Goal: Contribute content: Contribute content

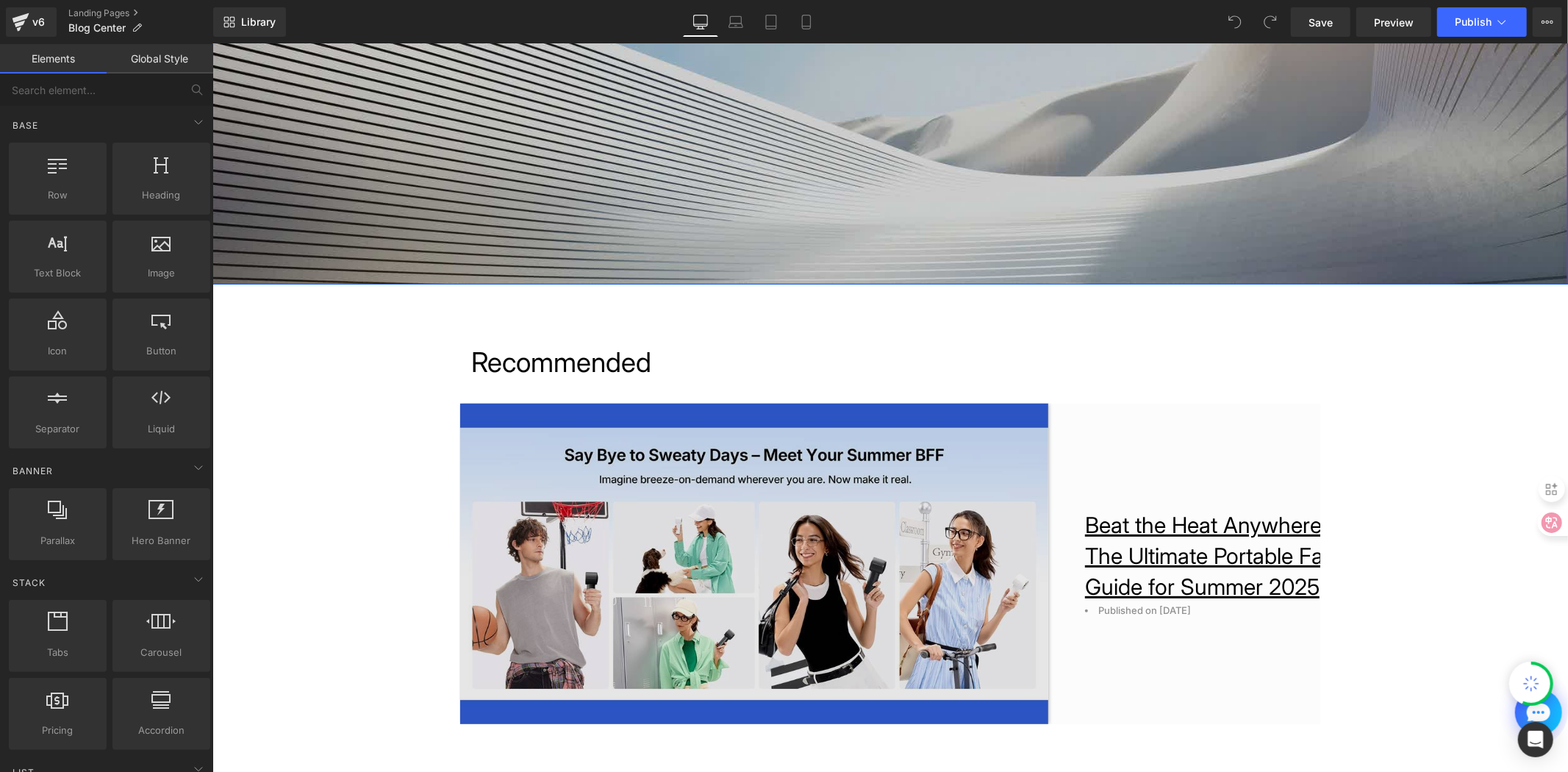
scroll to position [408, 0]
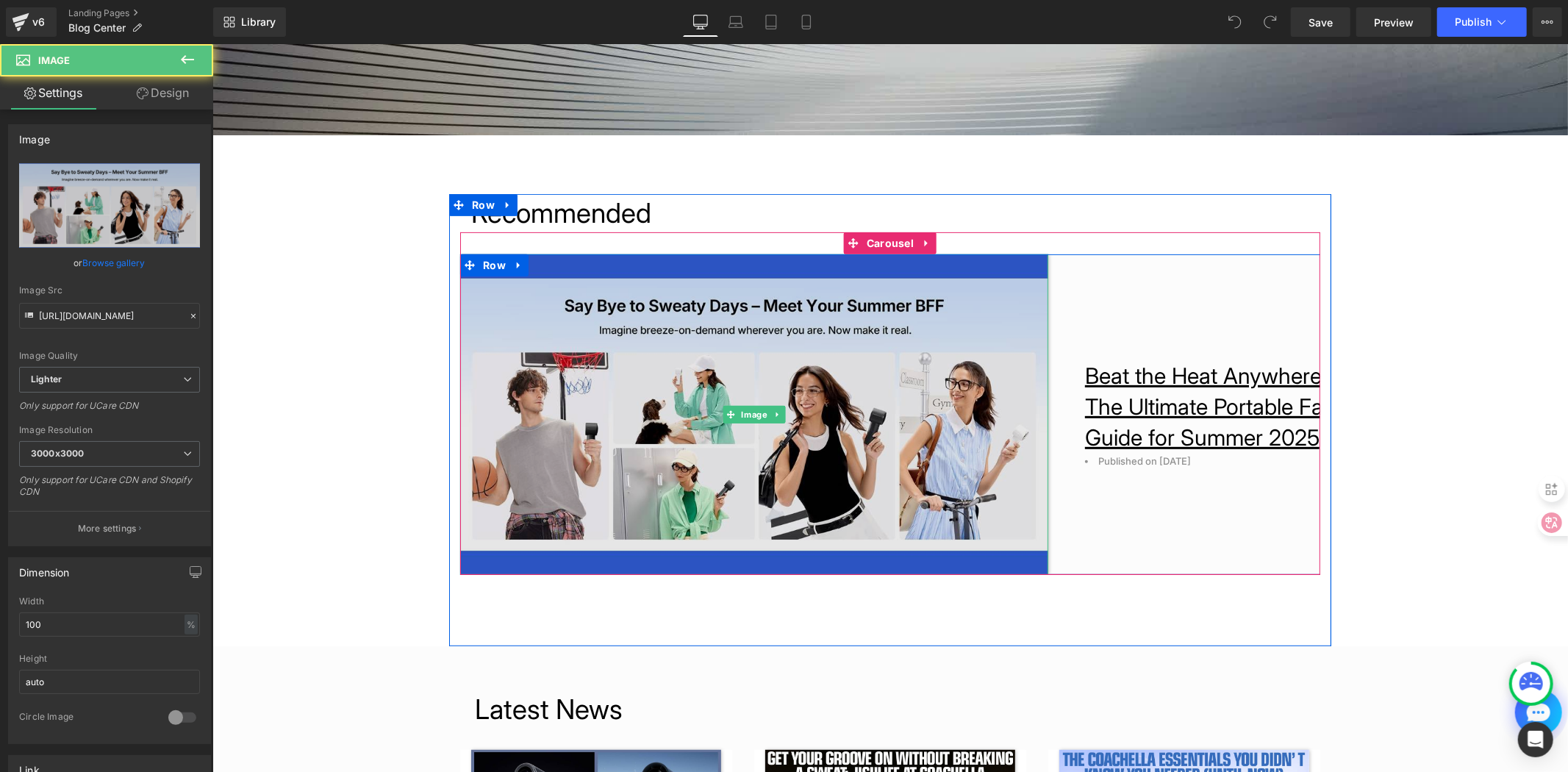
click at [1029, 289] on img at bounding box center [753, 413] width 588 height 320
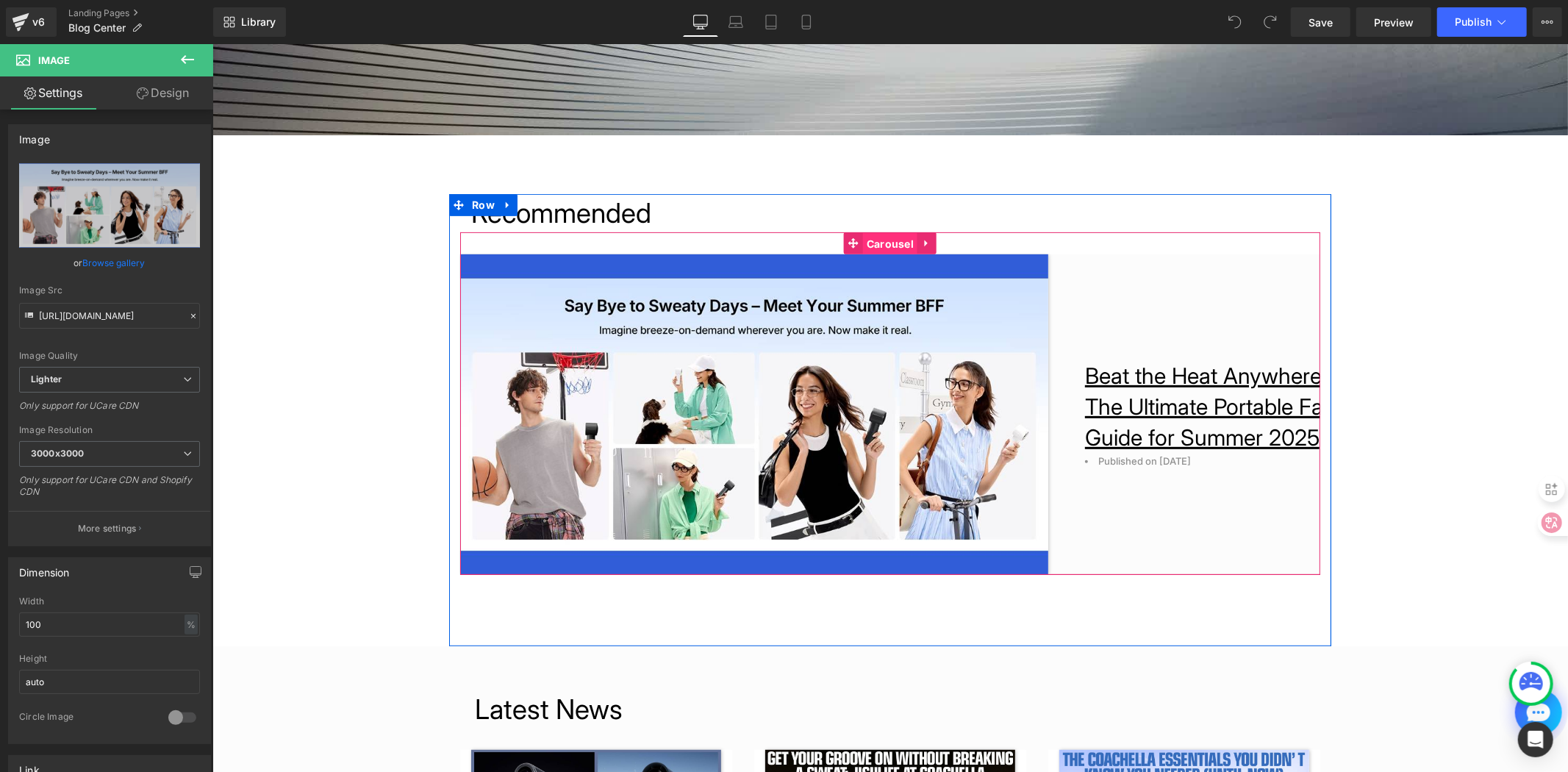
click at [886, 236] on span "Carousel" at bounding box center [890, 243] width 55 height 22
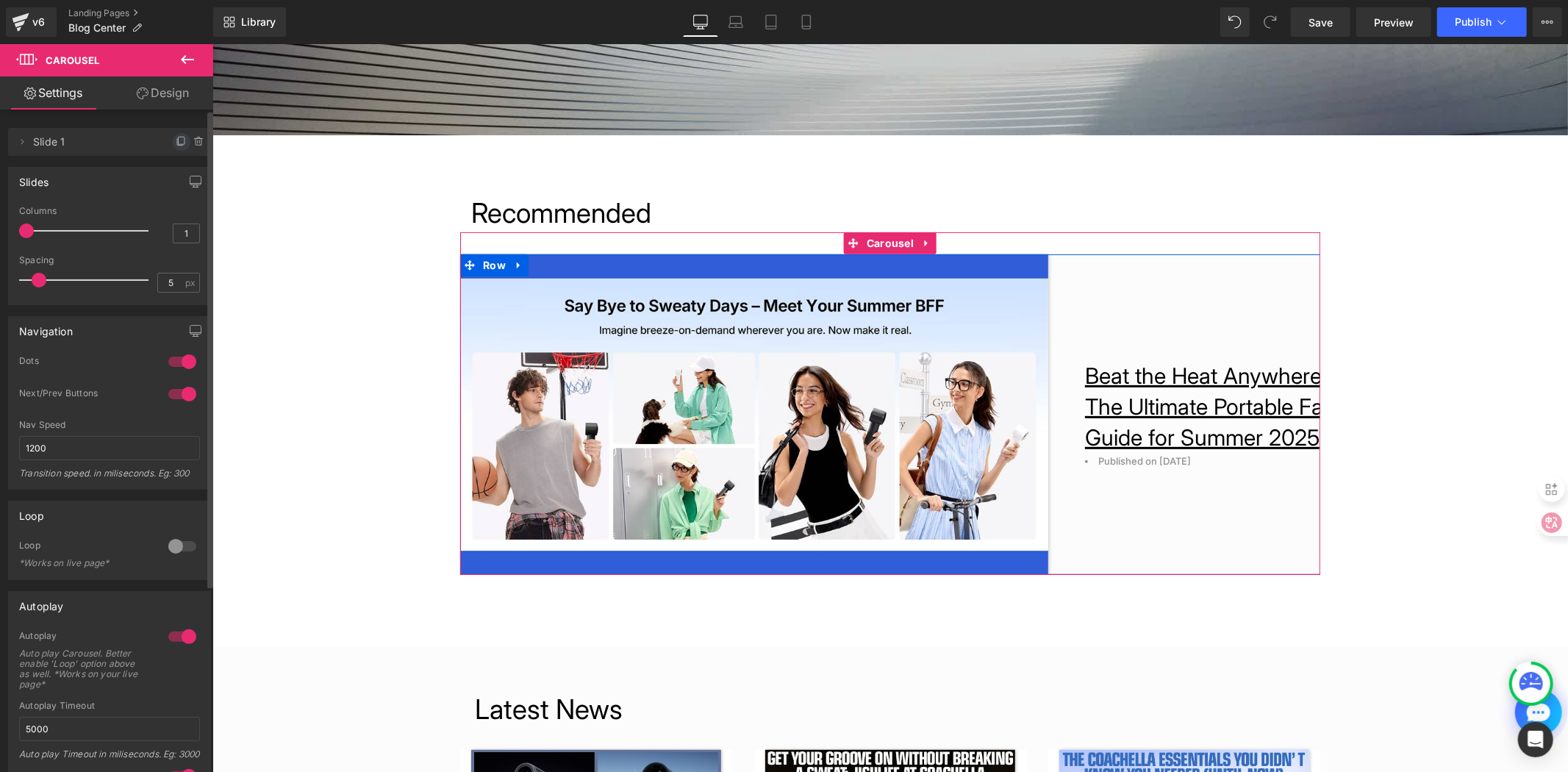
click at [179, 144] on icon at bounding box center [182, 141] width 6 height 8
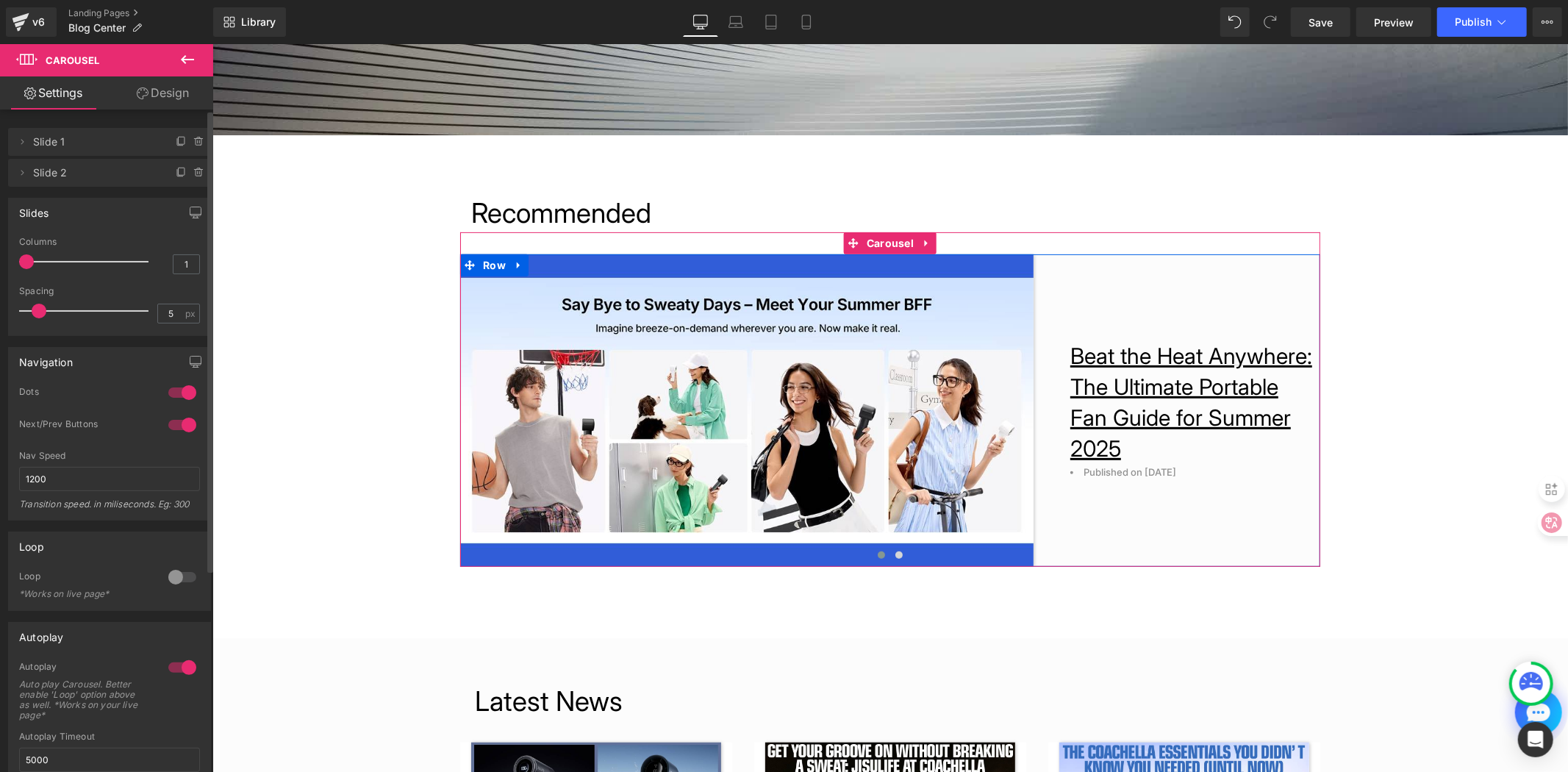
click at [68, 148] on span "Slide 1" at bounding box center [94, 141] width 123 height 28
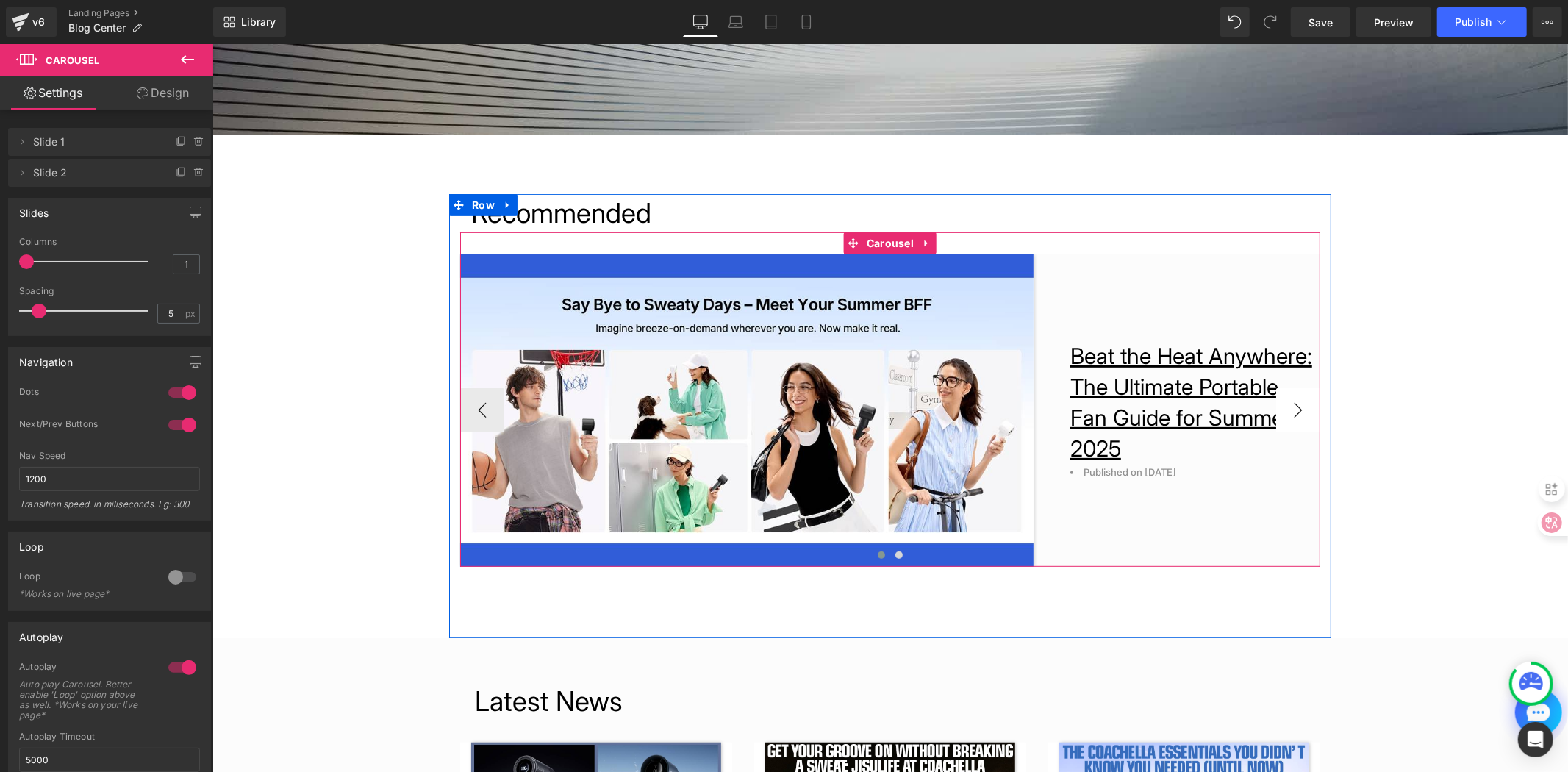
click at [1290, 408] on button "›" at bounding box center [1298, 409] width 44 height 44
click at [481, 408] on button "‹" at bounding box center [482, 409] width 44 height 44
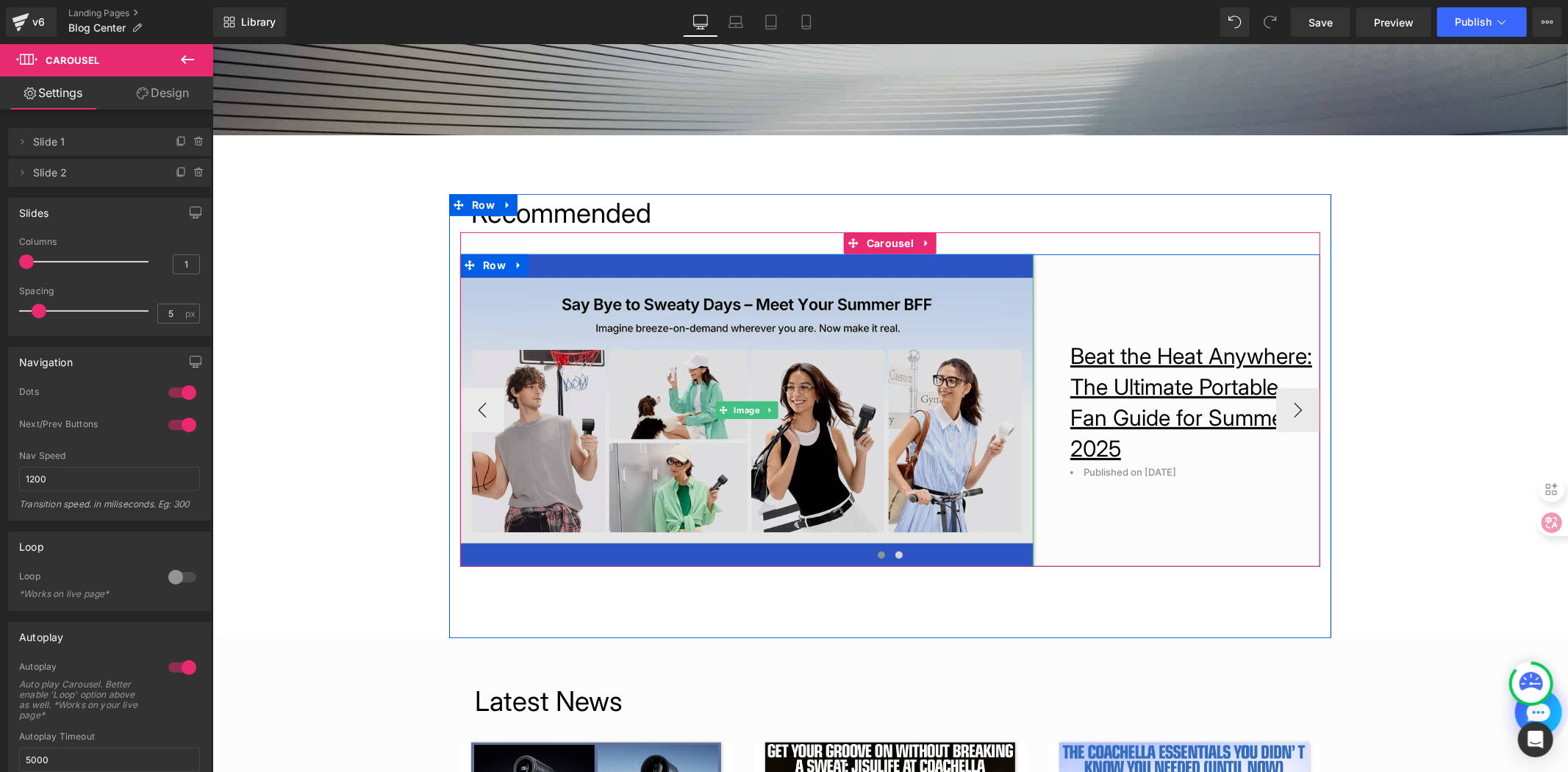
click at [573, 342] on img at bounding box center [746, 409] width 574 height 313
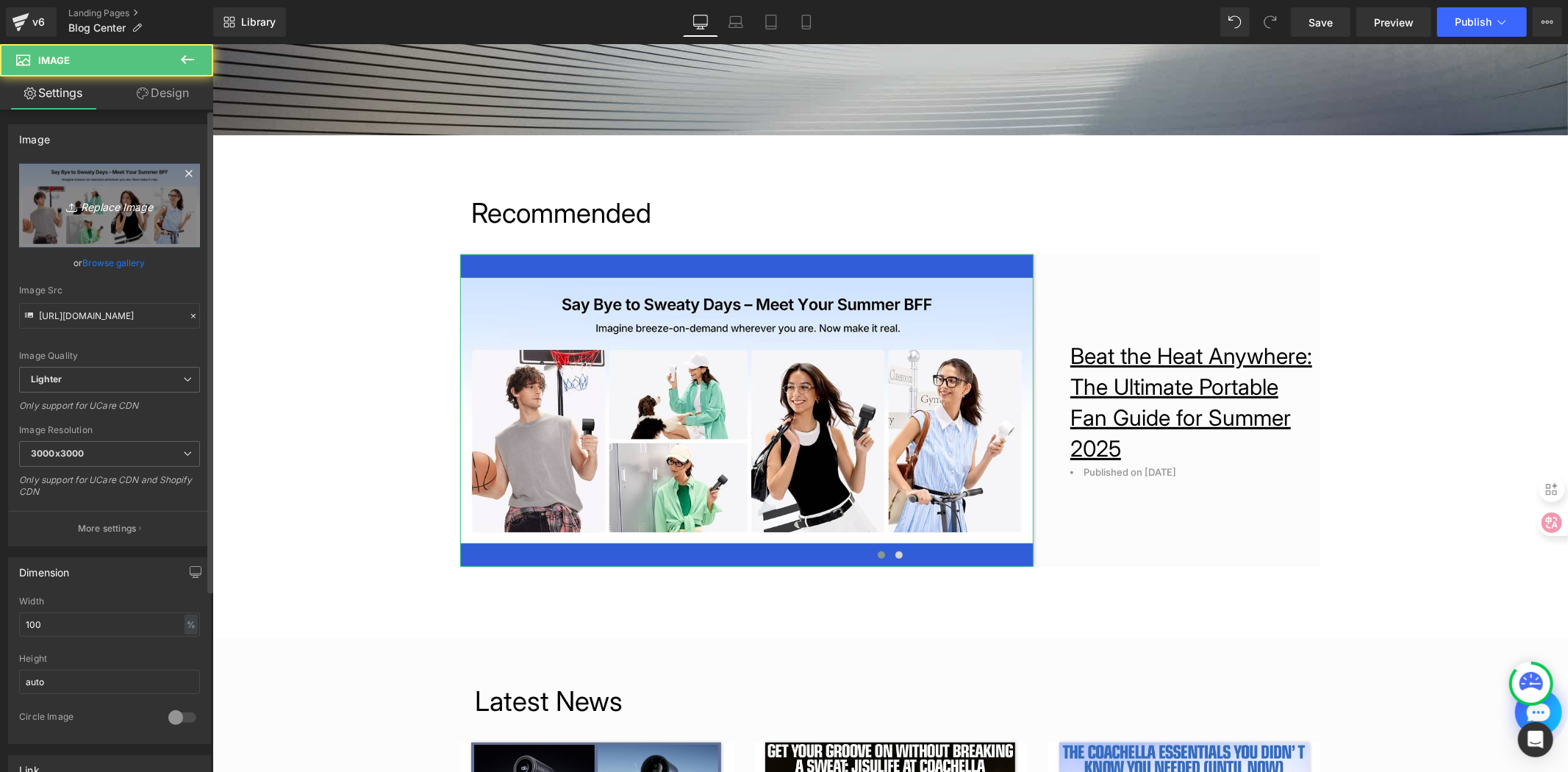
click at [71, 208] on icon at bounding box center [73, 207] width 14 height 14
type input "C:\fakepath\blog-back to school.jpg"
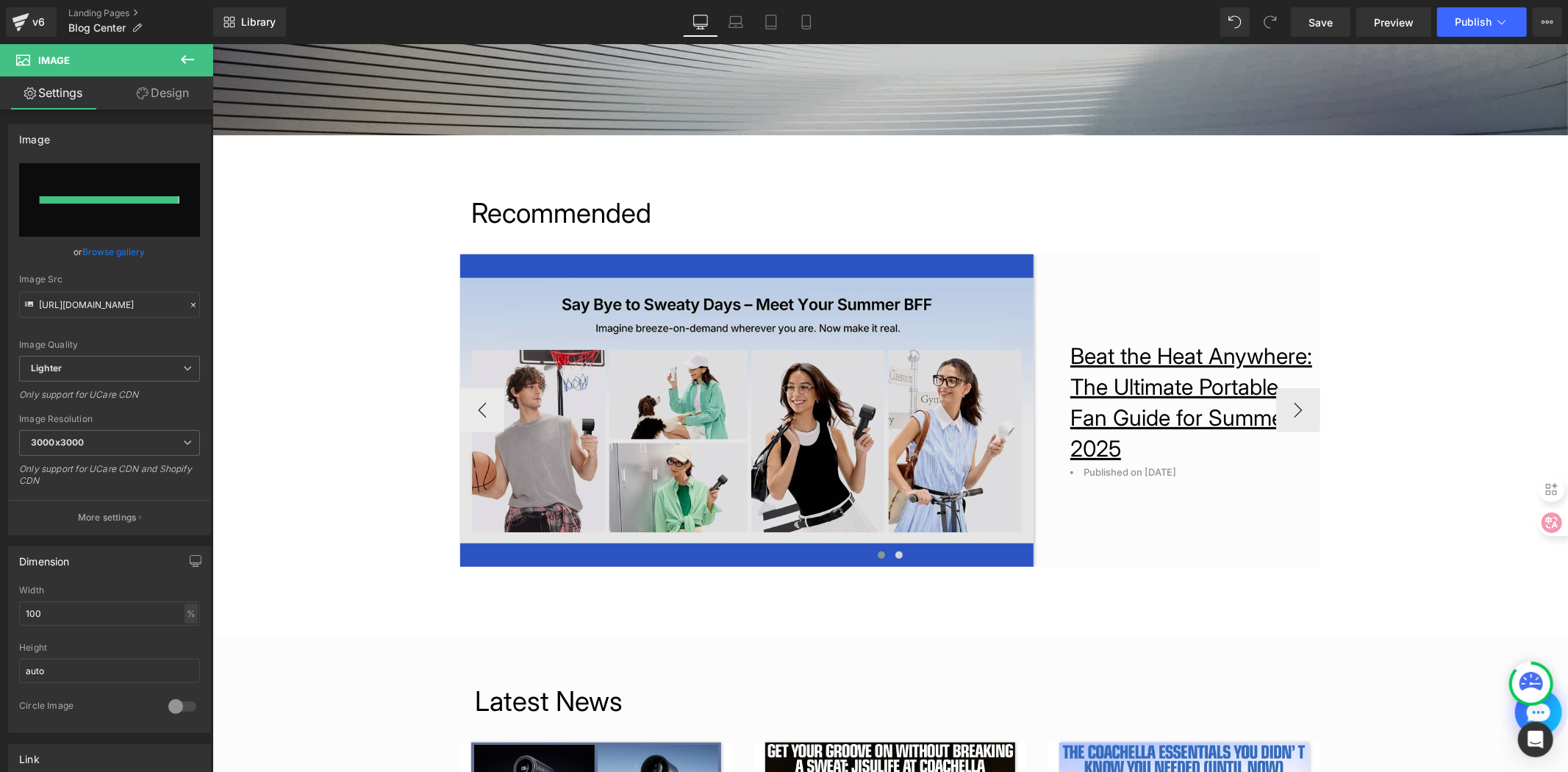
type input "https://ucarecdn.com/ab4ad601-4f80-48cc-9f3d-3d34e92376f0/-/format/auto/-/previ…"
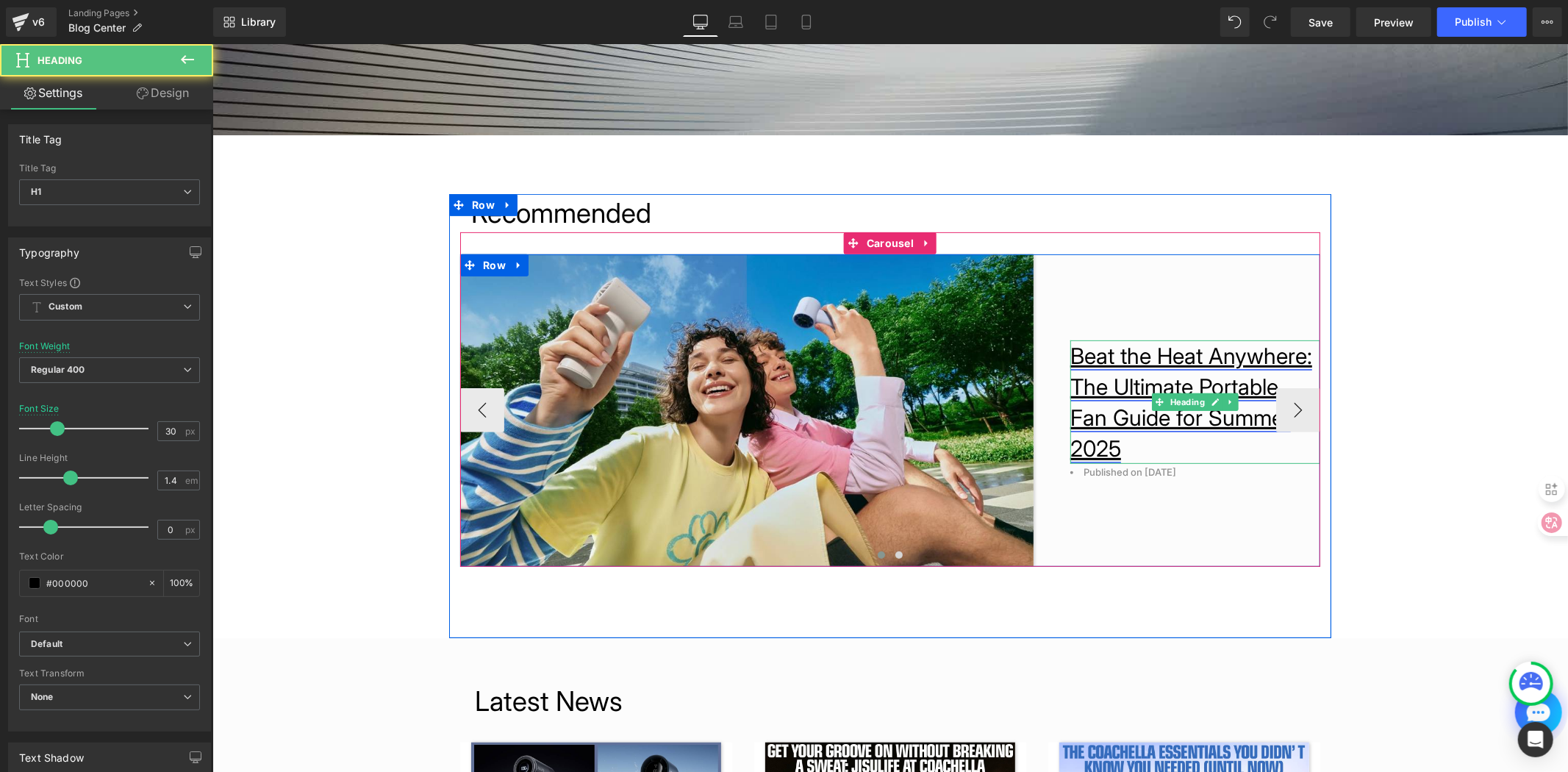
click at [1116, 357] on link "Beat the Heat Anywhere: The Ultimate Portable Fan Guide for Summer 2025" at bounding box center [1191, 401] width 242 height 119
click at [1124, 463] on h1 "Beat the Heat Anywhere: The Ultimate Portable Fan Guide for Summer 2025" at bounding box center [1194, 401] width 250 height 123
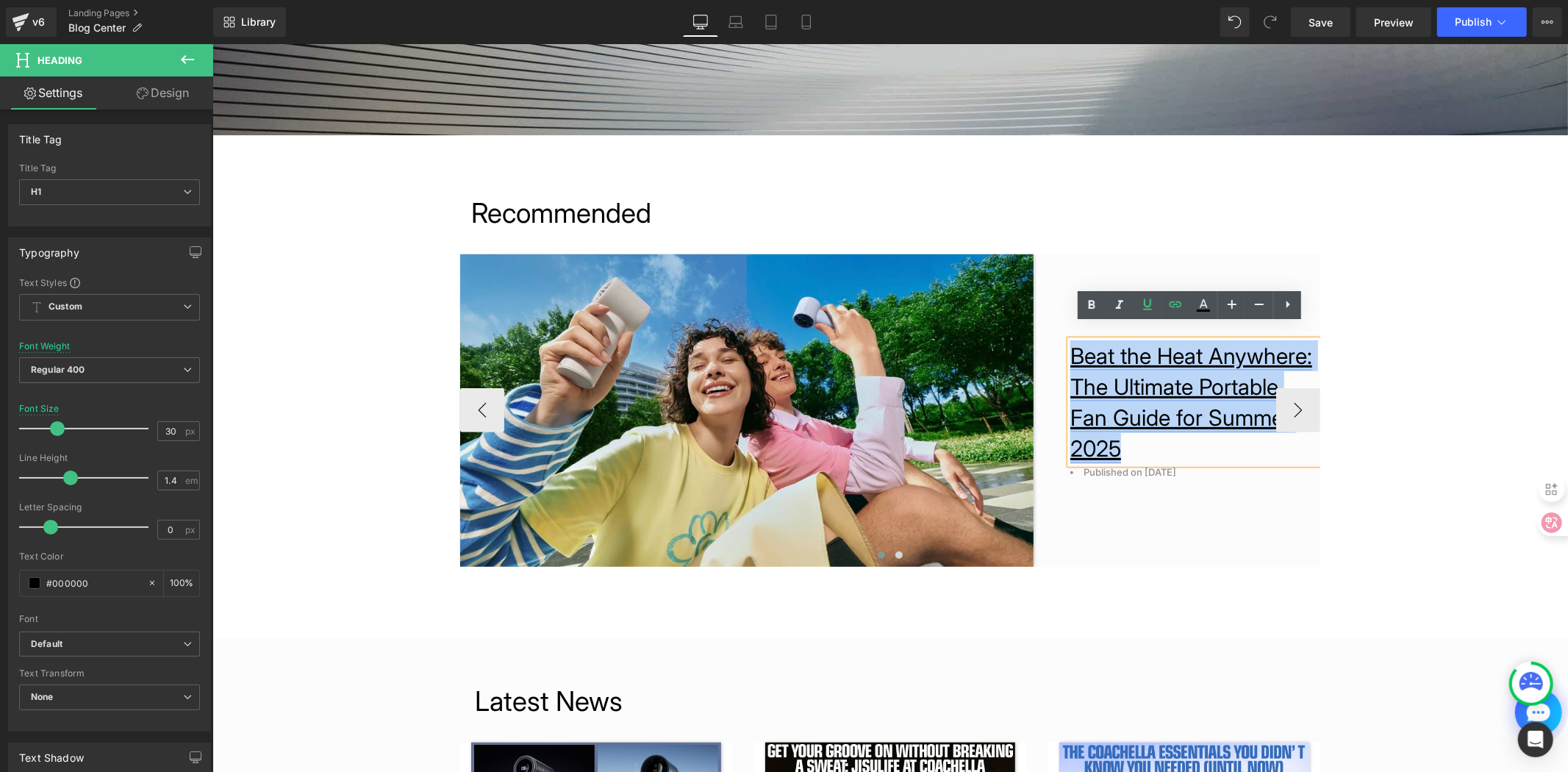
drag, startPoint x: 1131, startPoint y: 459, endPoint x: 1068, endPoint y: 342, distance: 132.9
click at [1070, 342] on h1 "Beat the Heat Anywhere: The Ultimate Portable Fan Guide for Summer 2025" at bounding box center [1194, 401] width 250 height 123
paste div
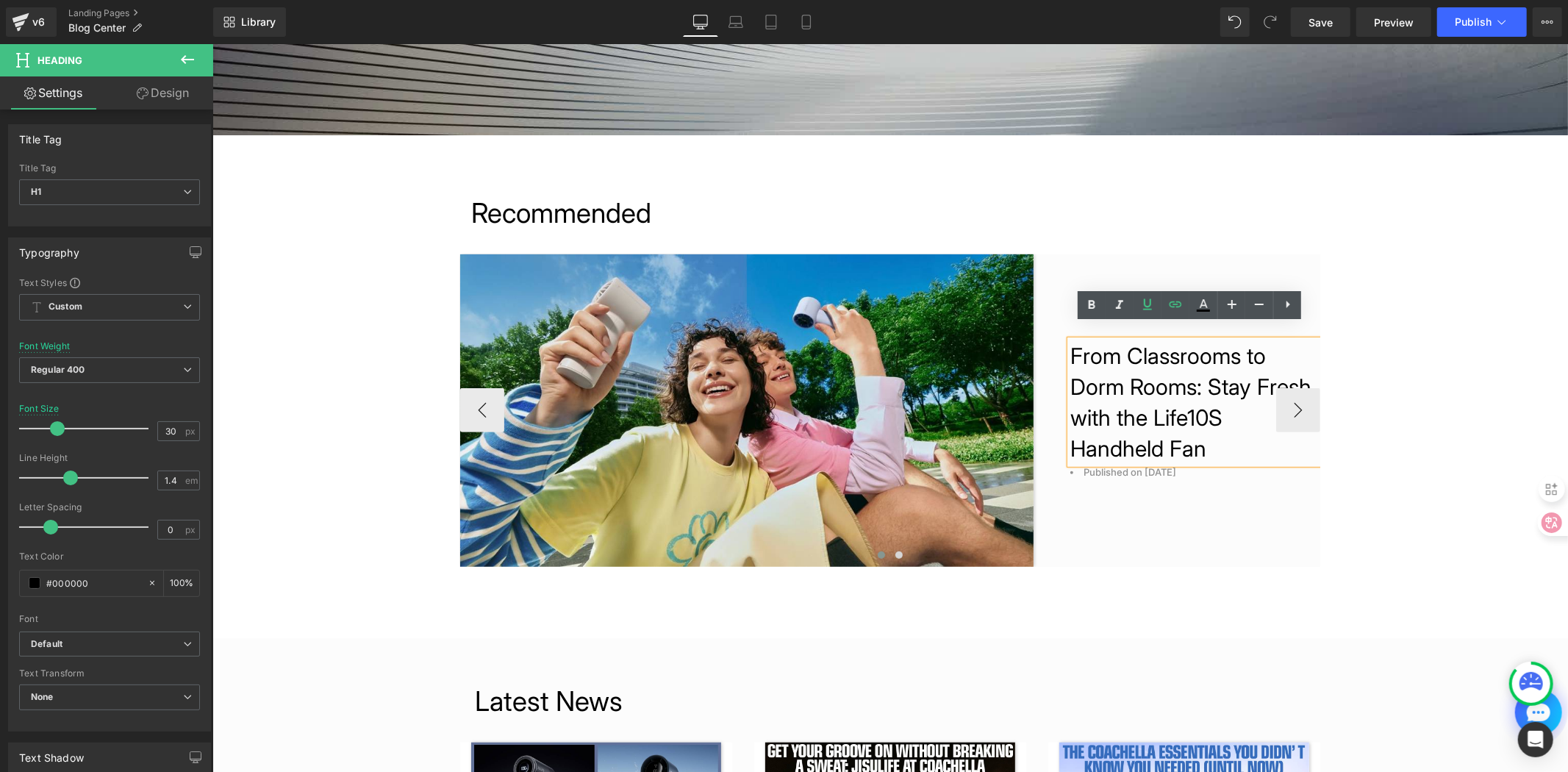
scroll to position [424, 0]
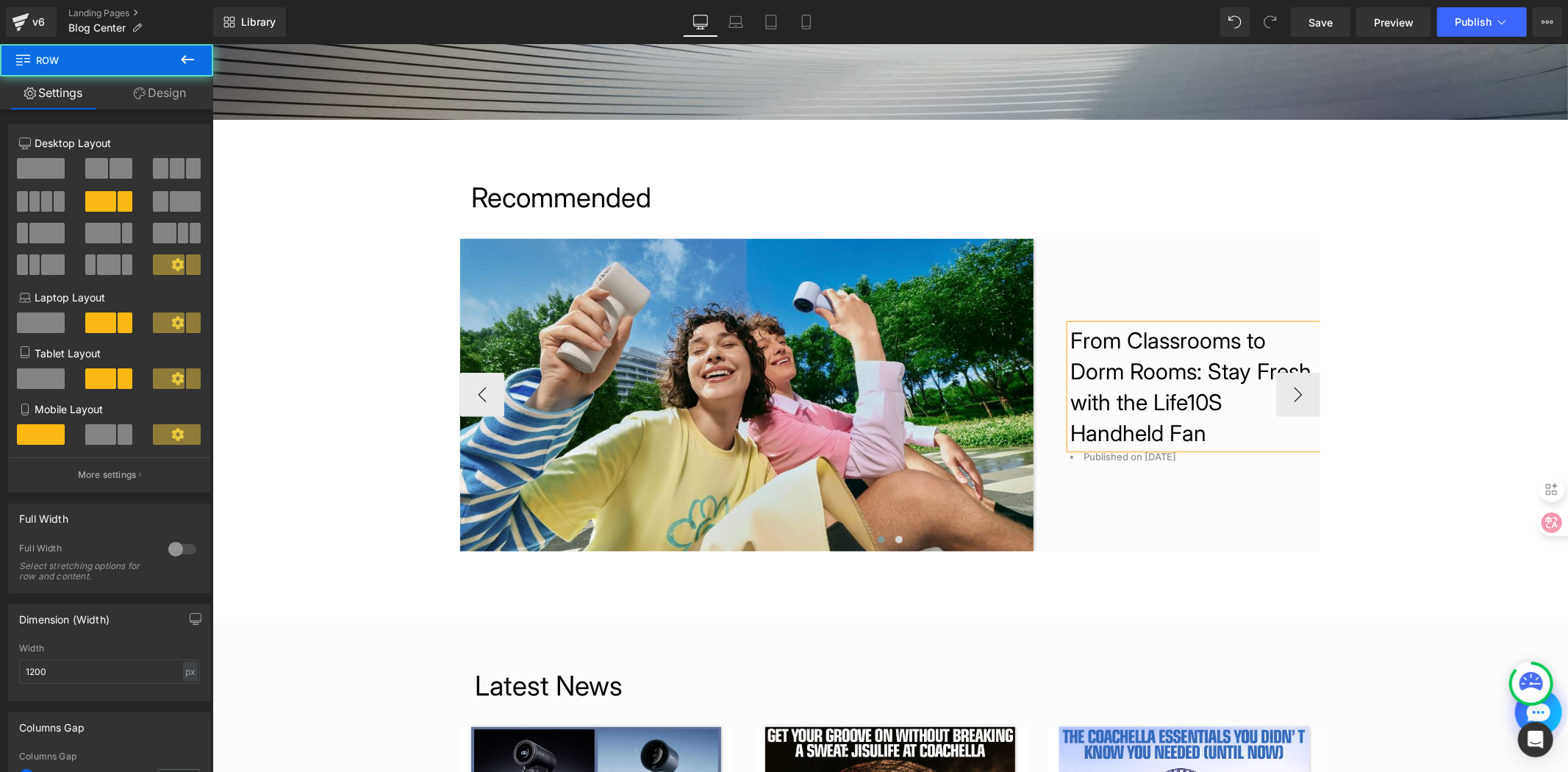
click at [1220, 512] on div "From Classrooms to Dorm Rooms: Stay Fresh with the Life10S Handheld Fan Heading…" at bounding box center [1176, 394] width 287 height 313
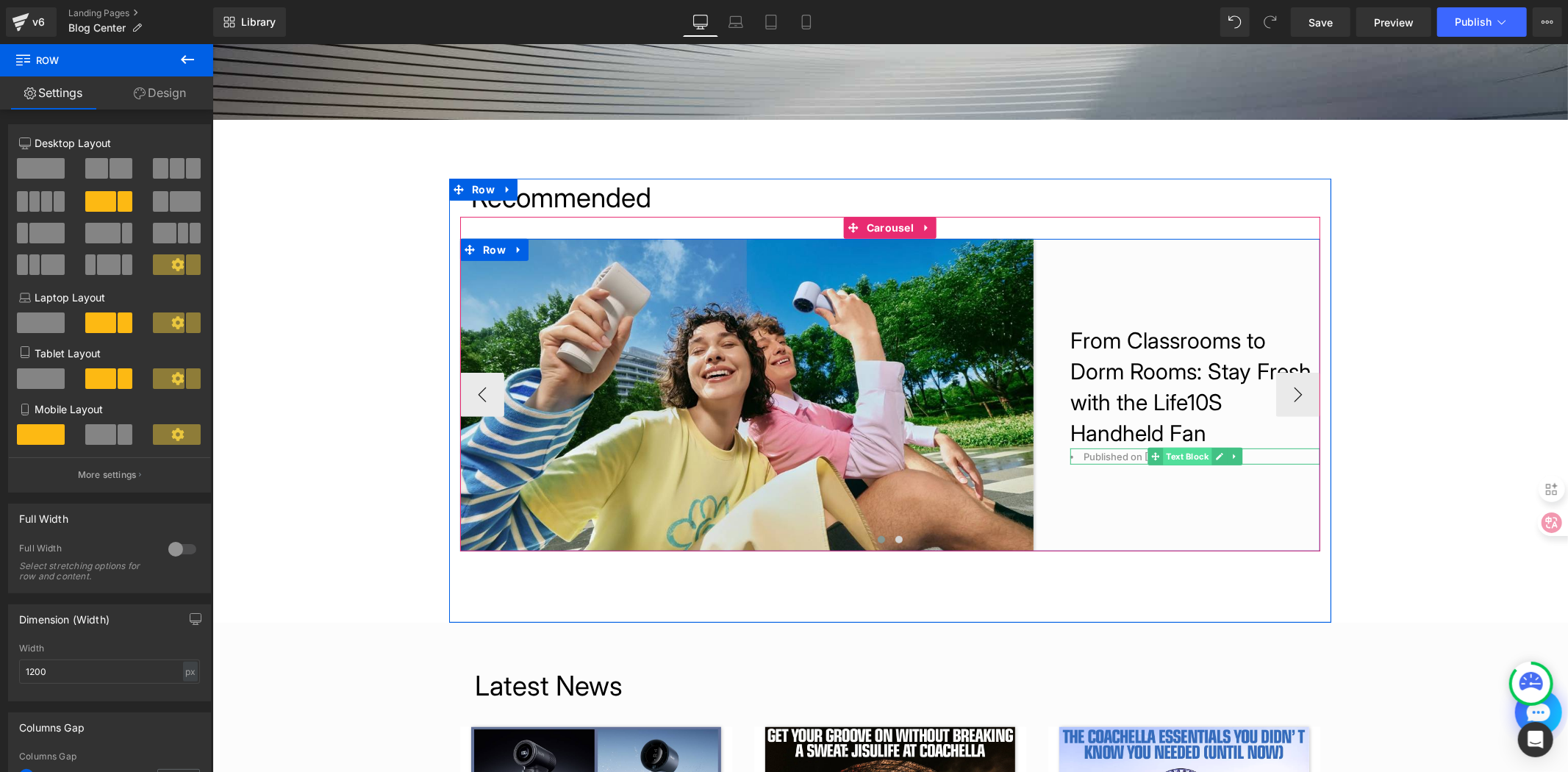
click at [1167, 459] on span "Text Block" at bounding box center [1187, 456] width 49 height 17
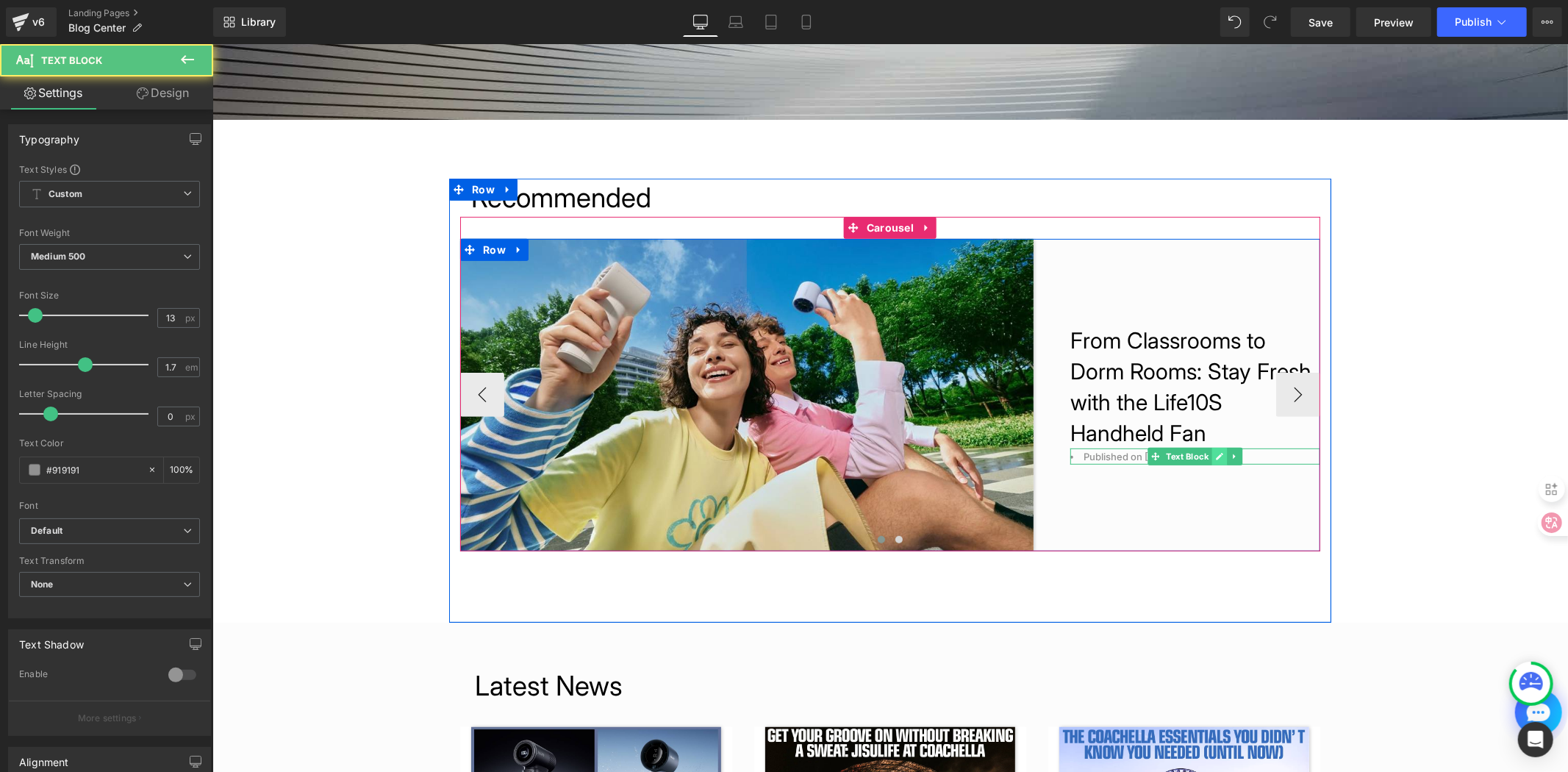
click at [1215, 457] on icon at bounding box center [1219, 456] width 8 height 8
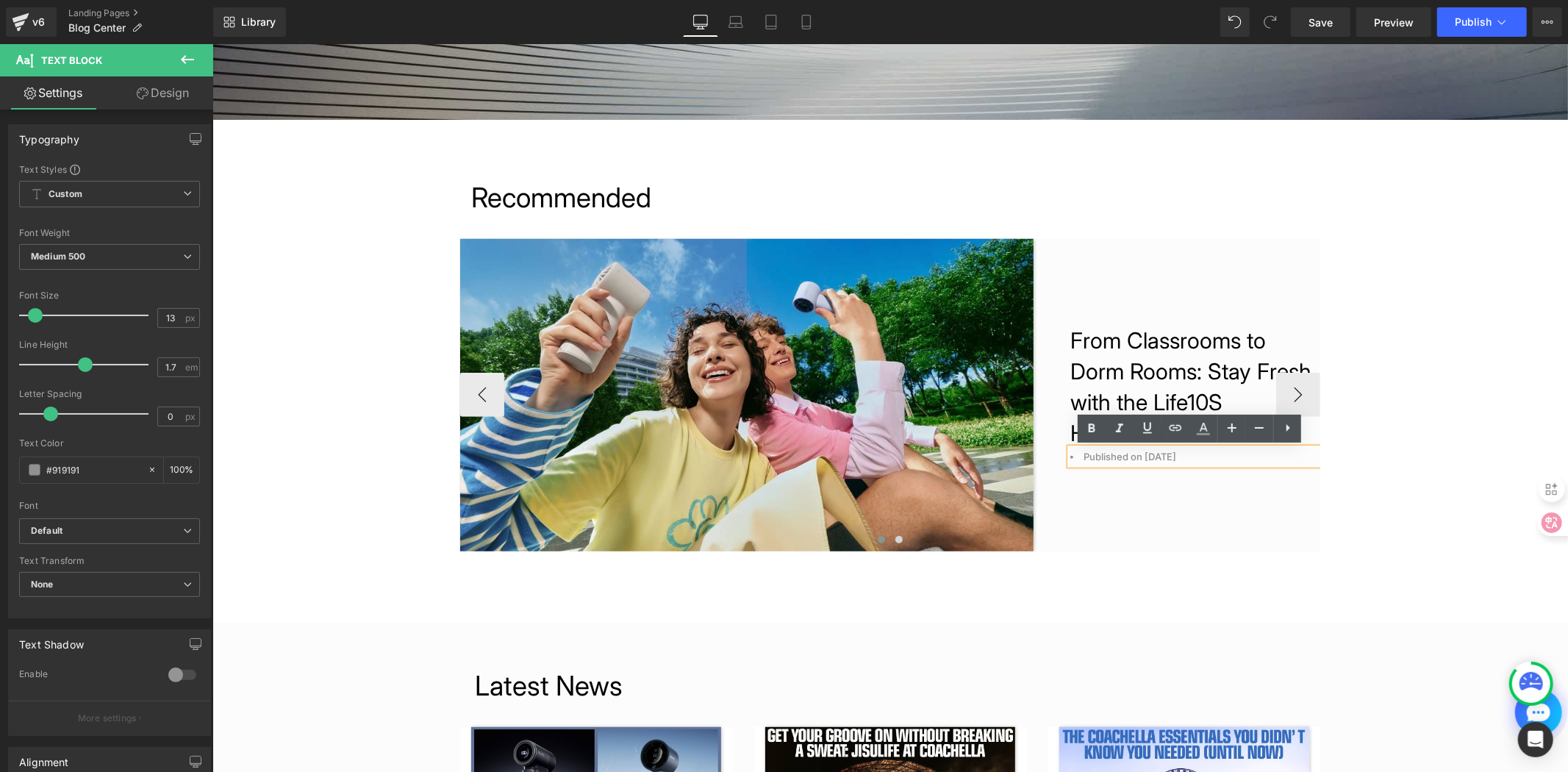
click at [1136, 458] on li "Published on [DATE]" at bounding box center [1194, 456] width 250 height 16
drag, startPoint x: 1142, startPoint y: 455, endPoint x: 1137, endPoint y: 461, distance: 7.8
click at [1137, 459] on li "Published on [DATE]" at bounding box center [1194, 456] width 250 height 16
click at [1138, 456] on li "Published on [DATE]" at bounding box center [1194, 456] width 250 height 16
drag, startPoint x: 1166, startPoint y: 453, endPoint x: 1172, endPoint y: 450, distance: 6.7
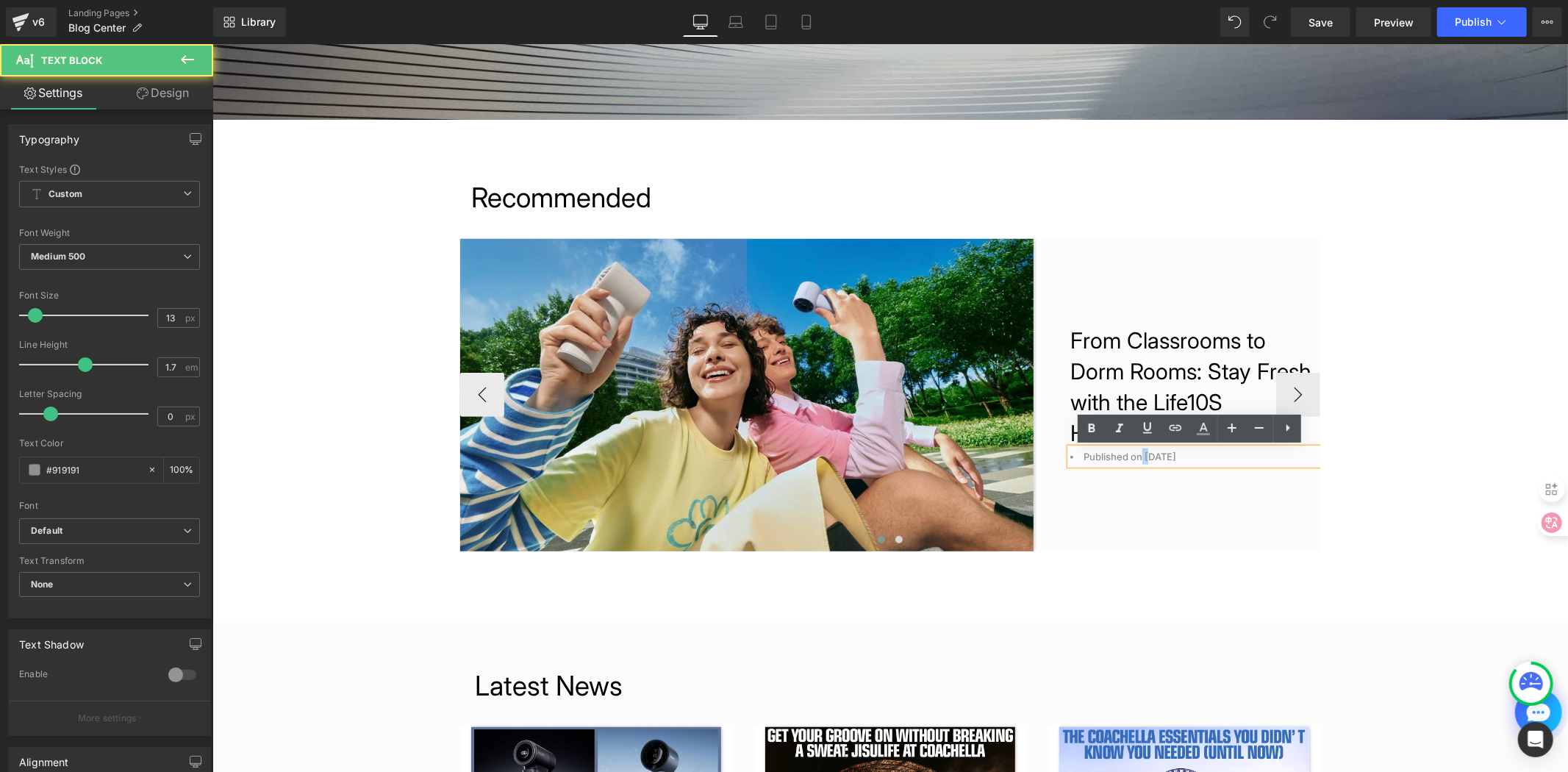
click at [1172, 450] on li "Published on [DATE]" at bounding box center [1194, 456] width 250 height 16
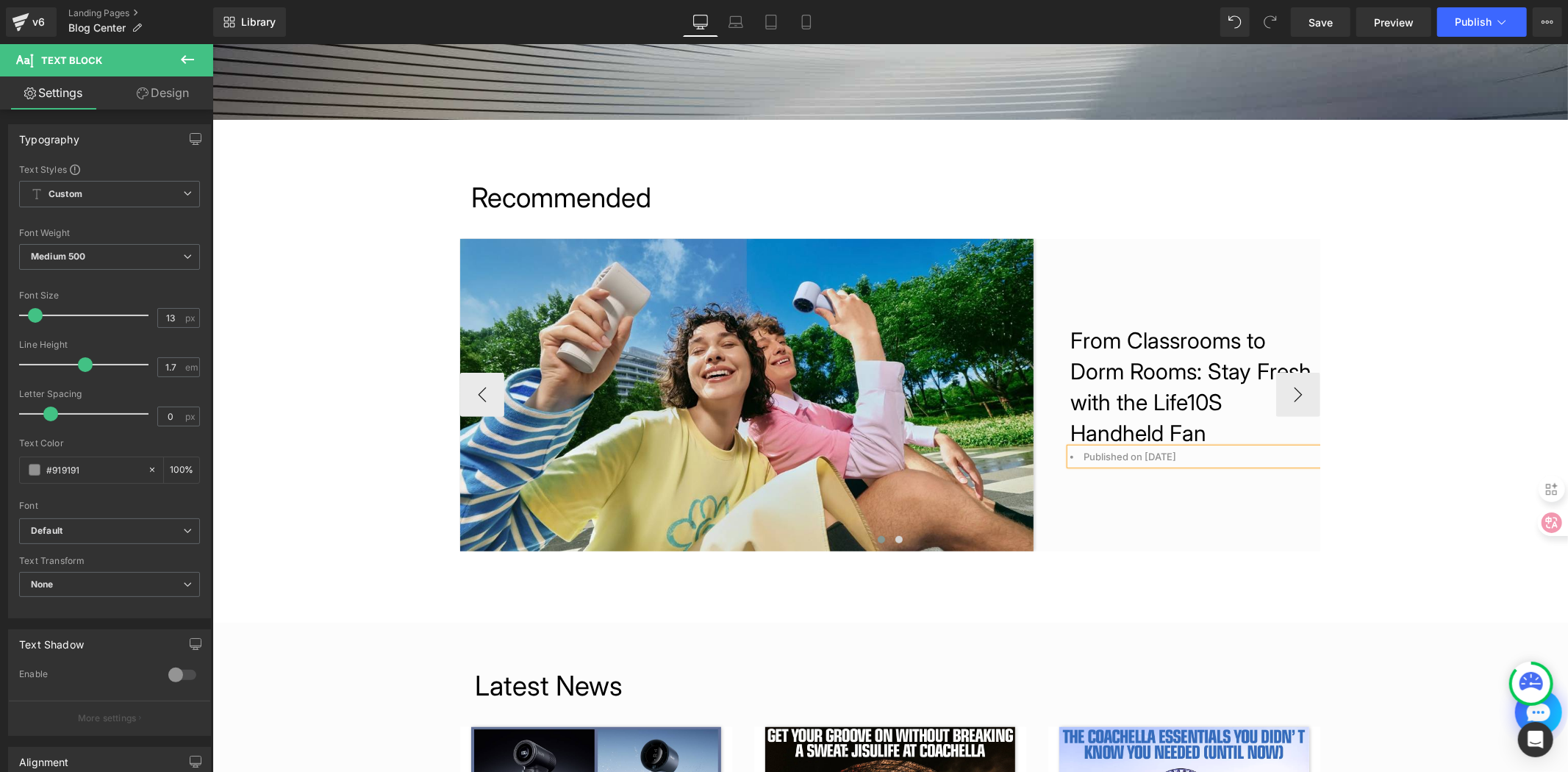
click at [1134, 456] on li "Published on July 21, 2025" at bounding box center [1194, 456] width 250 height 16
drag, startPoint x: 1140, startPoint y: 456, endPoint x: 1157, endPoint y: 452, distance: 17.5
click at [1157, 452] on li "Published on July 21, 2025" at bounding box center [1194, 456] width 250 height 16
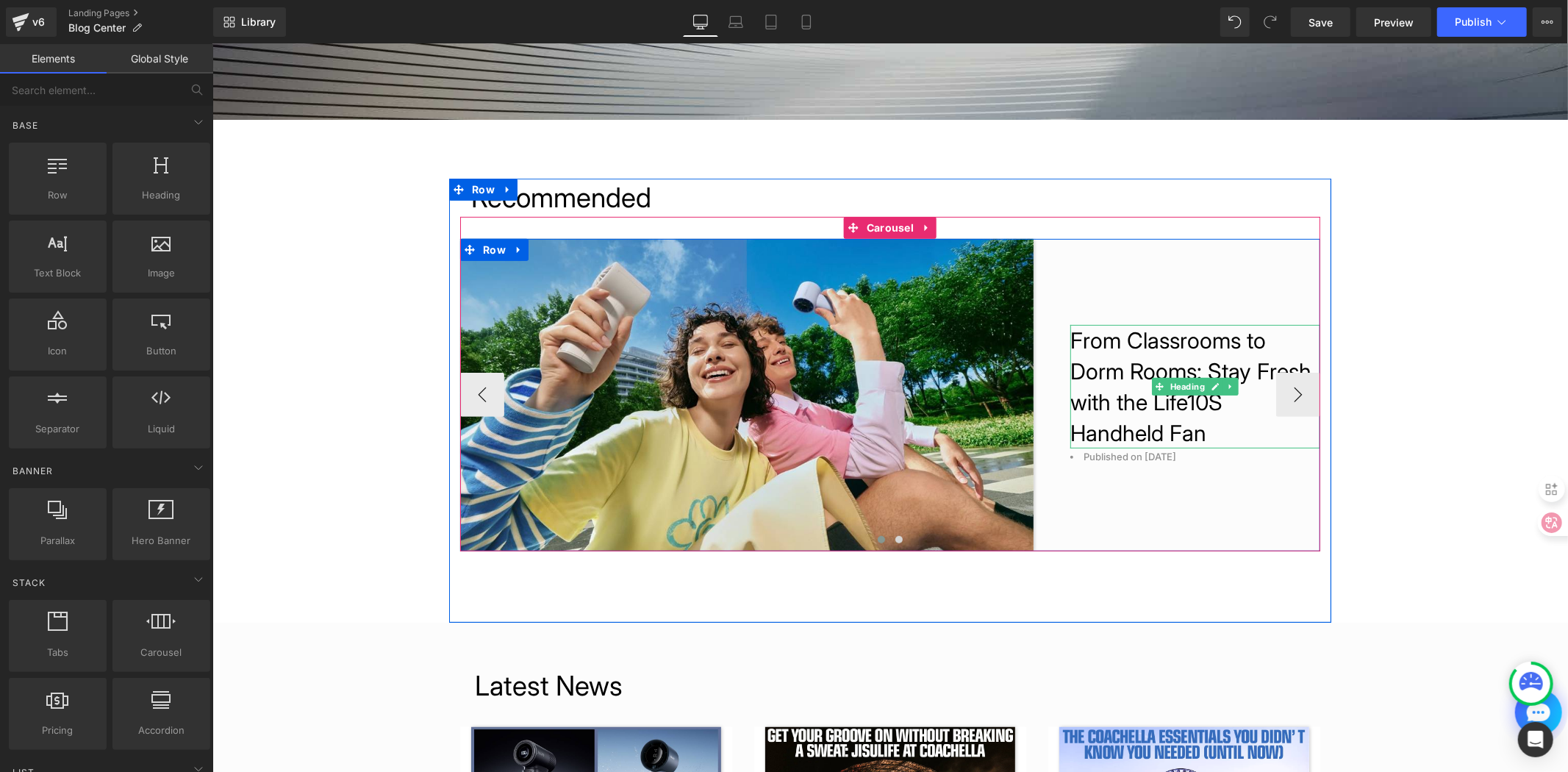
click at [1121, 390] on h1 "From Classrooms to Dorm Rooms: Stay Fresh with the Life10S Handheld Fan" at bounding box center [1194, 386] width 250 height 123
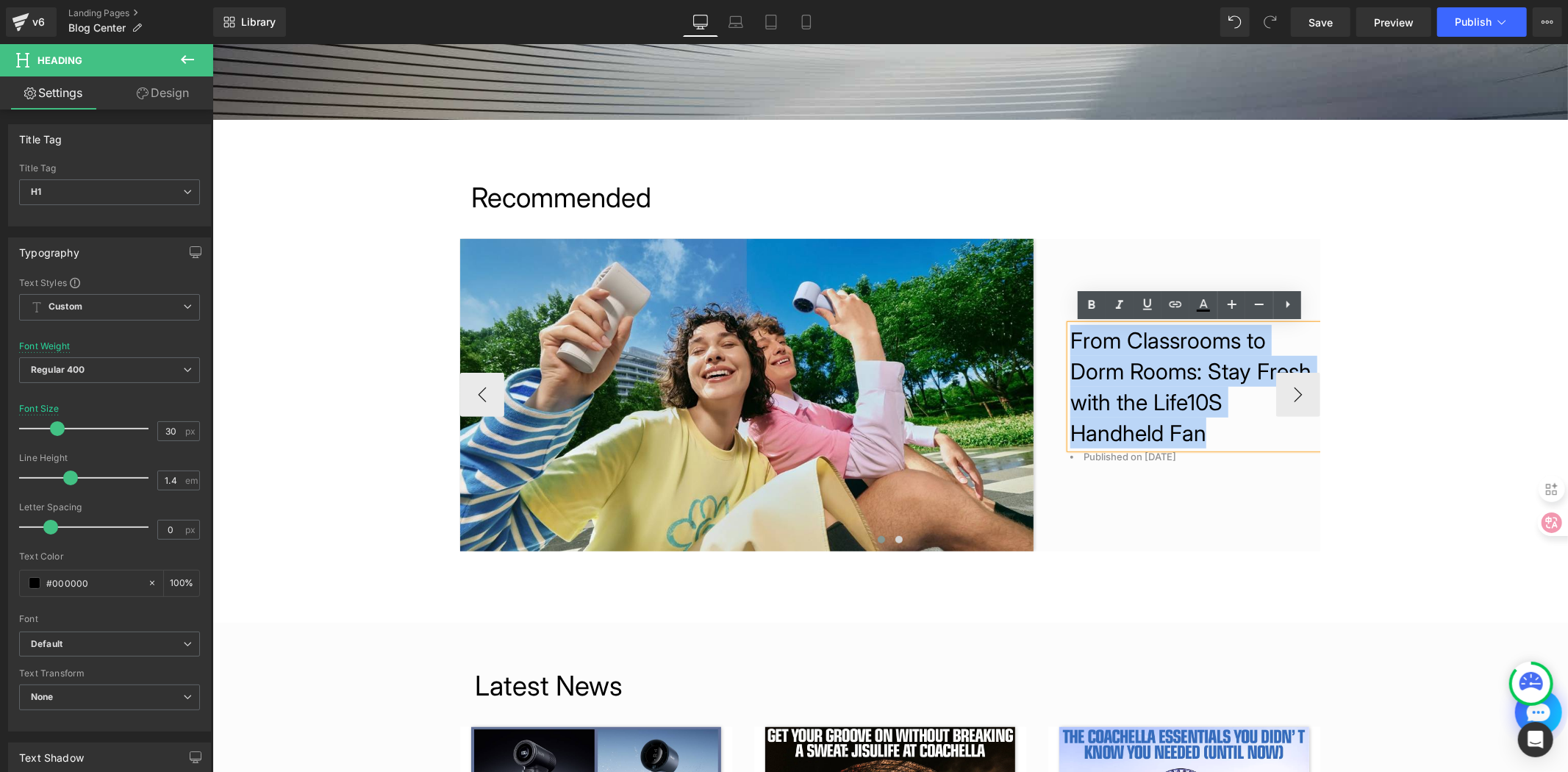
drag, startPoint x: 1064, startPoint y: 336, endPoint x: 1220, endPoint y: 424, distance: 179.1
click at [1220, 424] on h1 "From Classrooms to Dorm Rooms: Stay Fresh with the Life10S Handheld Fan" at bounding box center [1194, 386] width 250 height 123
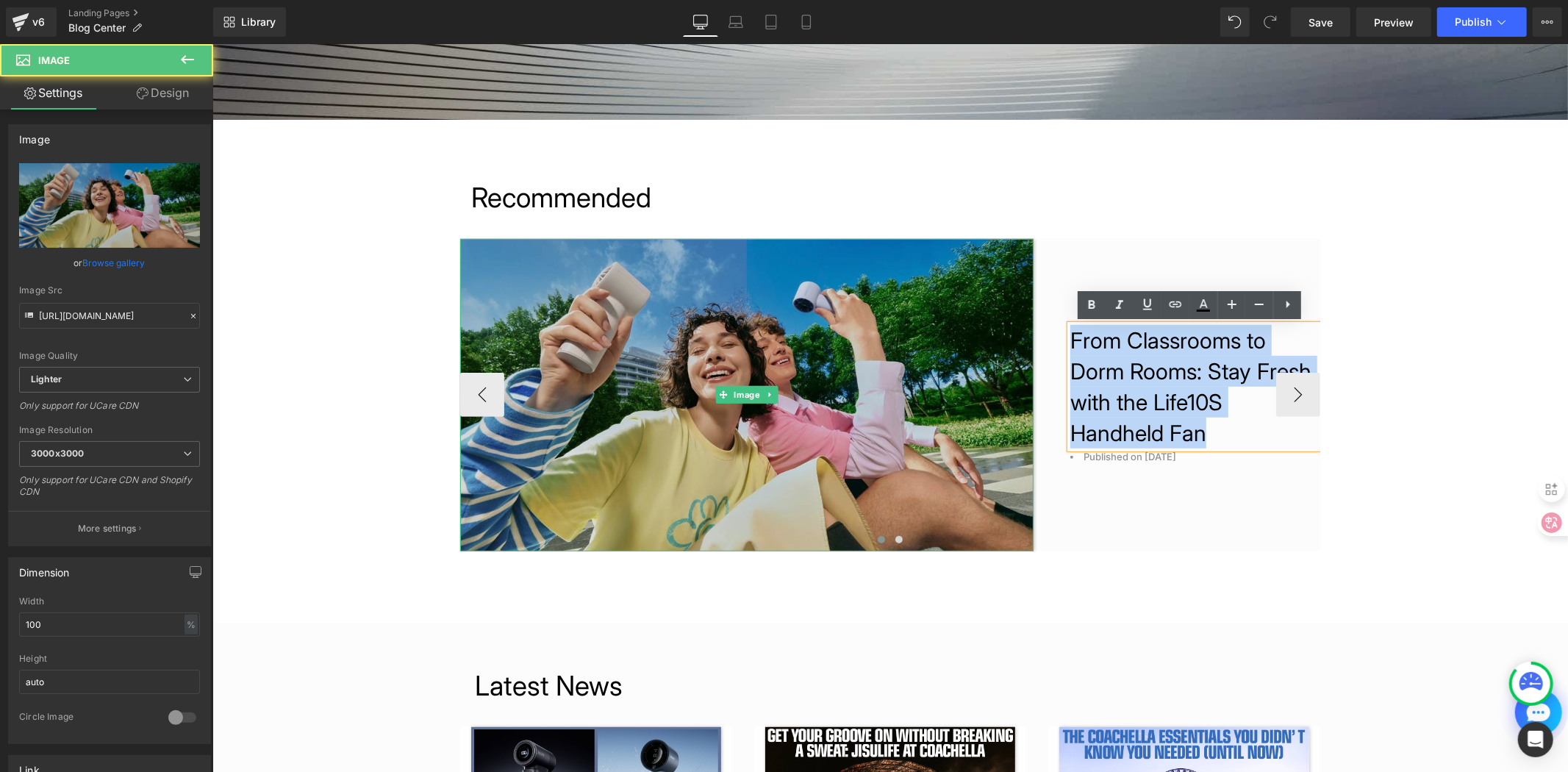
click at [771, 375] on img at bounding box center [746, 394] width 574 height 313
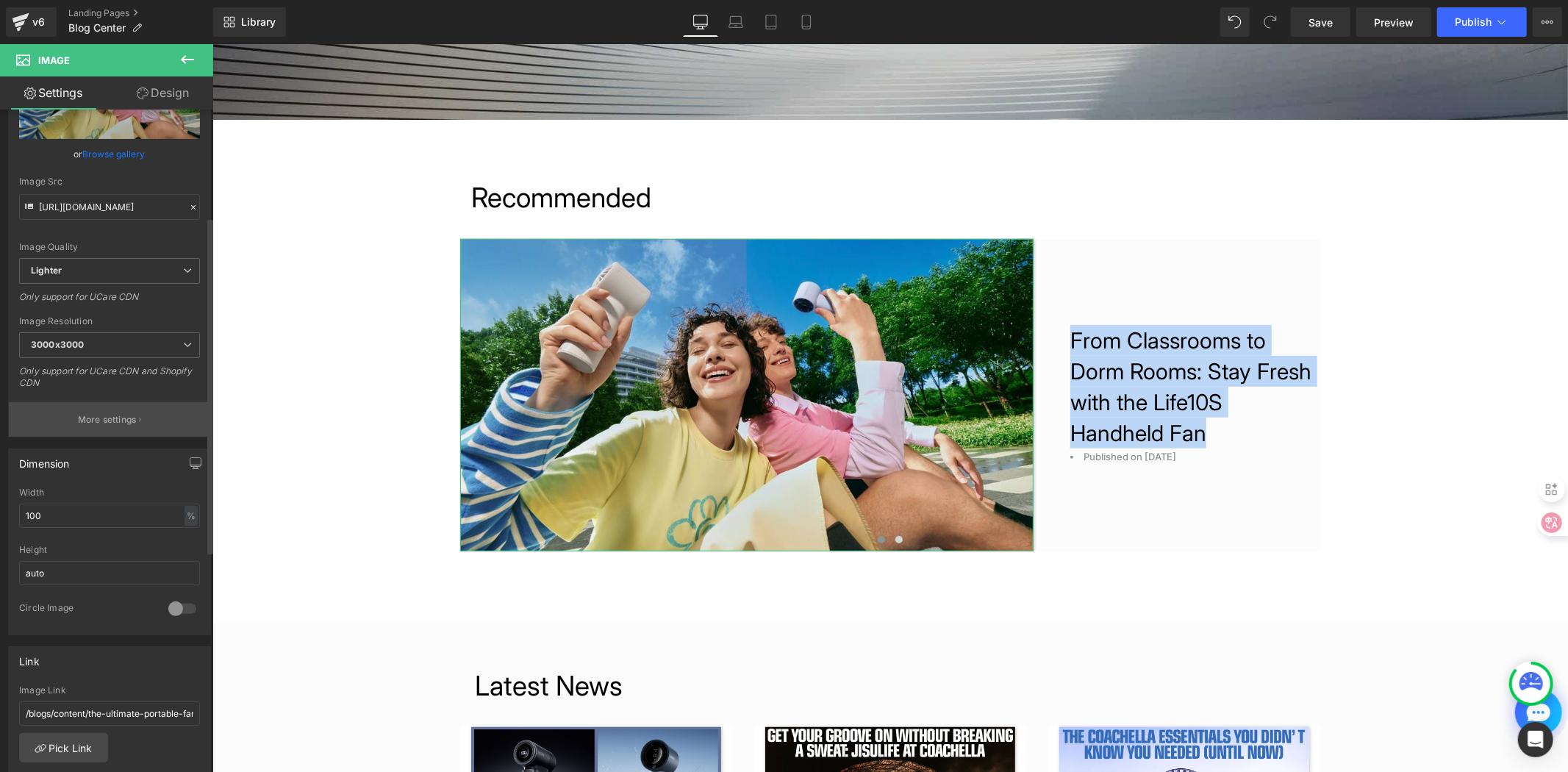
scroll to position [326, 0]
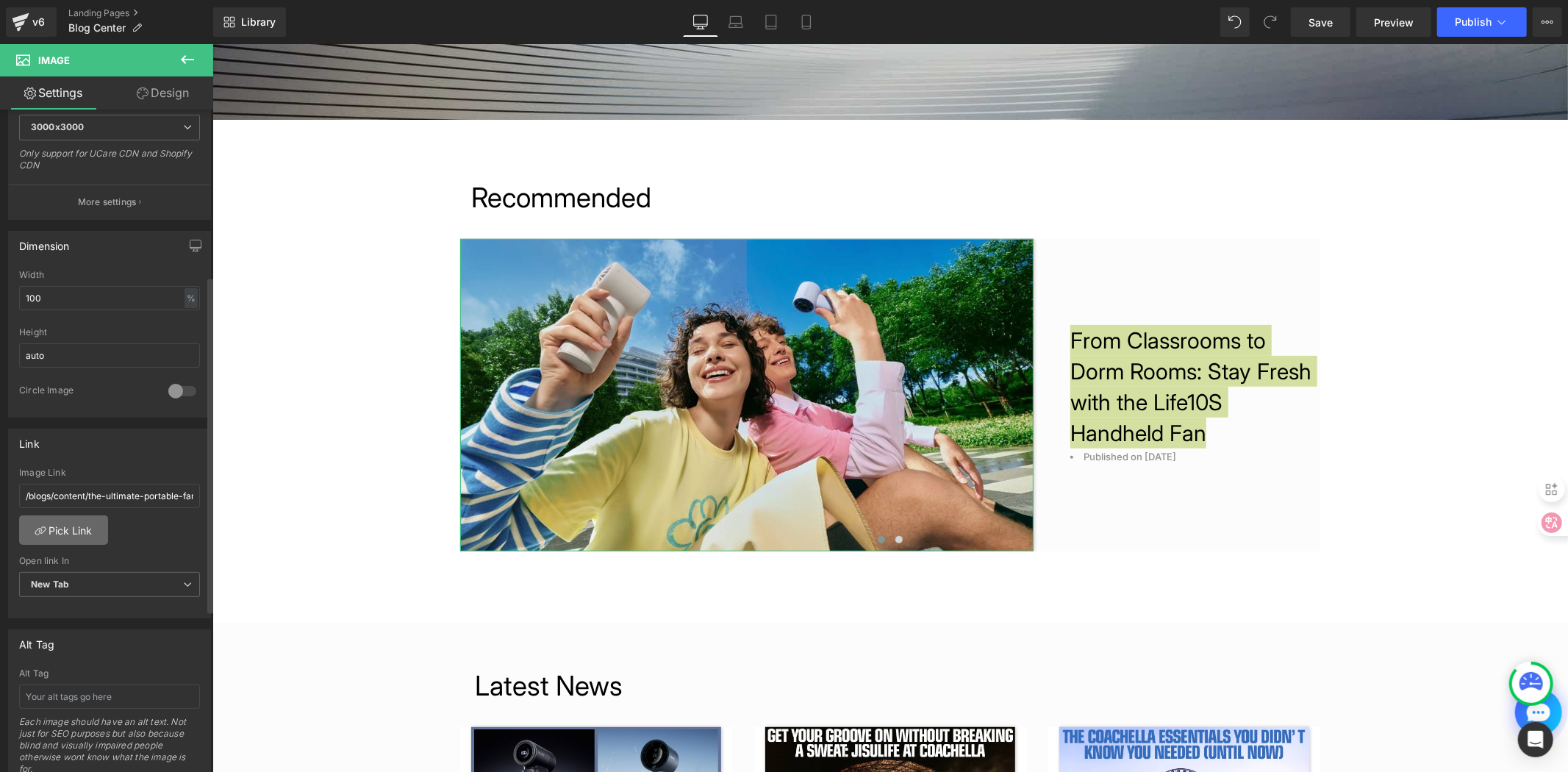
click at [85, 532] on link "Pick Link" at bounding box center [63, 529] width 89 height 30
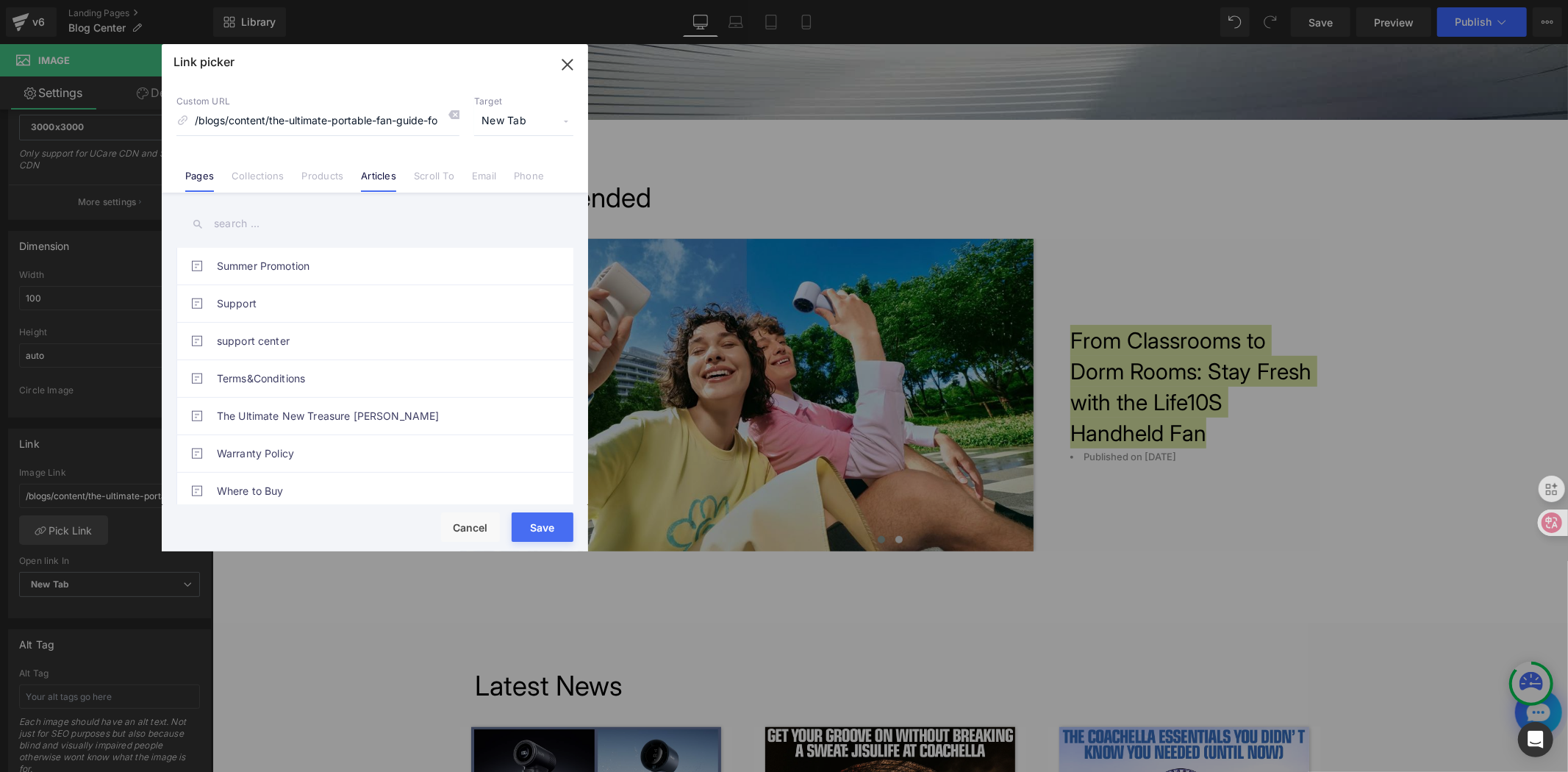
click at [375, 177] on link "Articles" at bounding box center [379, 180] width 35 height 22
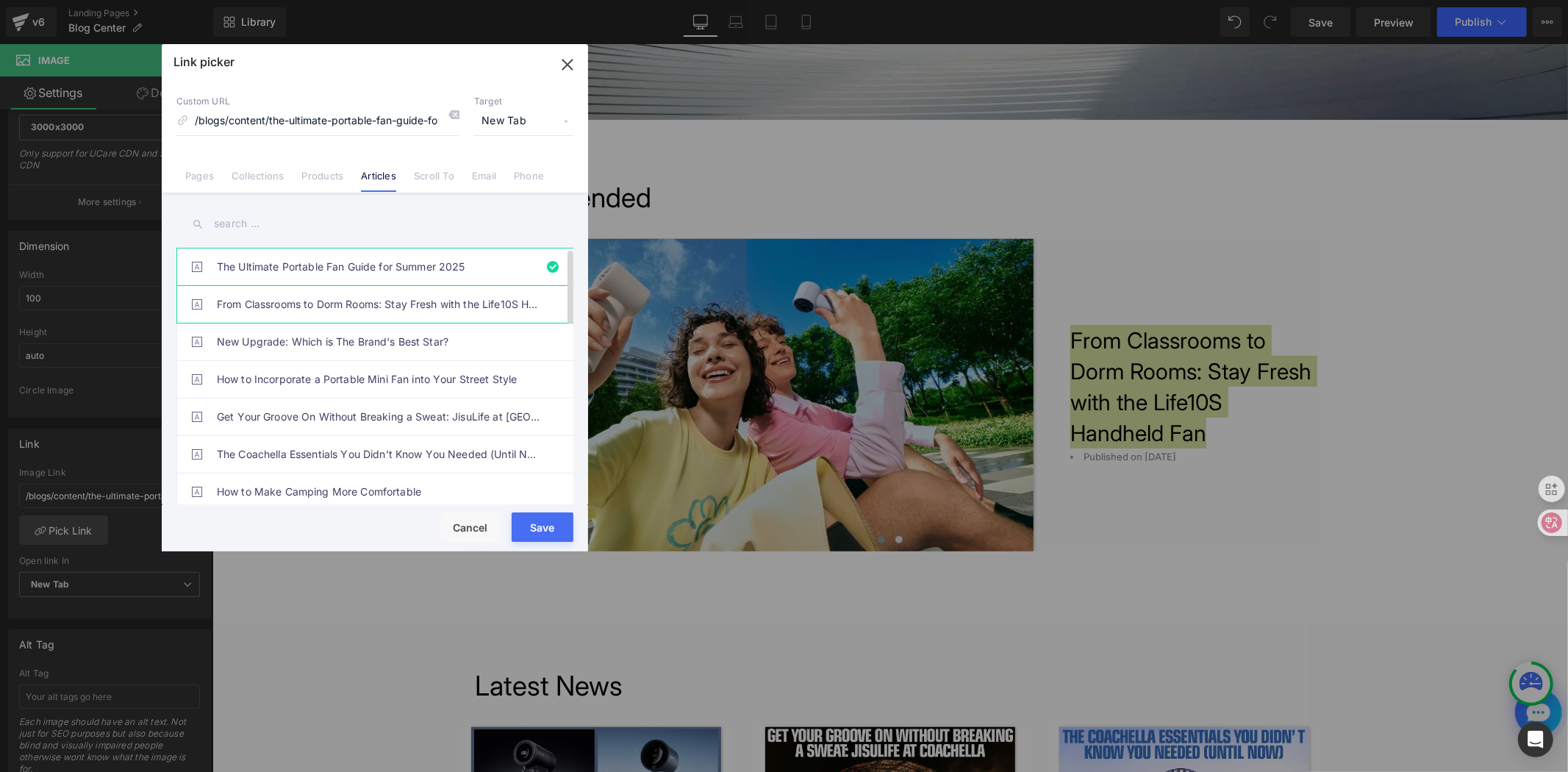
click at [355, 307] on link "From Classrooms to Dorm Rooms: Stay Fresh with the Life10S Handheld Fan" at bounding box center [378, 304] width 323 height 37
type input "/blogs/content/from-classrooms-to-dorm-rooms-stay-fresh-with-the-life10s-handhe…"
click at [555, 518] on button "Save" at bounding box center [542, 527] width 62 height 30
type input "/blogs/content/from-classrooms-to-dorm-rooms-stay-fresh-with-the-life10s-handhe…"
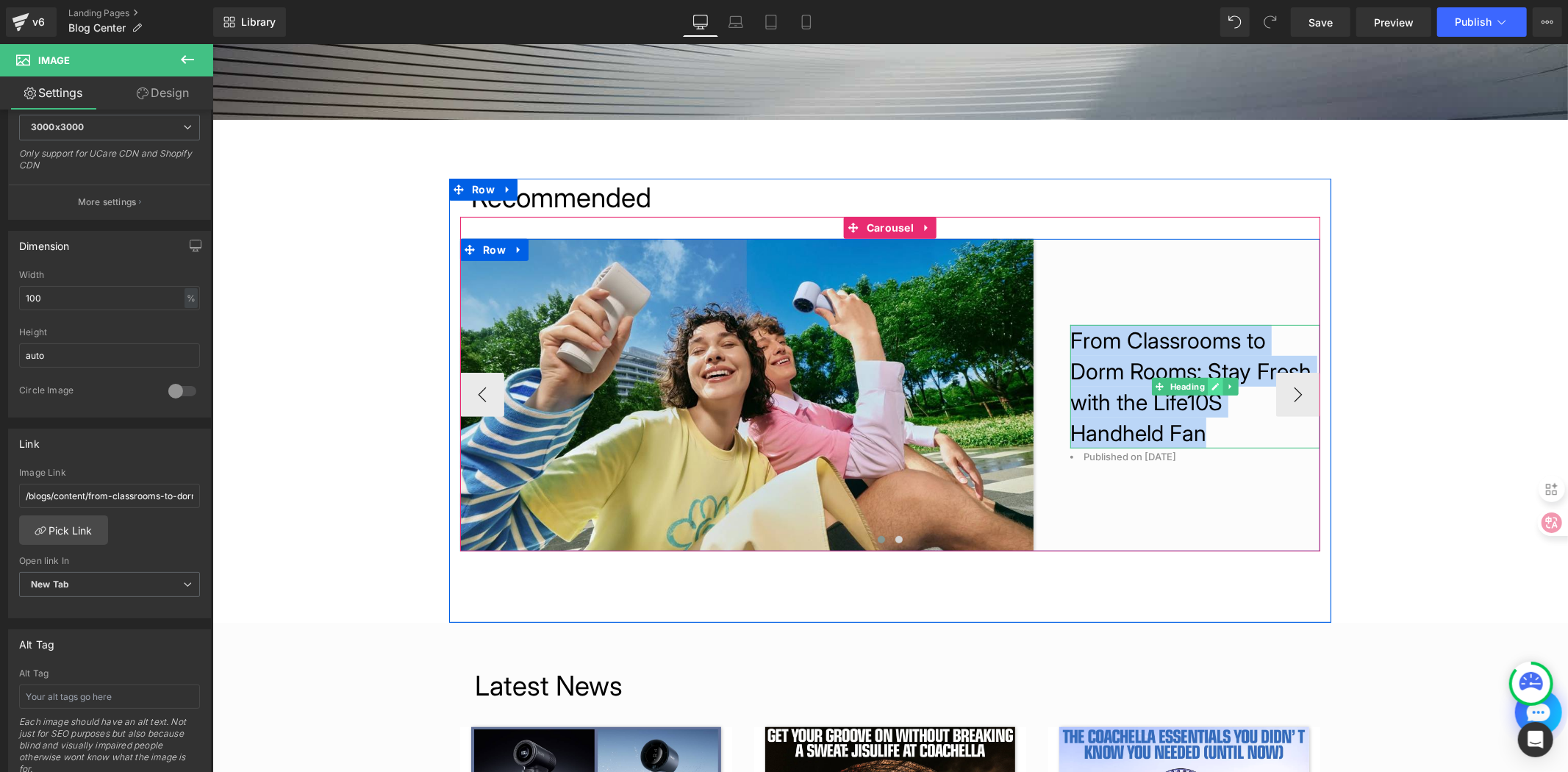
click at [1211, 389] on icon at bounding box center [1215, 386] width 8 height 9
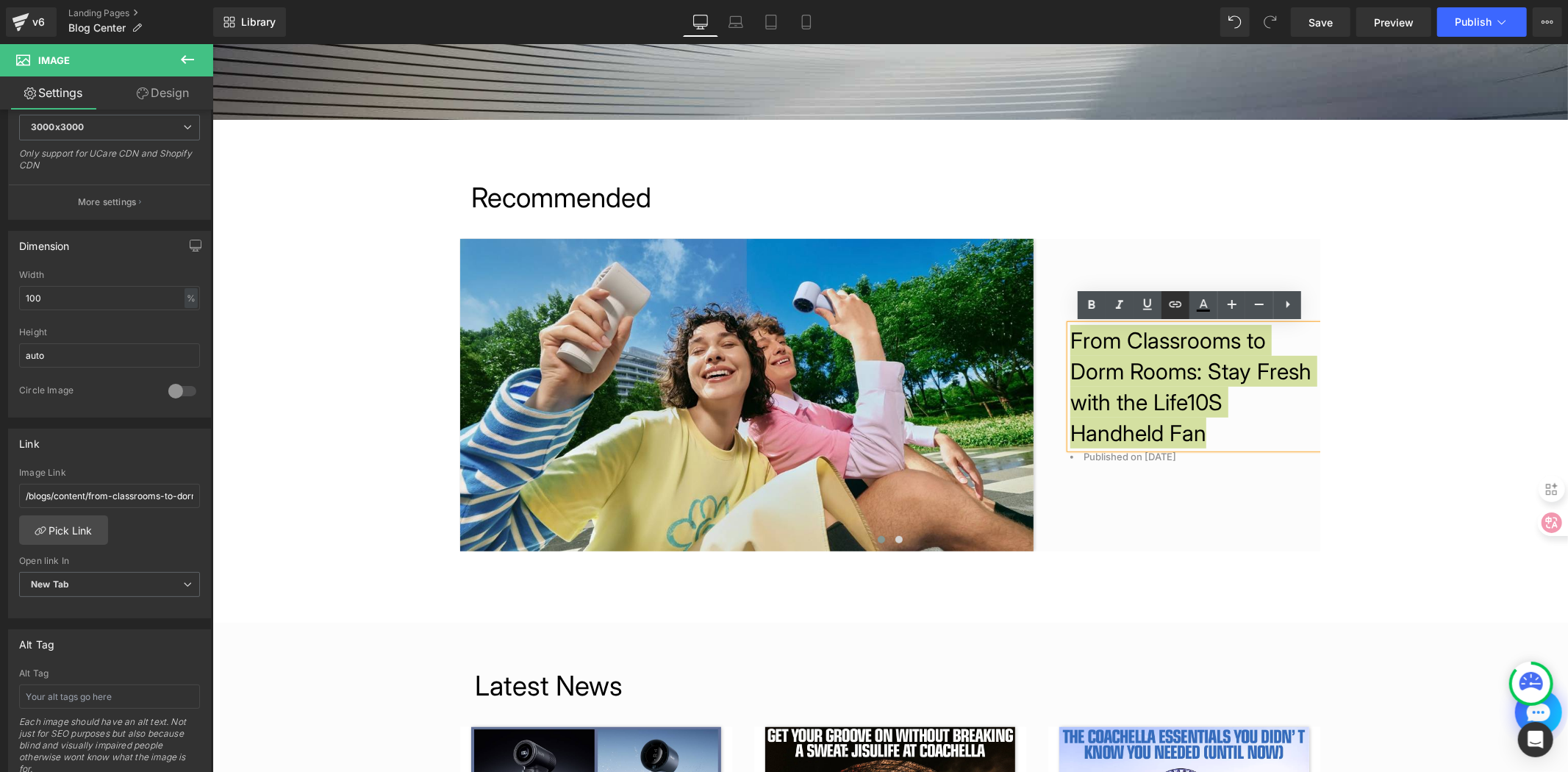
click at [1182, 309] on icon at bounding box center [1175, 303] width 17 height 17
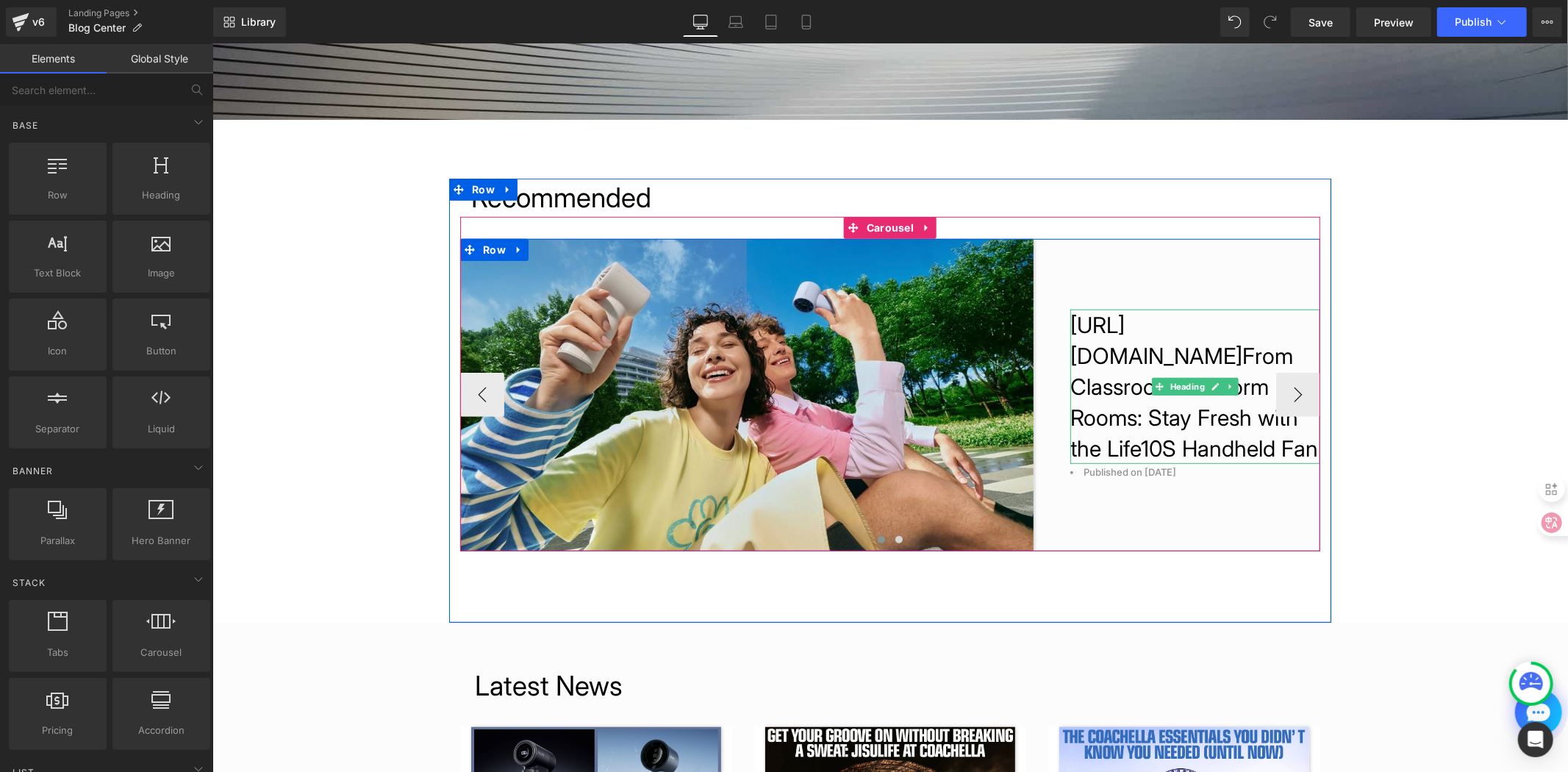
click at [1125, 333] on h1 "https://gem-3910432.net From Classrooms to Dorm Rooms: Stay Fresh with the Life…" at bounding box center [1194, 386] width 250 height 154
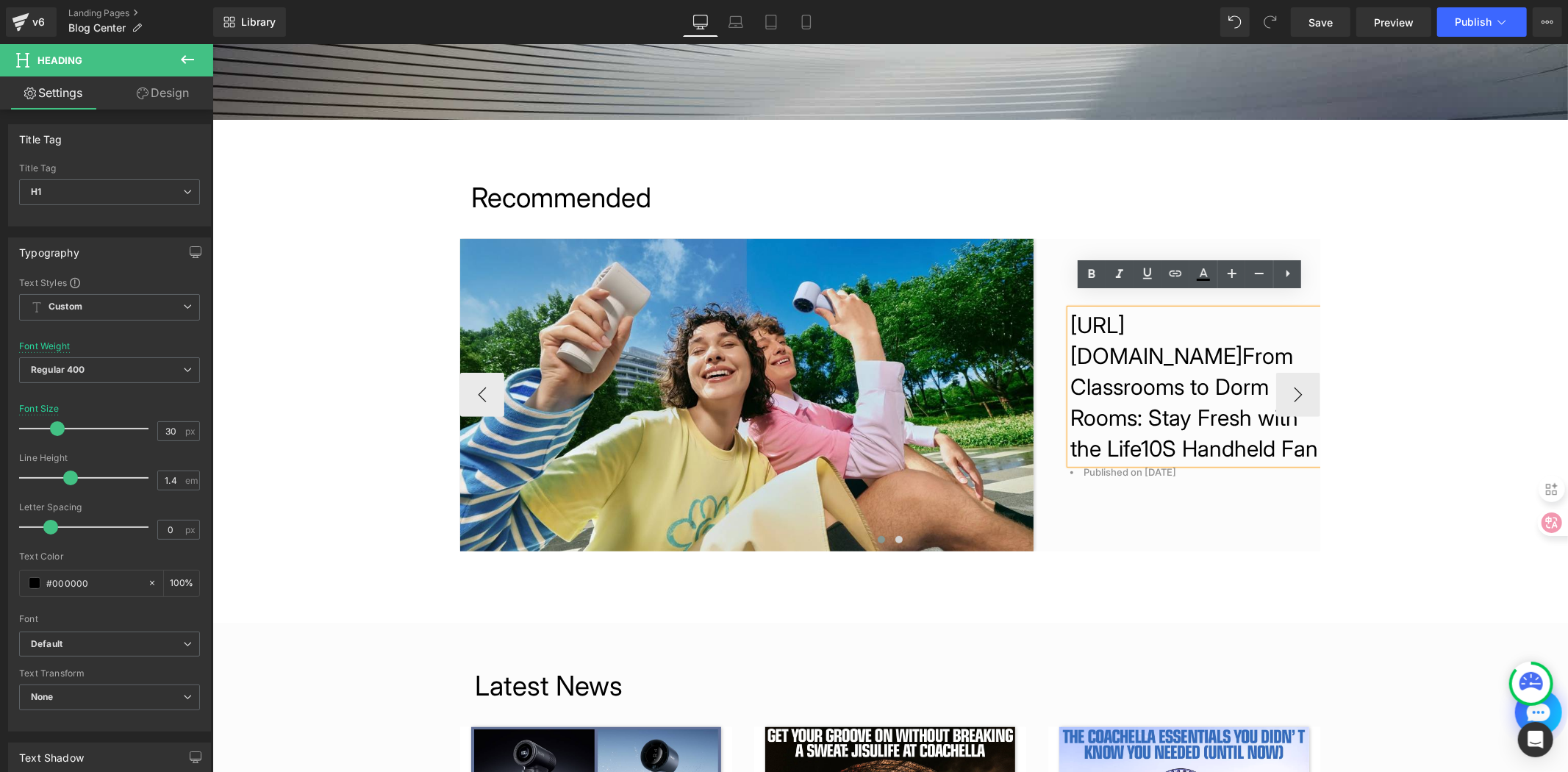
drag, startPoint x: 1194, startPoint y: 336, endPoint x: 1058, endPoint y: 299, distance: 140.9
click at [1058, 299] on div "https://gem-3910432.net From Classrooms to Dorm Rooms: Stay Fresh with the Life…" at bounding box center [1176, 394] width 287 height 313
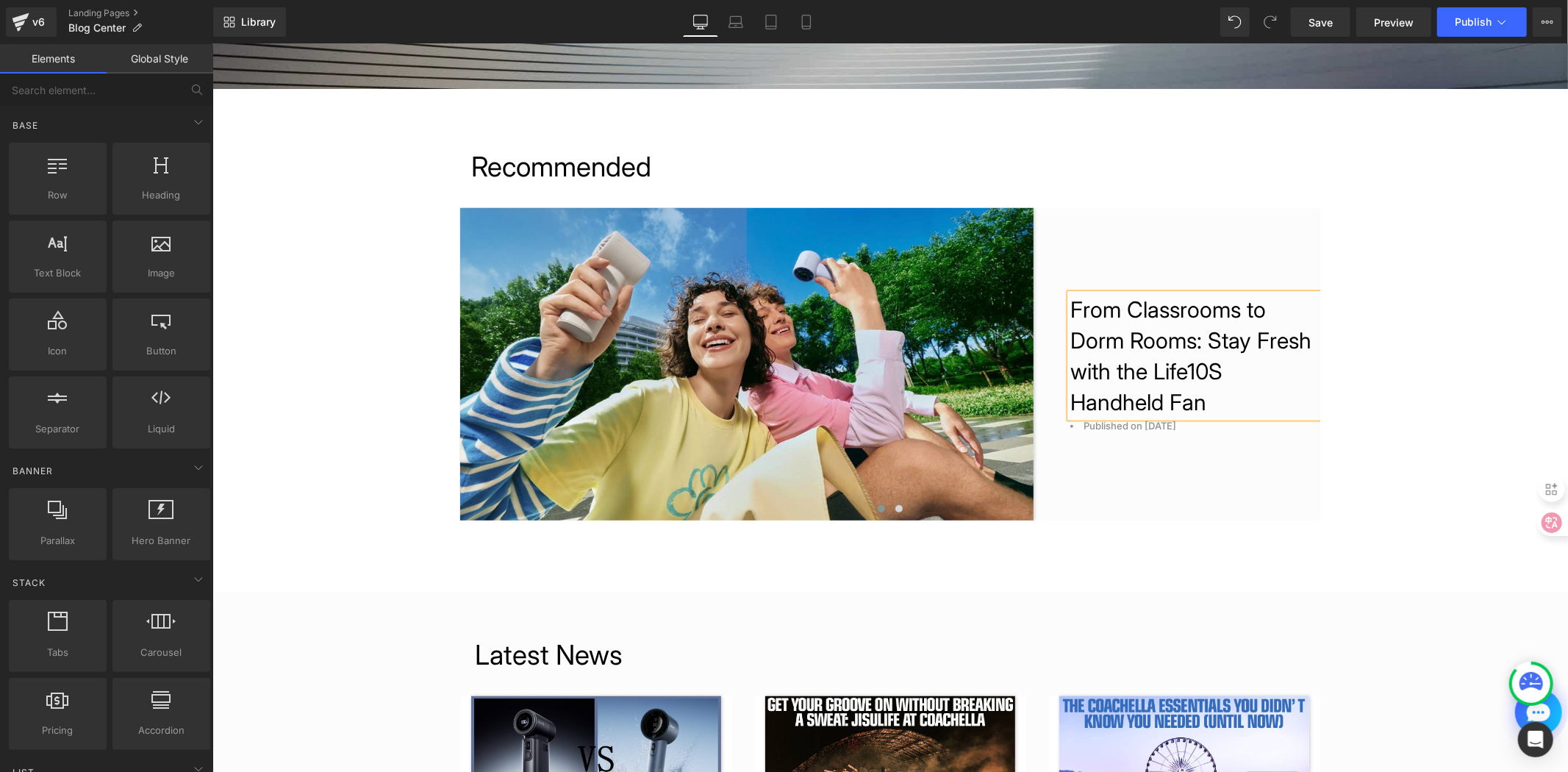
click at [1321, 25] on span "Save" at bounding box center [1321, 22] width 24 height 15
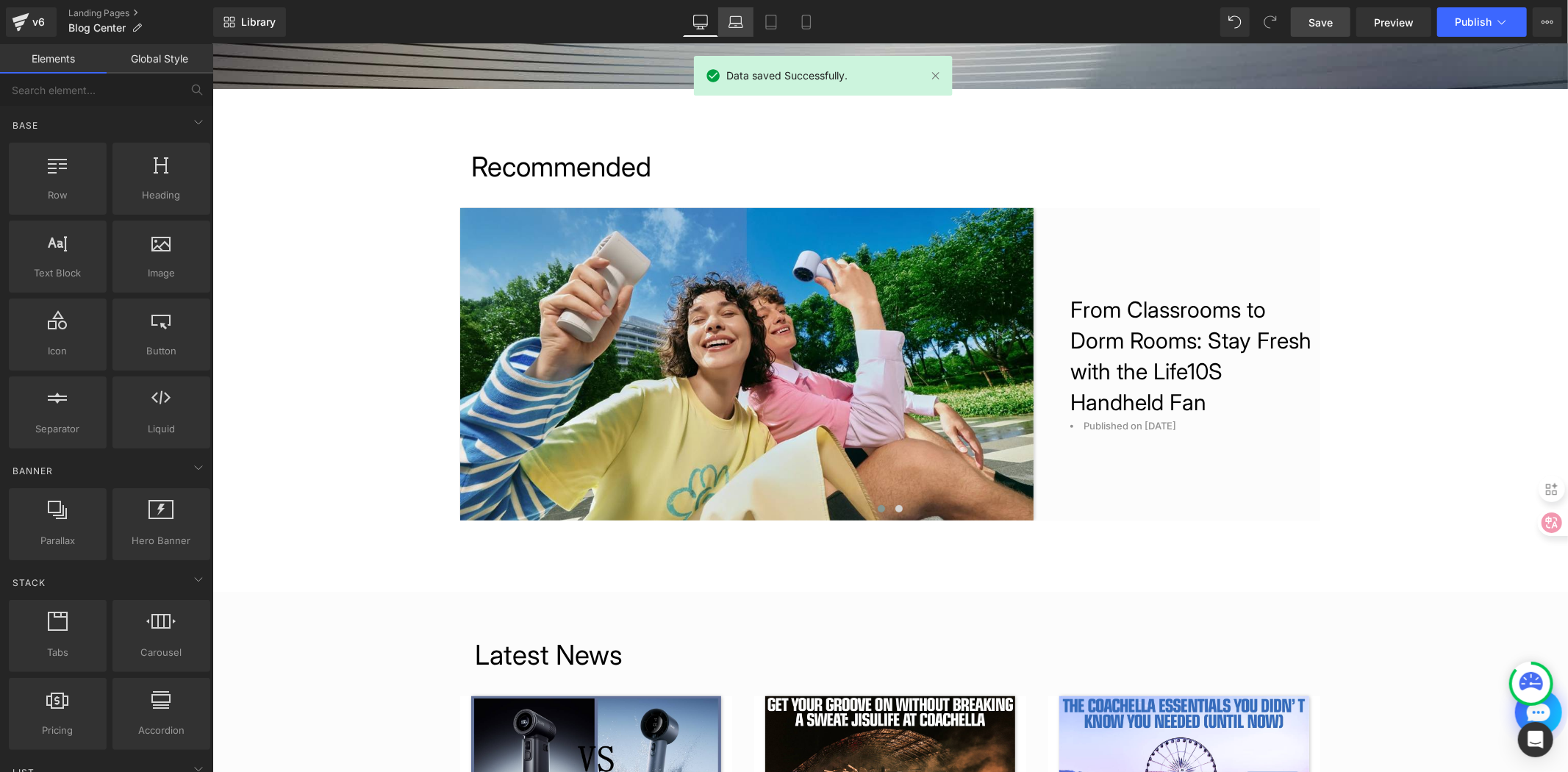
click at [743, 27] on icon at bounding box center [736, 21] width 14 height 14
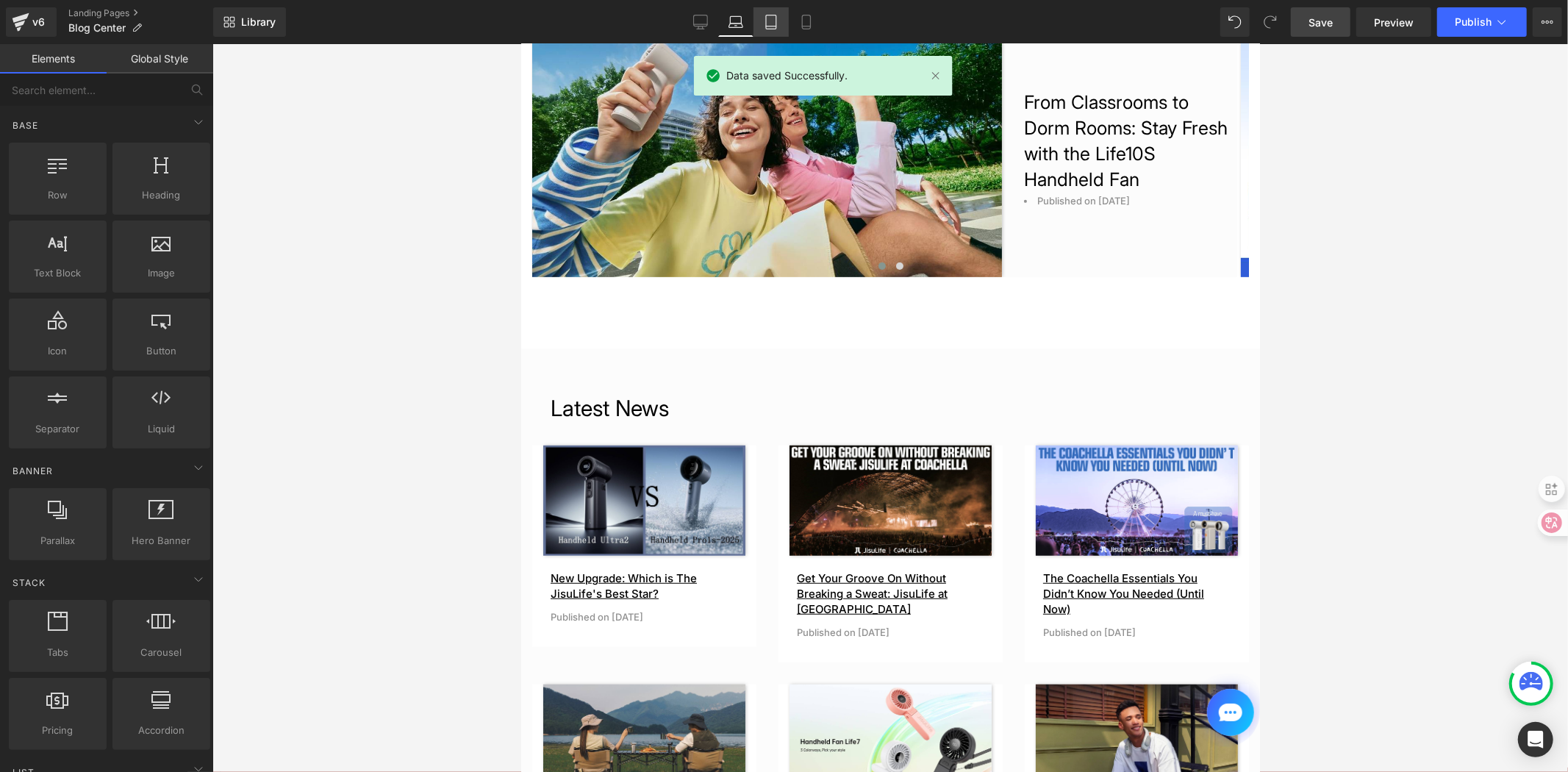
click at [767, 24] on icon at bounding box center [771, 21] width 14 height 14
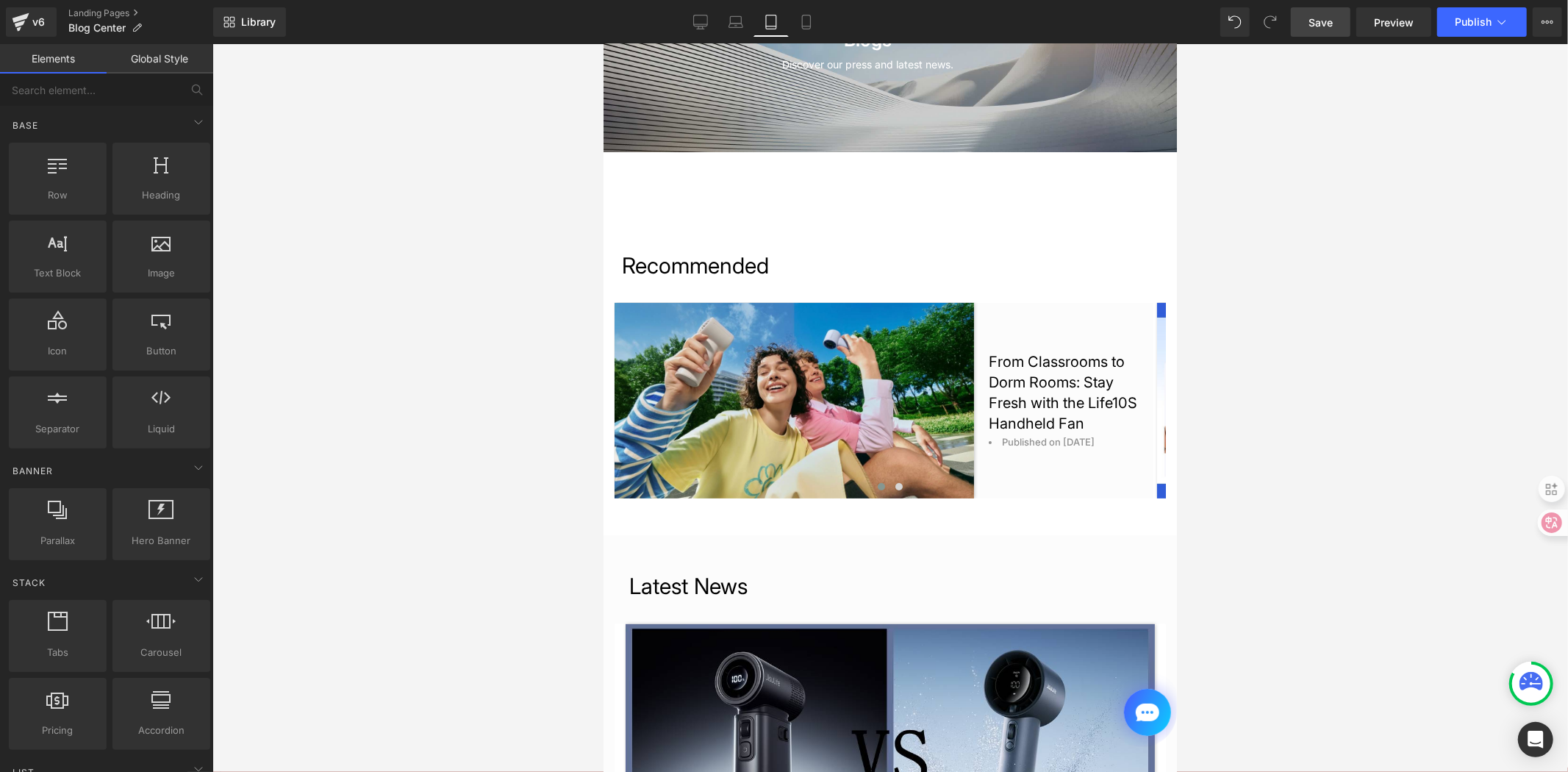
scroll to position [120, 0]
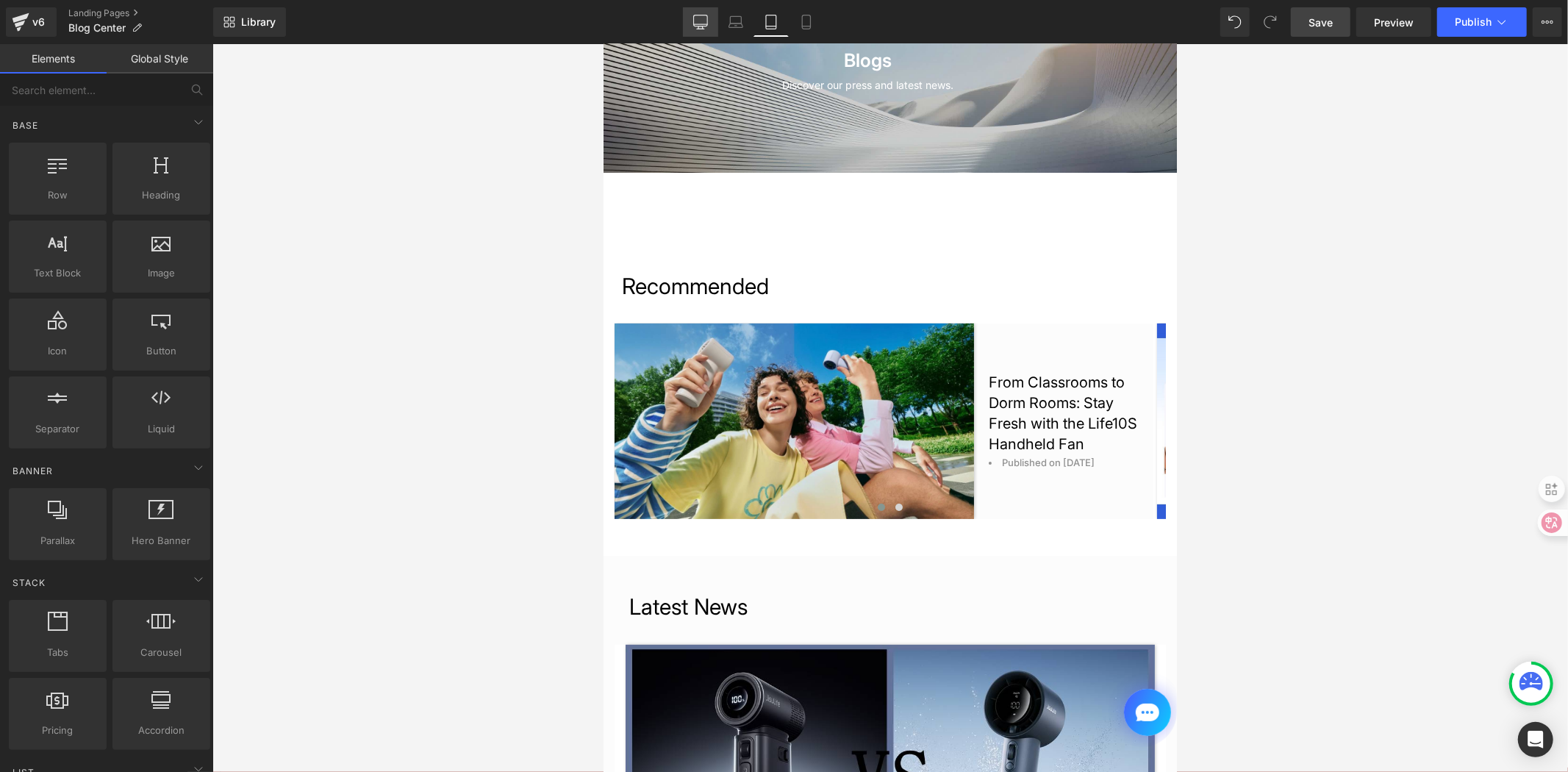
click at [699, 25] on icon at bounding box center [700, 21] width 14 height 14
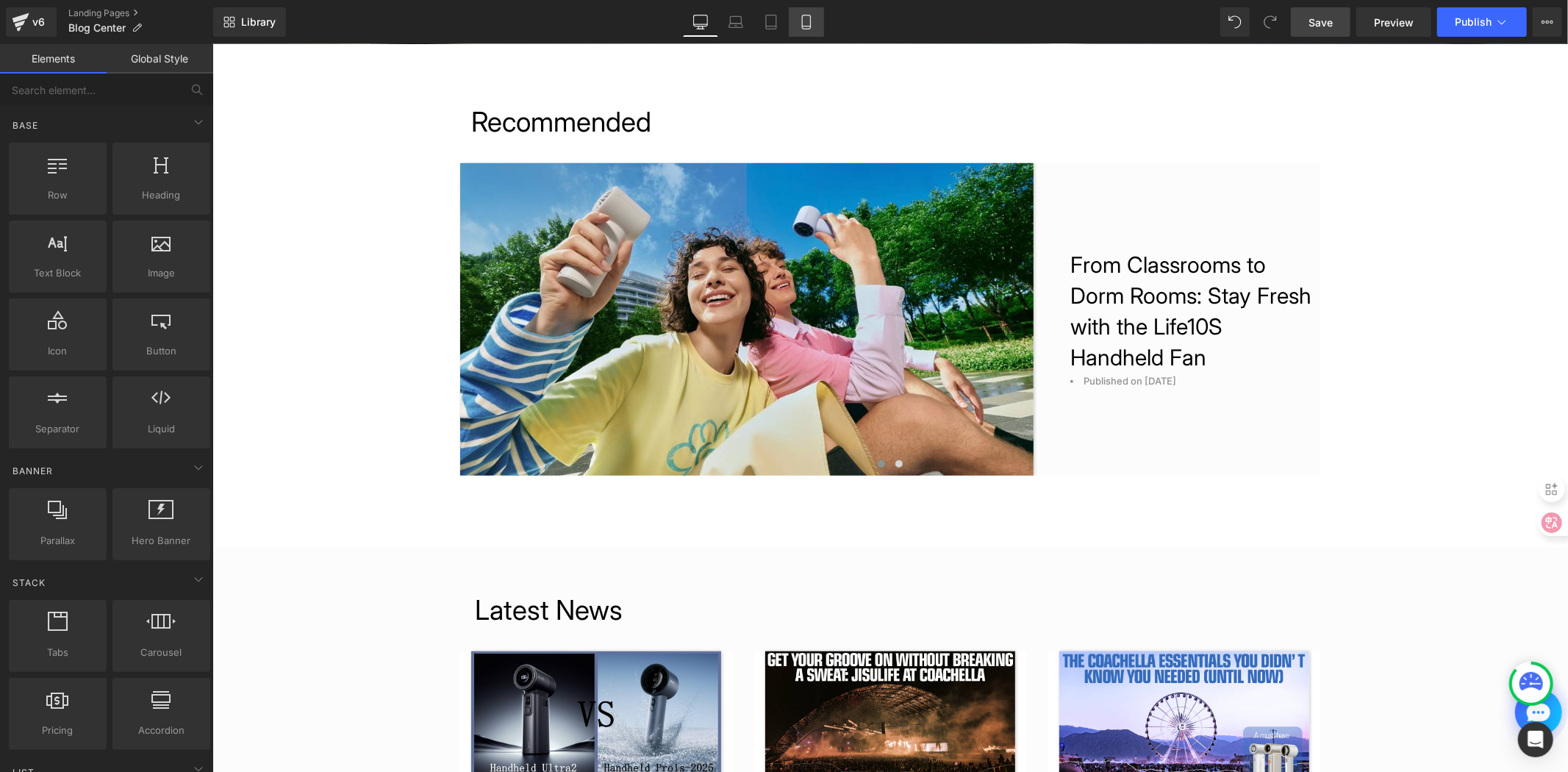
click at [804, 21] on icon at bounding box center [806, 21] width 14 height 14
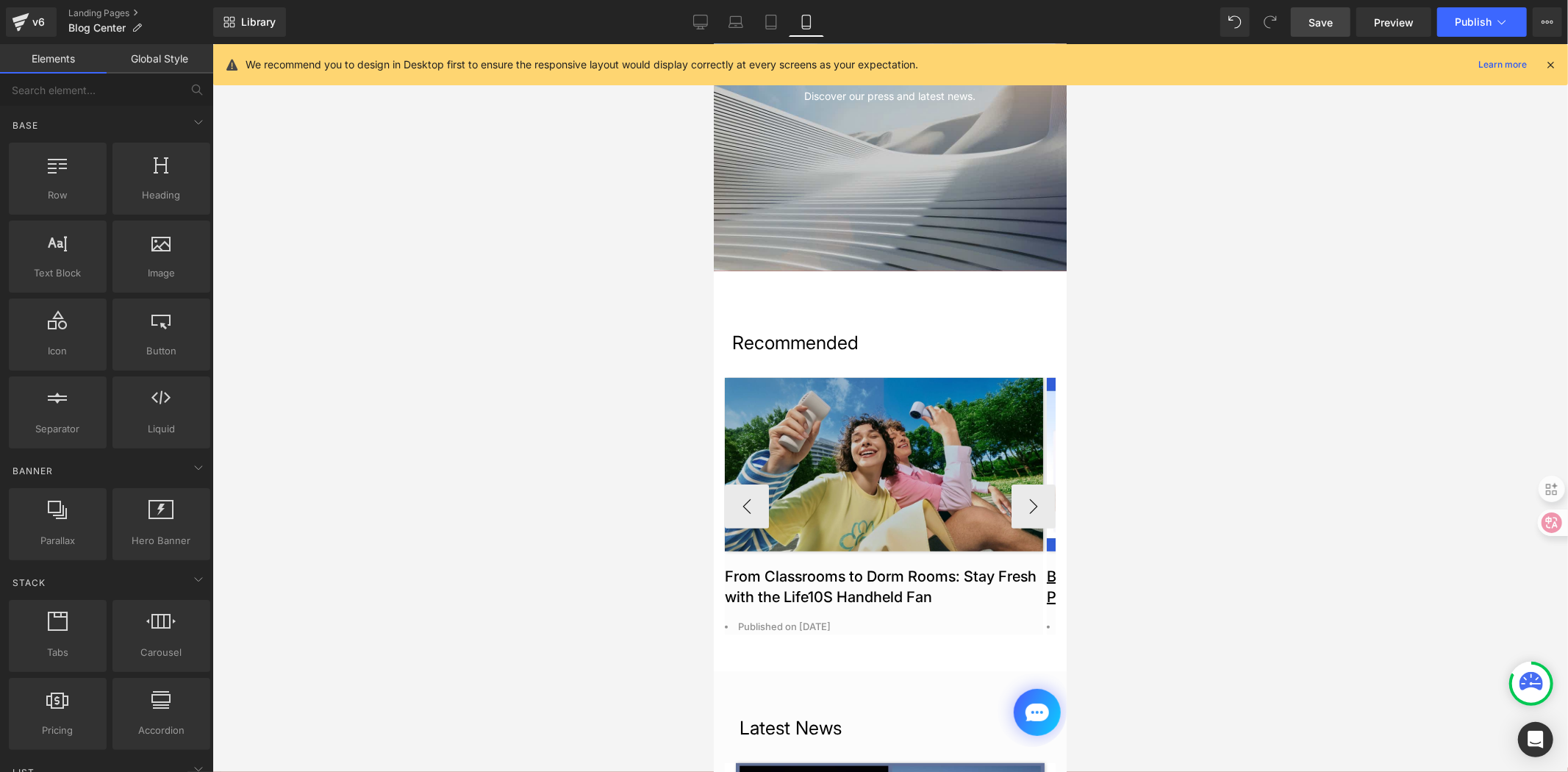
scroll to position [0, 0]
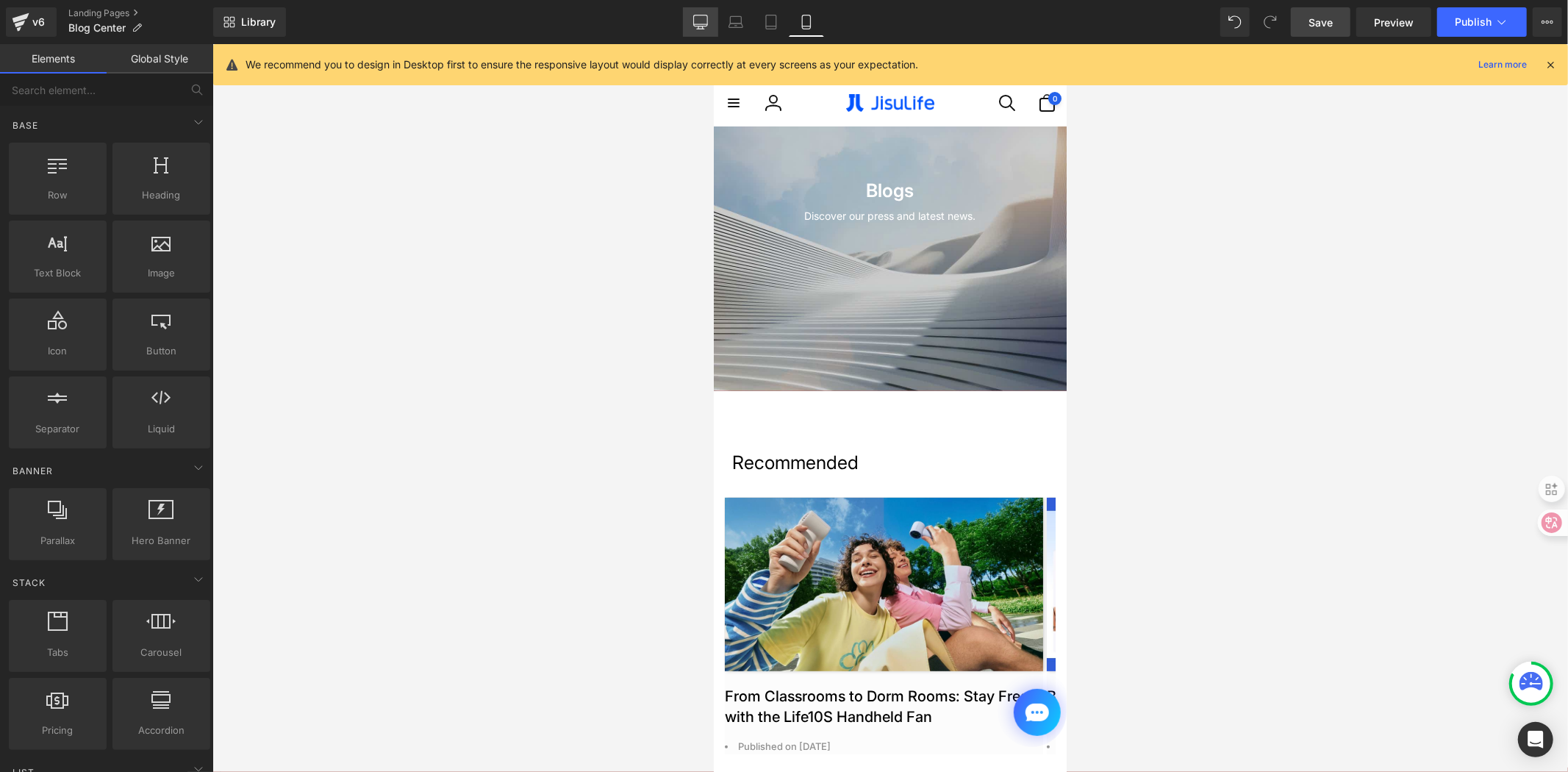
click at [708, 26] on icon at bounding box center [700, 21] width 14 height 11
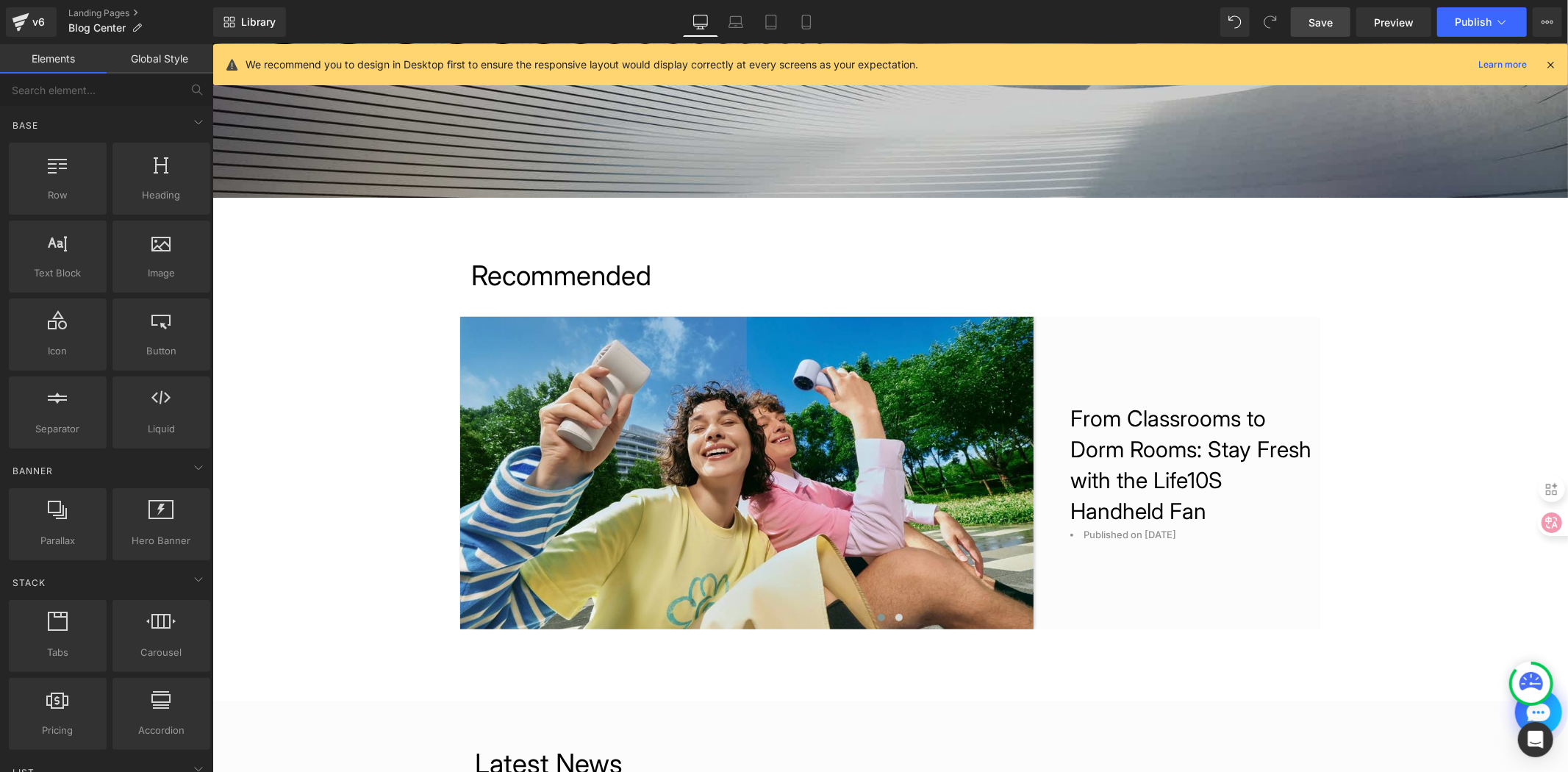
scroll to position [350, 0]
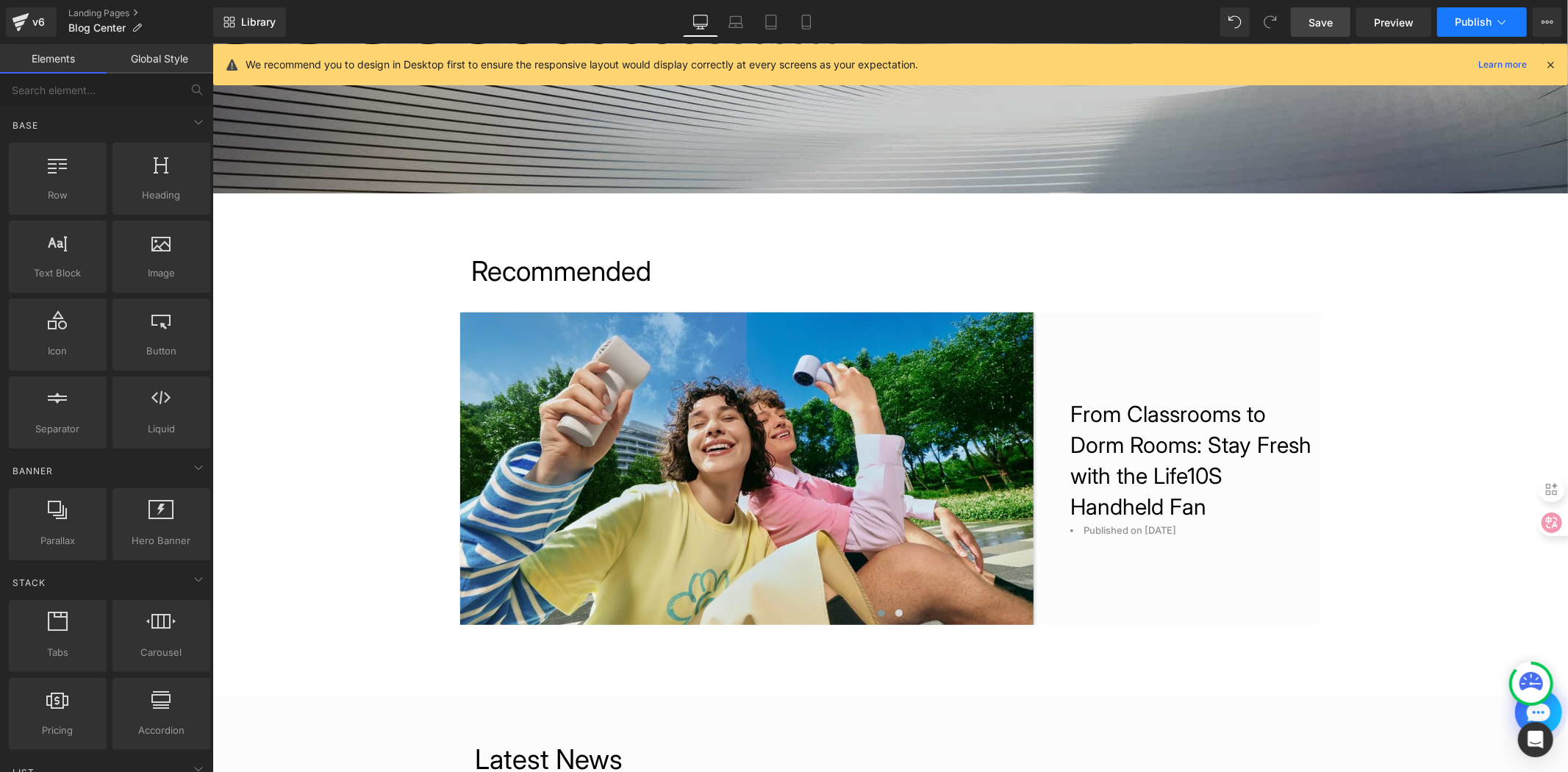
click at [1490, 26] on span "Publish" at bounding box center [1474, 21] width 37 height 11
drag, startPoint x: 1328, startPoint y: 21, endPoint x: 726, endPoint y: 316, distance: 670.4
click at [1328, 21] on span "Save" at bounding box center [1321, 22] width 24 height 15
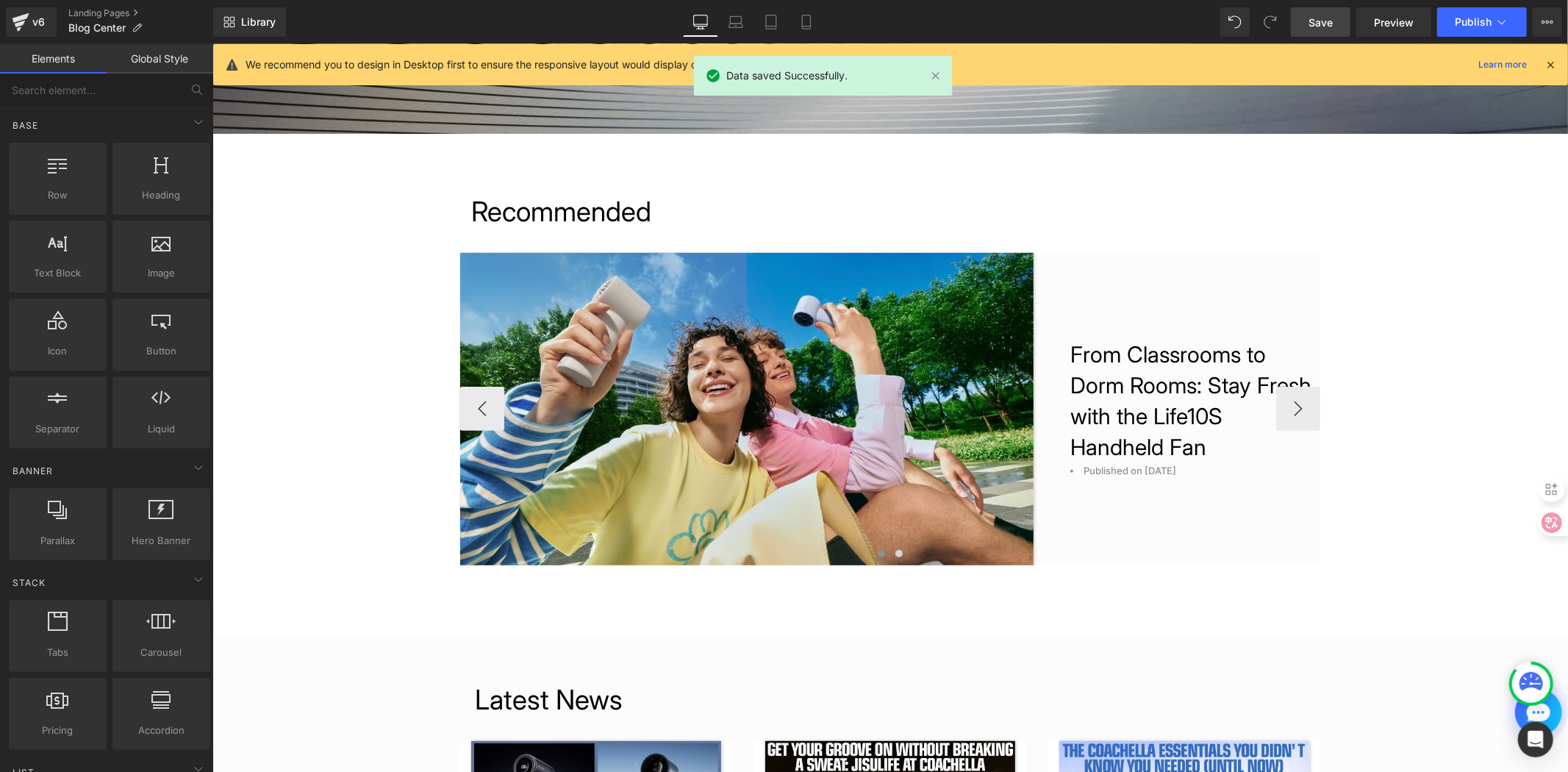
scroll to position [408, 0]
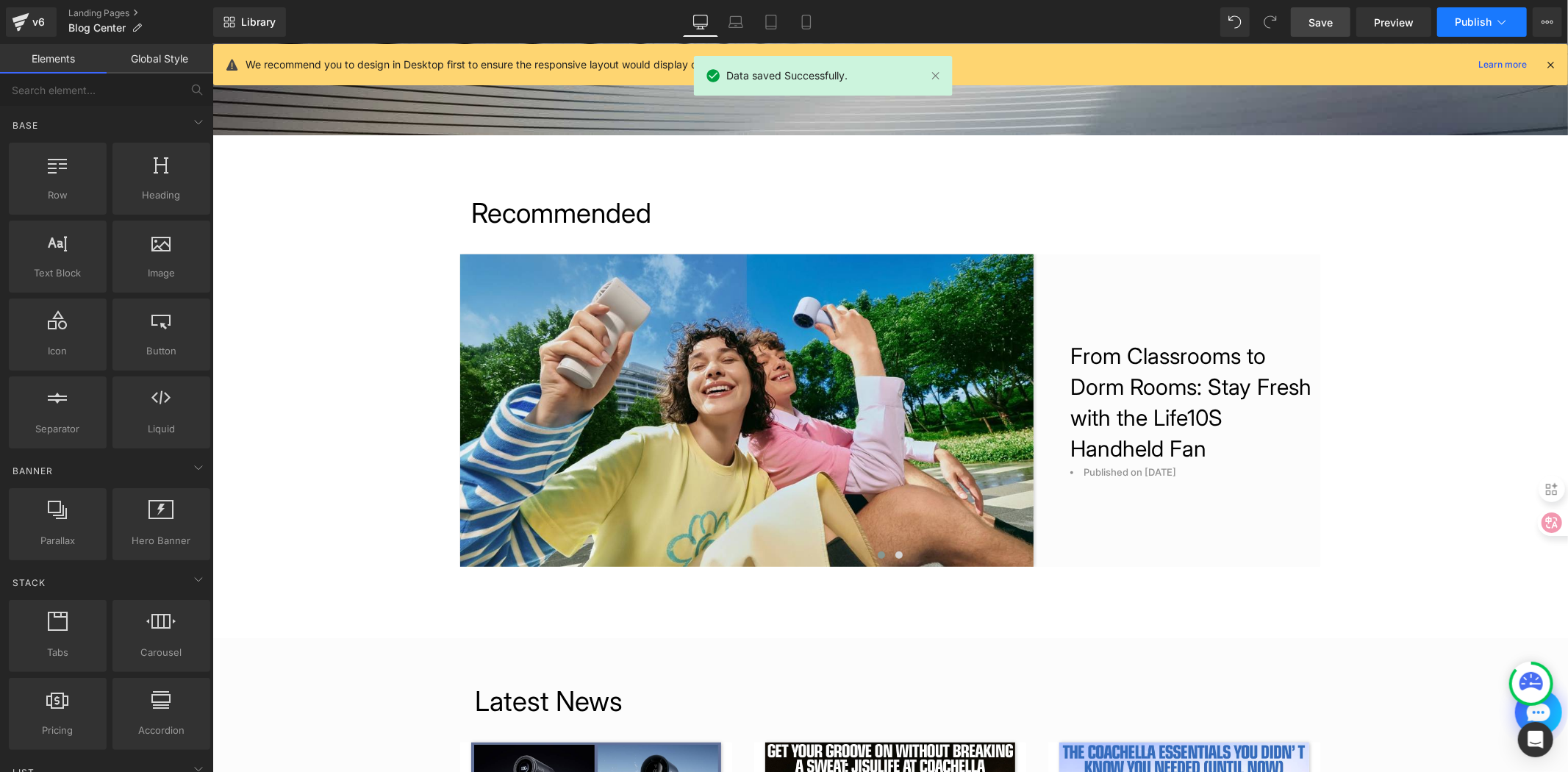
click at [1480, 16] on span "Publish" at bounding box center [1474, 21] width 37 height 11
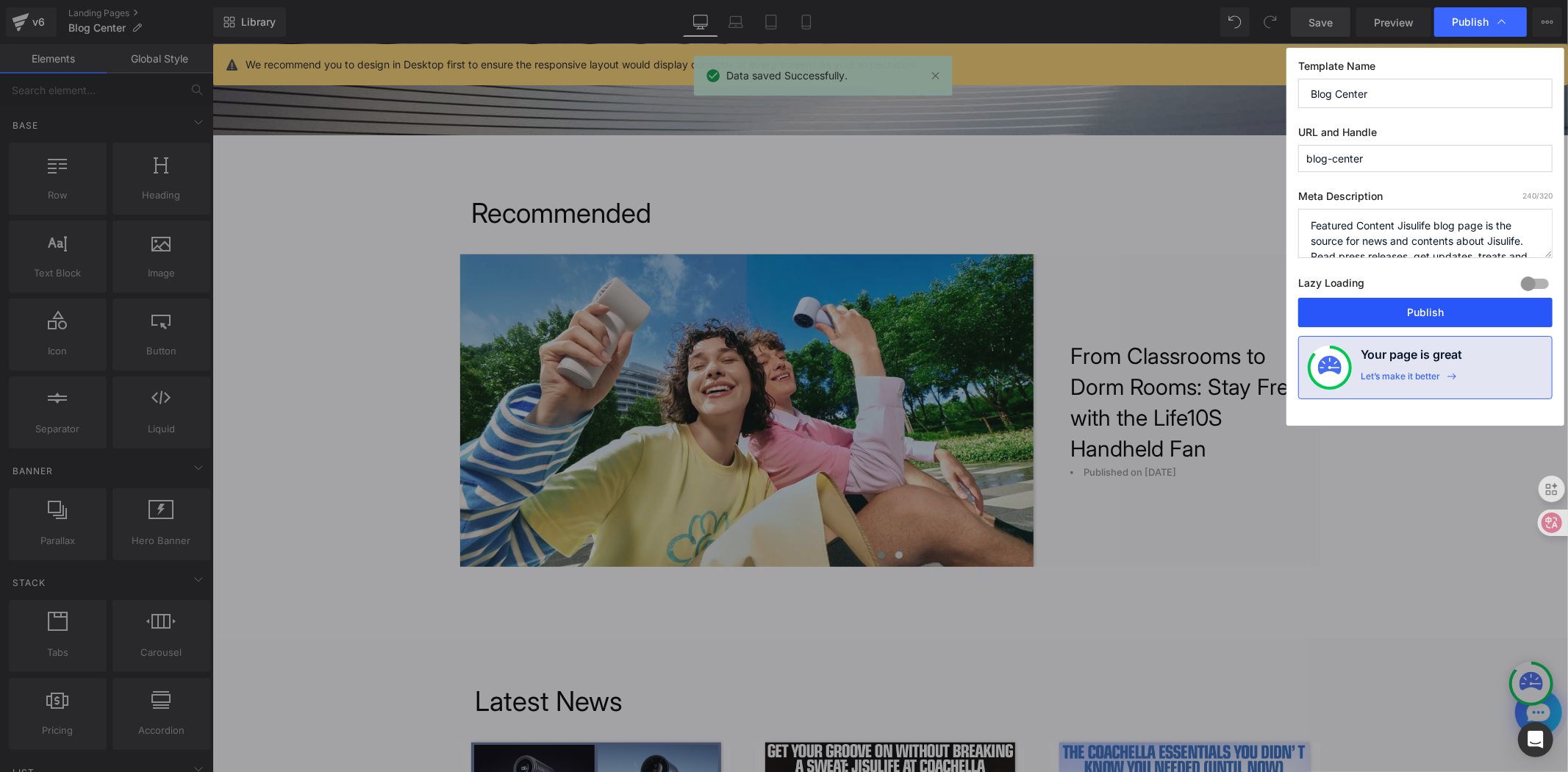
click at [1405, 313] on button "Publish" at bounding box center [1426, 312] width 254 height 30
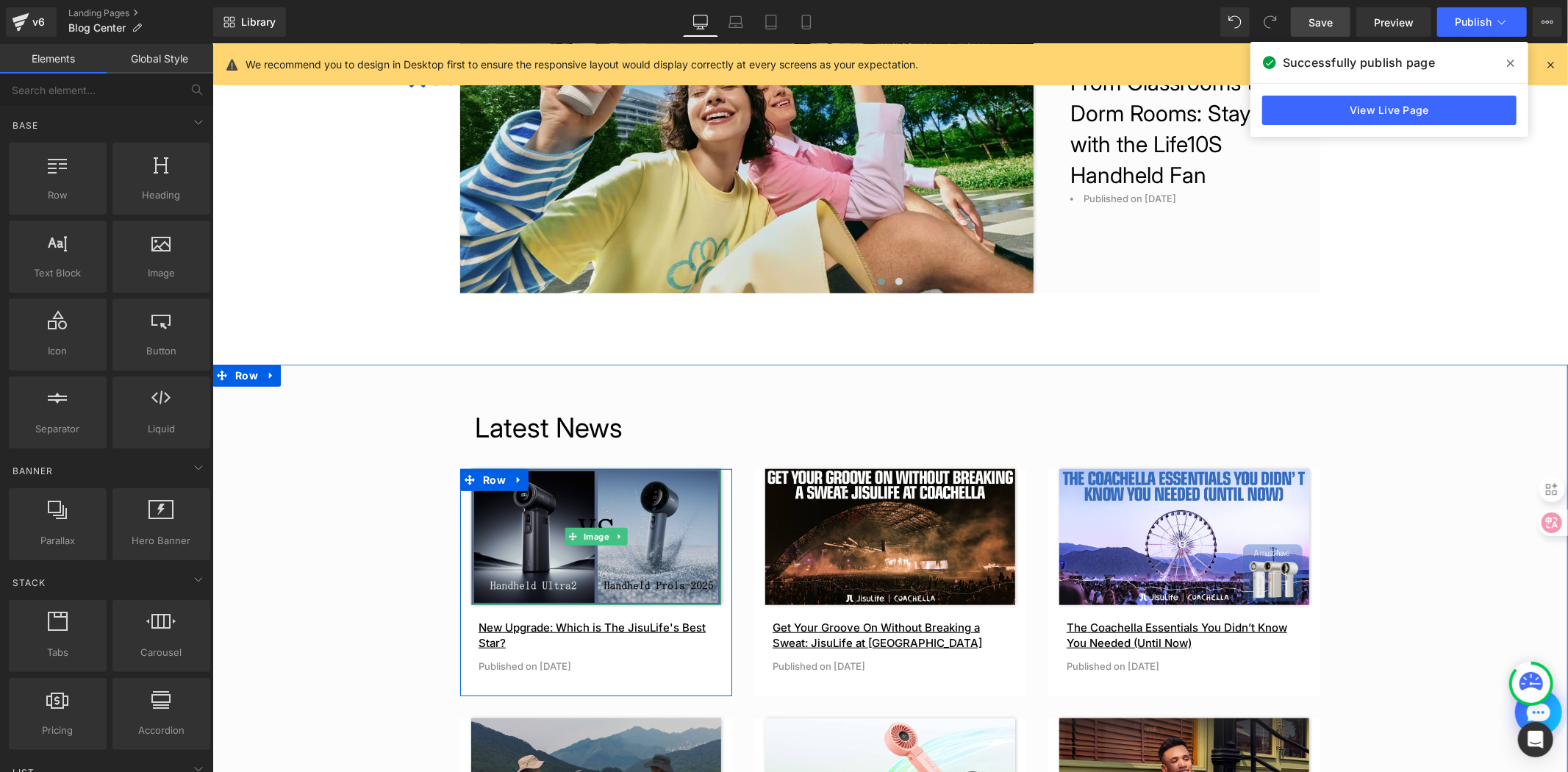
scroll to position [571, 0]
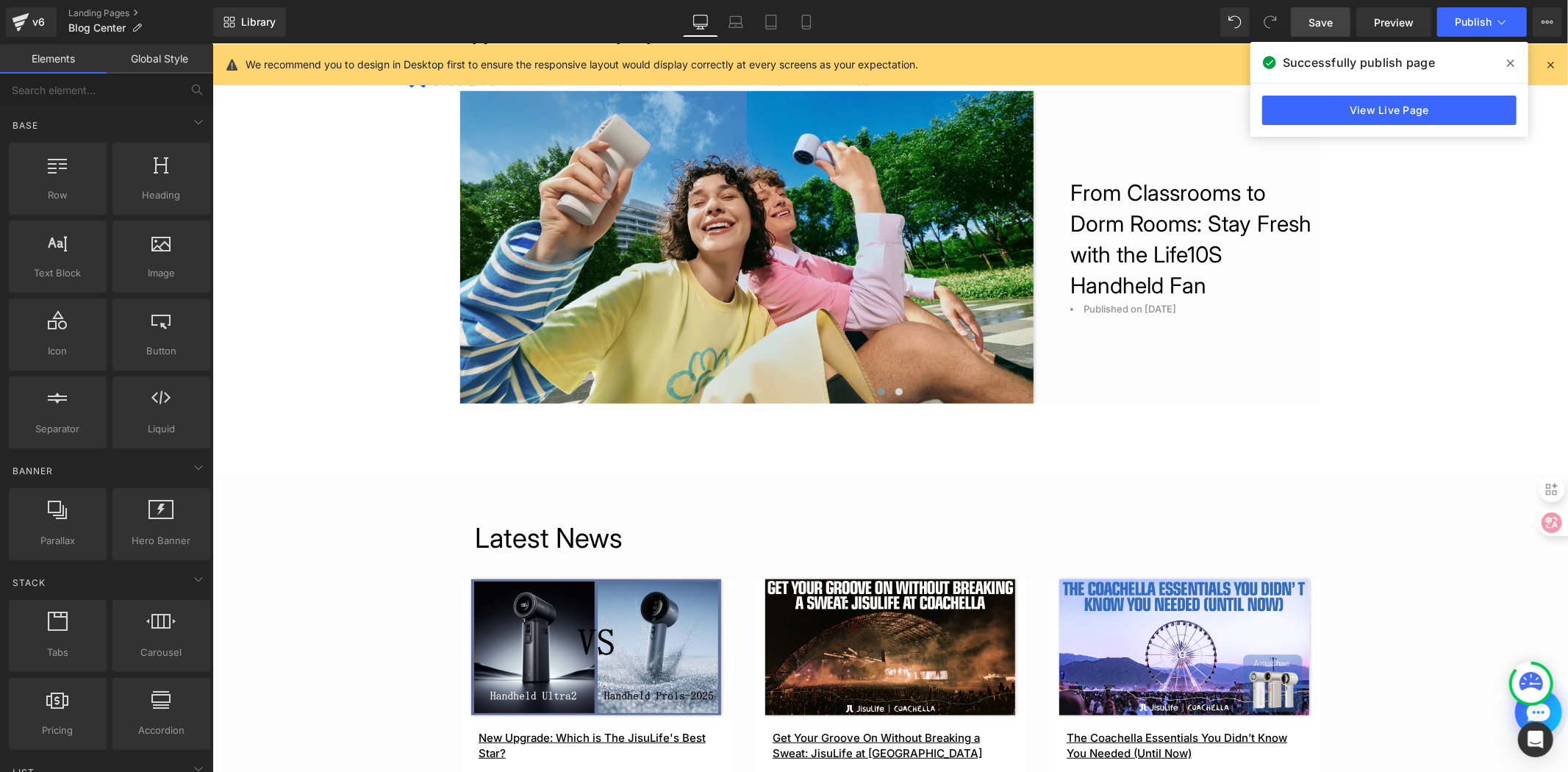
click at [1513, 61] on icon at bounding box center [1511, 62] width 8 height 11
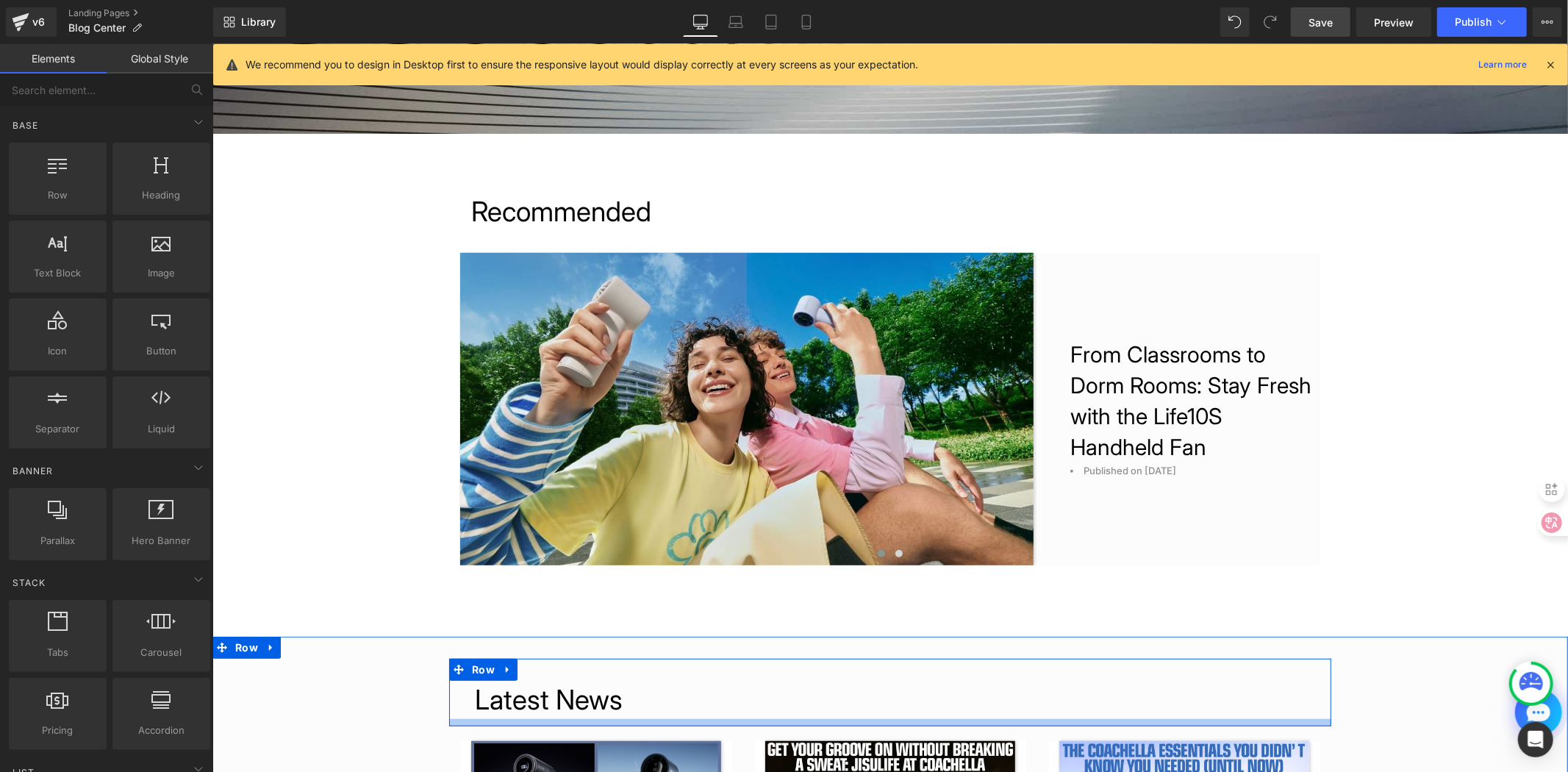
scroll to position [408, 0]
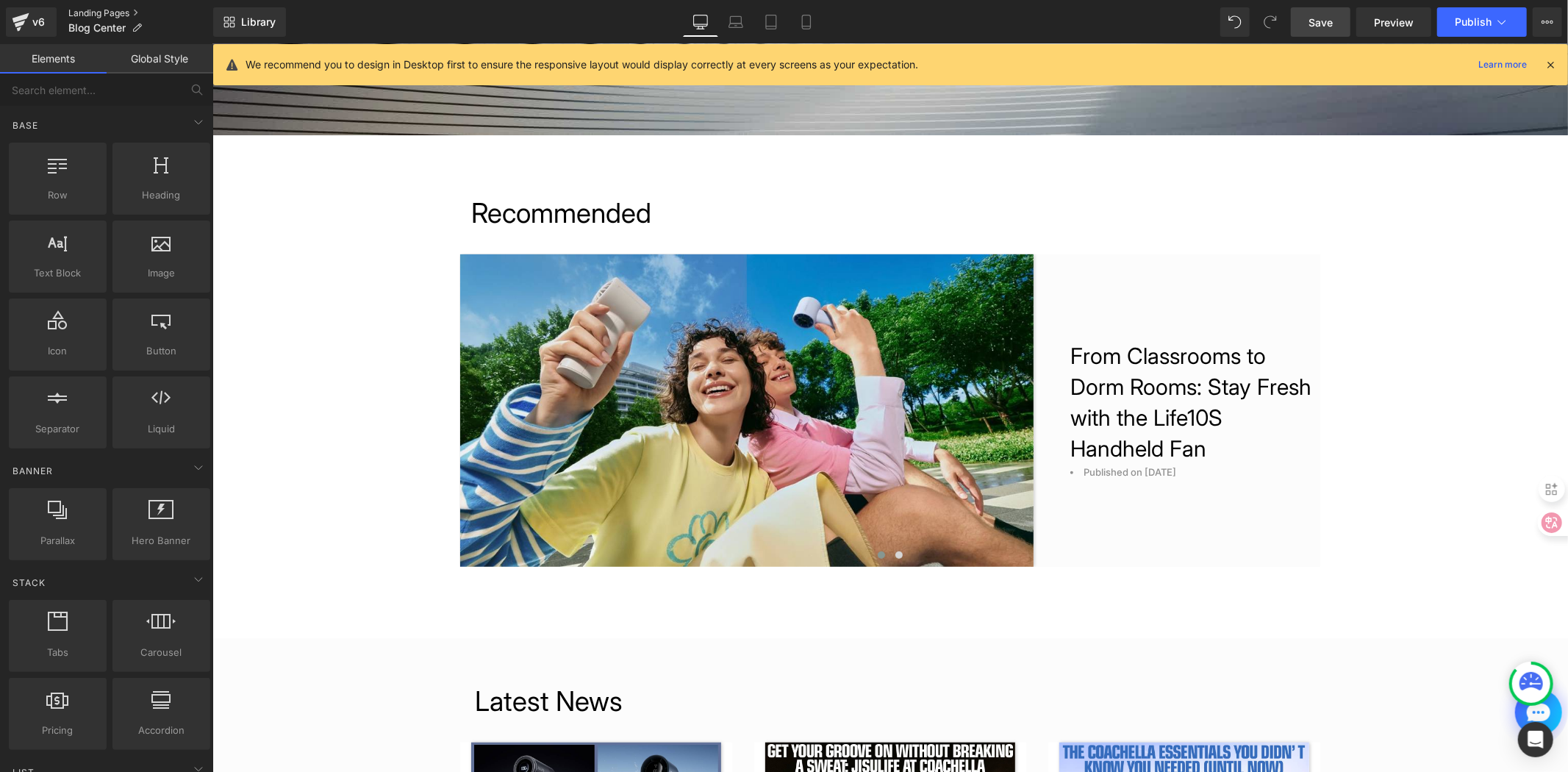
click at [85, 13] on link "Landing Pages" at bounding box center [141, 13] width 145 height 11
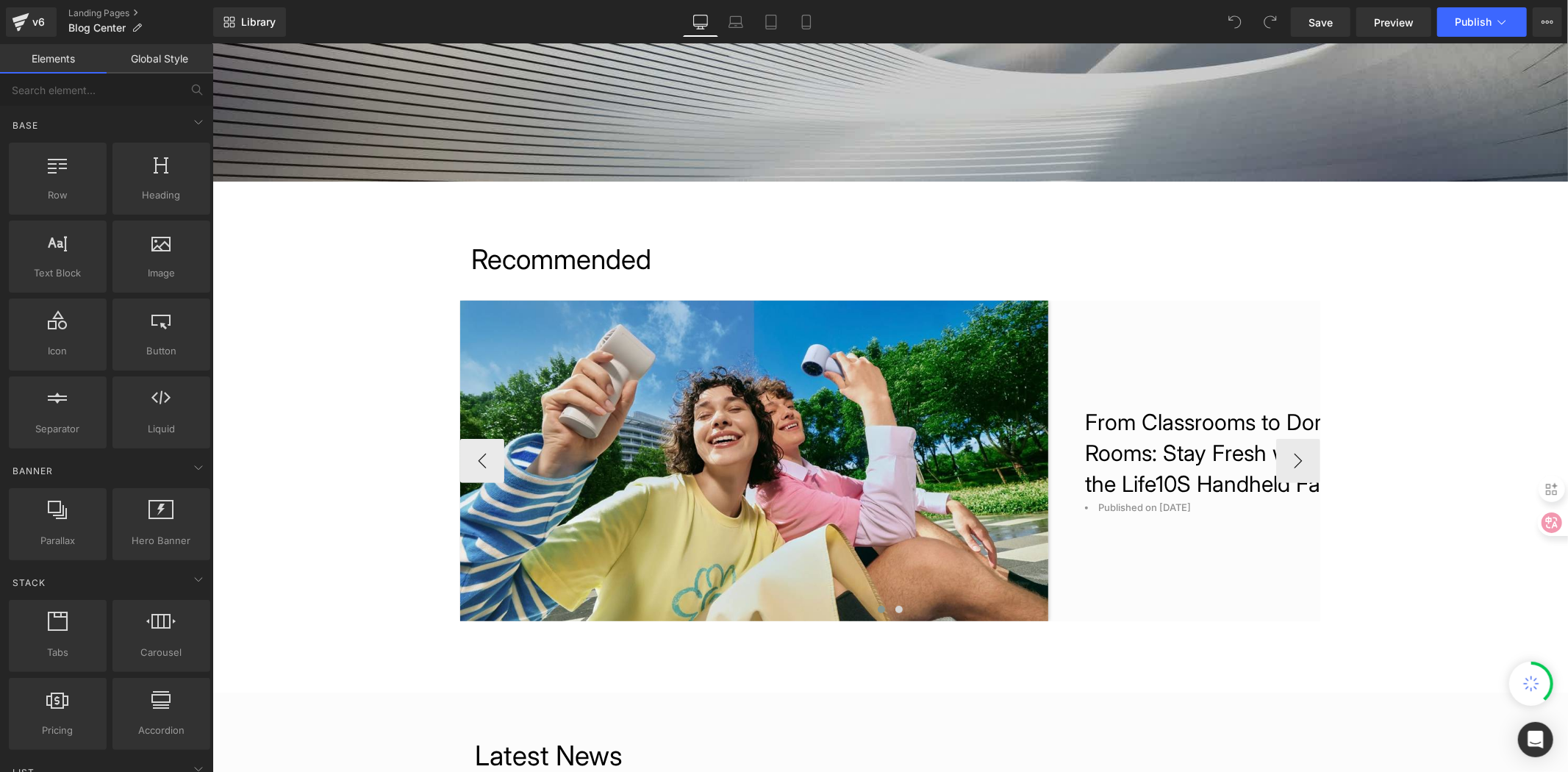
scroll to position [408, 0]
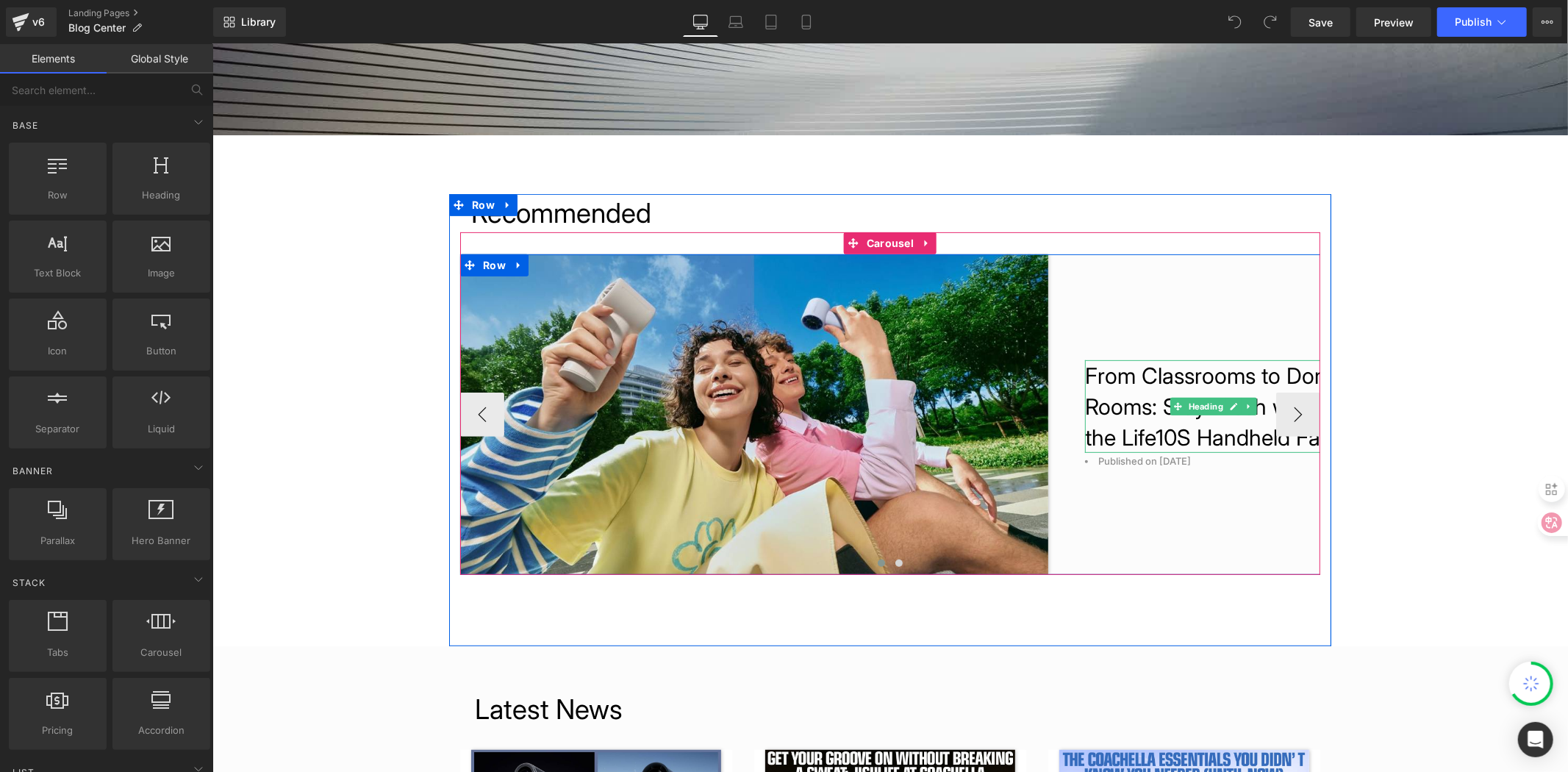
click at [1153, 430] on h1 "From Classrooms to Dorm Rooms: Stay Fresh with the Life10S Handheld Fan" at bounding box center [1213, 406] width 257 height 93
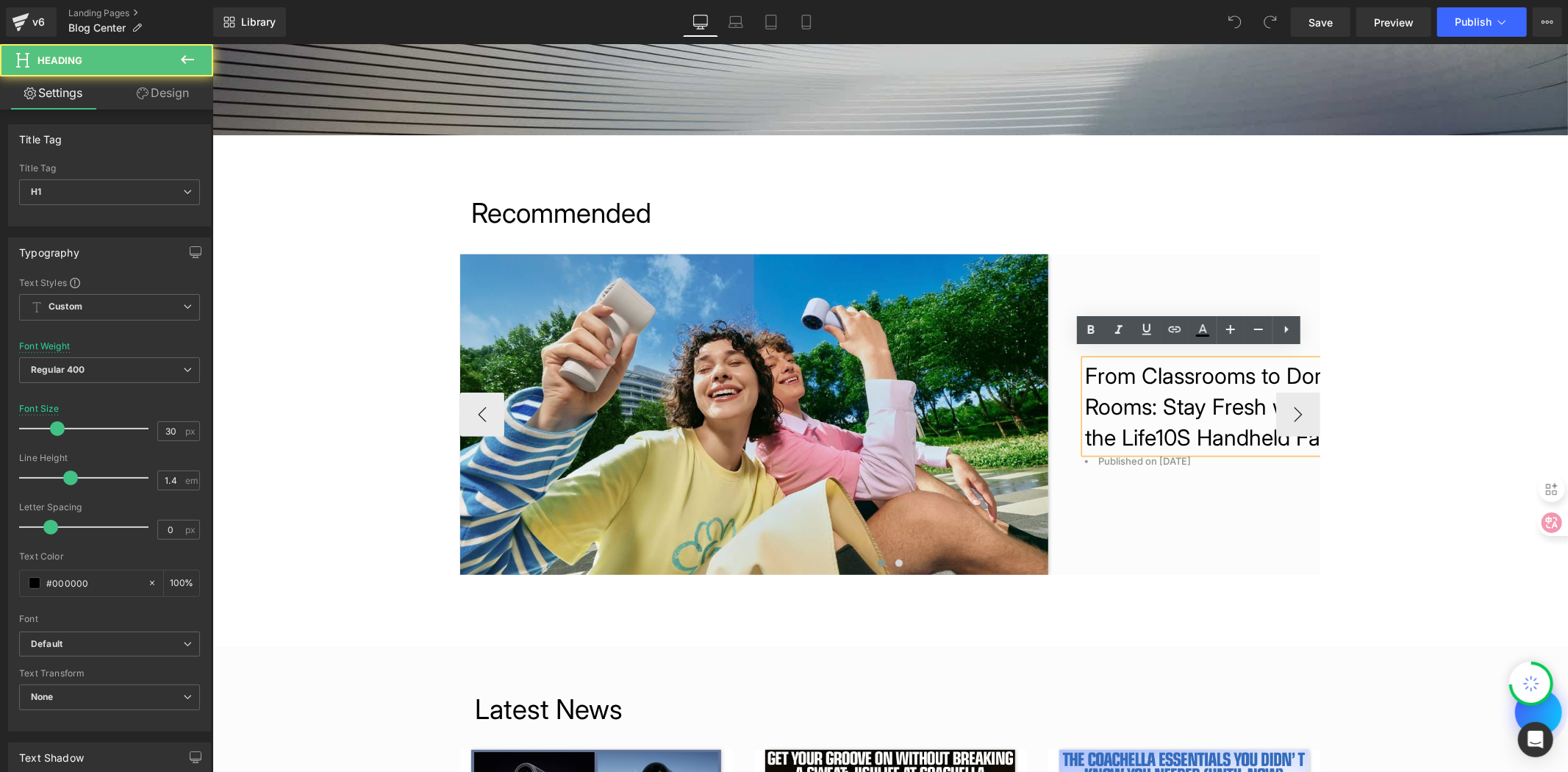
scroll to position [0, 0]
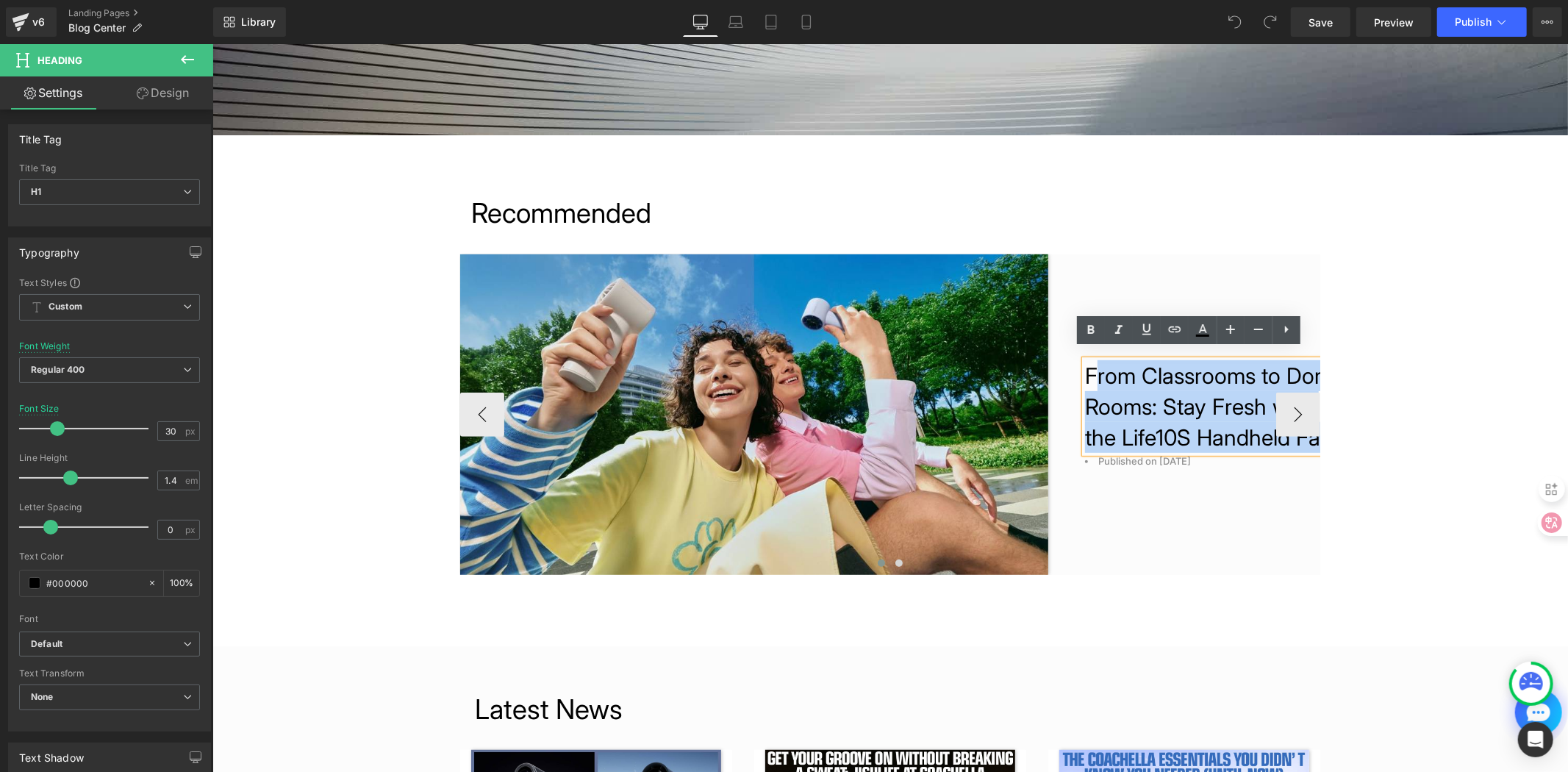
drag, startPoint x: 1232, startPoint y: 451, endPoint x: 1071, endPoint y: 357, distance: 186.4
click at [1084, 360] on h1 "From Classrooms to Dorm Rooms: Stay Fresh with the Life10S Handheld Fan" at bounding box center [1213, 406] width 257 height 93
click at [1093, 360] on h1 "From Classrooms to Dorm Rooms: Stay Fresh with the Life10S Handheld Fan" at bounding box center [1213, 406] width 257 height 93
drag, startPoint x: 1080, startPoint y: 357, endPoint x: 1186, endPoint y: 438, distance: 133.4
click at [1186, 438] on h1 "From Classrooms to Dorm Rooms: Stay Fresh with the Life10S Handheld Fan" at bounding box center [1213, 406] width 257 height 93
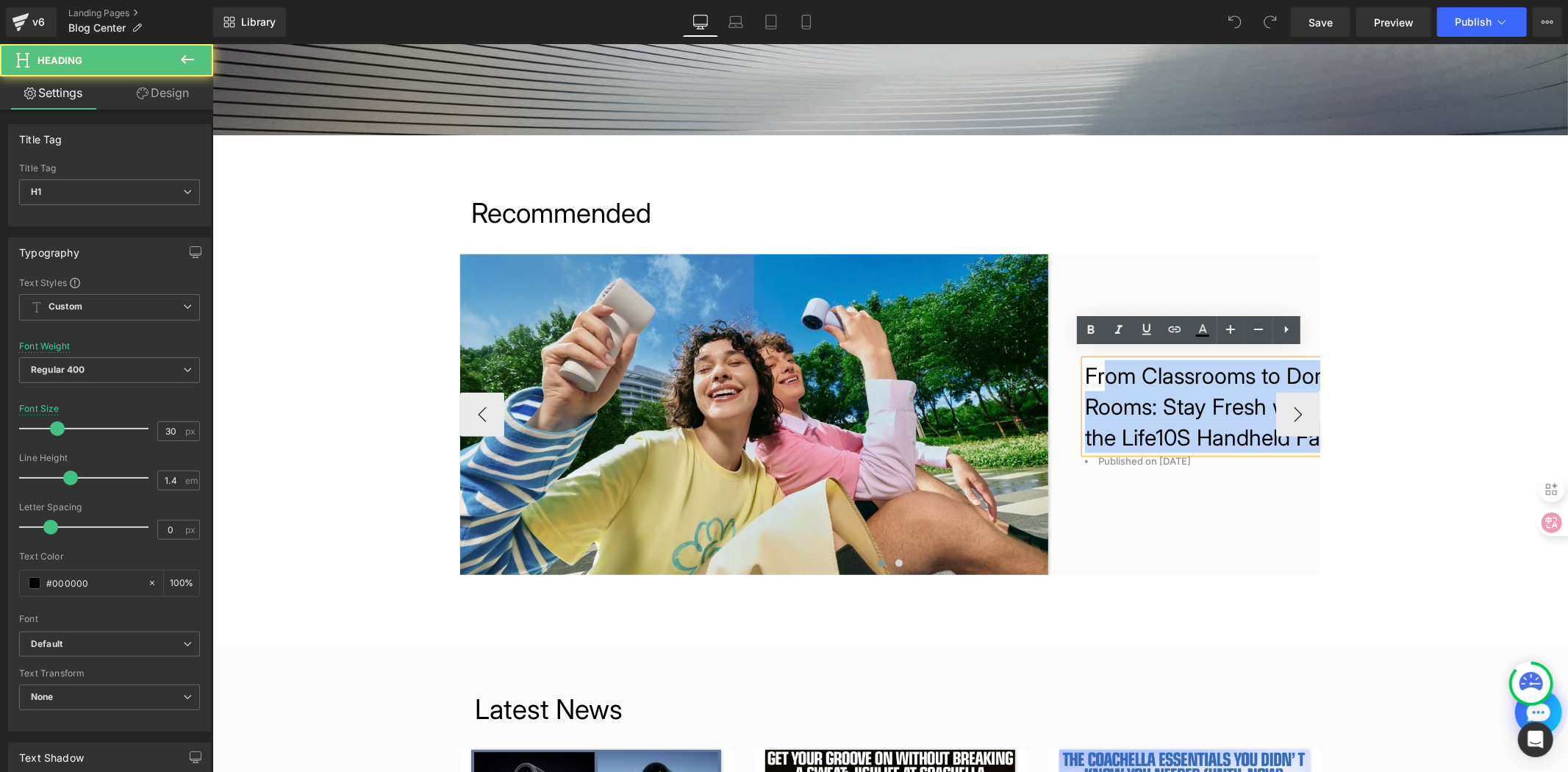
click at [1084, 363] on h1 "From Classrooms to Dorm Rooms: Stay Fresh with the Life10S Handheld Fan" at bounding box center [1213, 406] width 257 height 93
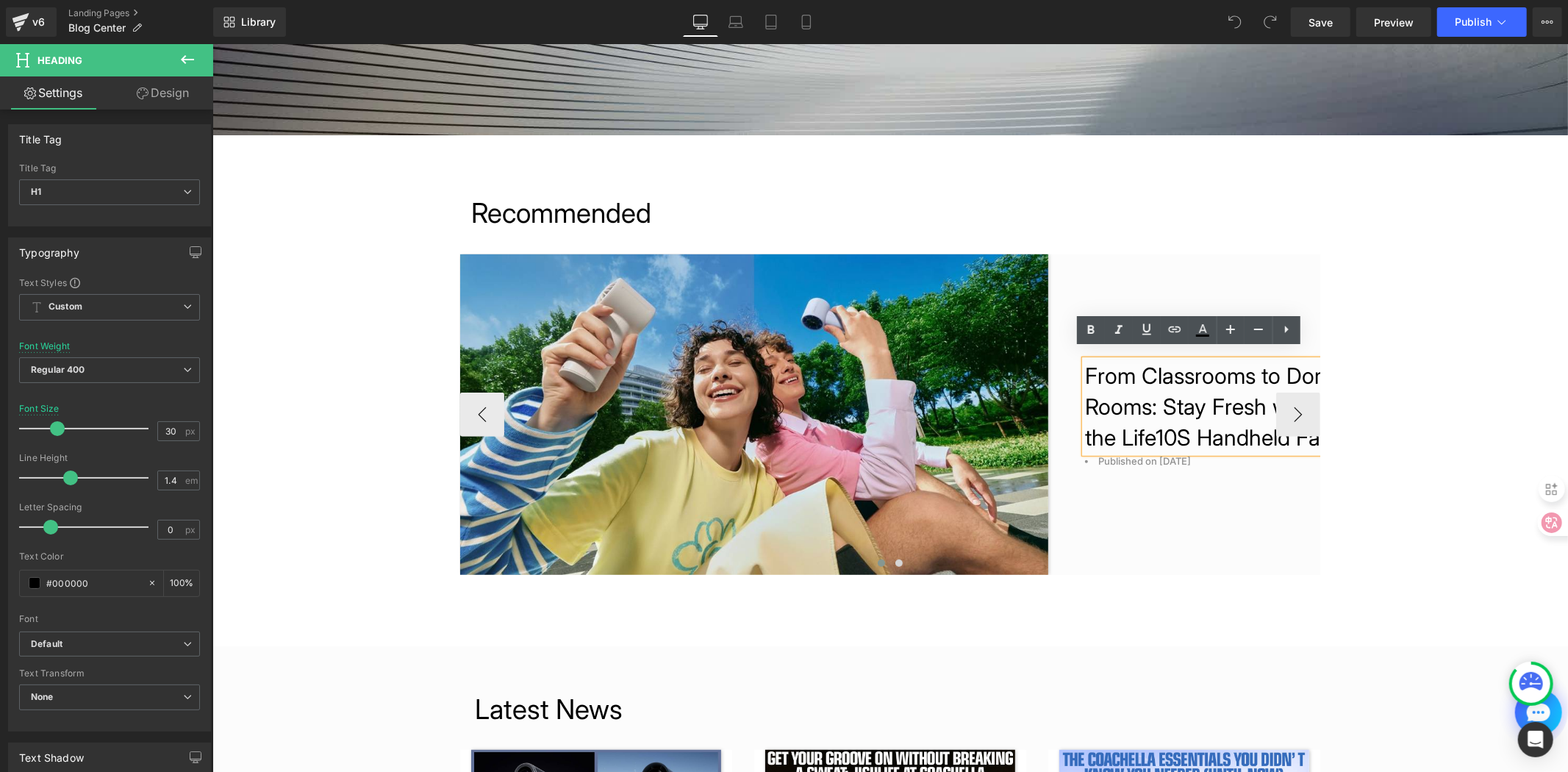
click at [1084, 360] on h1 "From Classrooms to Dorm Rooms: Stay Fresh with the Life10S Handheld Fan" at bounding box center [1213, 406] width 257 height 93
click at [1129, 421] on h1 "From Classrooms to Dorm Rooms: Stay Fresh with the Life10S Handheld Fan" at bounding box center [1213, 406] width 257 height 93
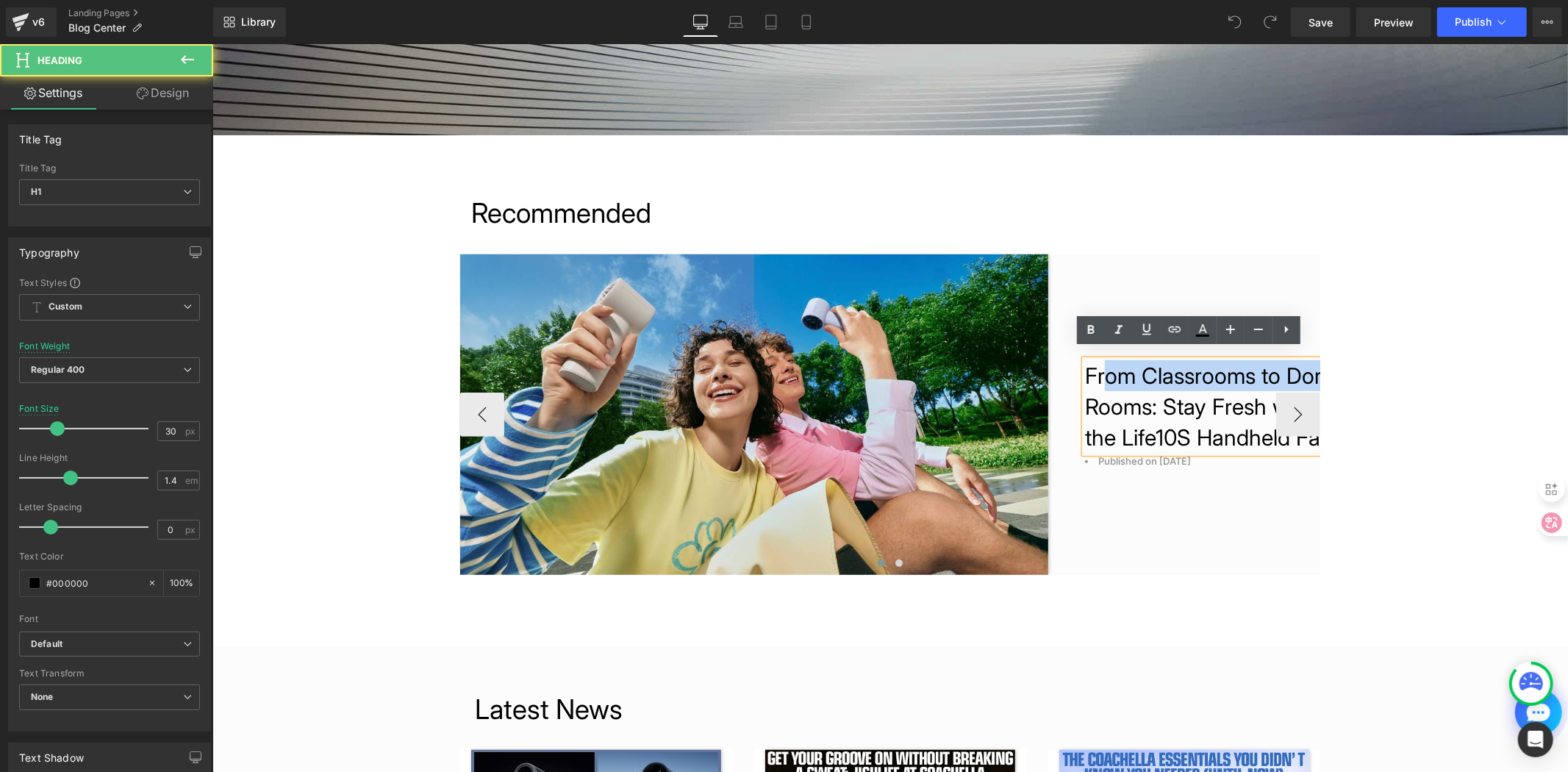
drag, startPoint x: 1081, startPoint y: 355, endPoint x: 1103, endPoint y: 383, distance: 35.6
click at [1103, 383] on h1 "From Classrooms to Dorm Rooms: Stay Fresh with the Life10S Handheld Fan" at bounding box center [1213, 406] width 257 height 93
click at [1234, 443] on h1 "From Classrooms to Dorm Rooms: Stay Fresh with the Life10S Handheld Fan" at bounding box center [1213, 406] width 257 height 93
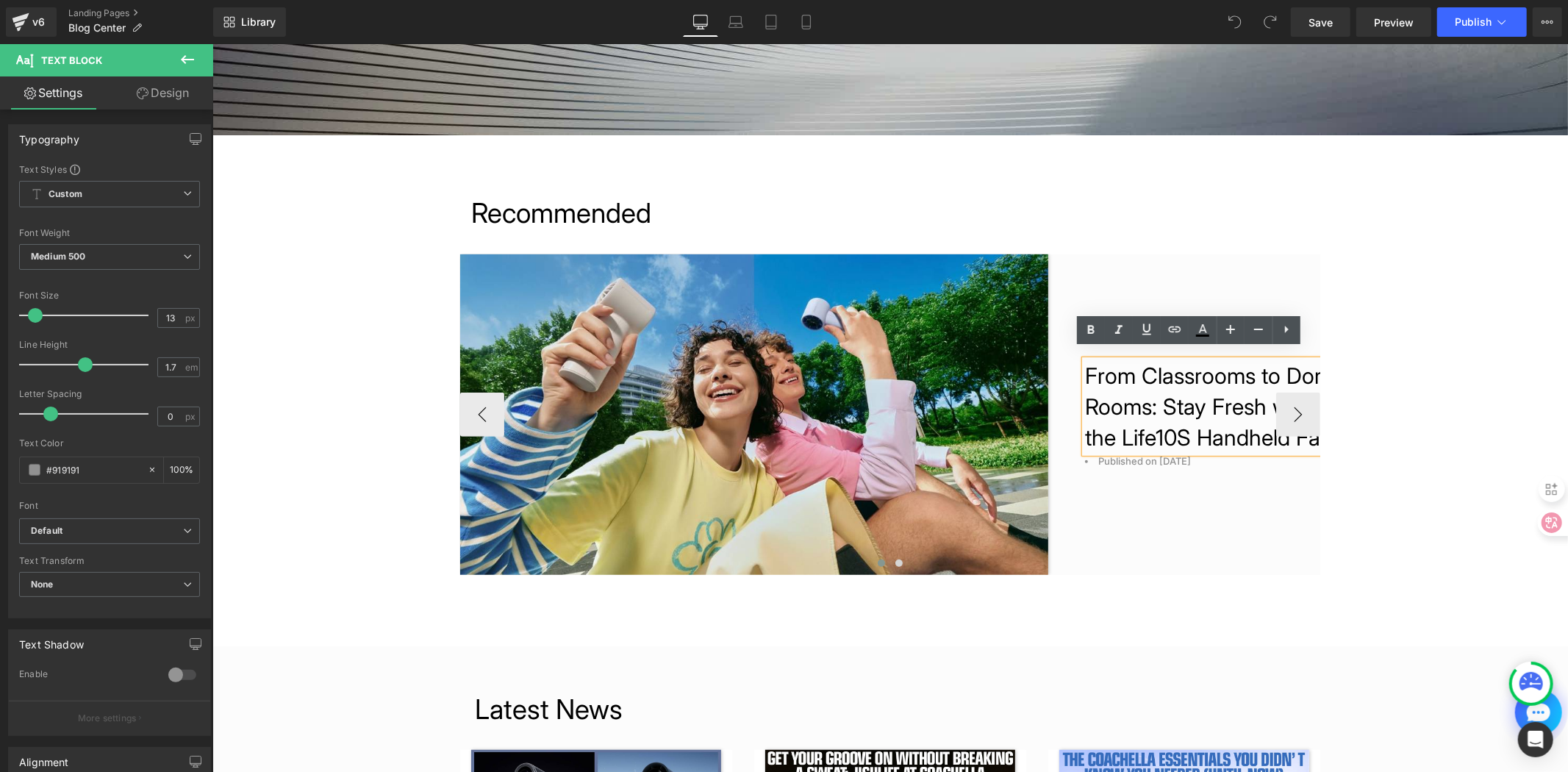
drag, startPoint x: 1132, startPoint y: 389, endPoint x: 1086, endPoint y: 358, distance: 55.5
click at [1086, 358] on div "From Classrooms to Dorm Rooms: Stay Fresh with the Life10S Handheld Fan Heading…" at bounding box center [1194, 413] width 294 height 320
click at [212, 43] on div at bounding box center [212, 43] width 0 height 0
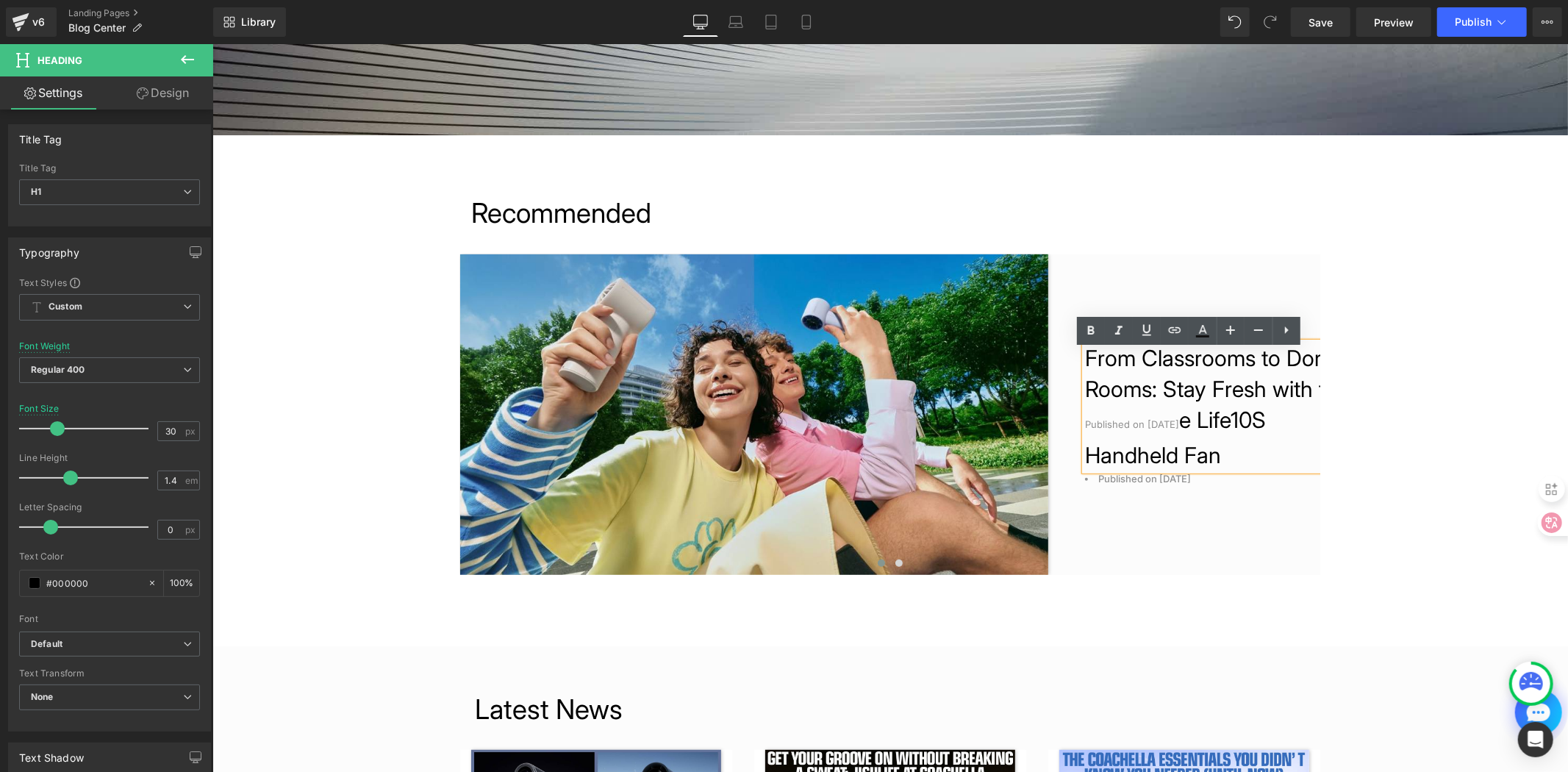
scroll to position [392, 0]
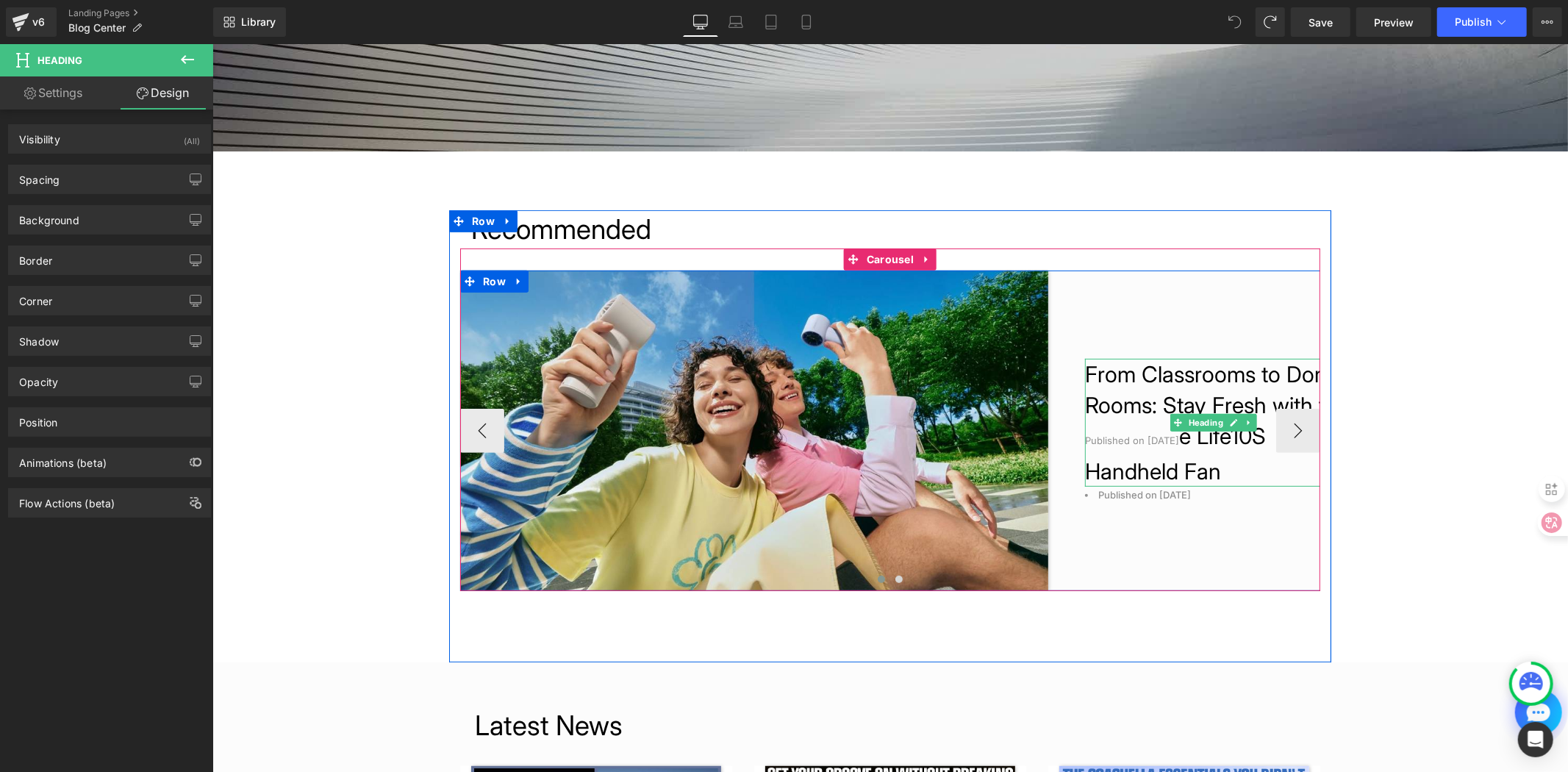
click at [1239, 486] on h1 "Published on [DATE] e Life10S Handheld Fan" at bounding box center [1213, 453] width 257 height 66
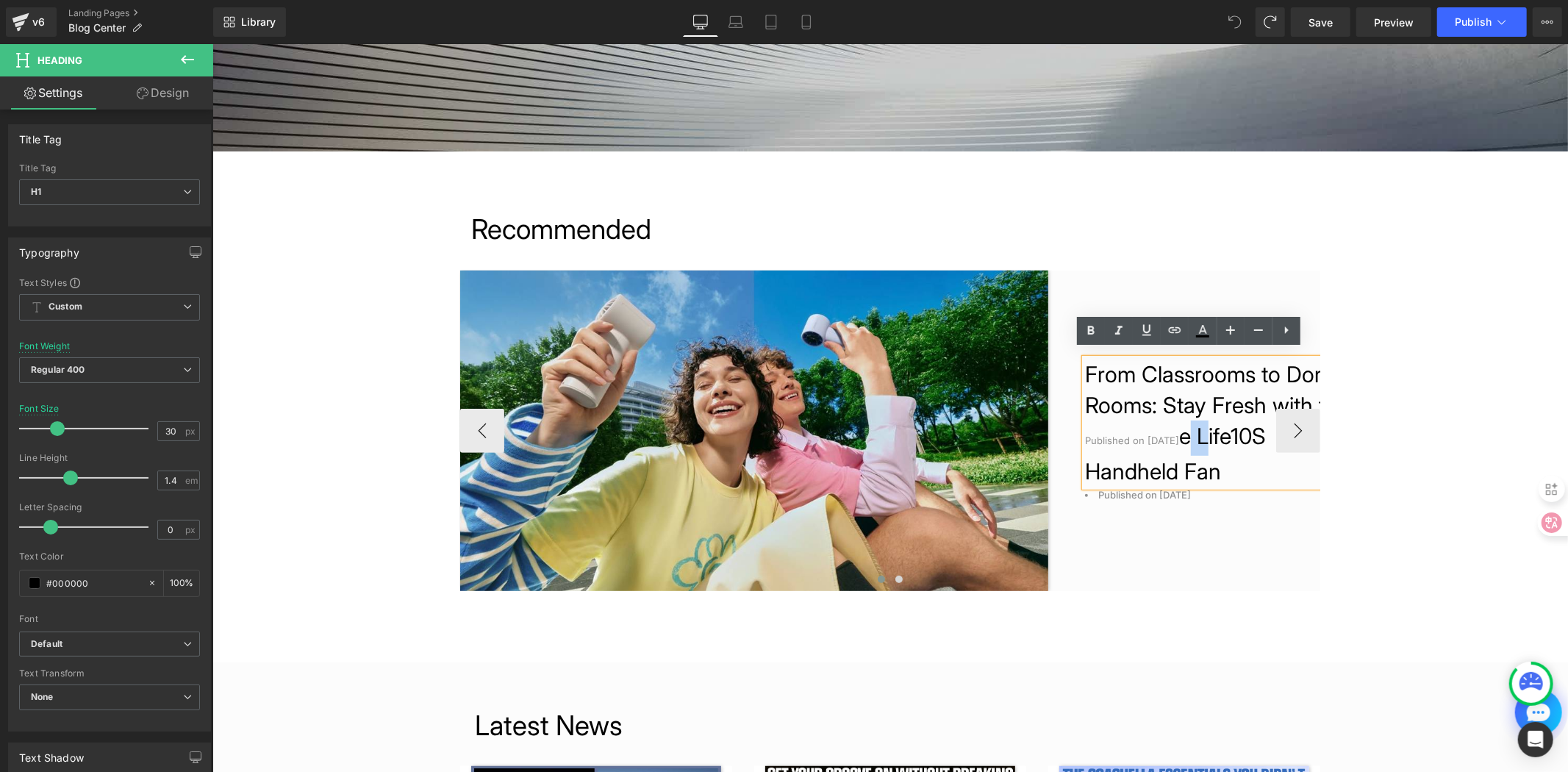
drag, startPoint x: 1210, startPoint y: 458, endPoint x: 1191, endPoint y: 456, distance: 19.1
click at [1191, 456] on h1 "Published on [DATE] e Life10S Handheld Fan" at bounding box center [1213, 453] width 257 height 66
click at [1197, 452] on h1 "Published on [DATE] e Life10S Handheld Fan" at bounding box center [1213, 453] width 257 height 66
click at [1214, 450] on h1 "Published on [DATE] e Life10S Handheld Fan" at bounding box center [1213, 453] width 257 height 66
click at [1237, 456] on h1 "Published on [DATE] e Life10S Handheld Fan" at bounding box center [1213, 453] width 257 height 66
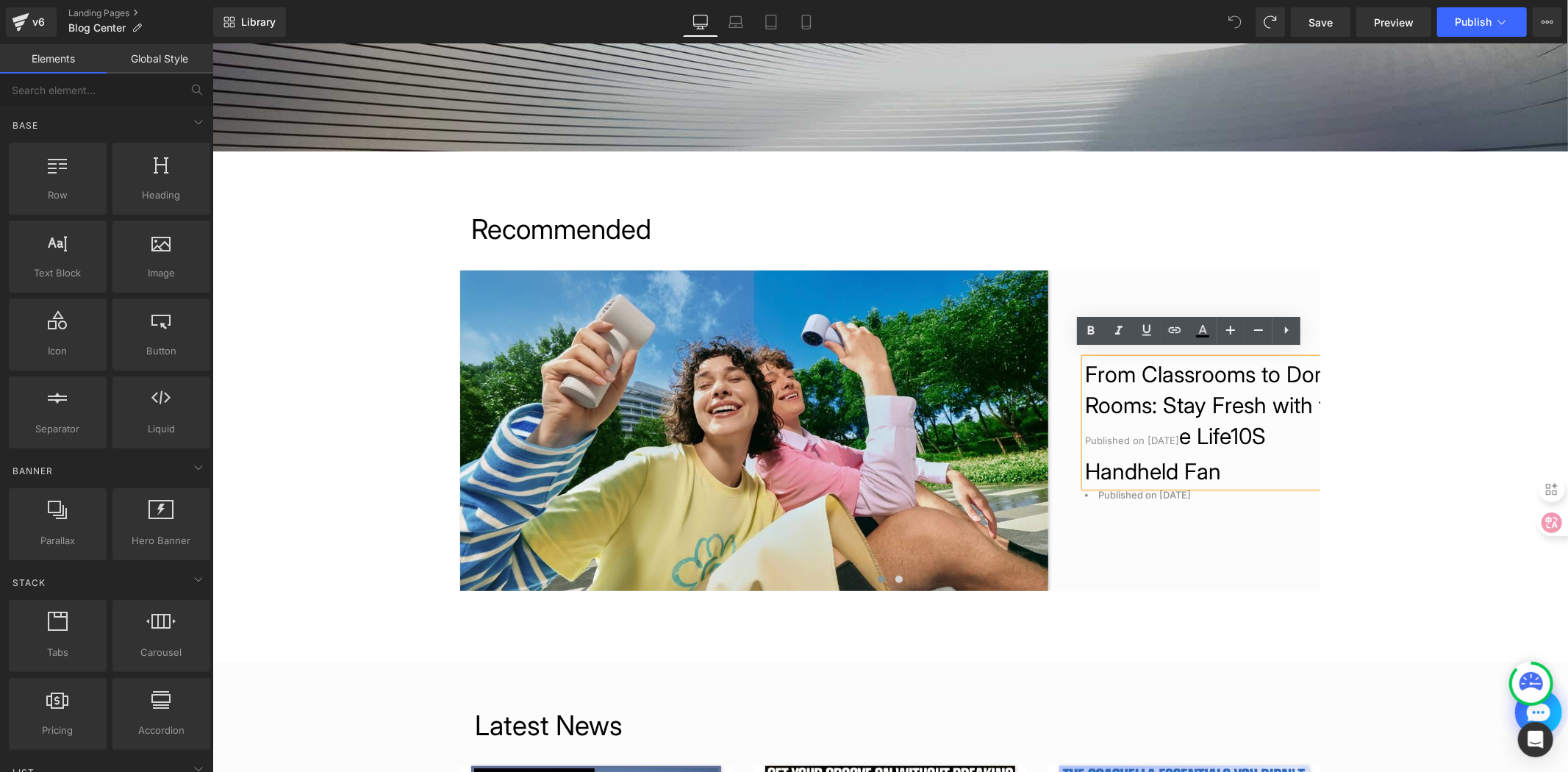
click at [1227, 444] on h1 "Published on [DATE] e Life10S Handheld Fan" at bounding box center [1213, 453] width 257 height 66
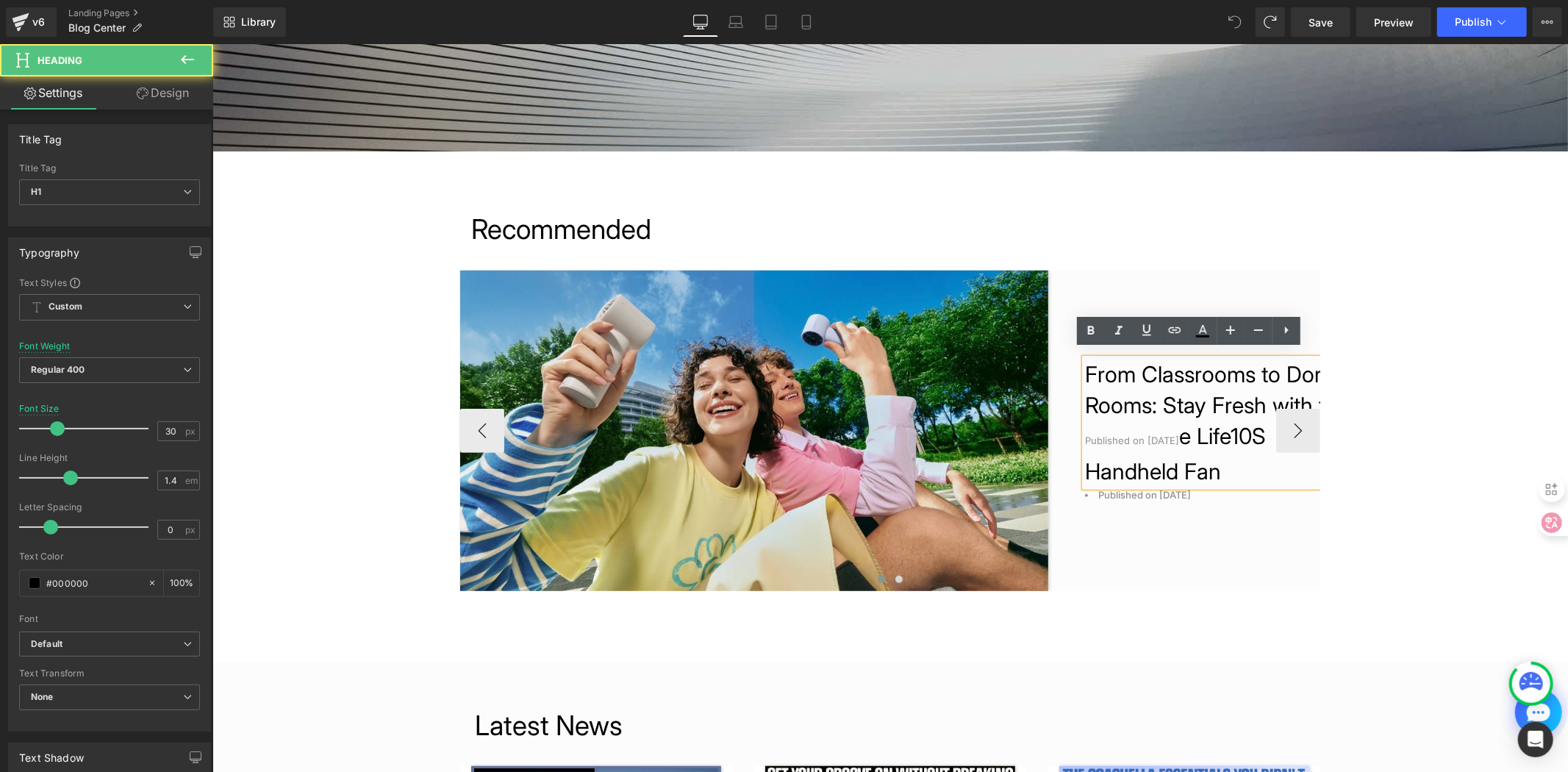
click at [1229, 448] on h1 "Published on [DATE] e Life10S Handheld Fan" at bounding box center [1213, 453] width 257 height 66
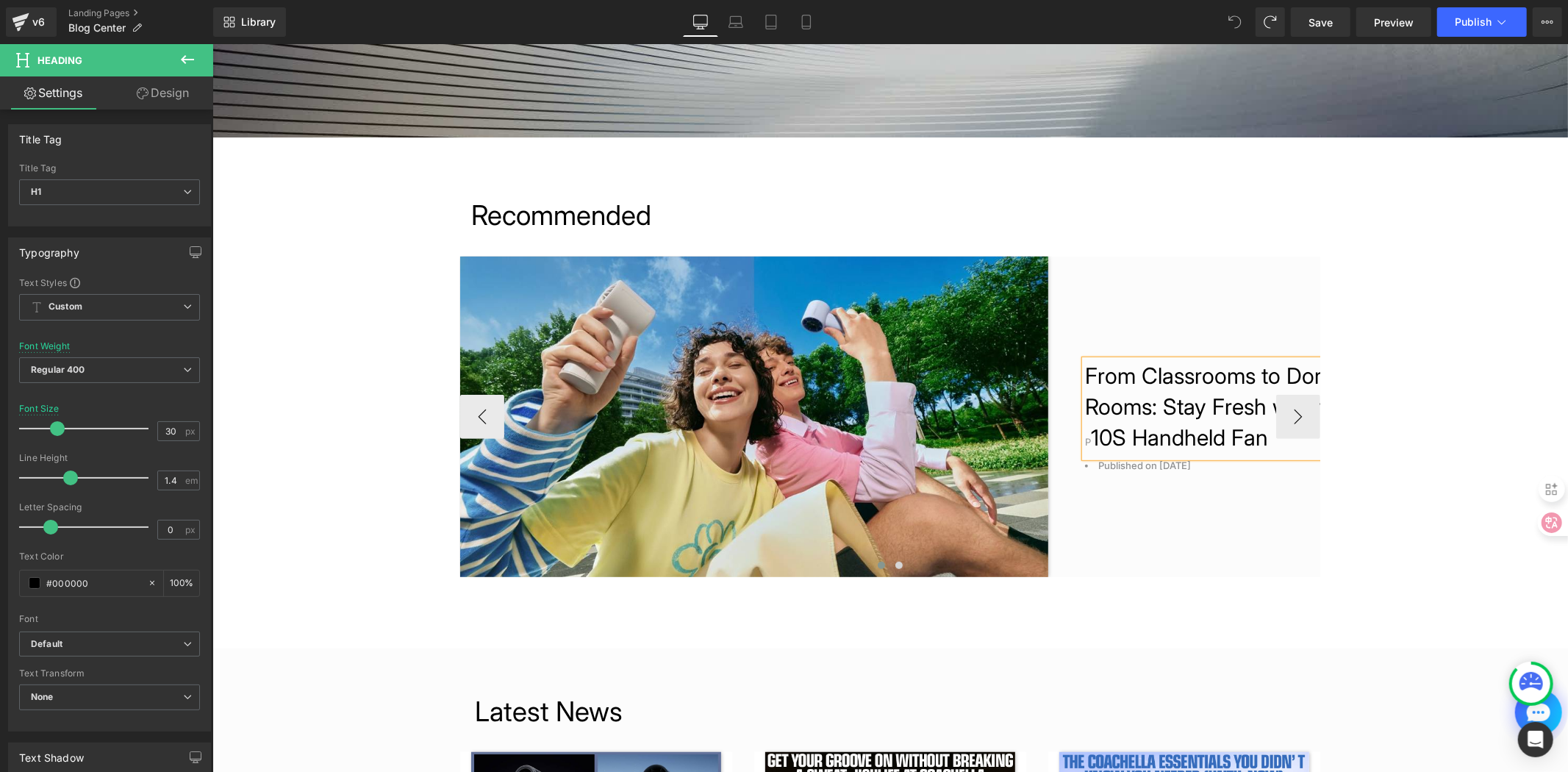
scroll to position [408, 0]
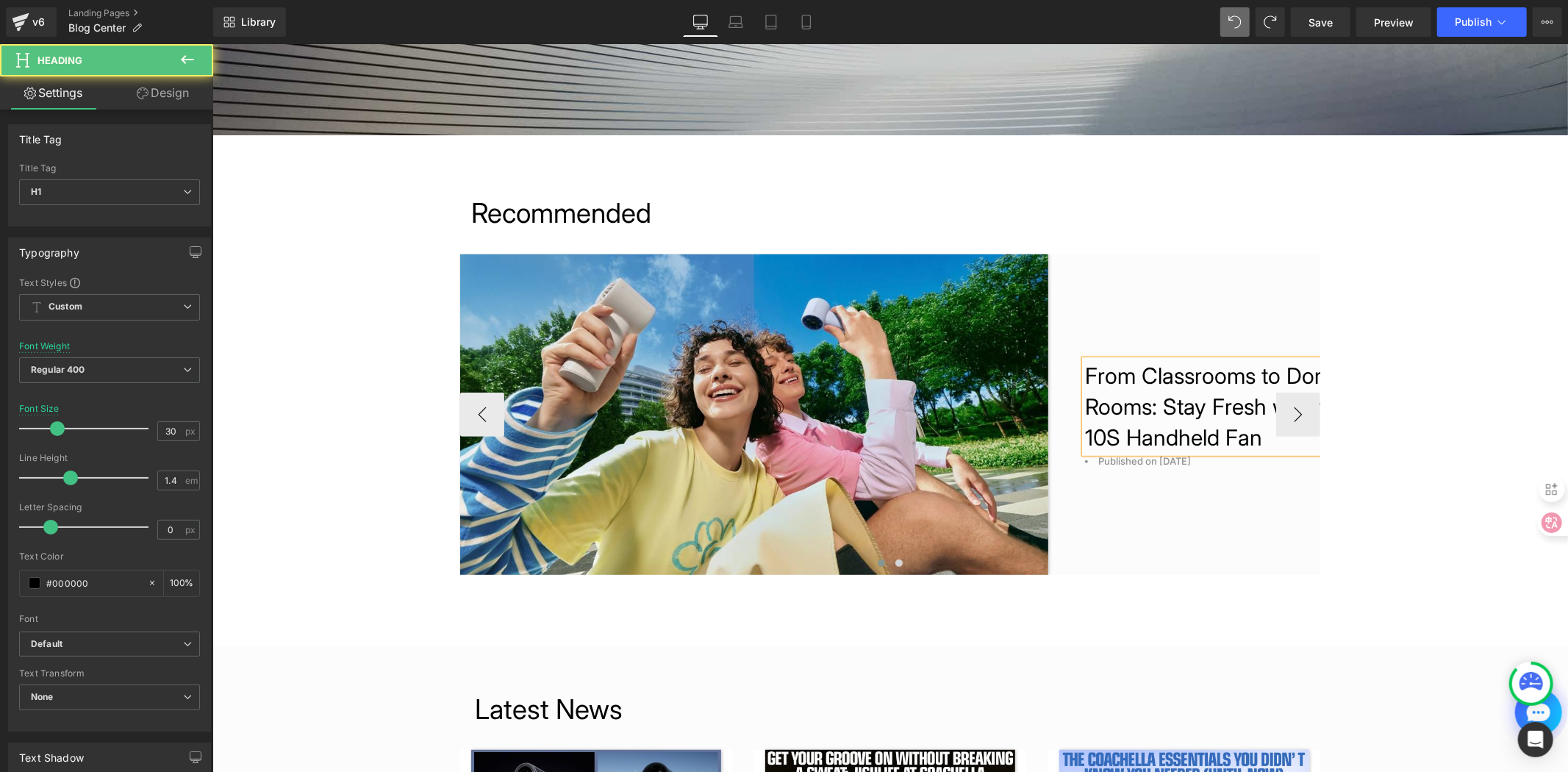
click at [1219, 418] on h1 "From Classrooms to Dorm Rooms: Stay Fresh with th" at bounding box center [1213, 390] width 257 height 62
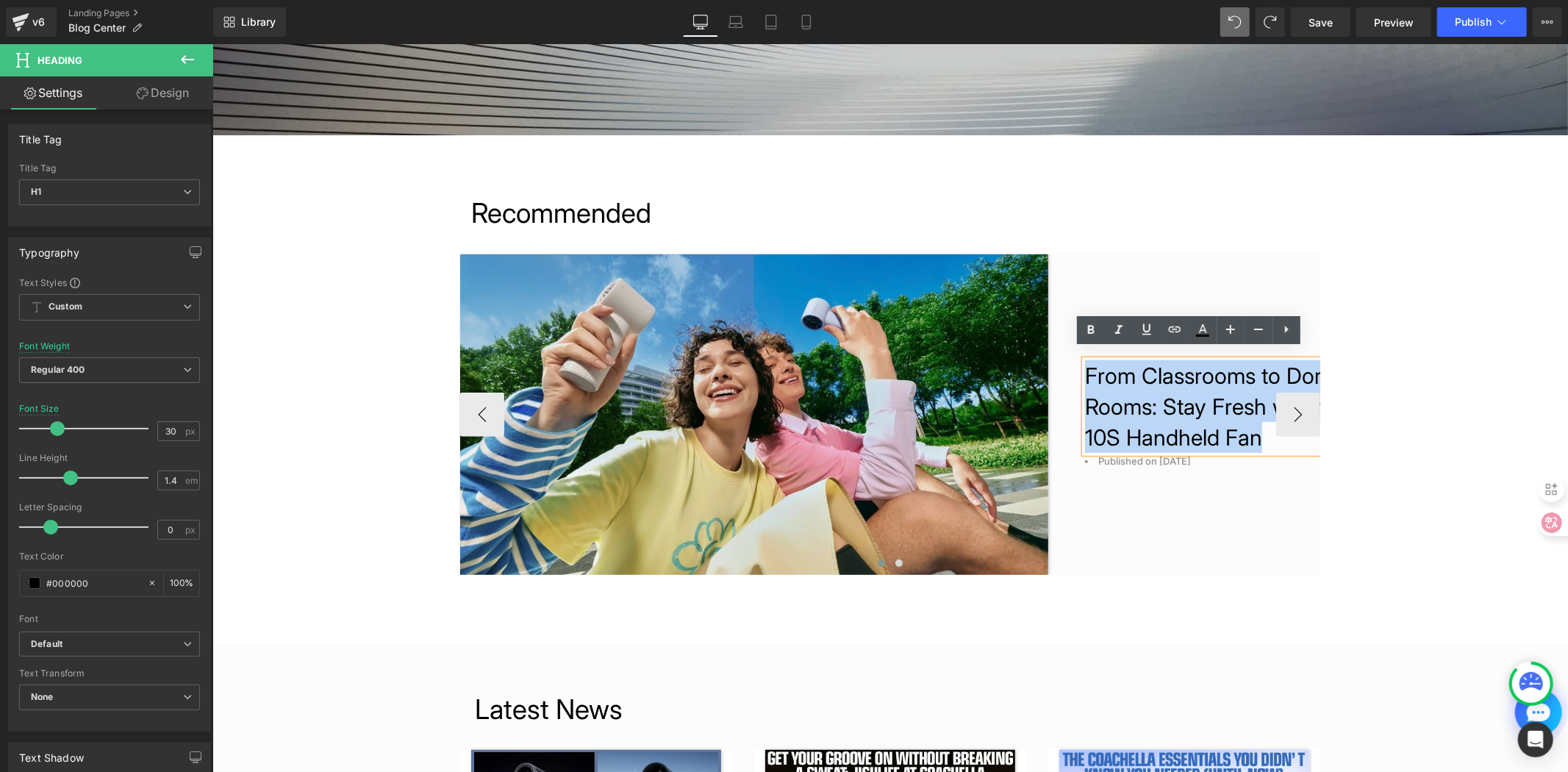
drag, startPoint x: 1264, startPoint y: 453, endPoint x: 1060, endPoint y: 364, distance: 222.6
click at [1084, 364] on div "From Classrooms to Dorm Rooms: Stay Fresh with th 10S Handheld Fan" at bounding box center [1213, 406] width 257 height 93
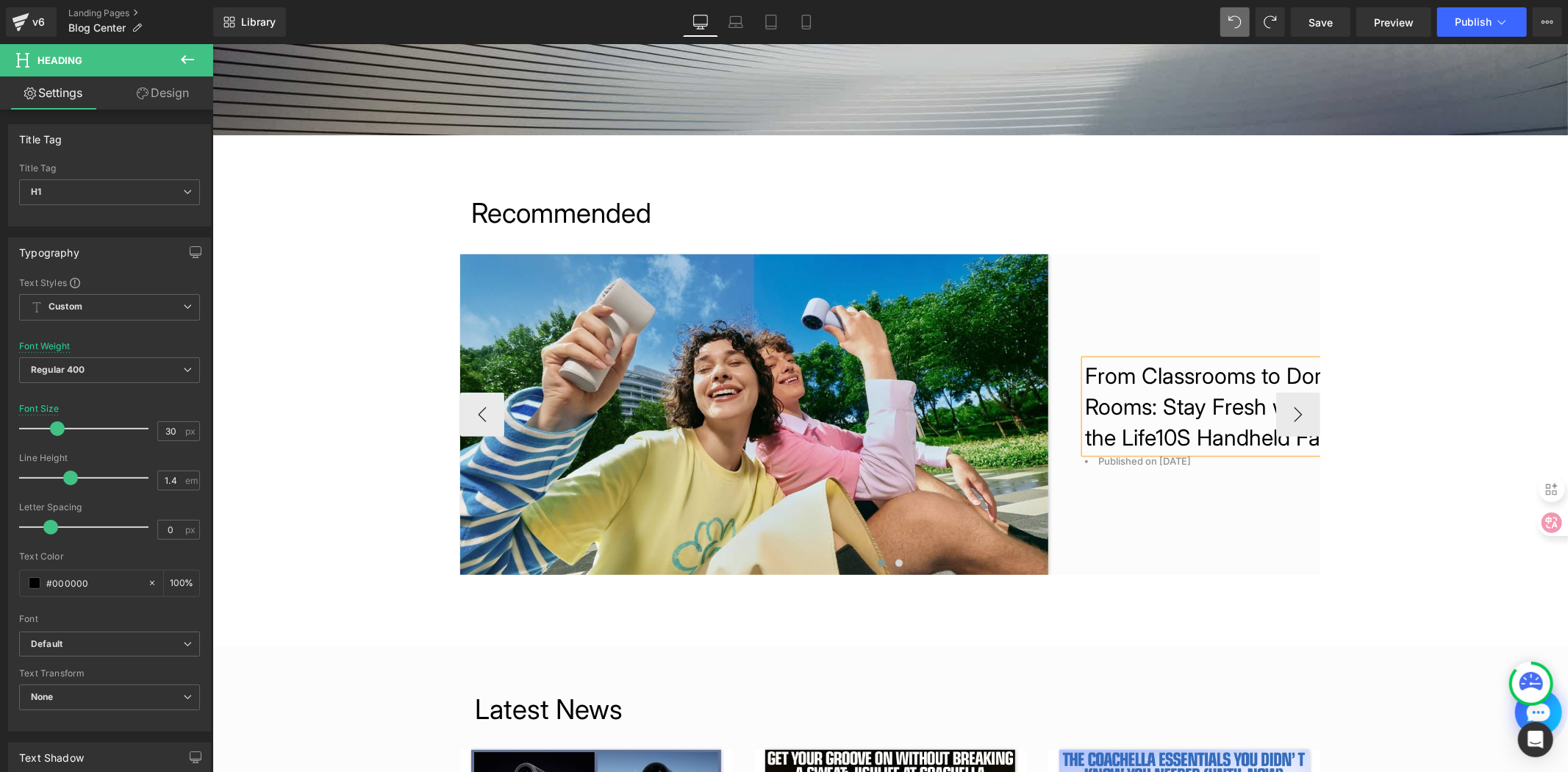
click at [1183, 429] on h1 "From Classrooms to Dorm Rooms: Stay Fresh with the Life10S Handheld Fan" at bounding box center [1213, 406] width 257 height 93
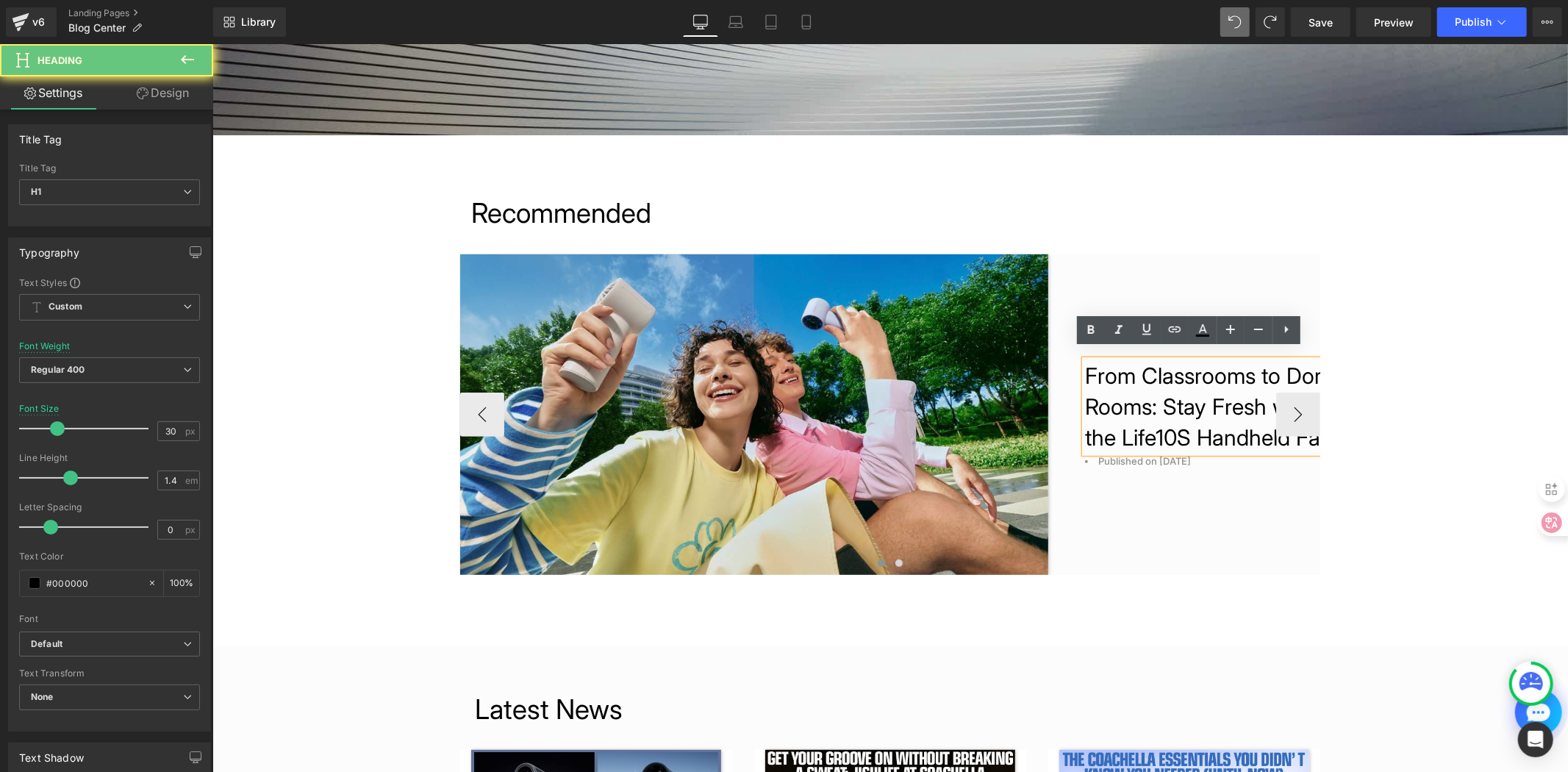
click at [1234, 452] on h1 "From Classrooms to Dorm Rooms: Stay Fresh with the Life10S Handheld Fan" at bounding box center [1213, 406] width 257 height 93
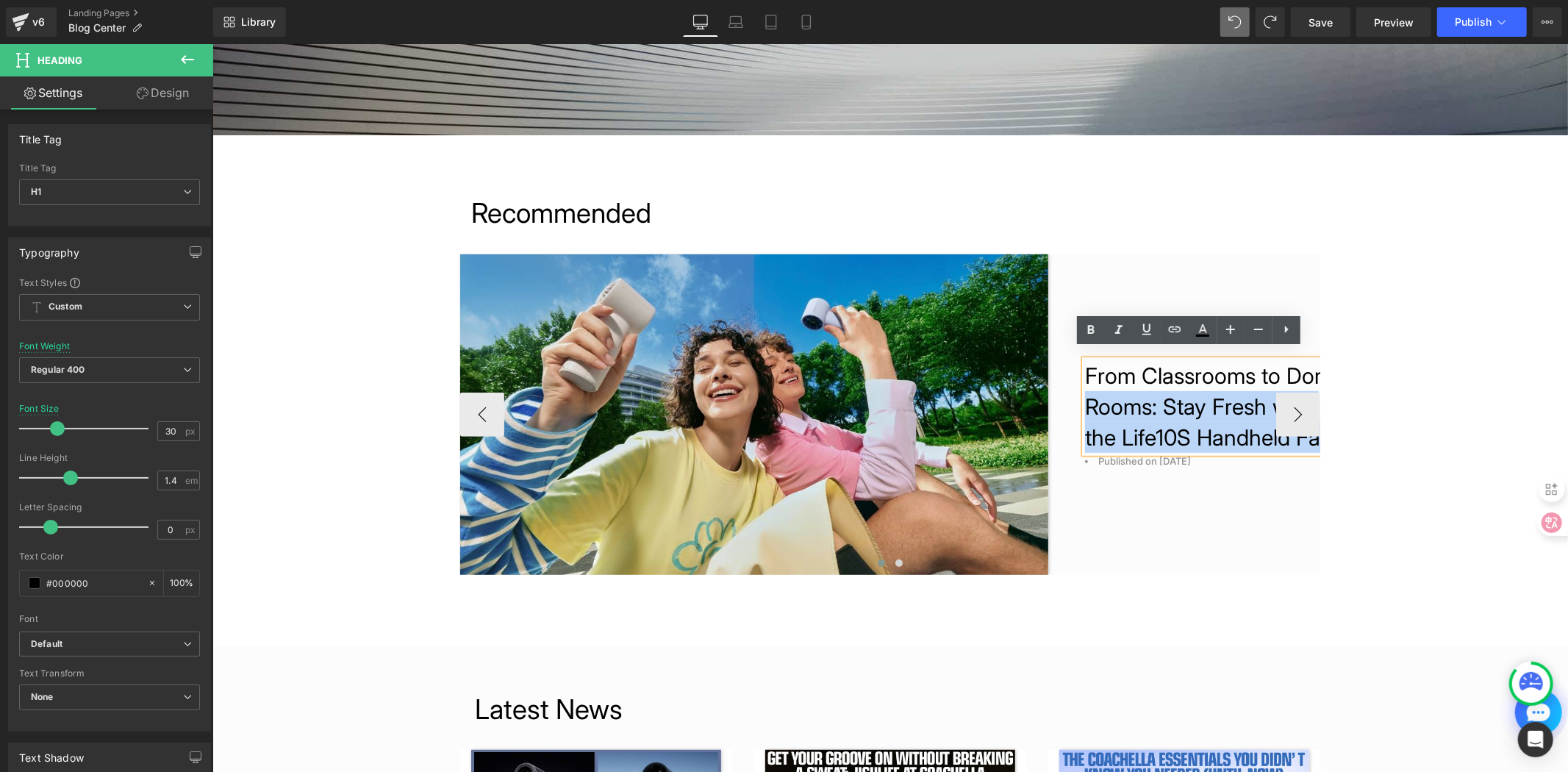
drag, startPoint x: 1232, startPoint y: 450, endPoint x: 1120, endPoint y: 386, distance: 129.0
click at [1120, 386] on h1 "From Classrooms to Dorm Rooms: Stay Fresh with the Life10S Handheld Fan" at bounding box center [1213, 406] width 257 height 93
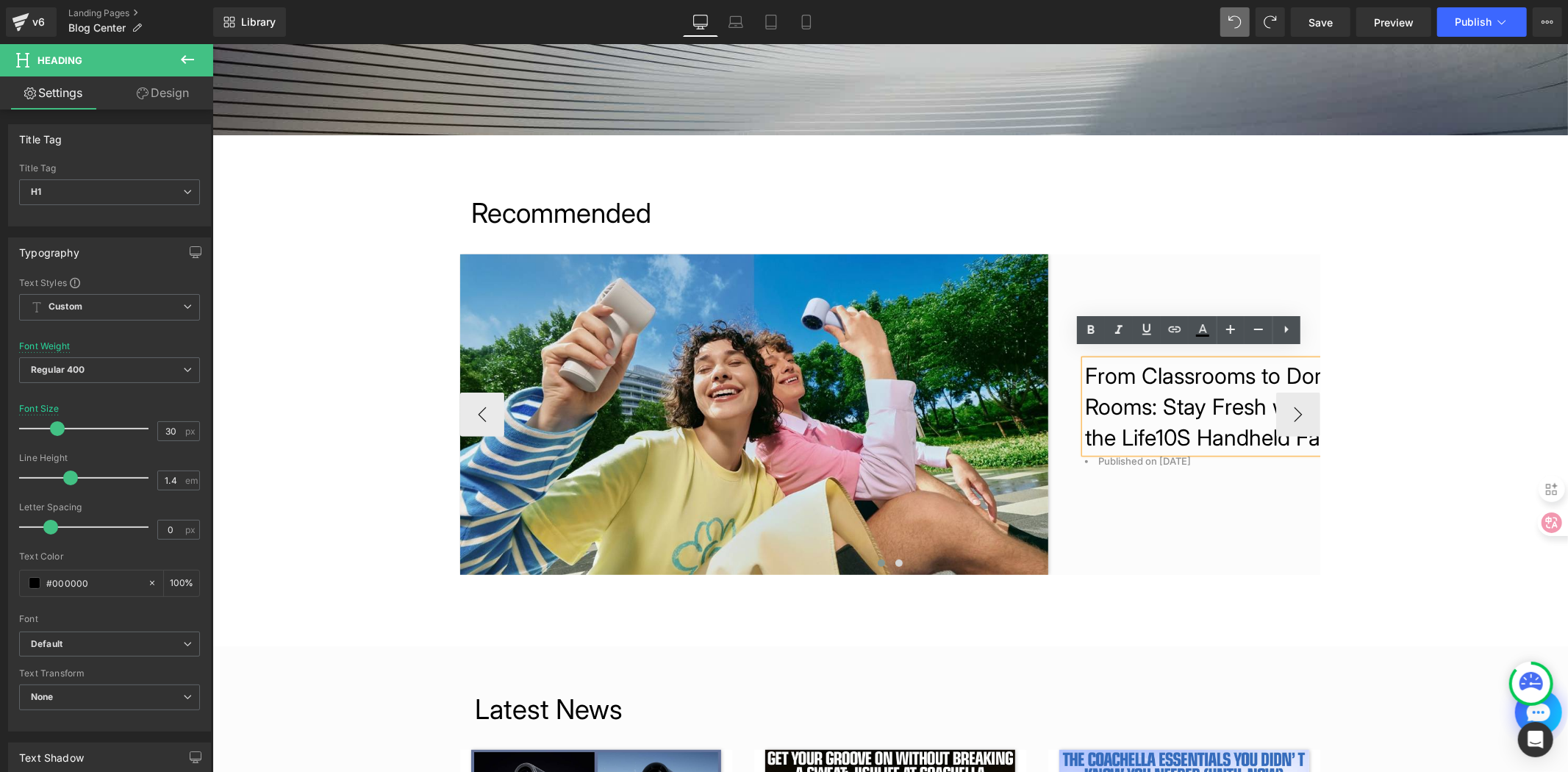
click at [1108, 372] on h1 "From Classrooms to Dorm Rooms: Stay Fresh with the Life10S Handheld Fan" at bounding box center [1213, 406] width 257 height 93
click at [1084, 361] on h1 "From Classrooms to Dorm Rooms: Stay Fresh with the Life10S Handheld Fan" at bounding box center [1213, 406] width 257 height 93
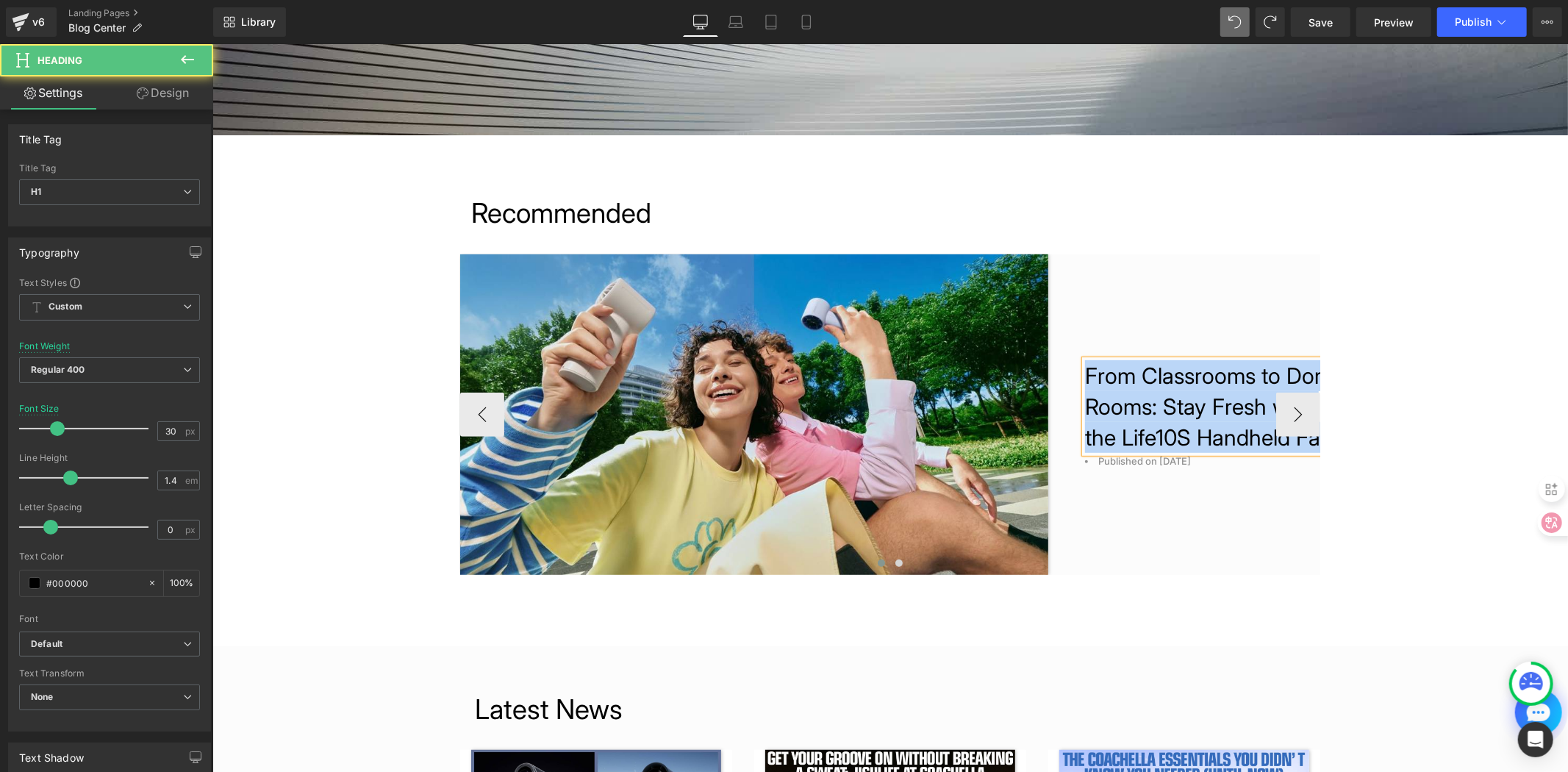
click at [1181, 380] on h1 "From Classrooms to Dorm Rooms: Stay Fresh with the Life10S Handheld Fan" at bounding box center [1213, 406] width 257 height 93
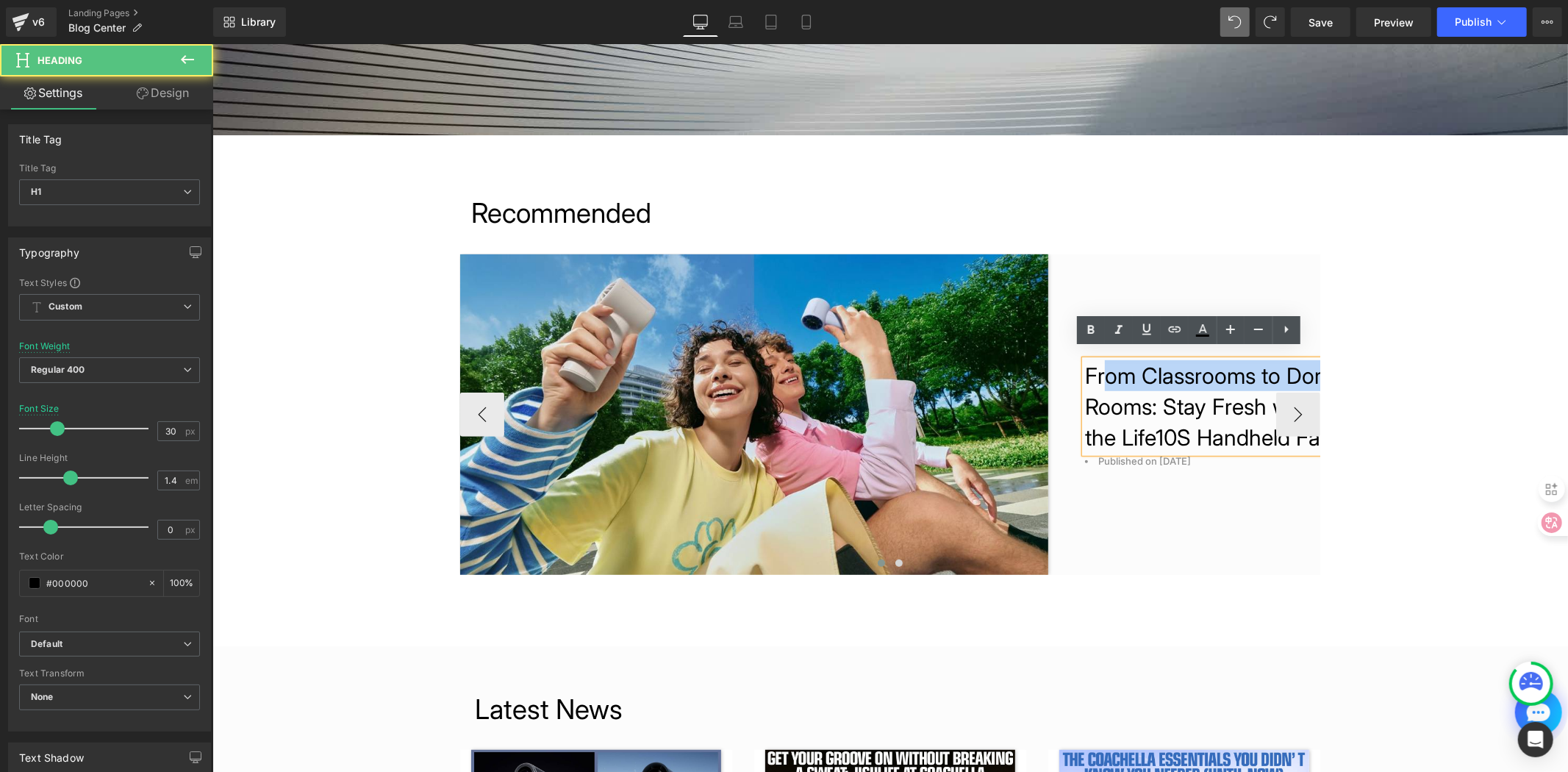
drag, startPoint x: 1082, startPoint y: 361, endPoint x: 1147, endPoint y: 415, distance: 84.5
click at [1131, 405] on h1 "From Classrooms to Dorm Rooms: Stay Fresh with the Life10S Handheld Fan" at bounding box center [1213, 406] width 257 height 93
click at [1188, 452] on h1 "From Classrooms to Dorm Rooms: Stay Fresh with the Life10S Handheld Fan" at bounding box center [1213, 406] width 257 height 93
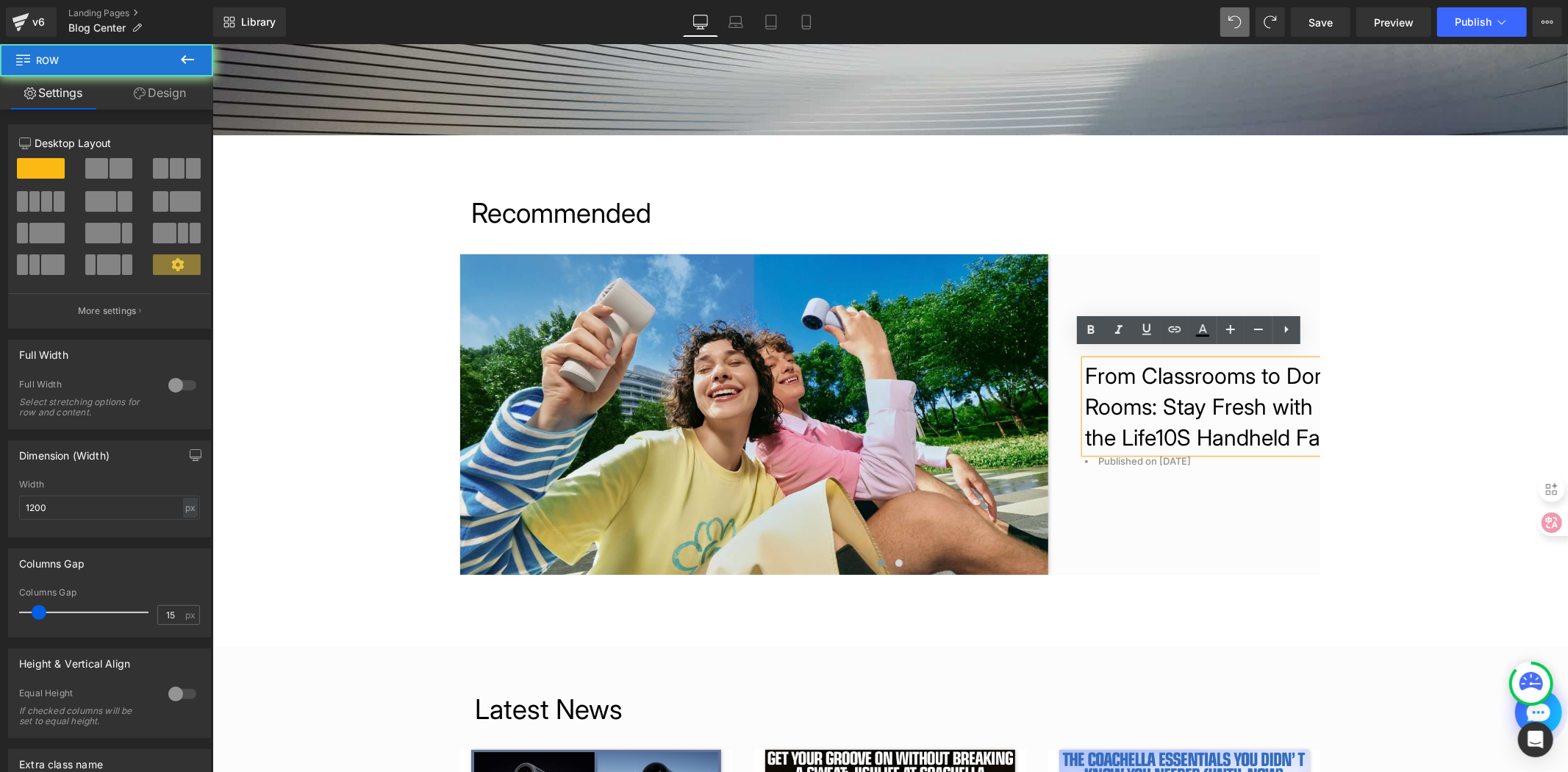
click at [1241, 604] on div "Recommended Heading Image From Classrooms to Dorm Rooms: Stay Fresh with the Li…" at bounding box center [890, 419] width 883 height 452
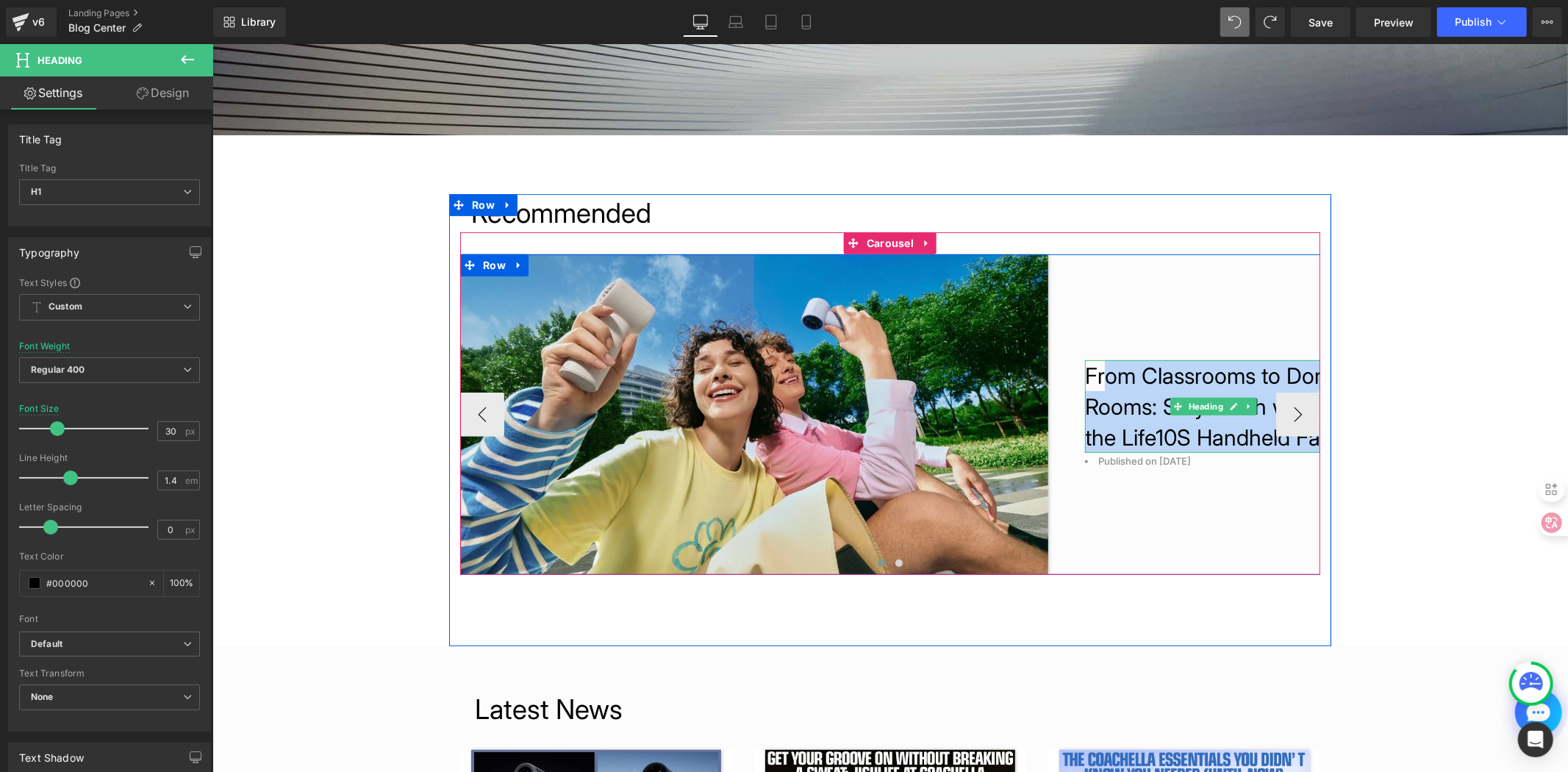
drag, startPoint x: 1078, startPoint y: 357, endPoint x: 1231, endPoint y: 455, distance: 181.7
click at [1231, 452] on h1 "From Classrooms to Dorm Rooms: Stay Fresh with the Life10S Handheld Fan" at bounding box center [1213, 406] width 257 height 93
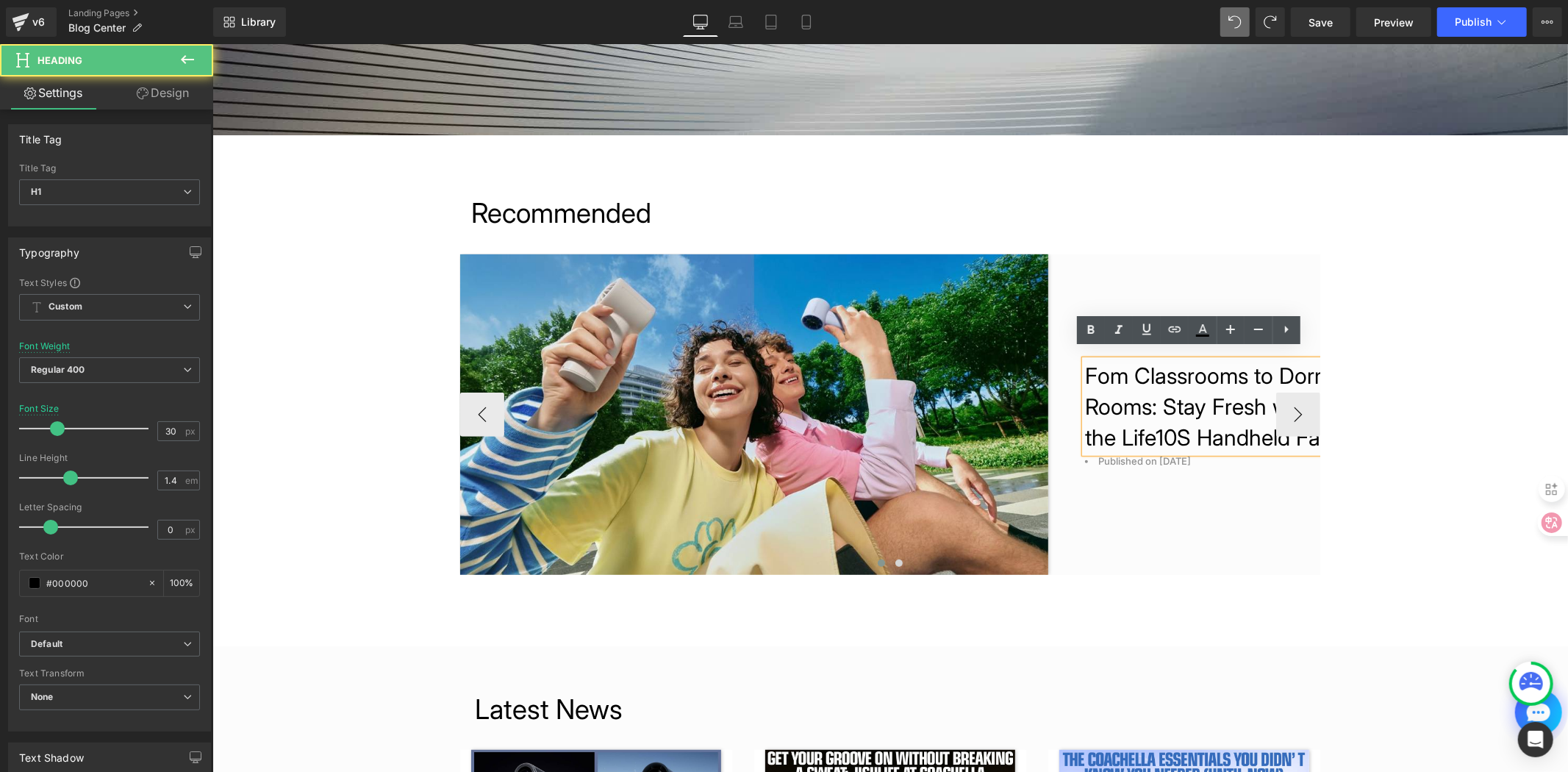
drag, startPoint x: 1160, startPoint y: 392, endPoint x: 1356, endPoint y: 385, distance: 196.1
click at [1160, 392] on h1 "Fom Classrooms to Dorm Rooms: Stay Fresh with the Life10S Handheld Fan r" at bounding box center [1213, 406] width 257 height 93
click at [1204, 444] on h1 "From Classrooms to Dorm Rooms: Stay Fresh with the Life10S Handheld Fan" at bounding box center [1213, 406] width 257 height 93
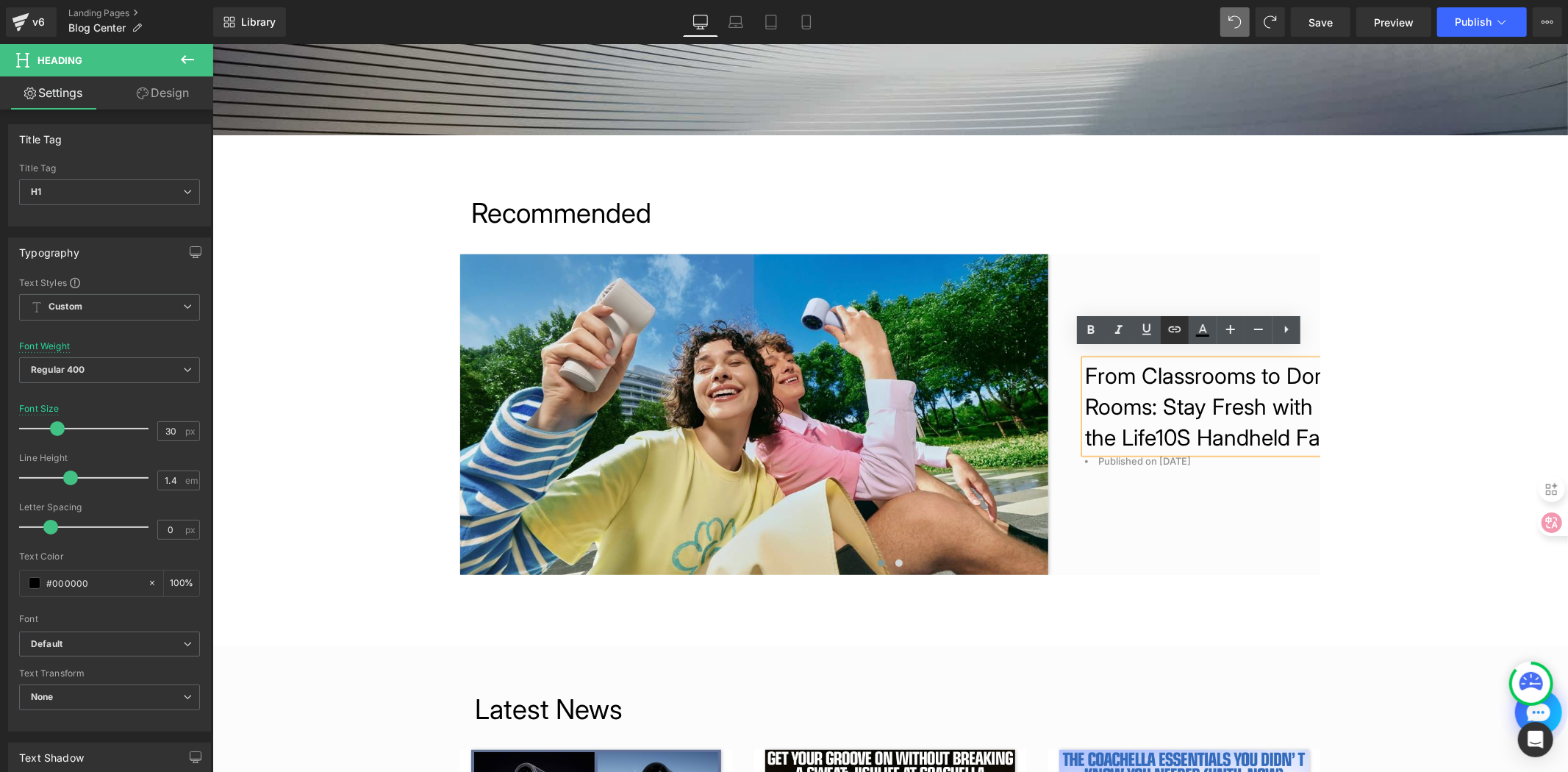
click at [1177, 333] on icon at bounding box center [1175, 329] width 17 height 17
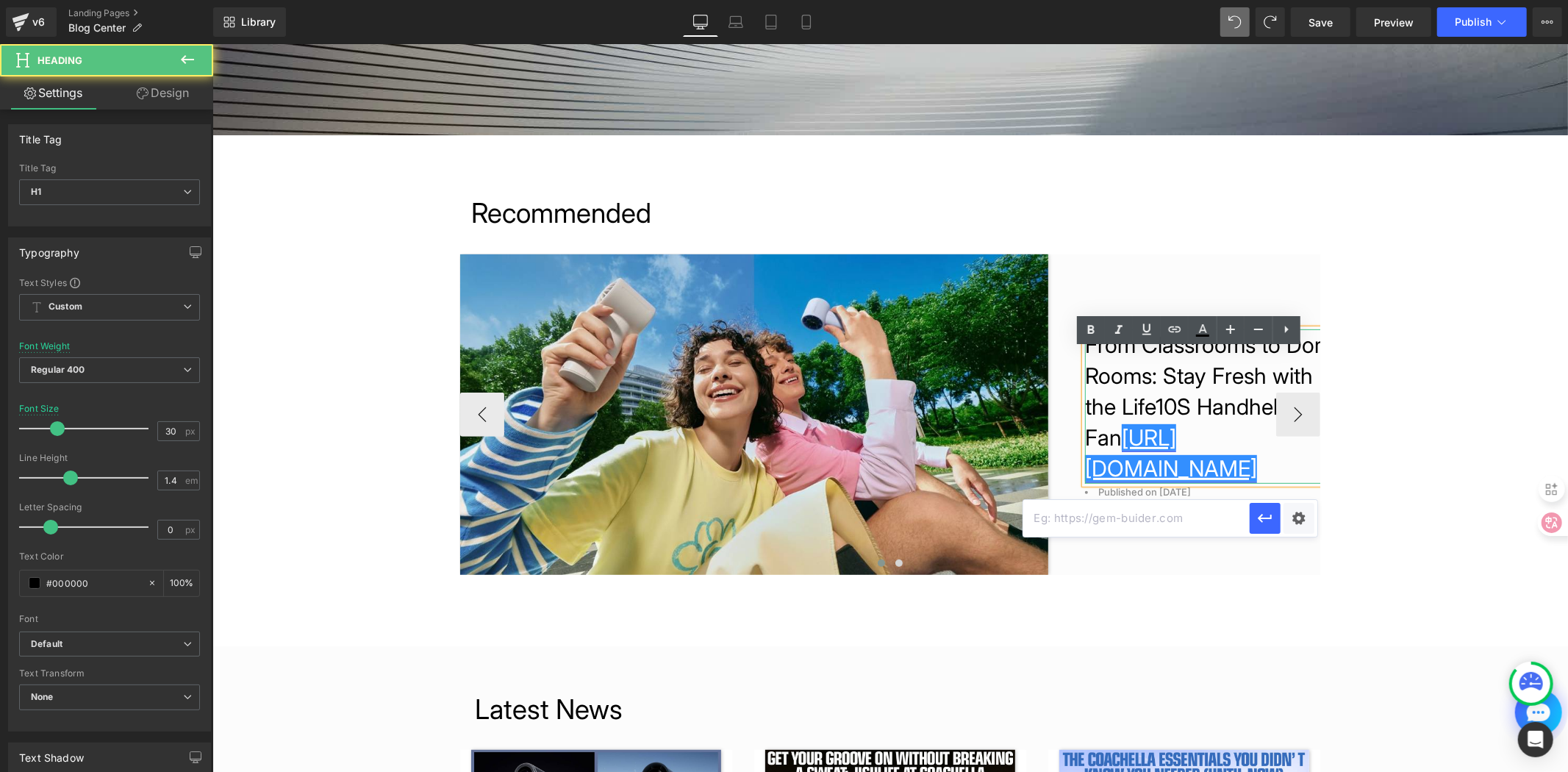
click at [1175, 456] on link "[URL][DOMAIN_NAME]" at bounding box center [1170, 452] width 172 height 57
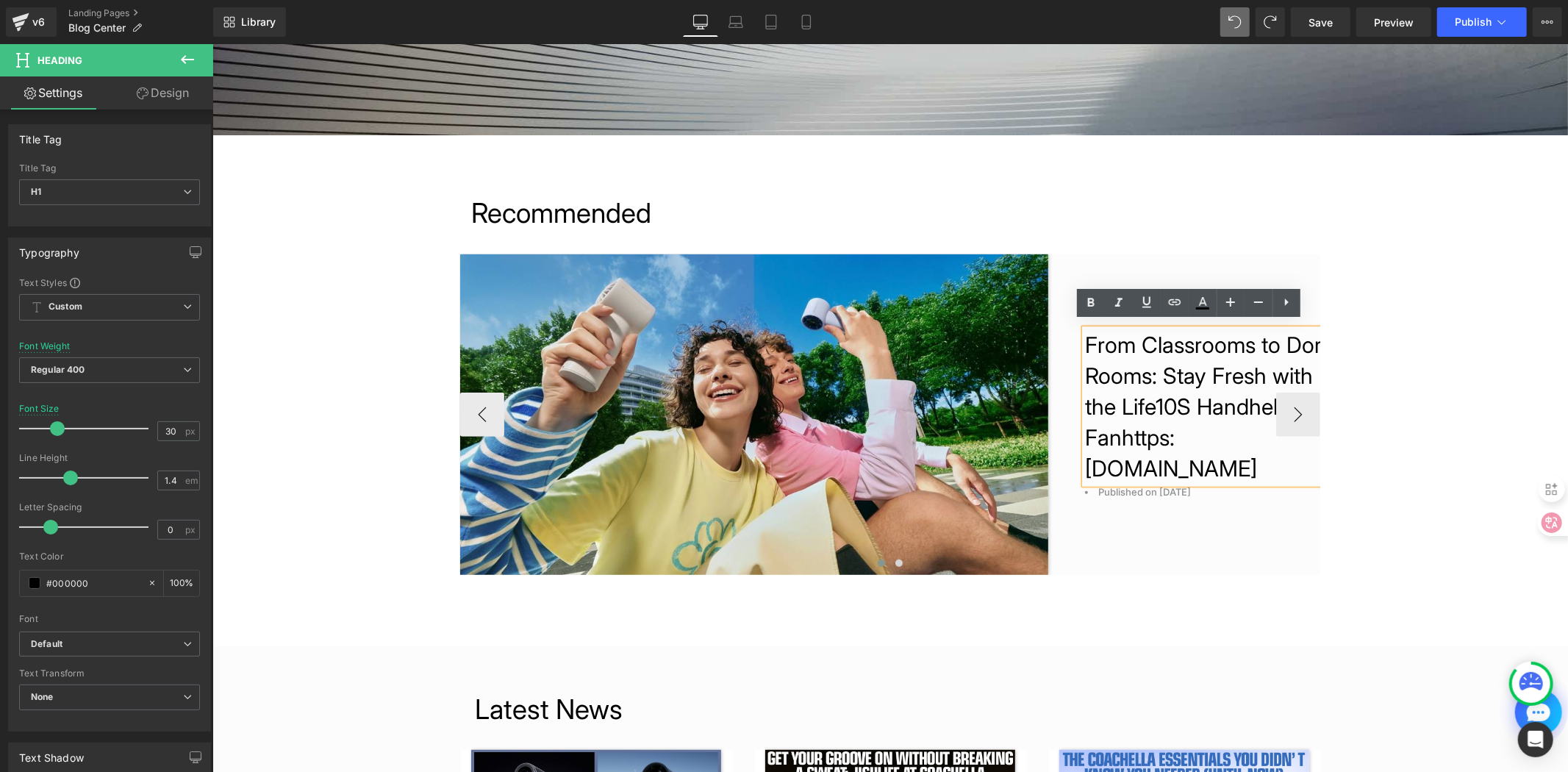
scroll to position [422, 0]
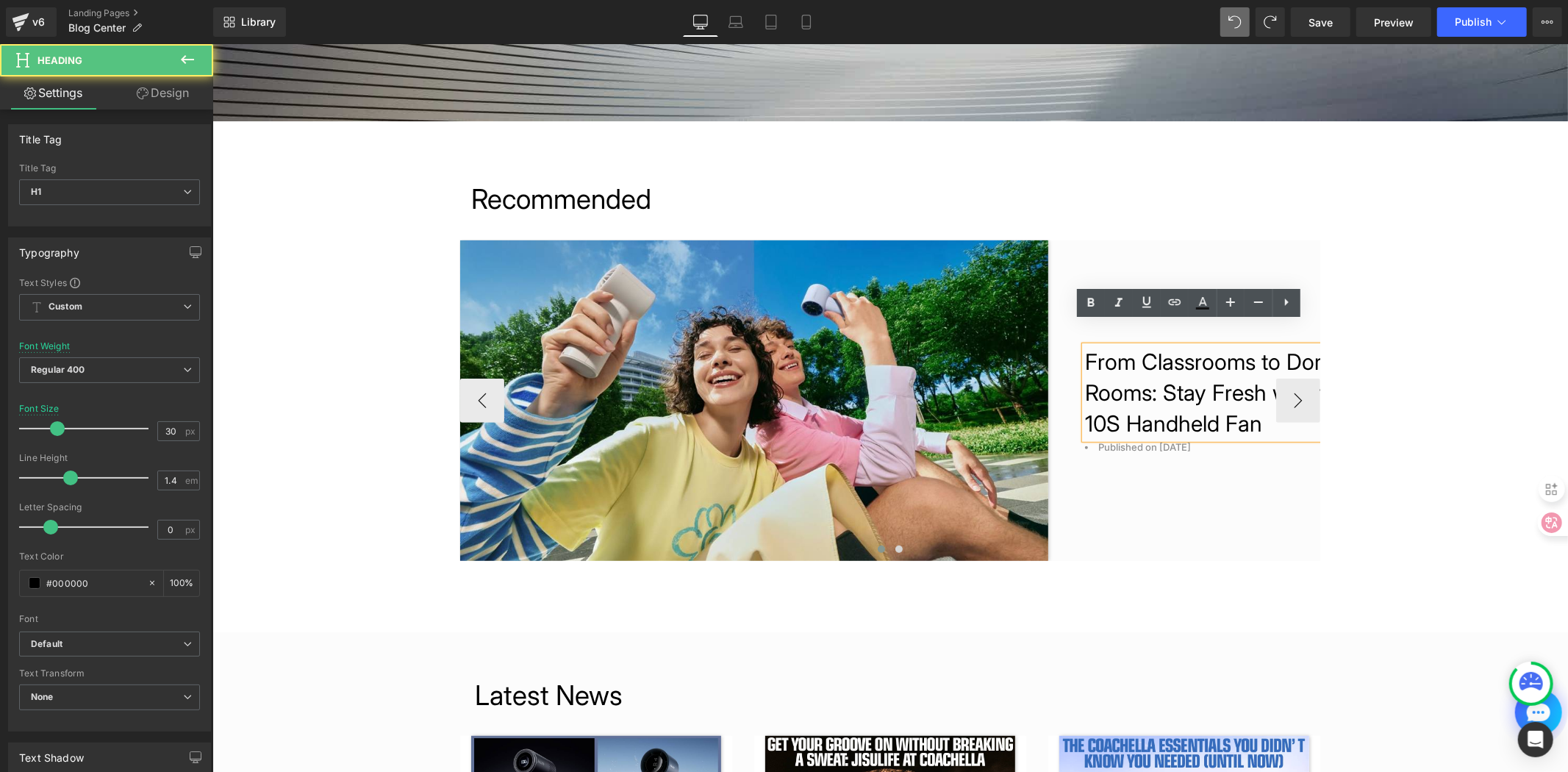
click at [1186, 389] on h1 "From Classrooms to Dorm Rooms: Stay Fresh with th" at bounding box center [1213, 376] width 257 height 62
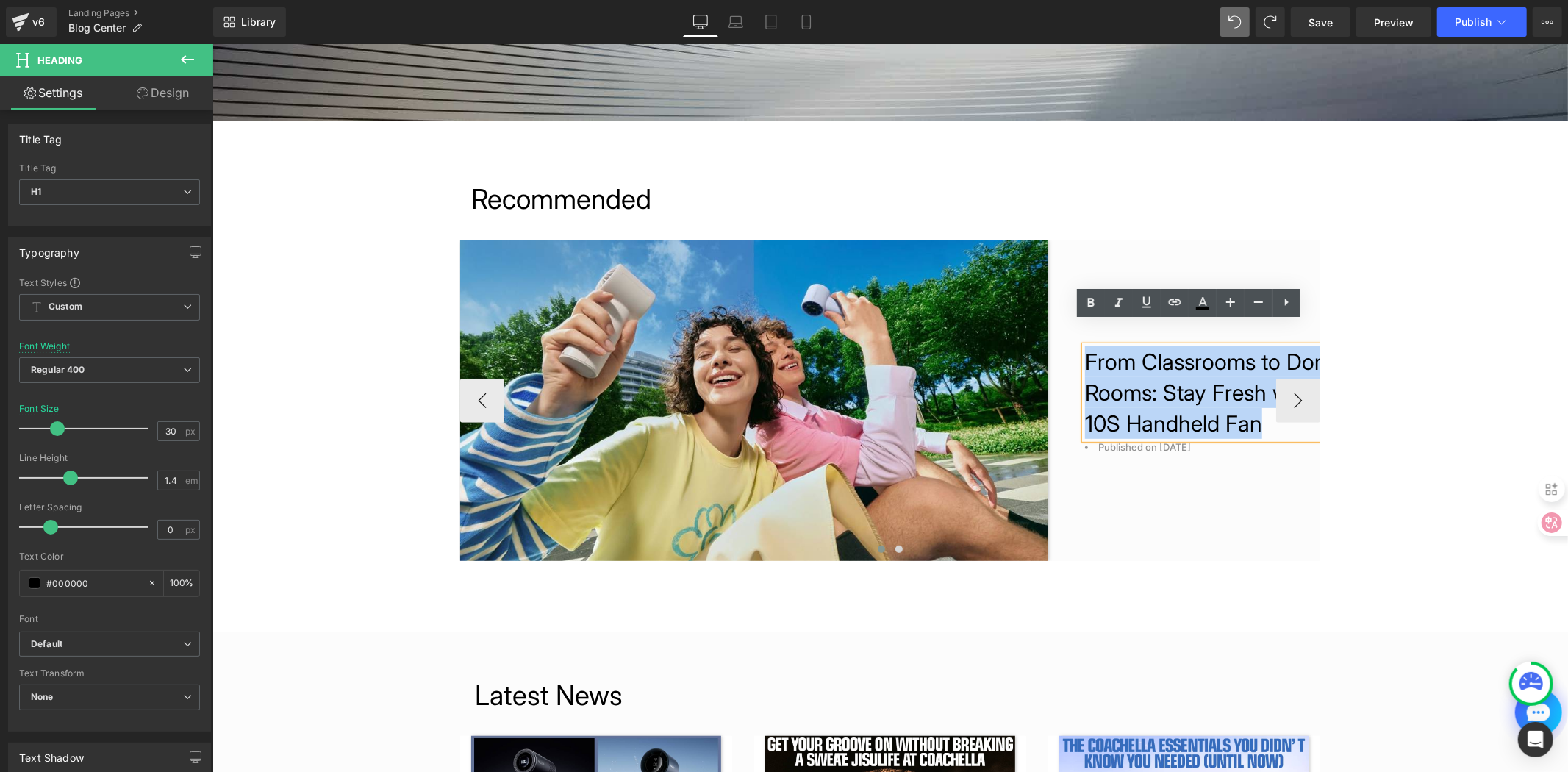
drag, startPoint x: 1264, startPoint y: 441, endPoint x: 1037, endPoint y: 340, distance: 248.5
click at [1048, 340] on div "From Classrooms to Dorm Rooms: Stay Fresh with th 10S Handheld Fan Heading Publ…" at bounding box center [1194, 399] width 294 height 320
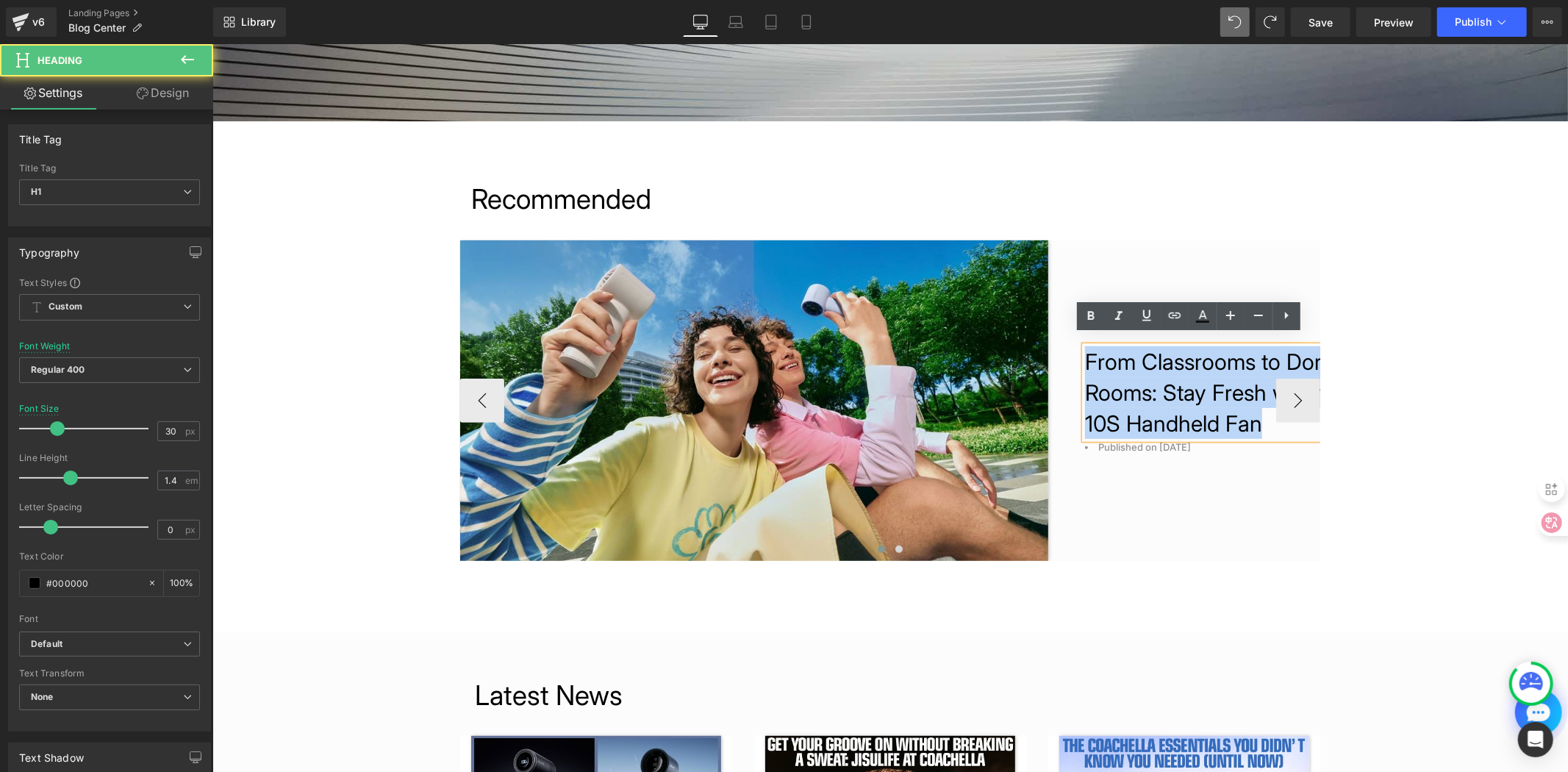
click at [1189, 383] on h1 "From Classrooms to Dorm Rooms: Stay Fresh with th" at bounding box center [1213, 376] width 257 height 62
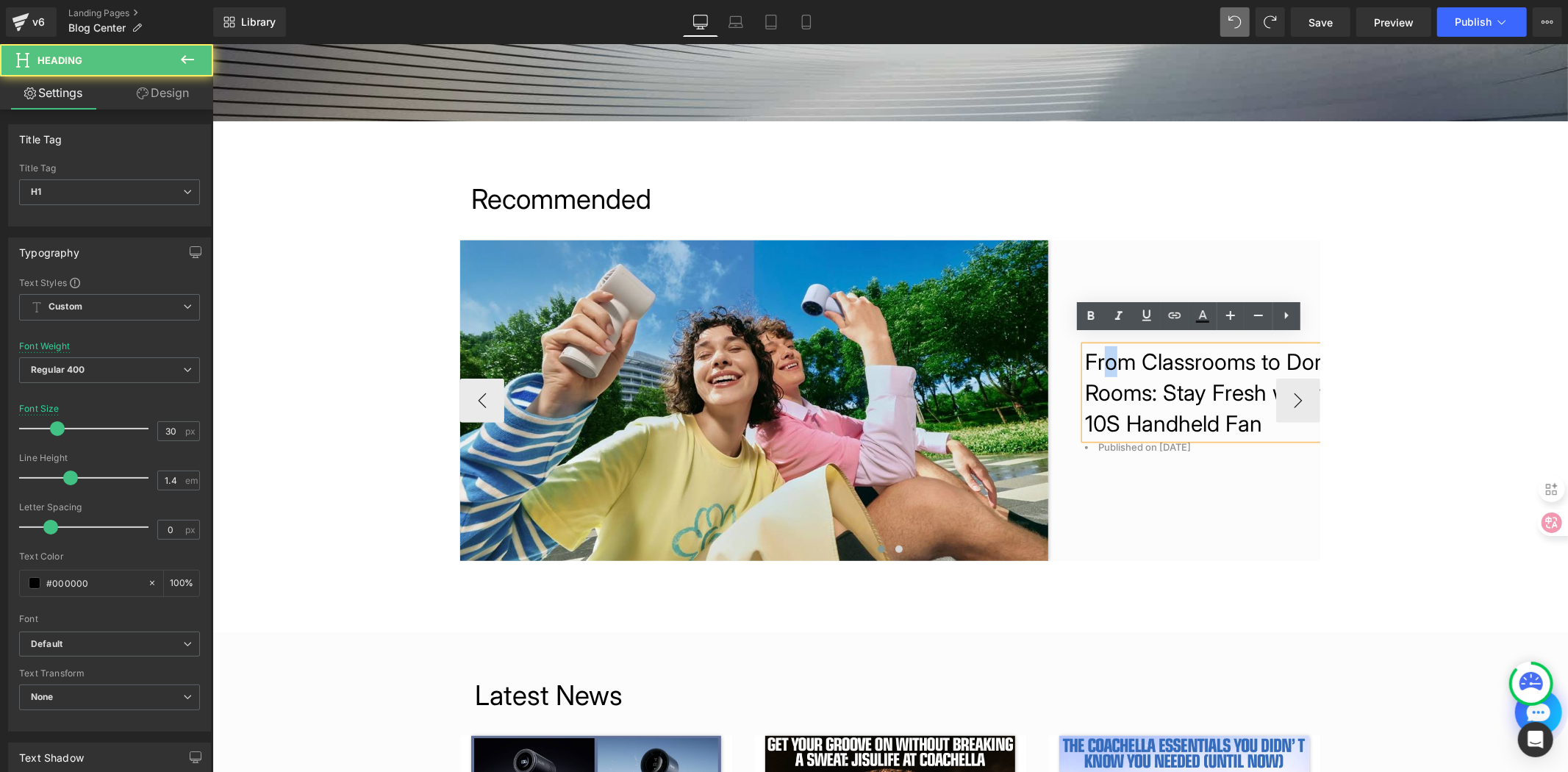
drag, startPoint x: 1080, startPoint y: 342, endPoint x: 1087, endPoint y: 351, distance: 11.4
click at [1087, 351] on h1 "From Classrooms to Dorm Rooms: Stay Fresh with th" at bounding box center [1213, 376] width 257 height 62
click at [1096, 363] on h1 "From Classrooms to Dorm Rooms: Stay Fresh with th" at bounding box center [1213, 376] width 257 height 62
click at [1084, 345] on h1 "From Classrooms to Dorm Rooms: Stay Fresh with th" at bounding box center [1213, 376] width 257 height 62
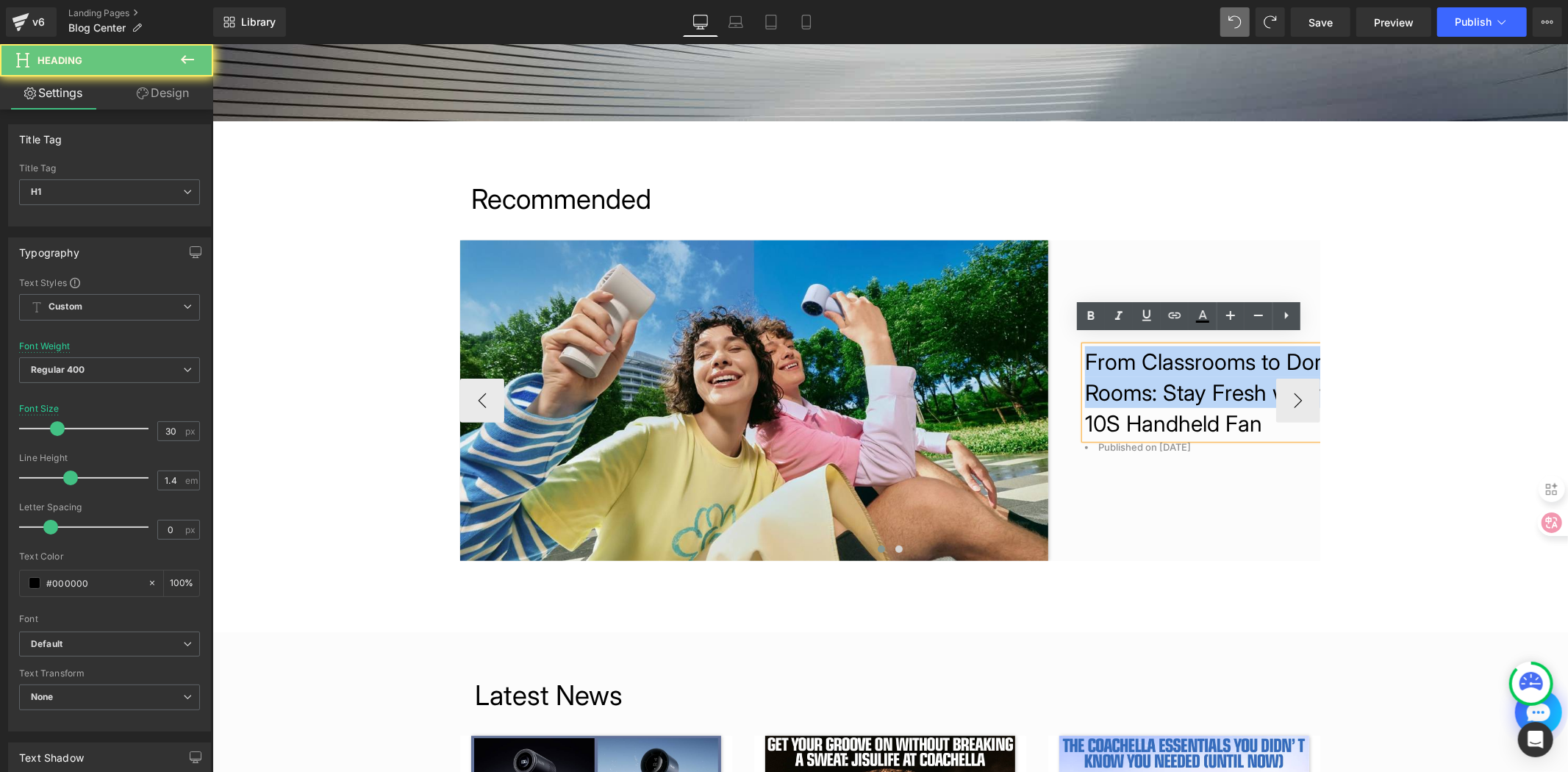
click at [1084, 345] on h1 "From Classrooms to Dorm Rooms: Stay Fresh with th" at bounding box center [1213, 376] width 257 height 62
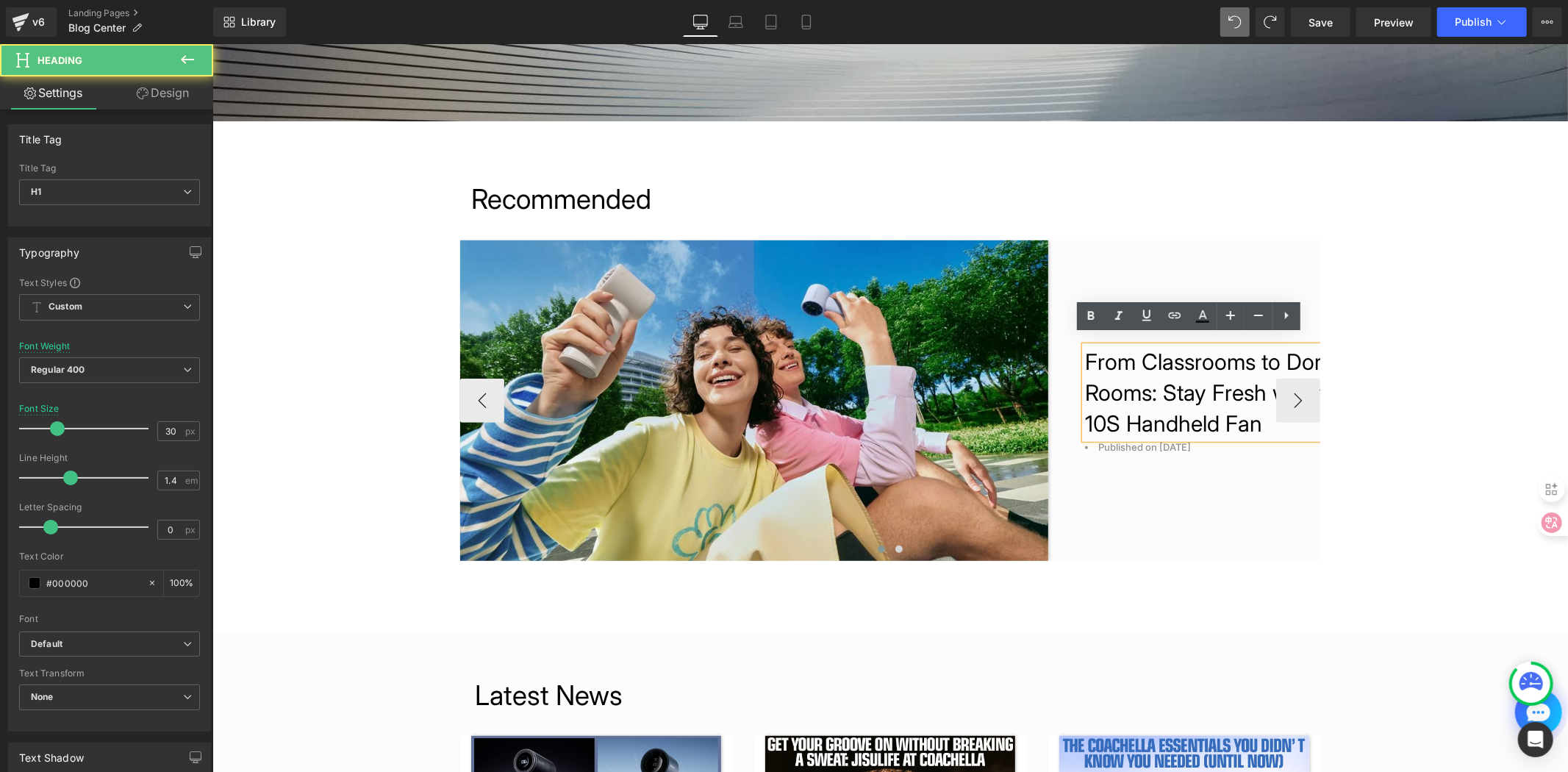
click at [1084, 345] on h1 "From Classrooms to Dorm Rooms: Stay Fresh with th" at bounding box center [1213, 376] width 257 height 62
click at [1124, 376] on h1 "From Classrooms to Dorm Rooms: Stay Fresh with th" at bounding box center [1213, 376] width 257 height 62
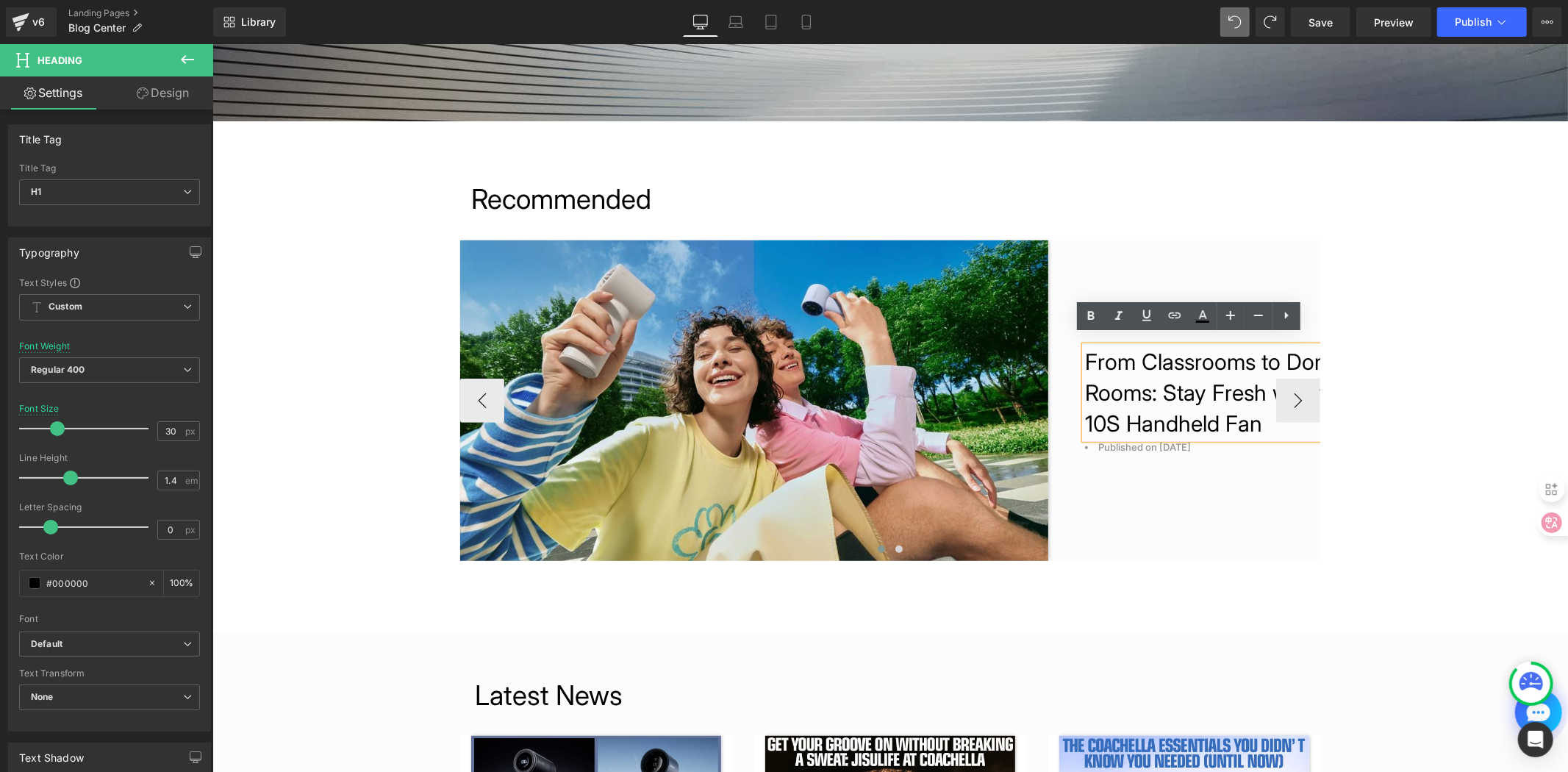
click at [1084, 345] on h1 "From Classrooms to Dorm Rooms: Stay Fresh with th" at bounding box center [1213, 376] width 257 height 62
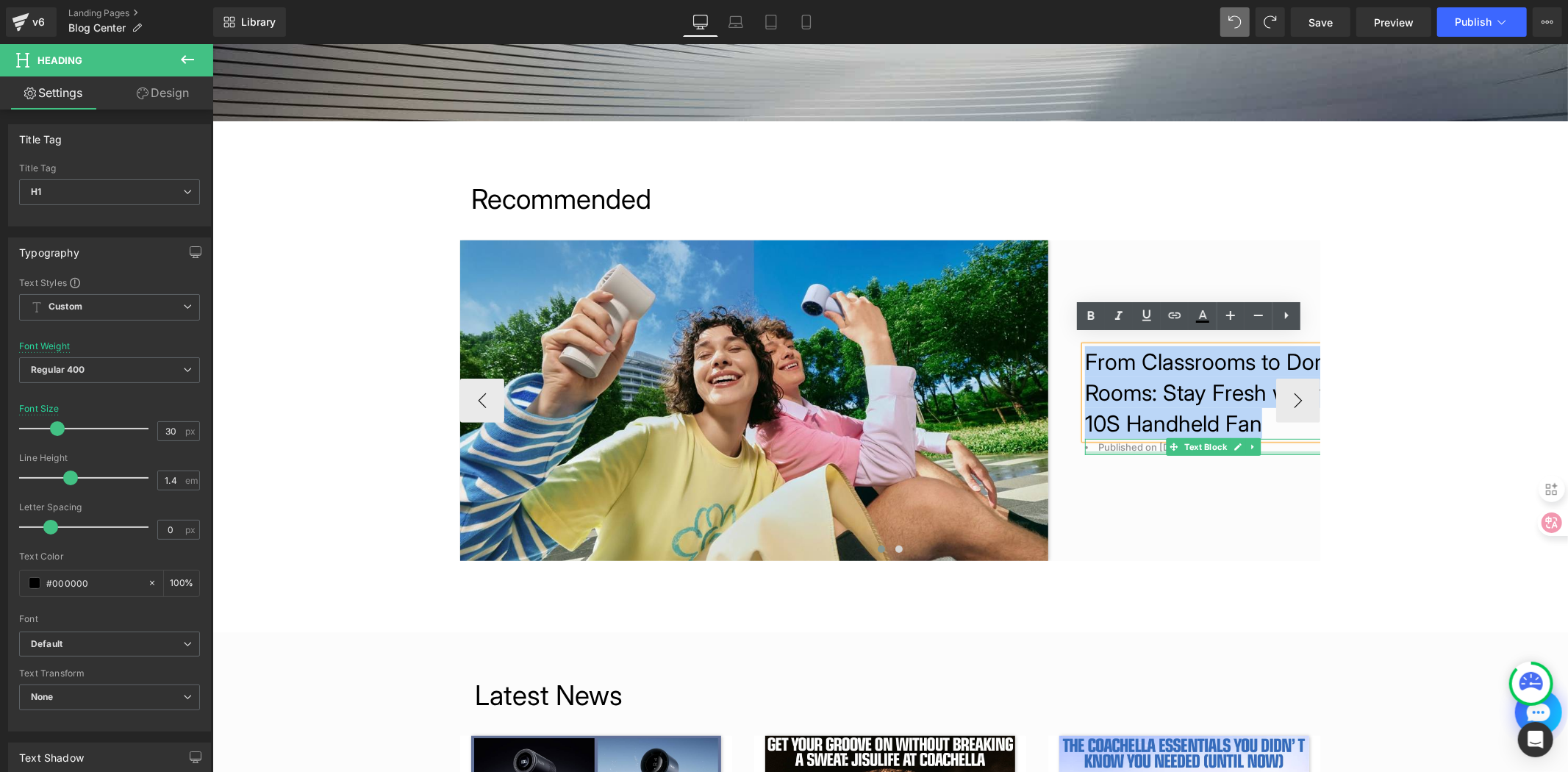
drag, startPoint x: 1079, startPoint y: 341, endPoint x: 1245, endPoint y: 458, distance: 203.1
click at [1245, 458] on div "From Classrooms to Dorm Rooms: Stay Fresh with th 10S Handheld Fan Heading Publ…" at bounding box center [1194, 399] width 294 height 320
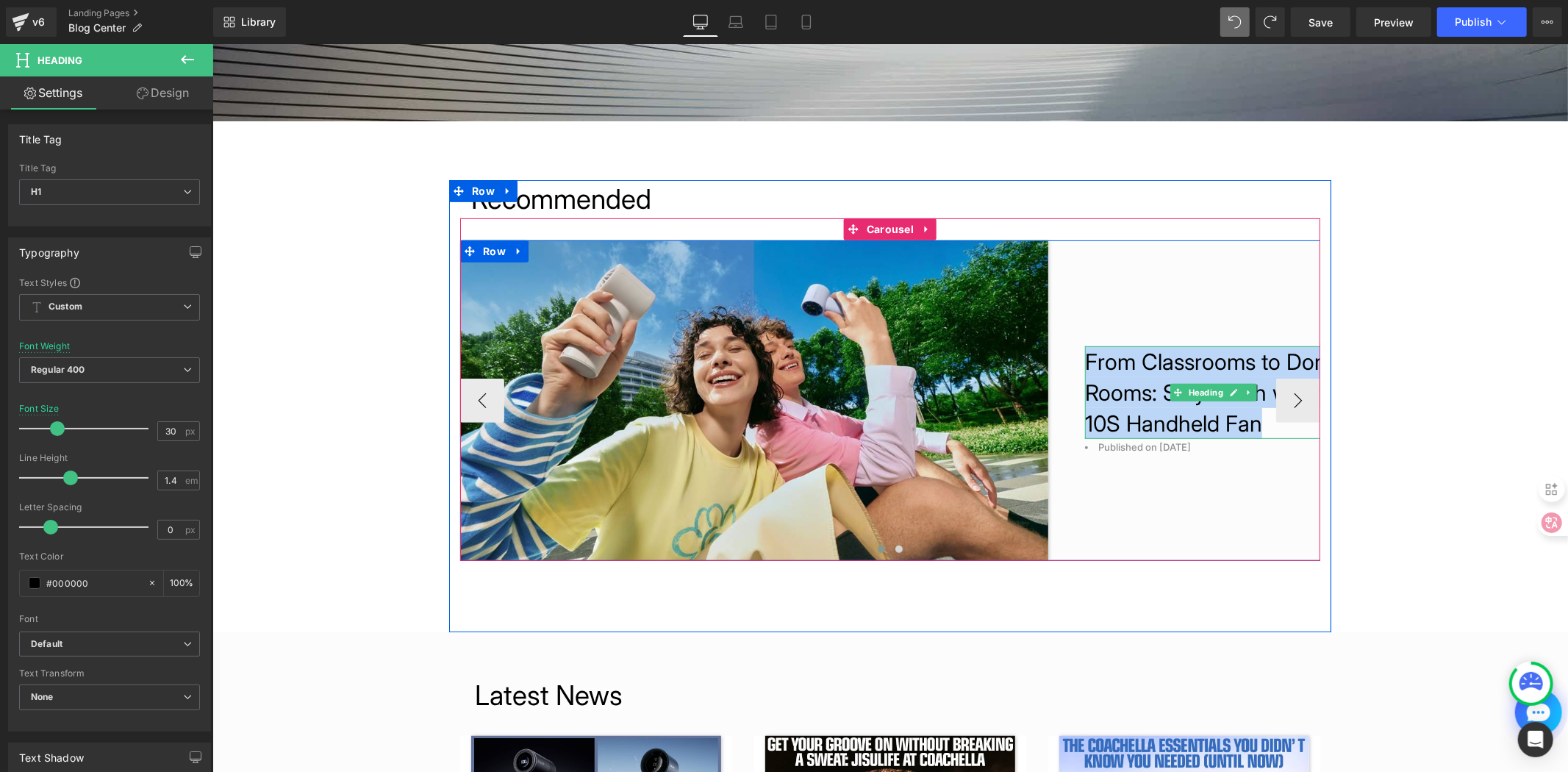
click at [1226, 391] on h1 "From Classrooms to Dorm Rooms: Stay Fresh with th" at bounding box center [1213, 376] width 257 height 62
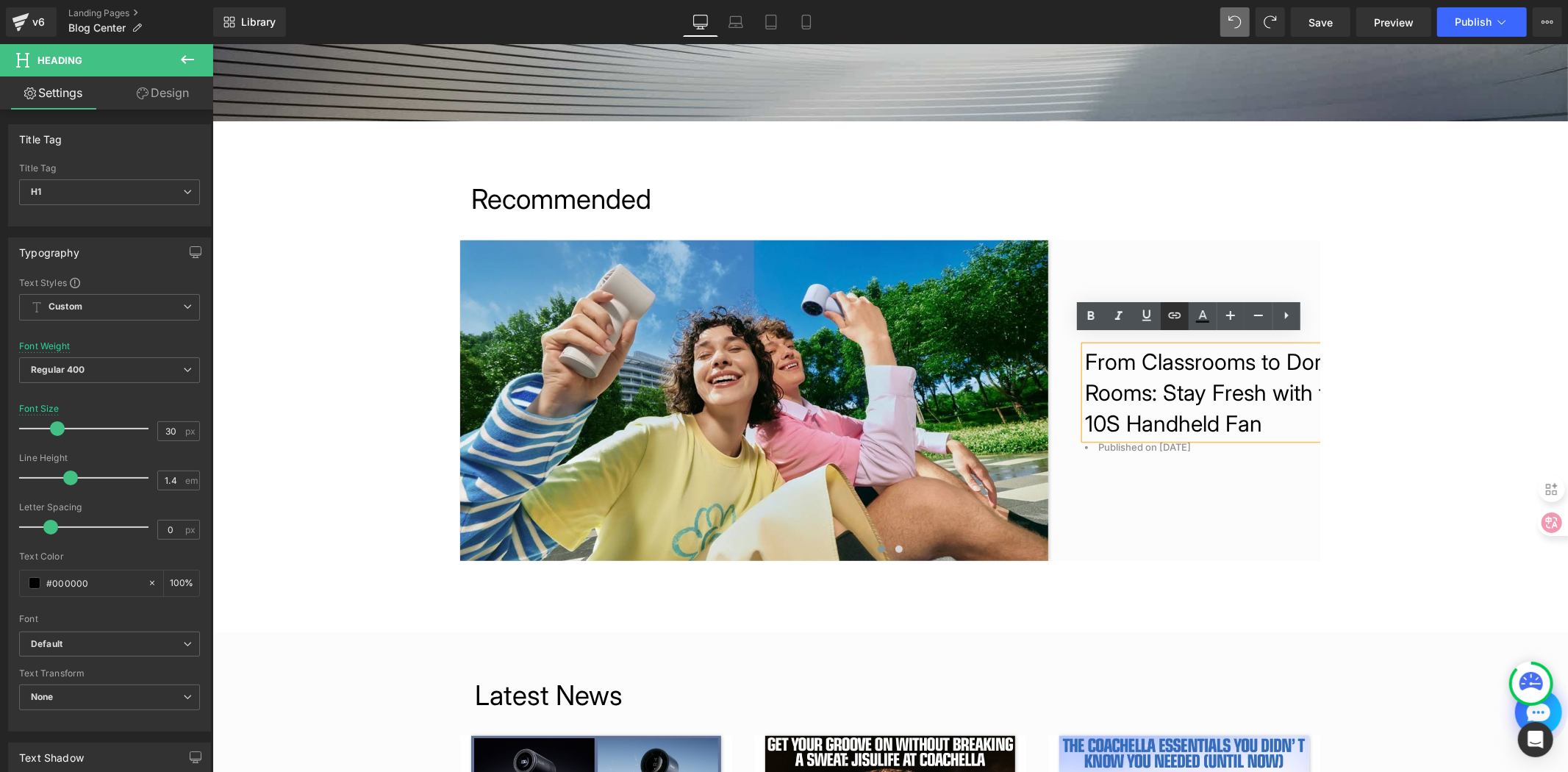
click at [1166, 307] on link at bounding box center [1175, 316] width 28 height 28
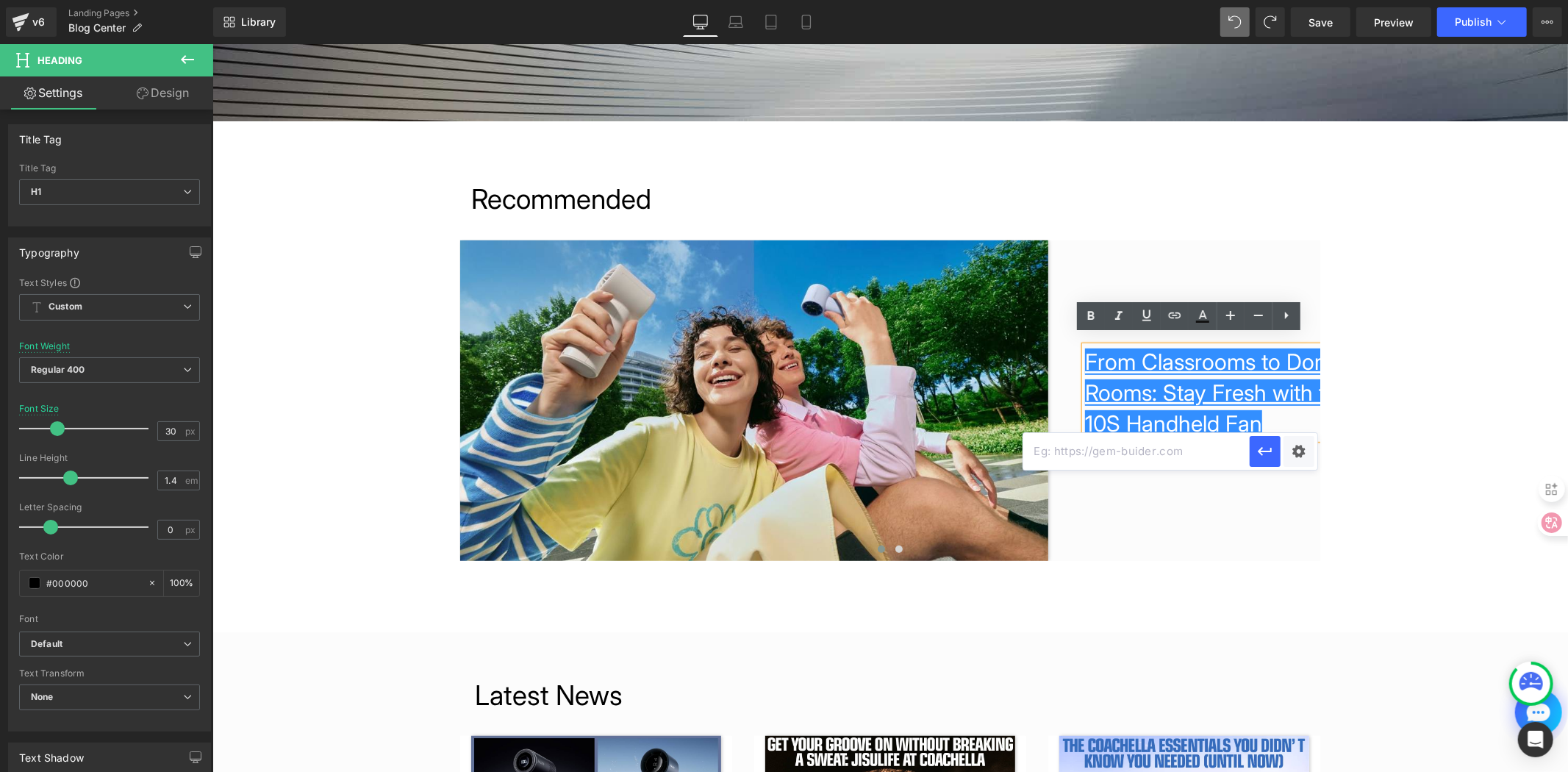
click at [1165, 451] on input "text" at bounding box center [1137, 451] width 227 height 37
paste input "[URL][DOMAIN_NAME]"
type input "[URL][DOMAIN_NAME]"
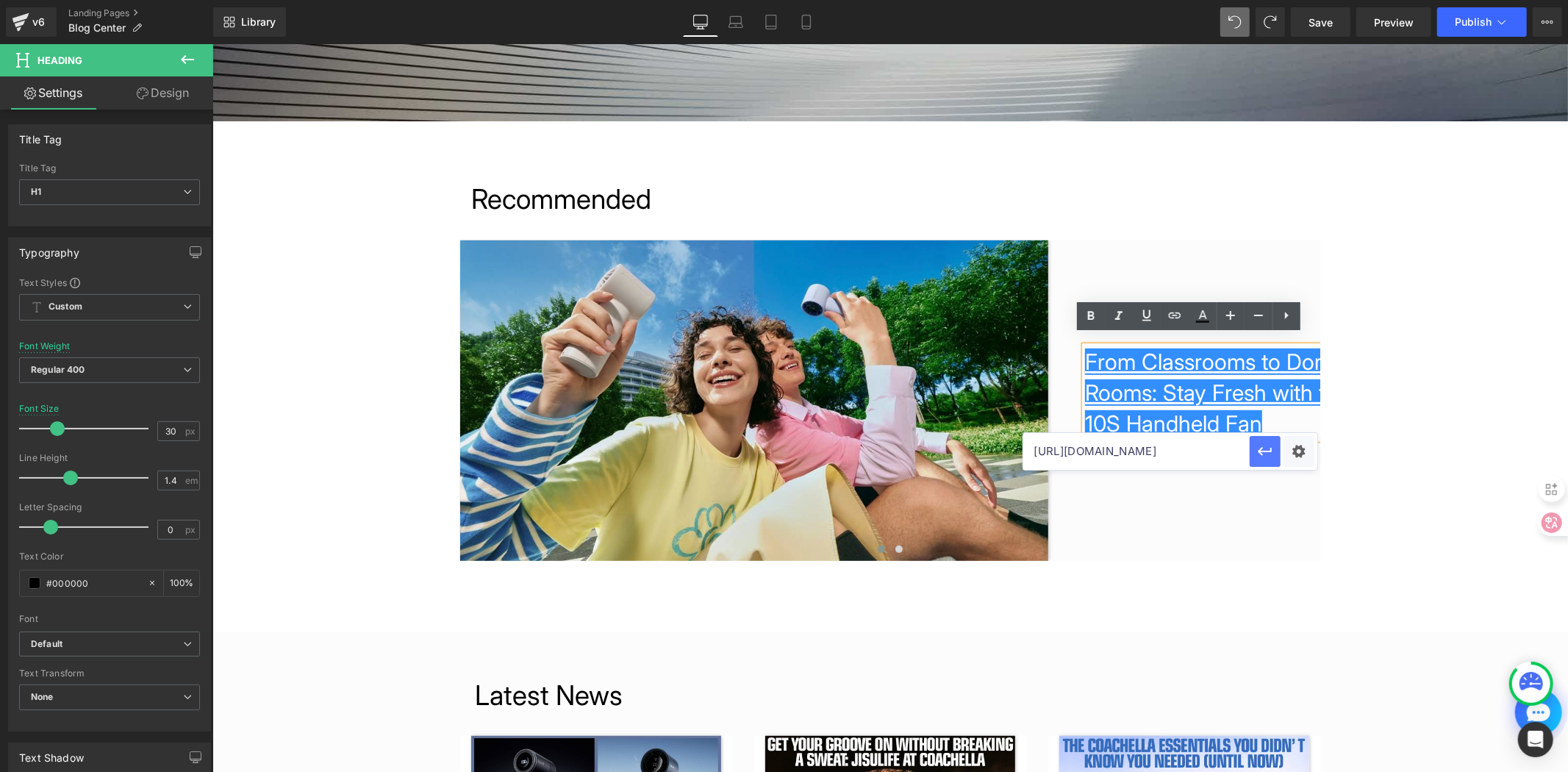
click at [1272, 457] on icon "button" at bounding box center [1265, 451] width 17 height 17
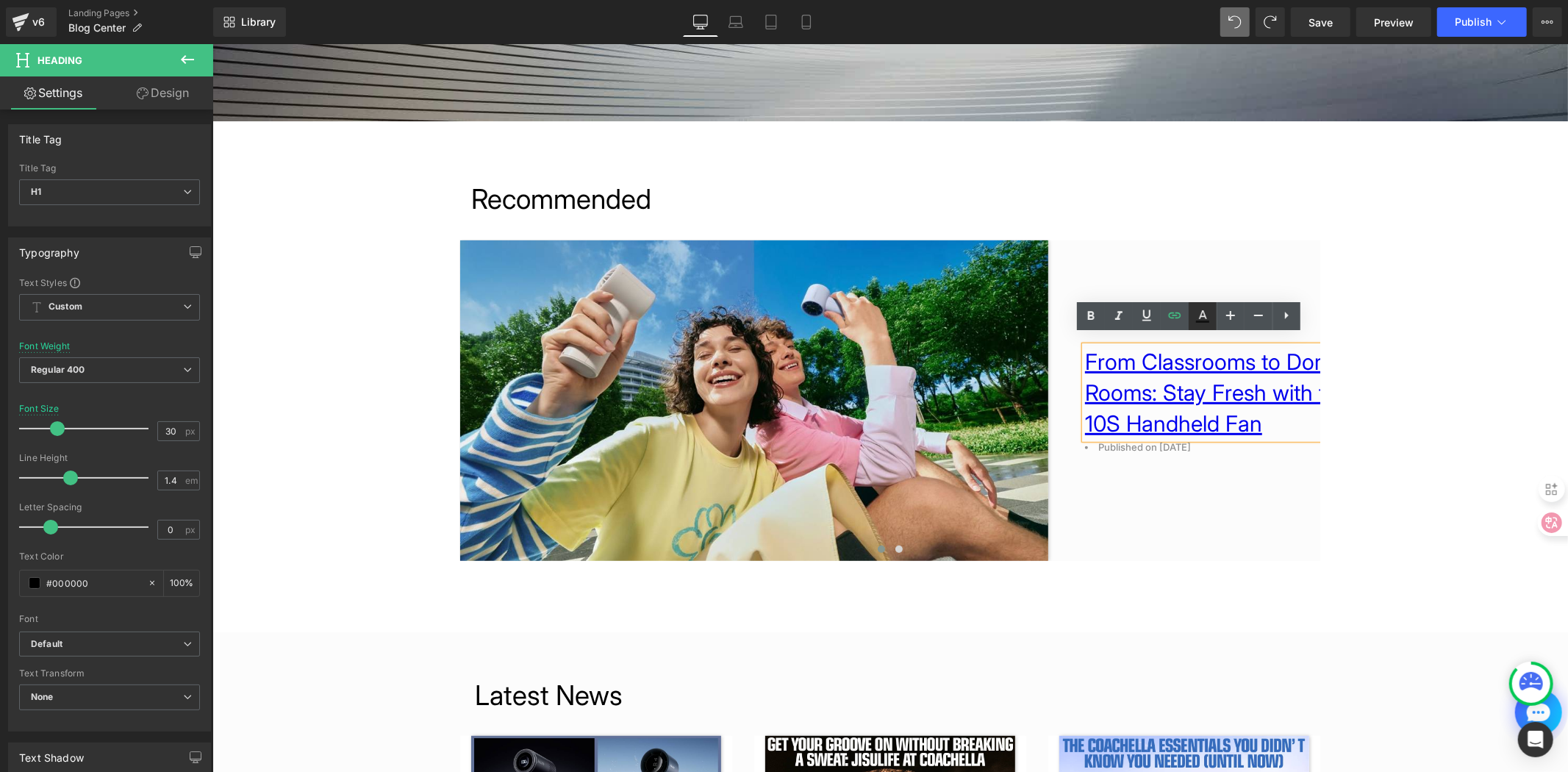
click at [1204, 313] on icon at bounding box center [1203, 315] width 8 height 9
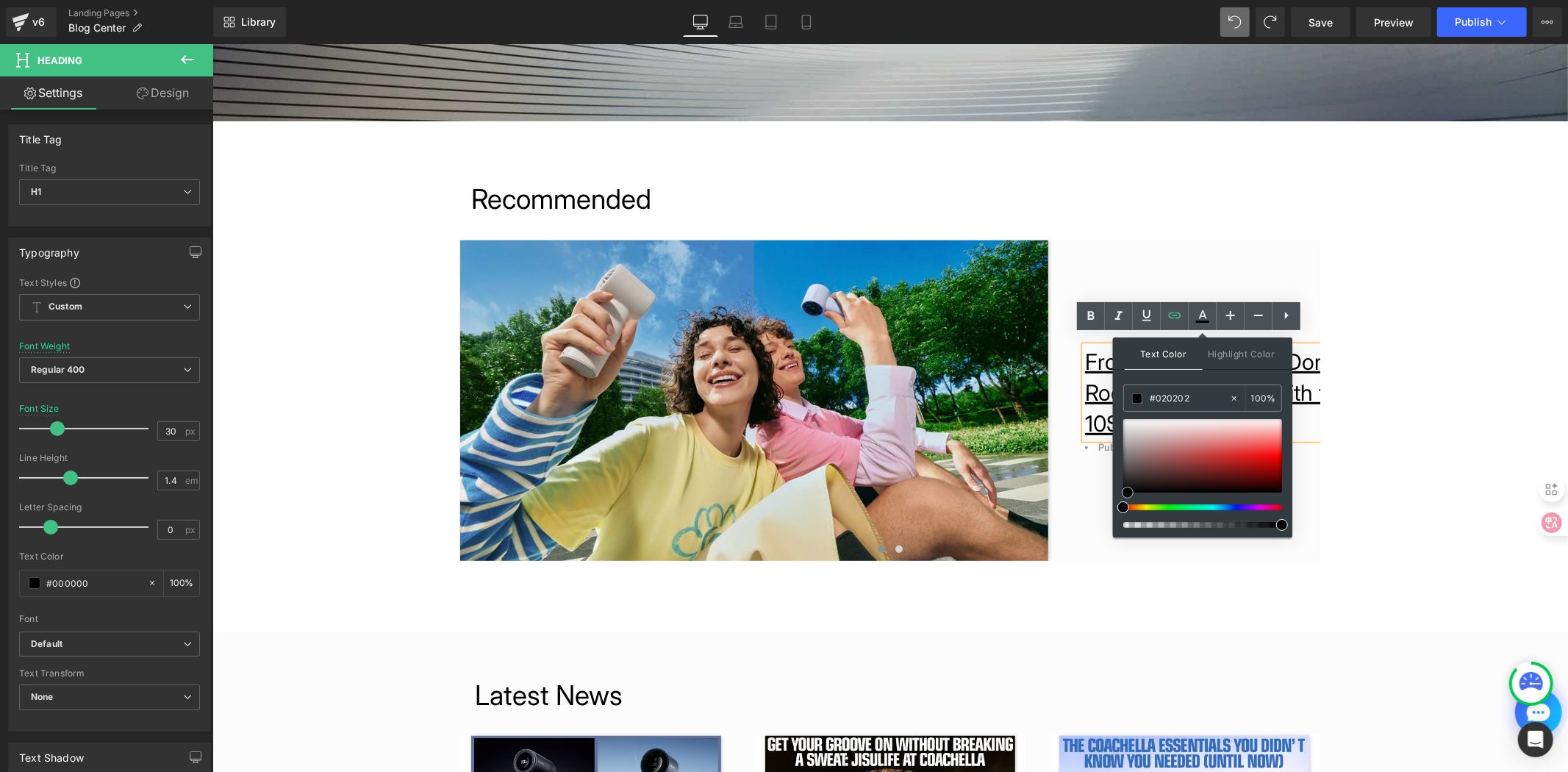
type input "#000000"
drag, startPoint x: 1123, startPoint y: 483, endPoint x: 1122, endPoint y: 500, distance: 17.0
click at [1124, 500] on div at bounding box center [1203, 473] width 159 height 109
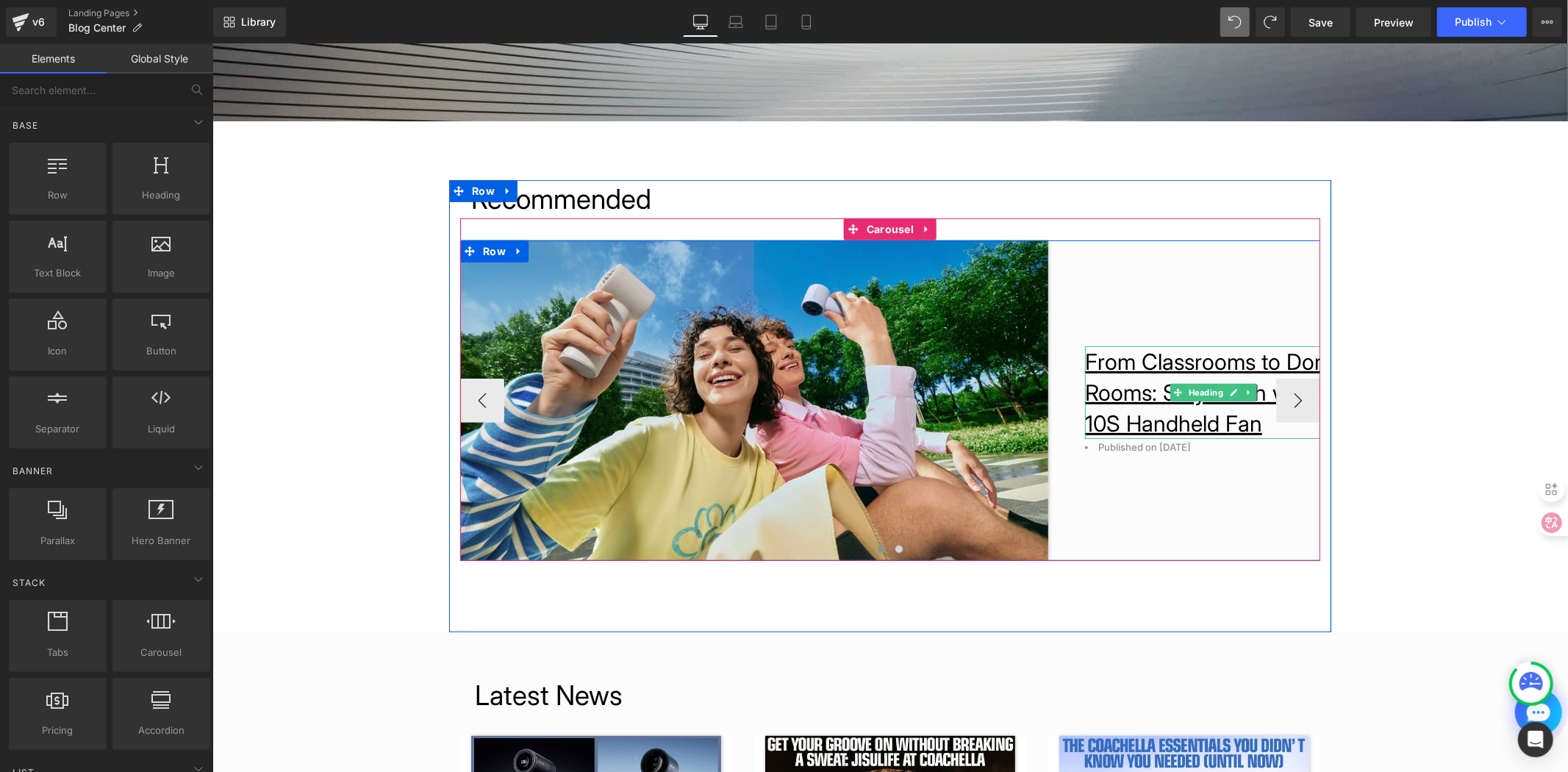
click at [1209, 405] on h1 "From Classrooms to Dorm Rooms: Stay Fresh with th" at bounding box center [1213, 376] width 257 height 62
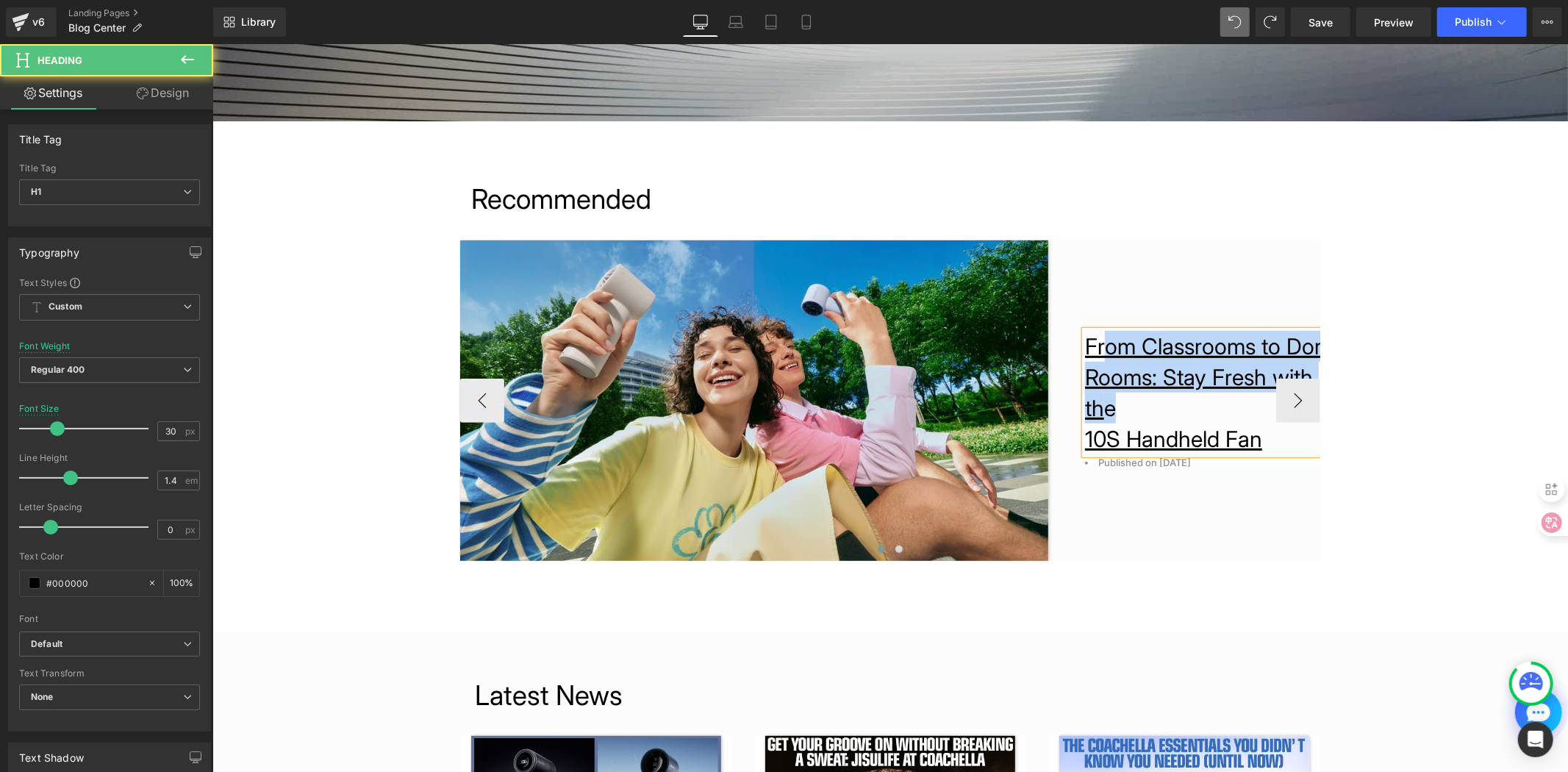
drag, startPoint x: 1080, startPoint y: 339, endPoint x: 1188, endPoint y: 393, distance: 120.7
click at [1188, 393] on h1 "From Classrooms to Dorm Rooms: Stay Fresh with th e" at bounding box center [1213, 376] width 257 height 93
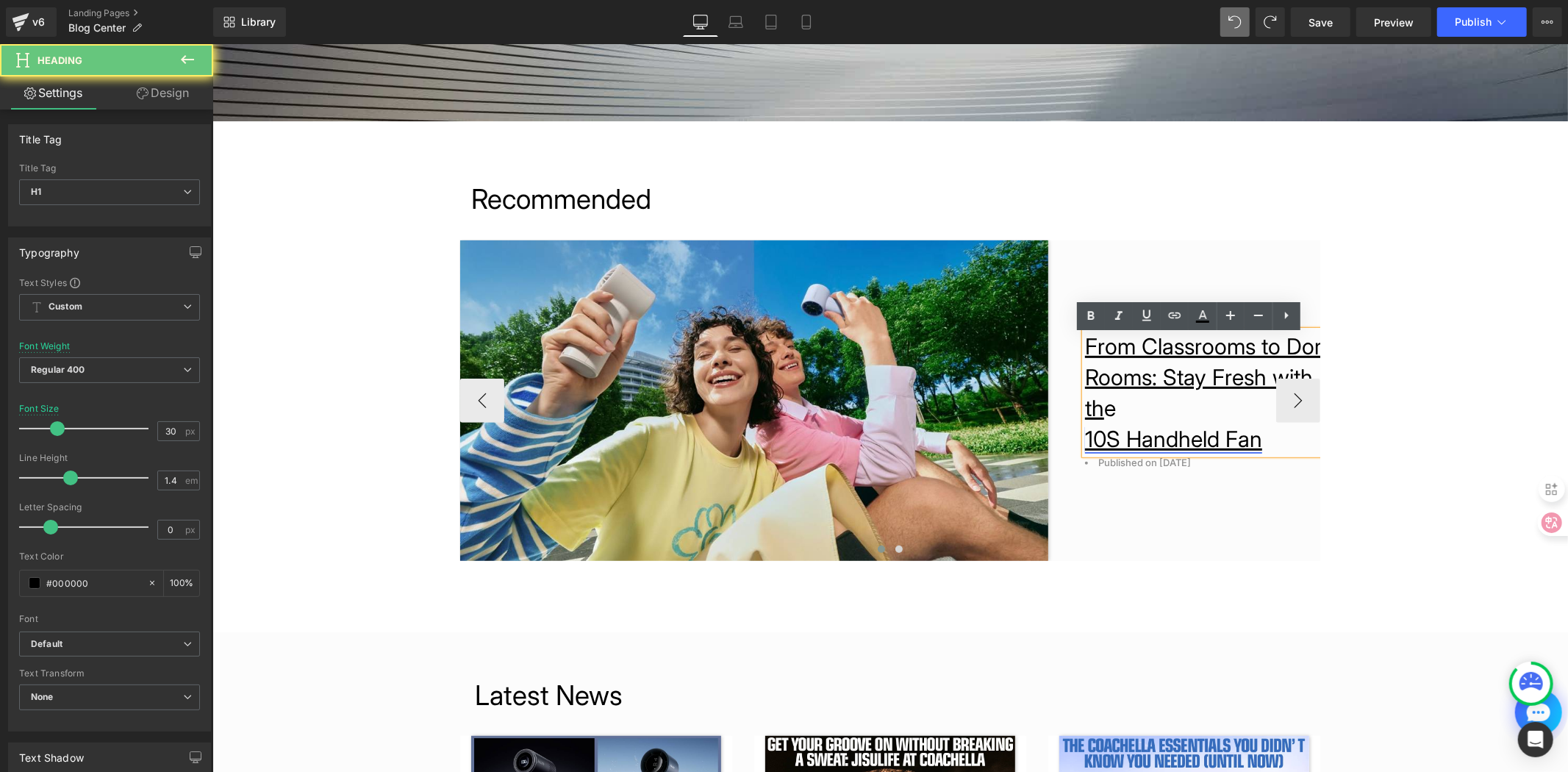
click at [1212, 427] on link "10S Handheld Fan" at bounding box center [1172, 438] width 177 height 27
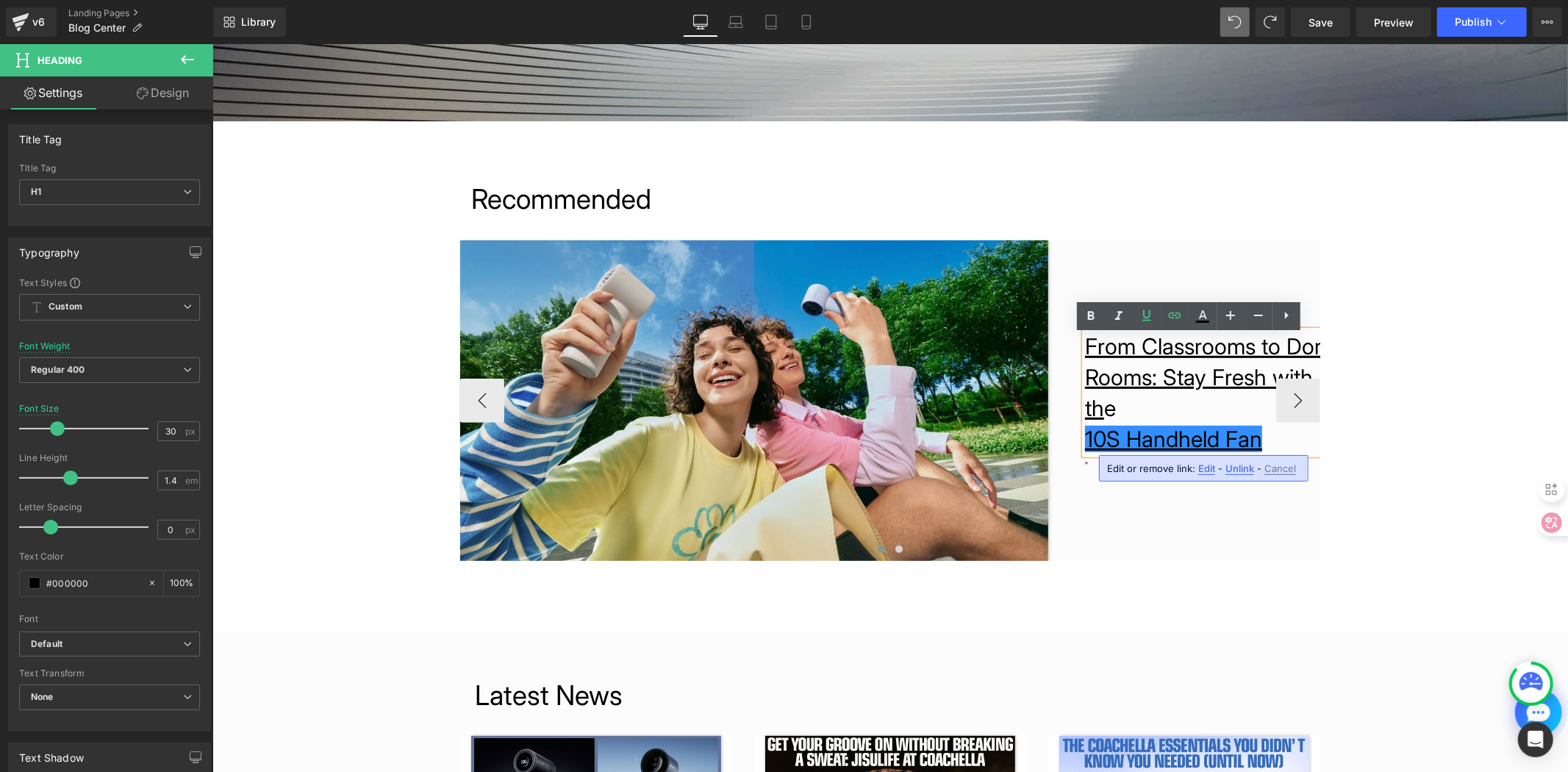
click at [1258, 437] on h1 "10S Handheld Fan" at bounding box center [1213, 438] width 257 height 31
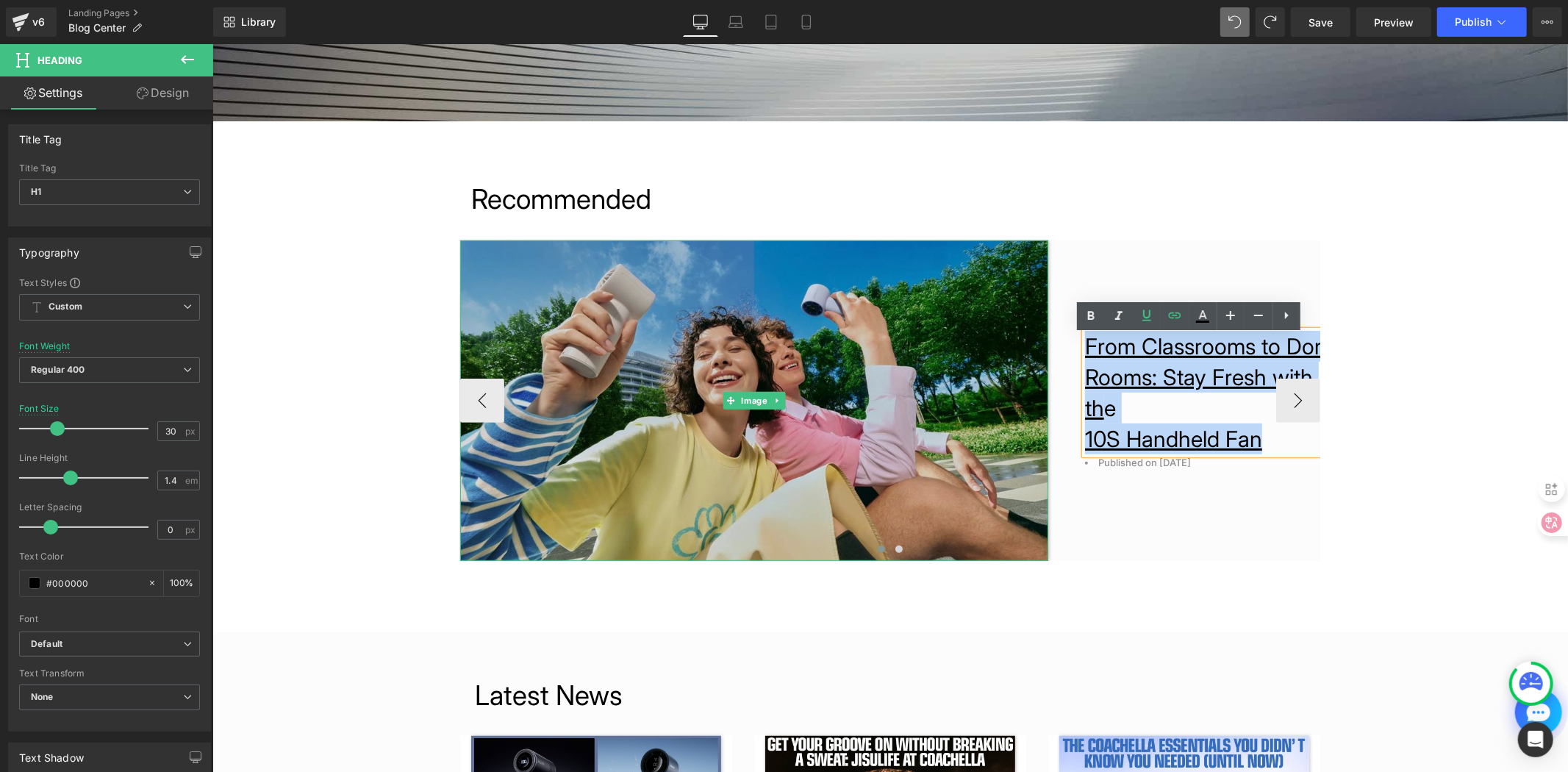
drag, startPoint x: 1265, startPoint y: 440, endPoint x: 1015, endPoint y: 348, distance: 266.4
click at [1015, 348] on div "Image From Classrooms to Dorm Rooms: Stay Fresh with th e 10S Handheld Fan Head…" at bounding box center [901, 399] width 883 height 320
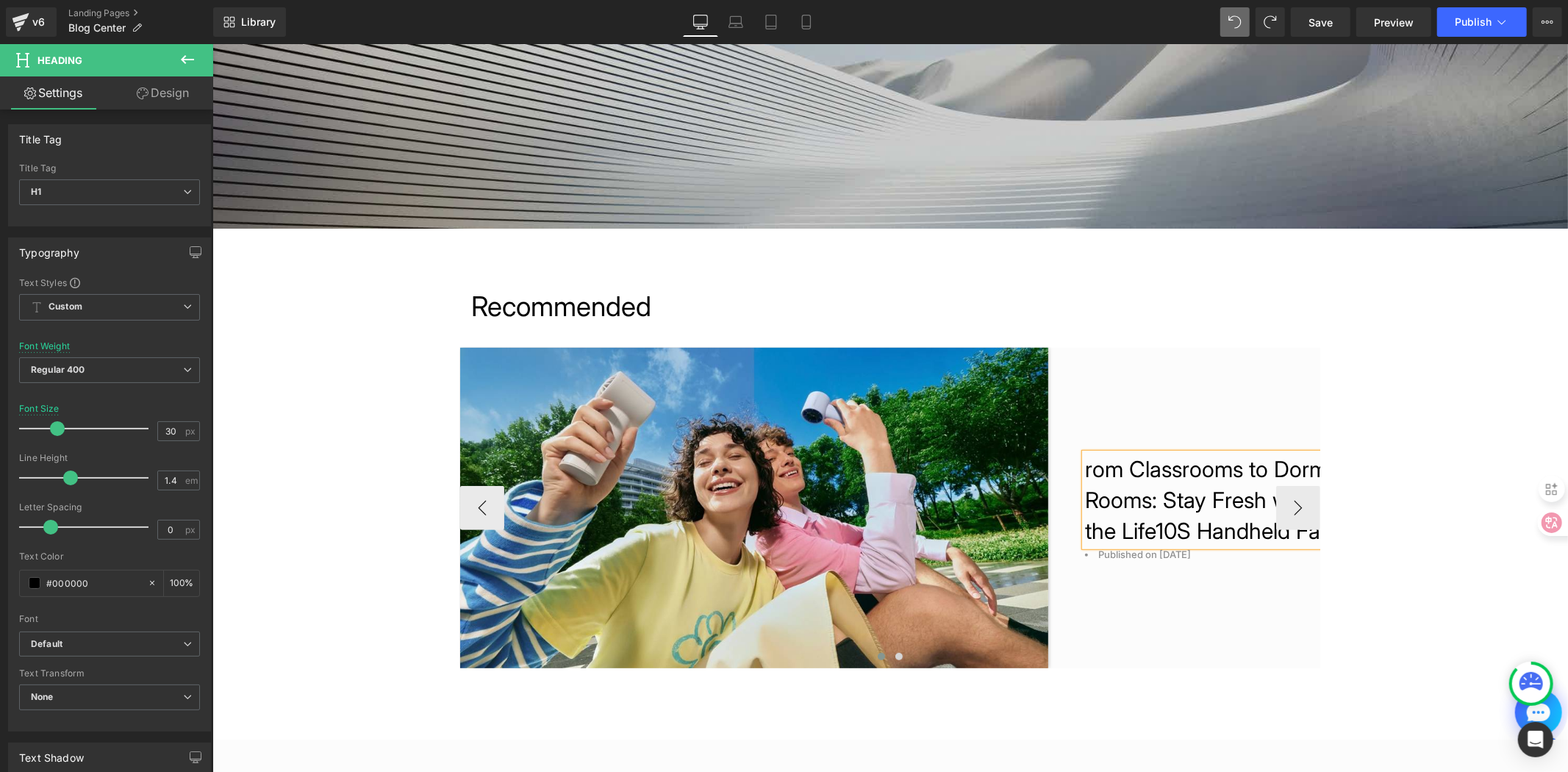
scroll to position [259, 0]
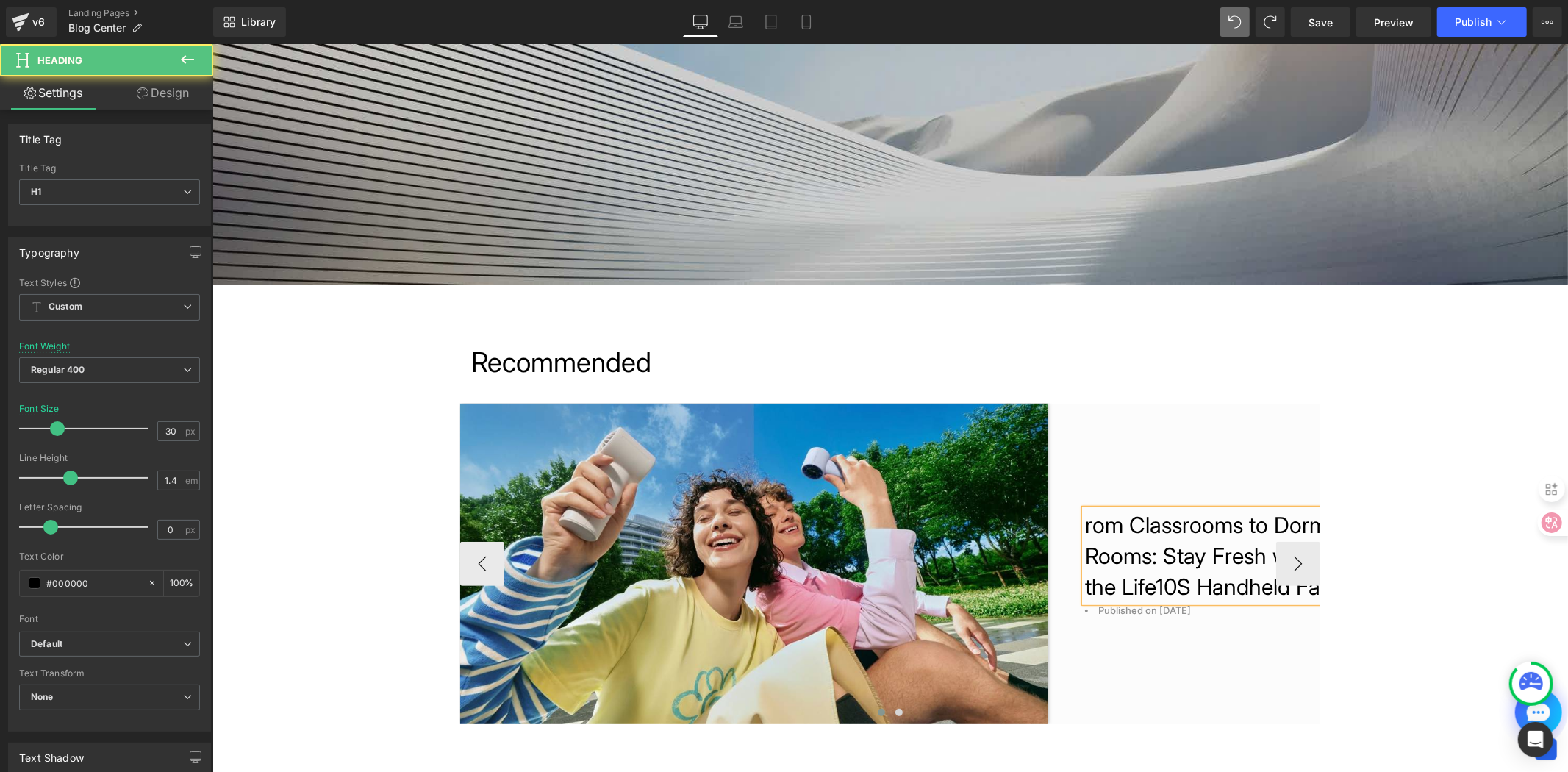
click at [1180, 536] on h1 "rom Classrooms to Dorm Rooms: Stay Fresh with the Life10S Handheld Fan" at bounding box center [1213, 555] width 257 height 93
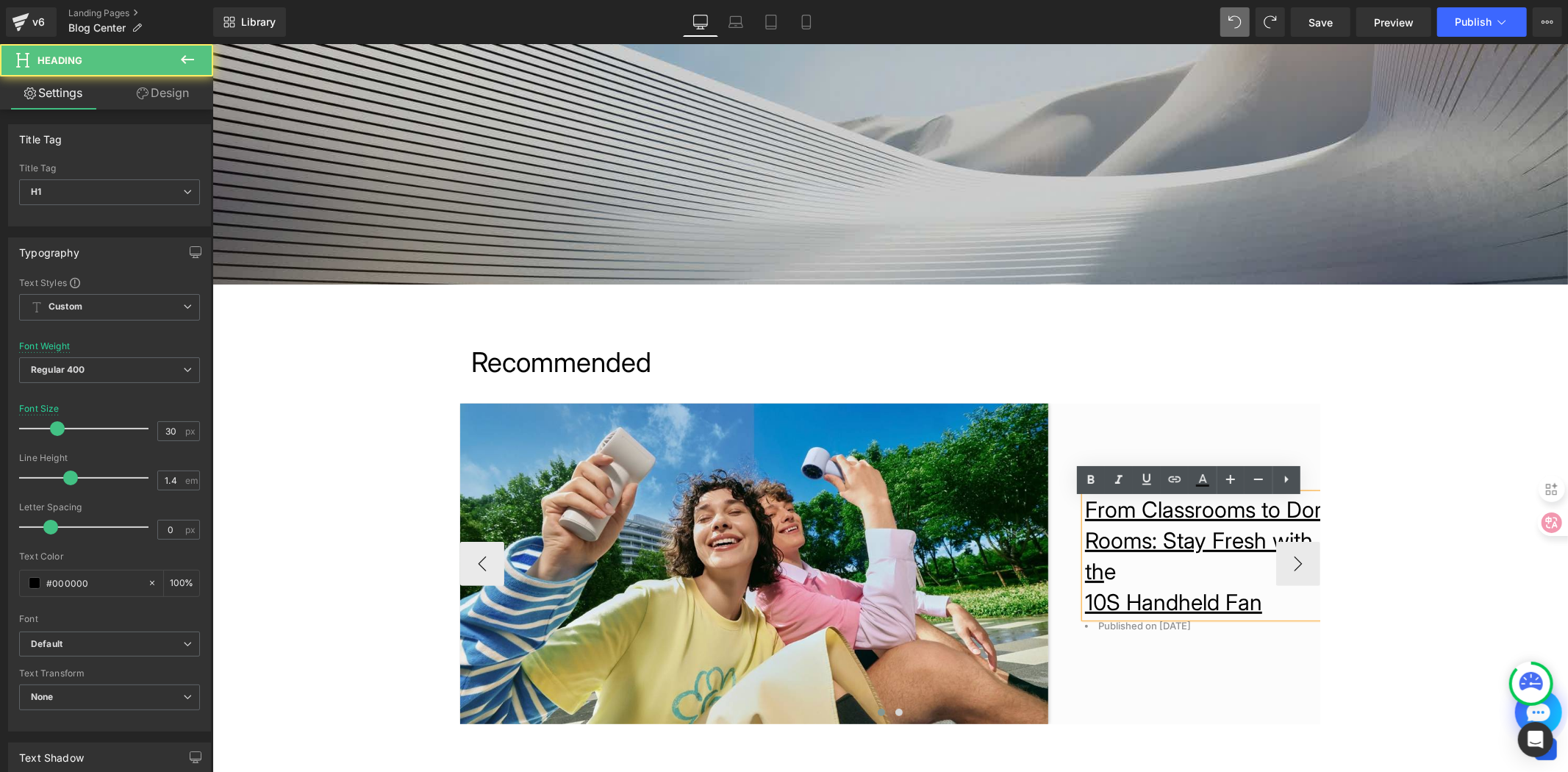
click at [1201, 574] on h1 "From Classrooms to Dorm Rooms: Stay Fresh with th e" at bounding box center [1213, 539] width 257 height 93
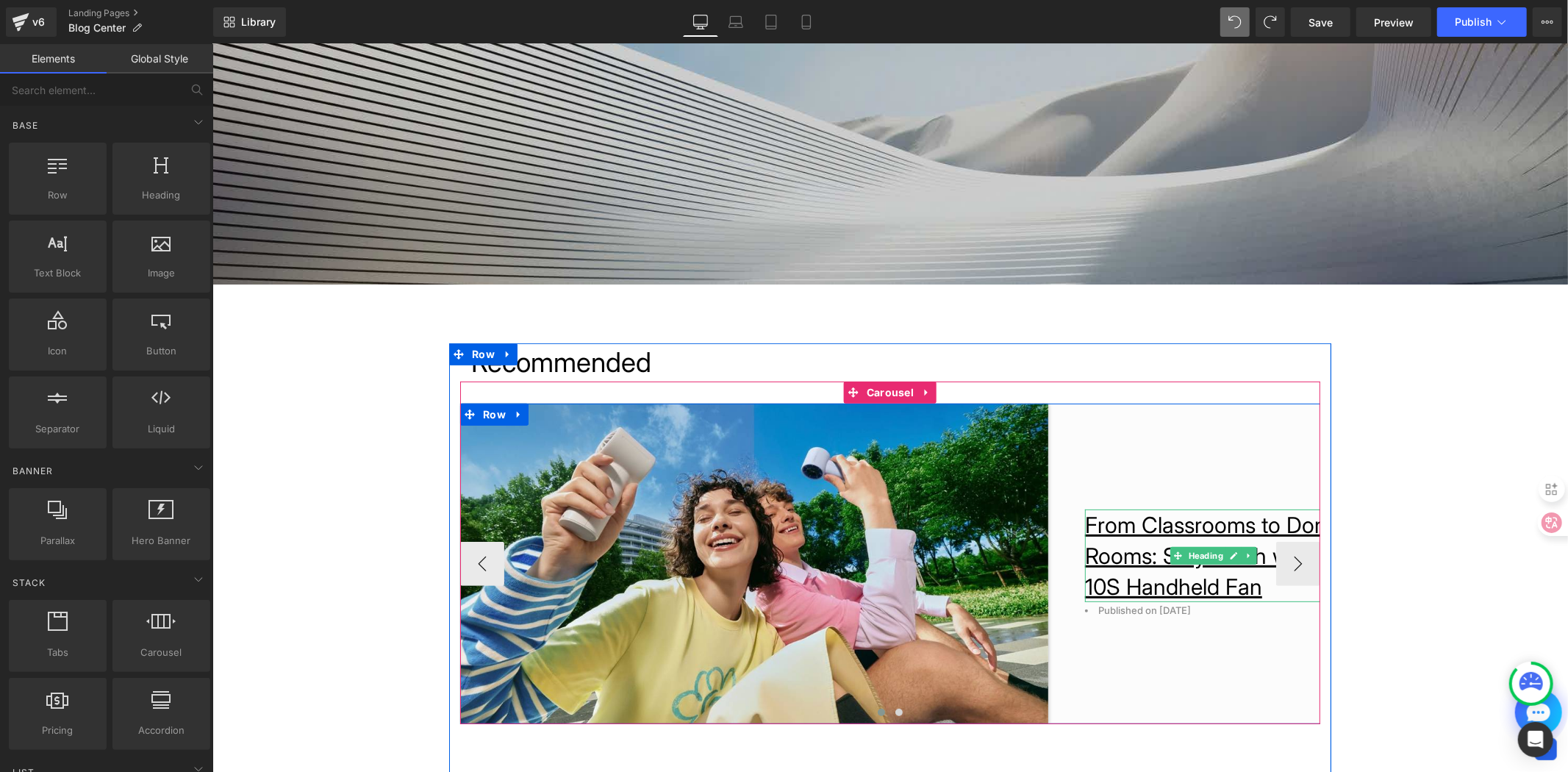
click at [1182, 565] on h1 "From Classrooms to Dorm Rooms: Stay Fresh with" at bounding box center [1213, 539] width 257 height 62
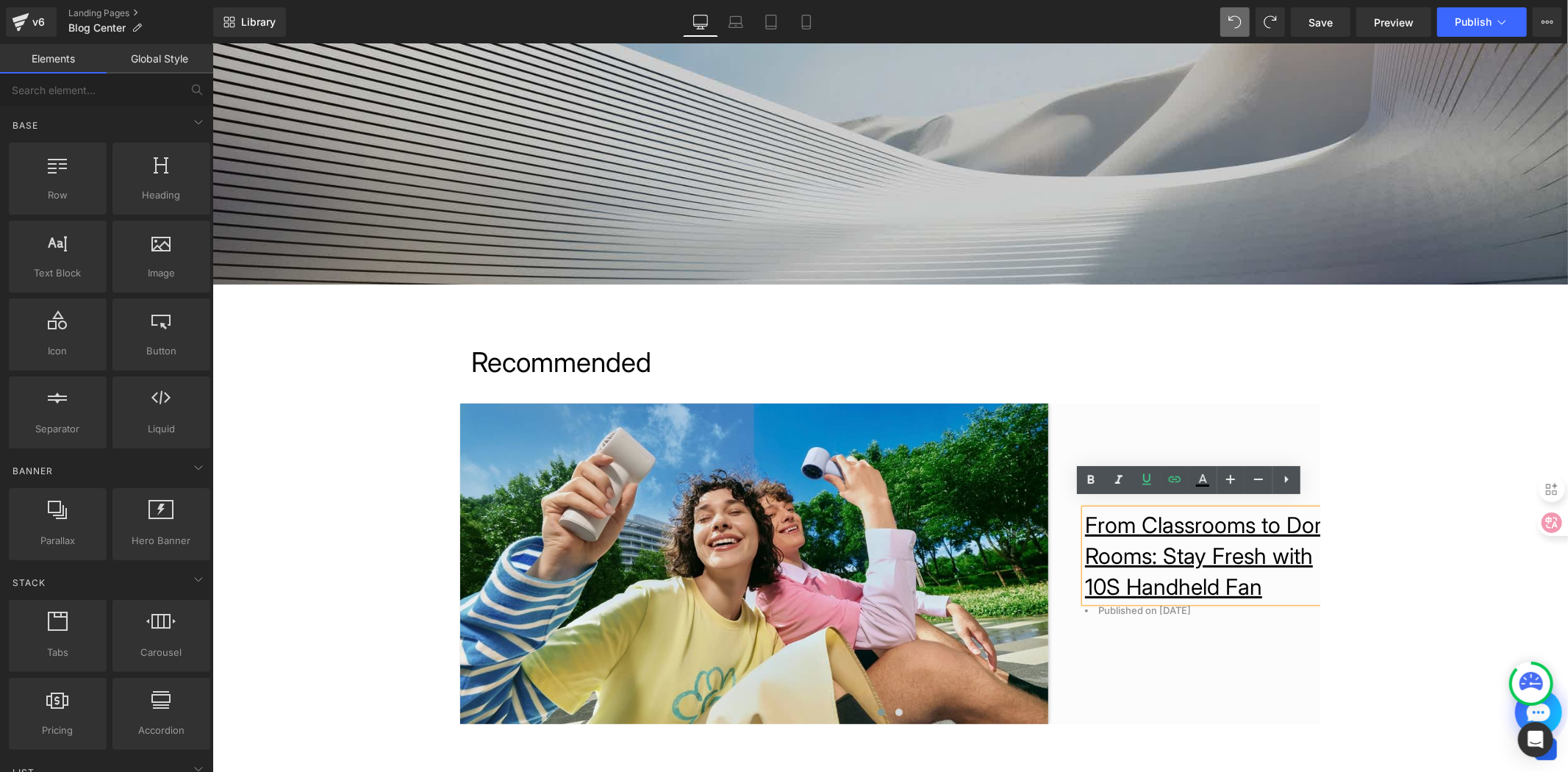
drag, startPoint x: 1430, startPoint y: 491, endPoint x: 1301, endPoint y: 492, distance: 129.0
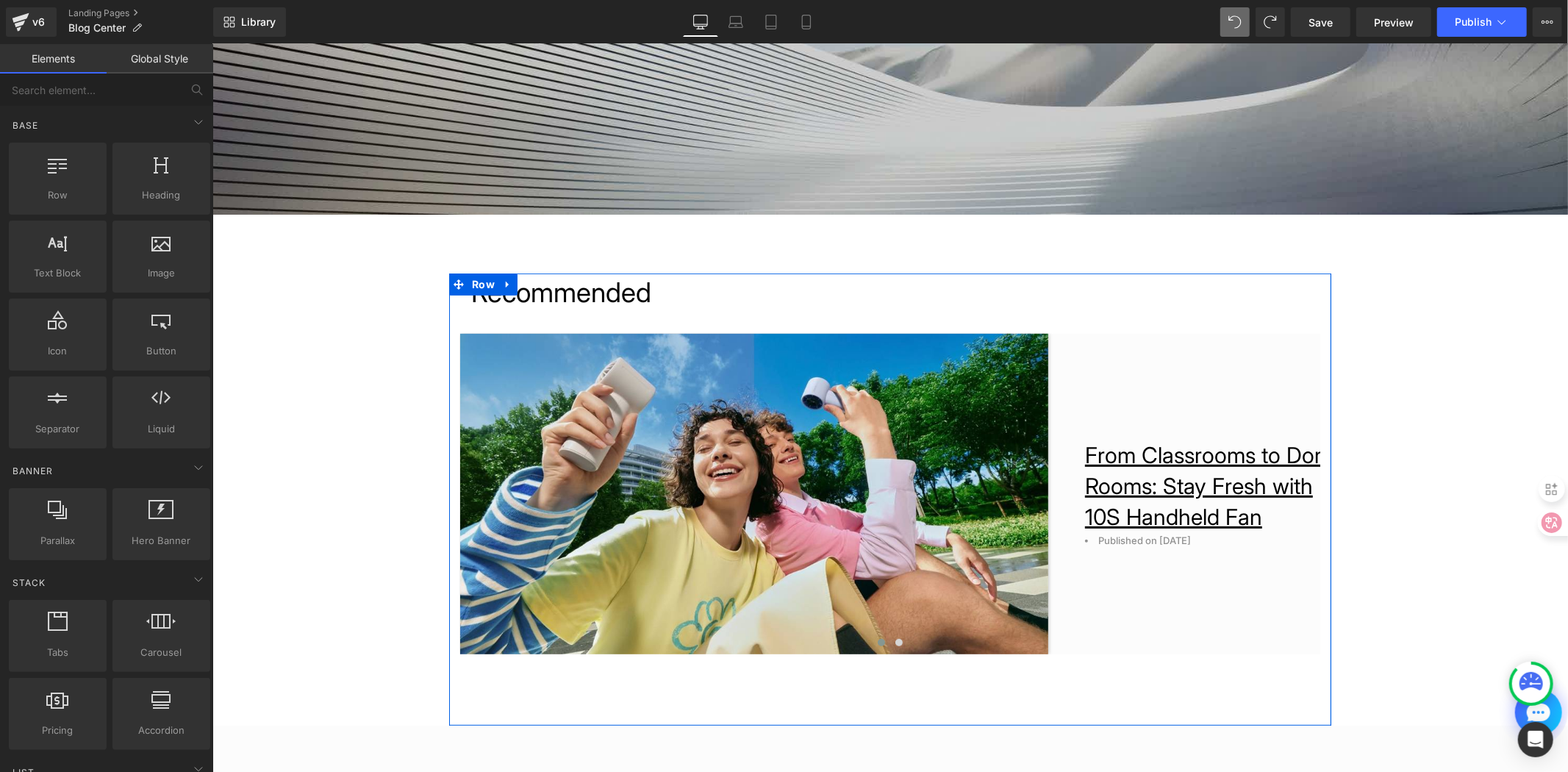
scroll to position [422, 0]
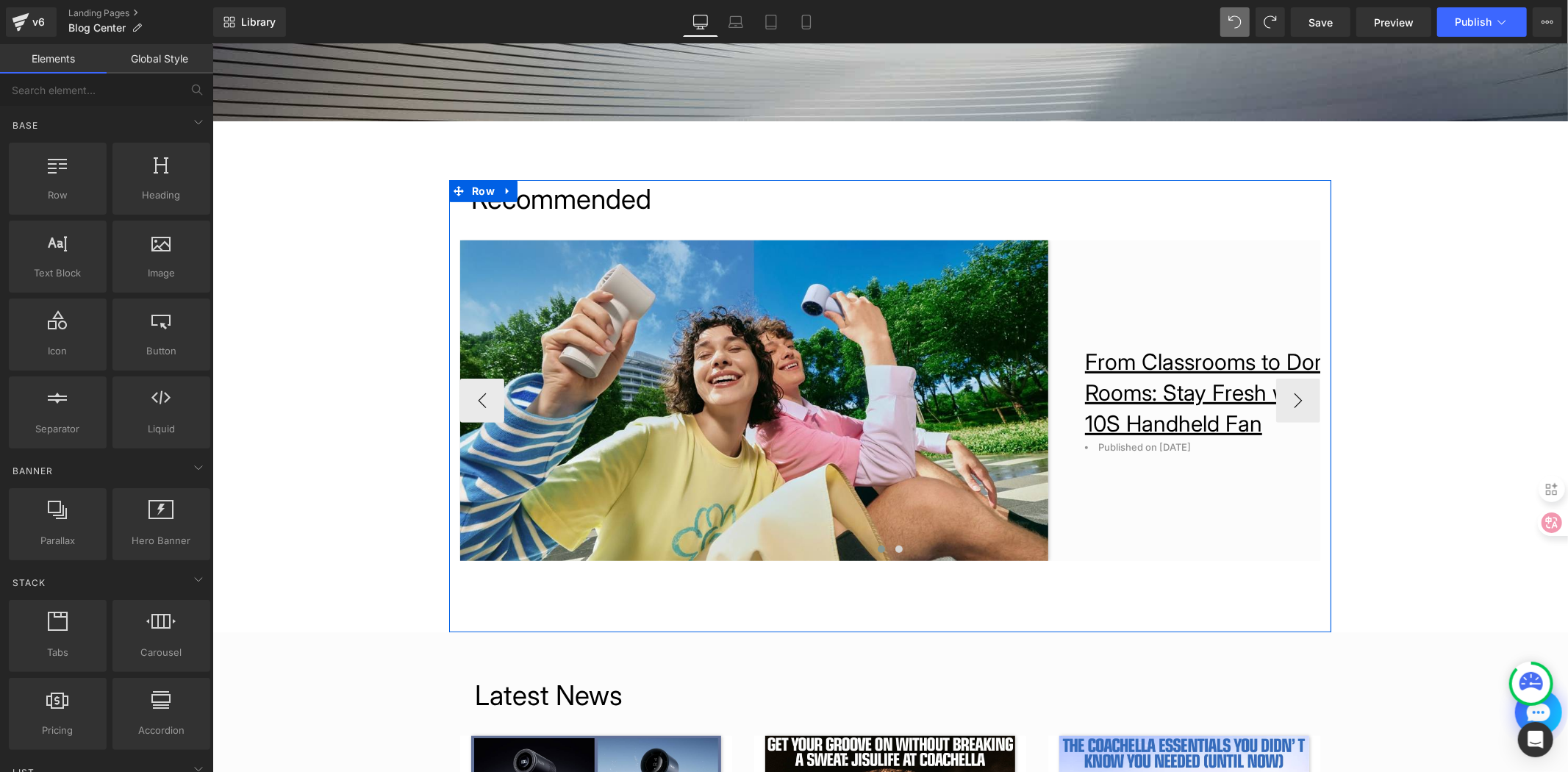
click at [1169, 319] on div "From Classrooms to Dorm Rooms: Stay Fresh with 10S Handheld Fan Heading Publish…" at bounding box center [1194, 399] width 294 height 320
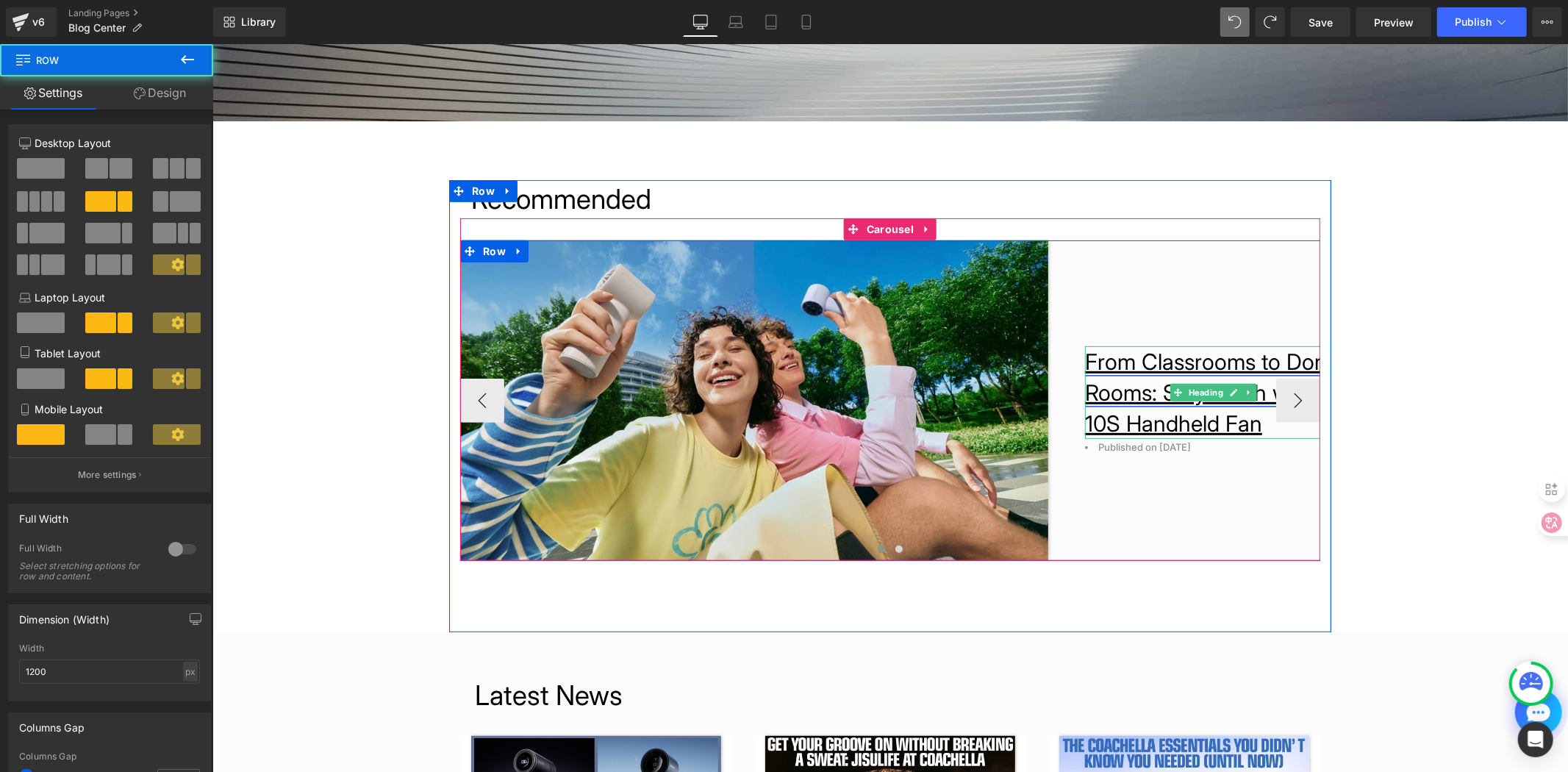
click at [1175, 373] on link "From Classrooms to Dorm Rooms: Stay Fresh with" at bounding box center [1211, 376] width 255 height 57
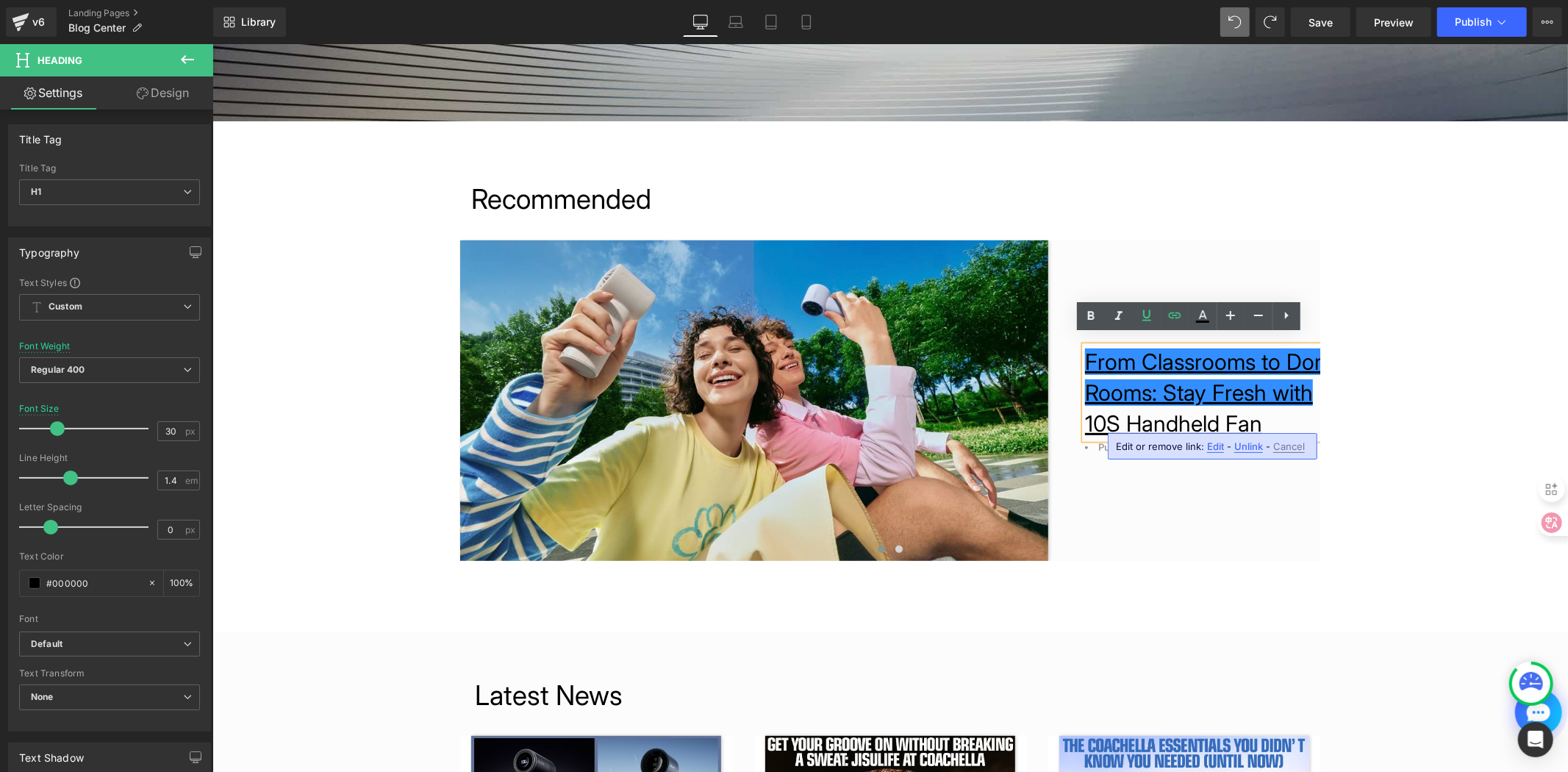
click at [1242, 446] on span "Unlink" at bounding box center [1249, 446] width 29 height 12
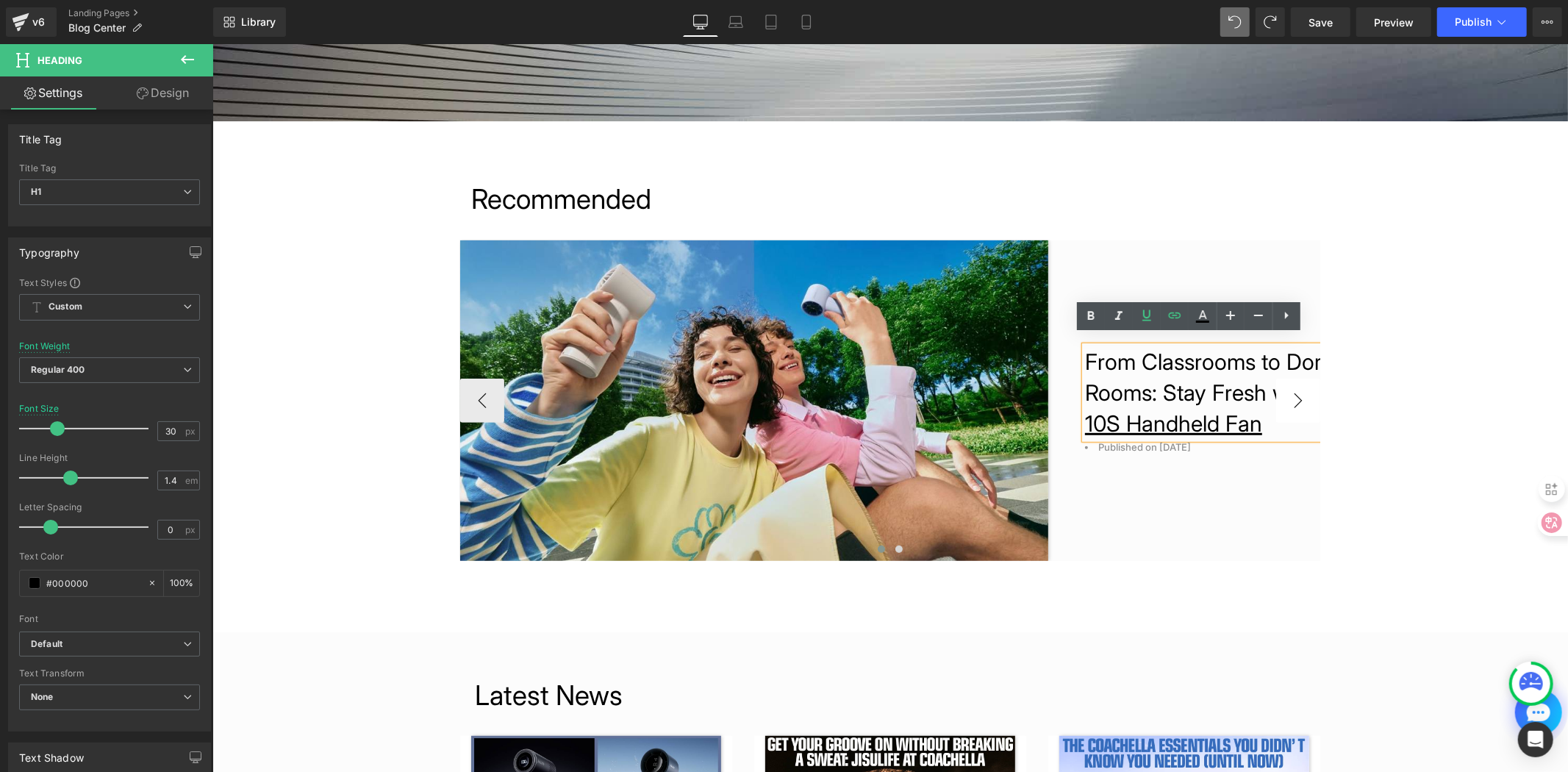
click at [1276, 409] on button "›" at bounding box center [1298, 400] width 44 height 44
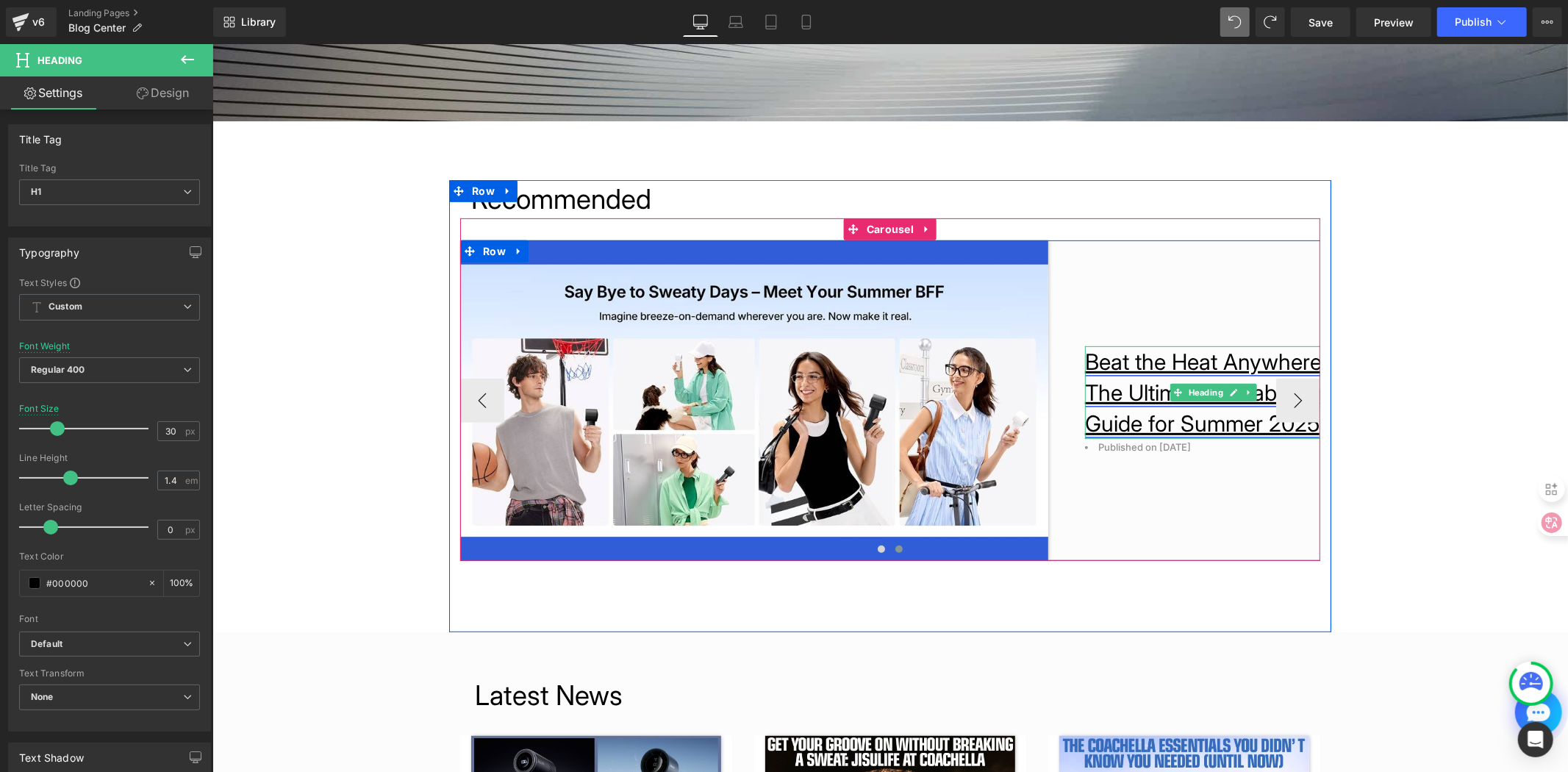
click at [1140, 405] on link "Beat the Heat Anywhere: The Ultimate Portable Fan Guide for Summer 2025" at bounding box center [1210, 392] width 251 height 88
click at [1215, 541] on div at bounding box center [889, 551] width 860 height 21
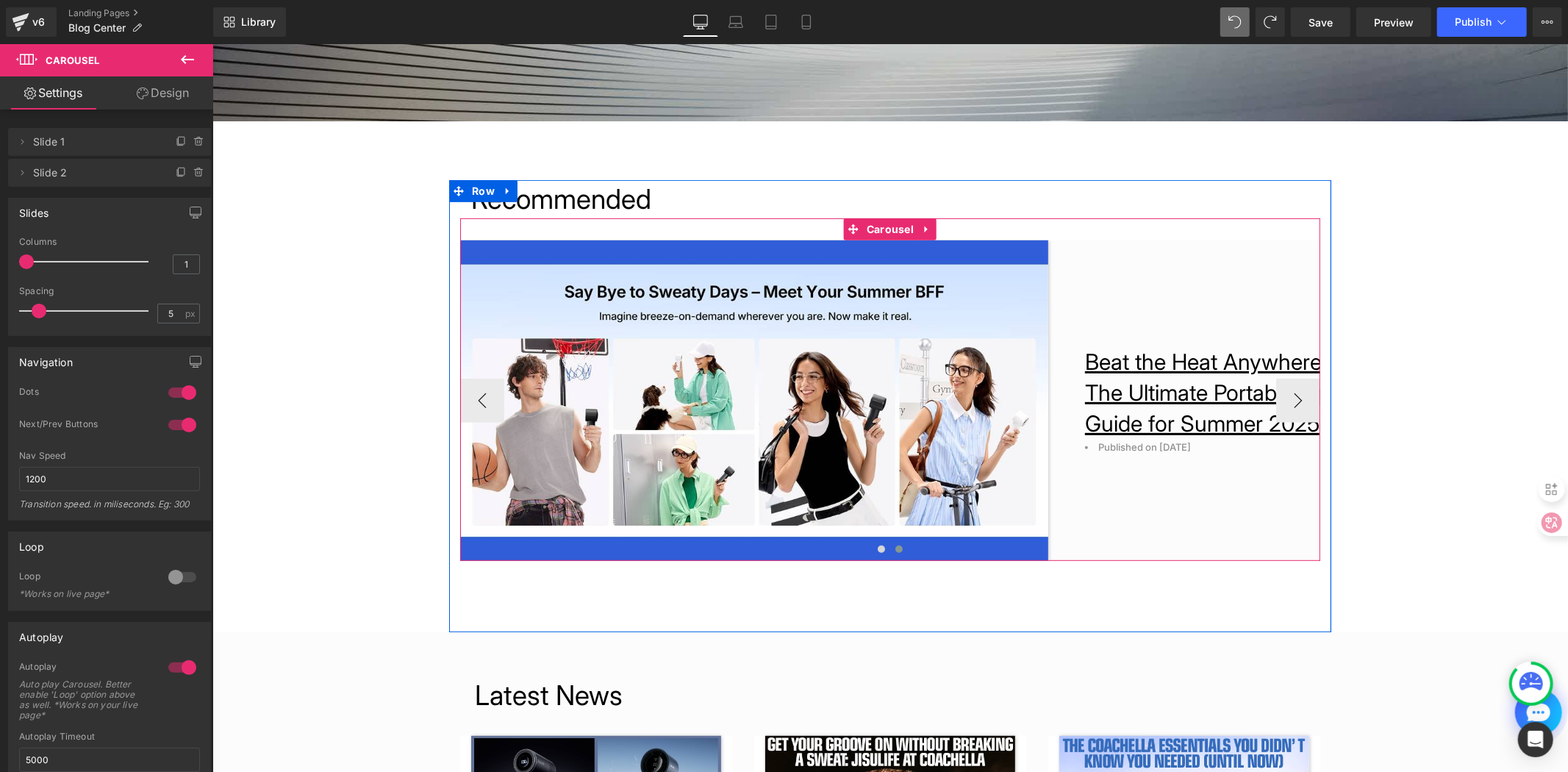
click at [1242, 438] on h1 "Beat the Heat Anywhere: The Ultimate Portable Fan Guide for Summer 2025" at bounding box center [1213, 392] width 257 height 93
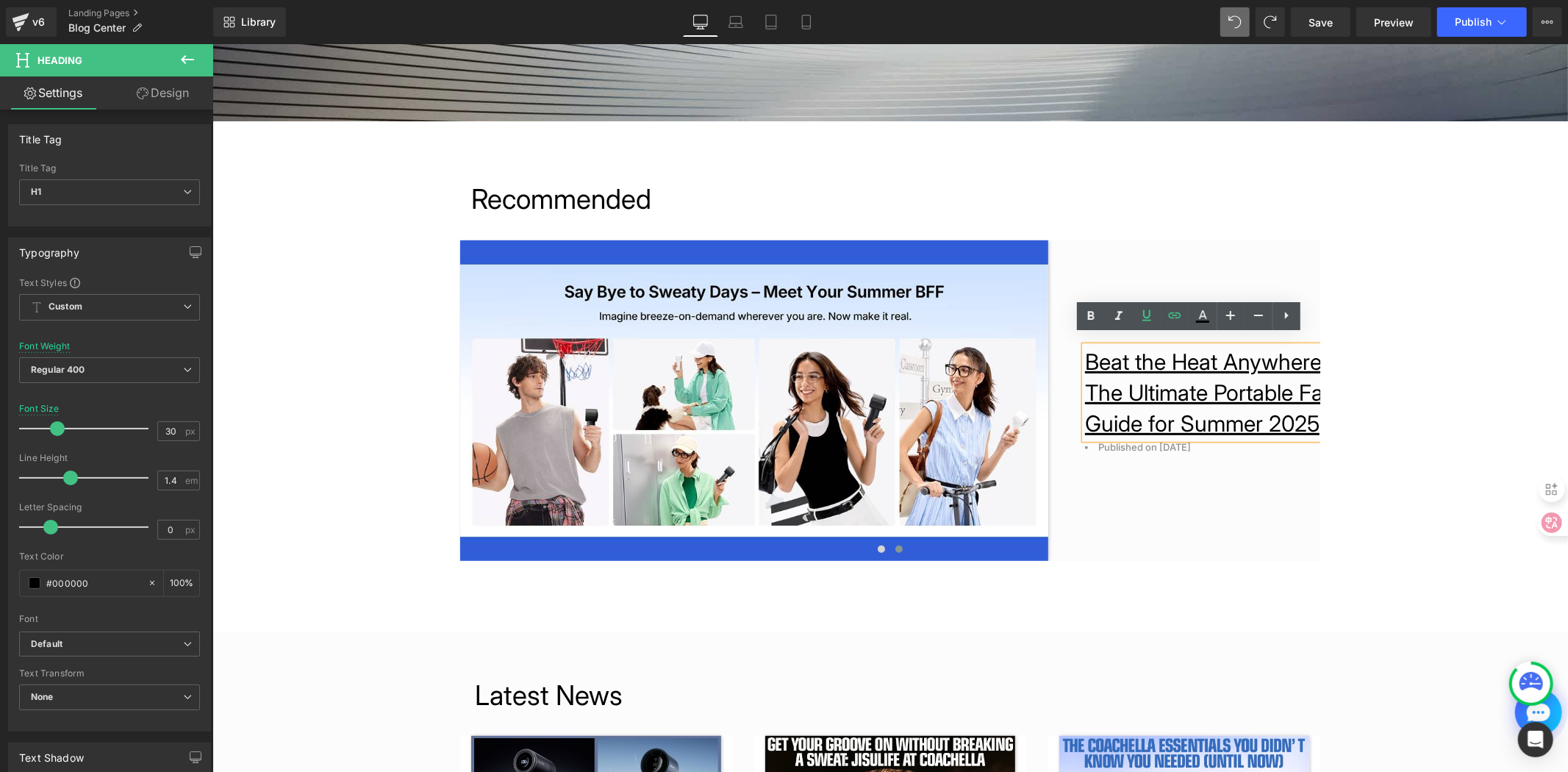
click at [1174, 556] on div "Recommended Heading Image From Classrooms to Dorm Rooms: Stay Fresh with 10S Ha…" at bounding box center [890, 370] width 883 height 381
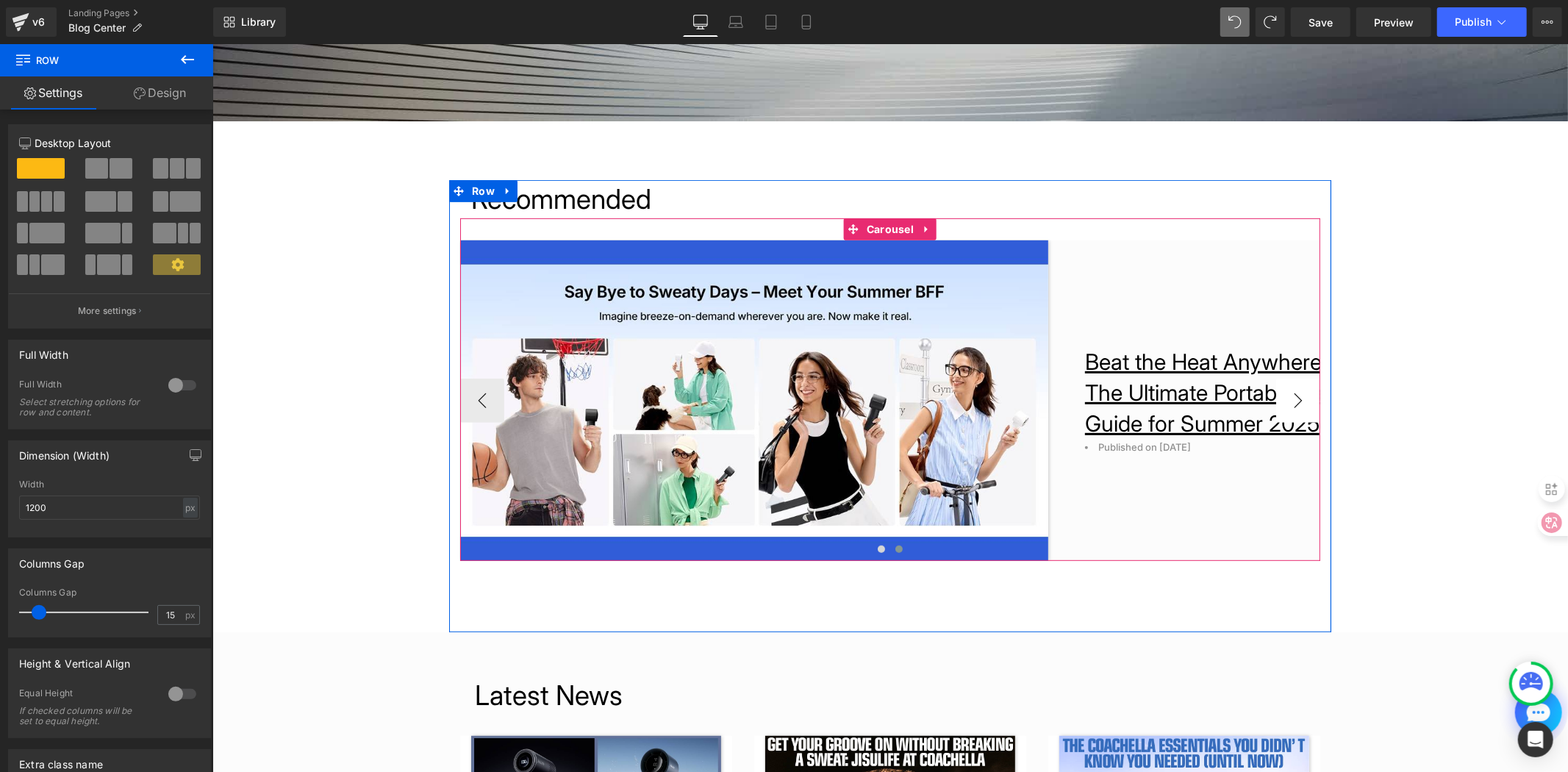
click at [1276, 390] on button "›" at bounding box center [1298, 400] width 44 height 44
click at [1247, 390] on icon at bounding box center [1248, 391] width 2 height 5
click at [1267, 390] on icon at bounding box center [1271, 392] width 8 height 9
click at [1241, 392] on link at bounding box center [1248, 391] width 15 height 17
click at [1267, 392] on icon at bounding box center [1271, 392] width 8 height 9
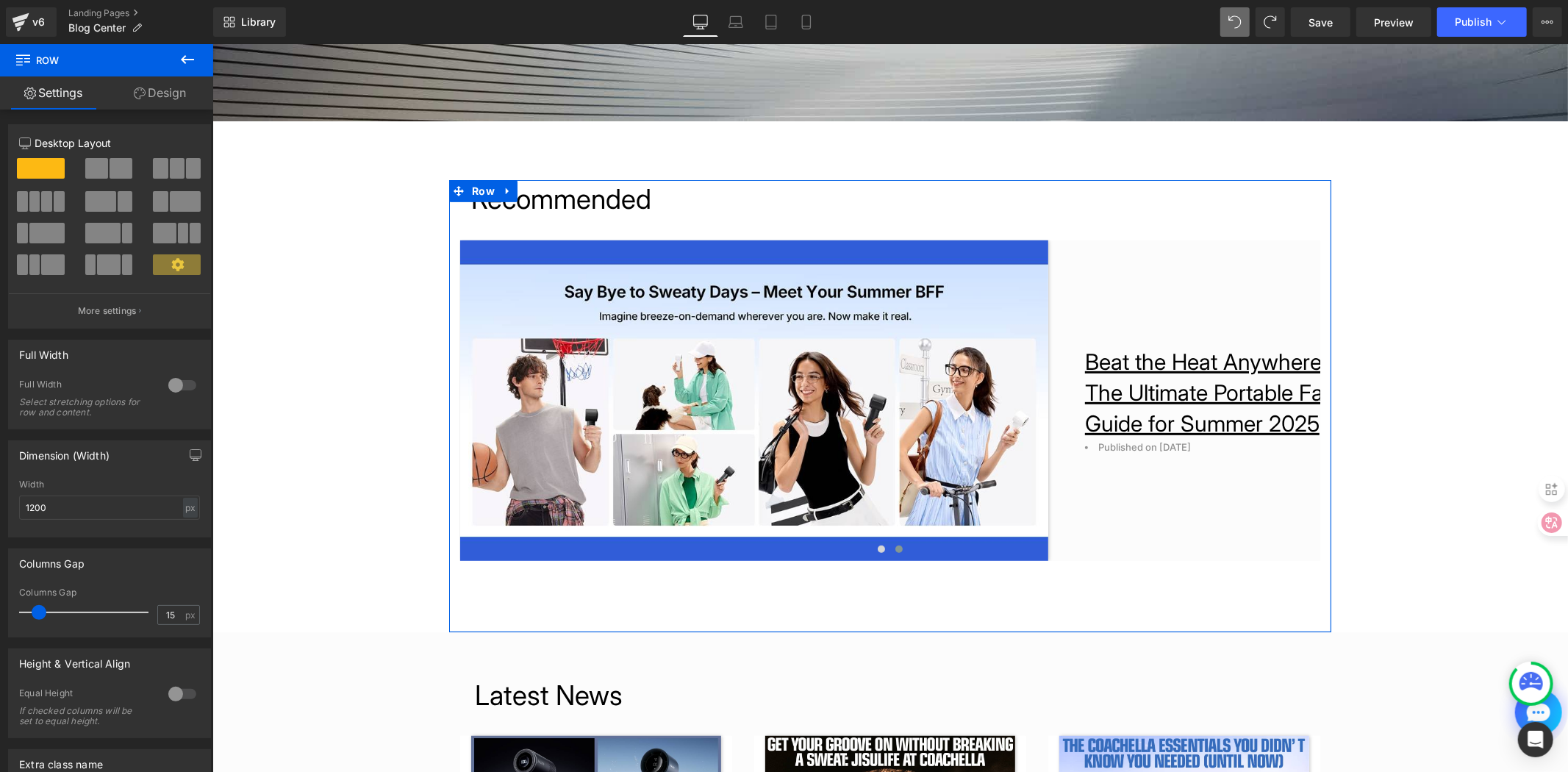
click at [873, 552] on div "Recommended Heading Image From Classrooms to Dorm Rooms: Stay Fresh with 10S Ha…" at bounding box center [890, 370] width 883 height 381
click at [449, 402] on div at bounding box center [450, 405] width 4 height 452
click at [480, 402] on div "Recommended Heading Image From Classrooms to Dorm Rooms: Stay Fresh with 10S Ha…" at bounding box center [890, 370] width 883 height 381
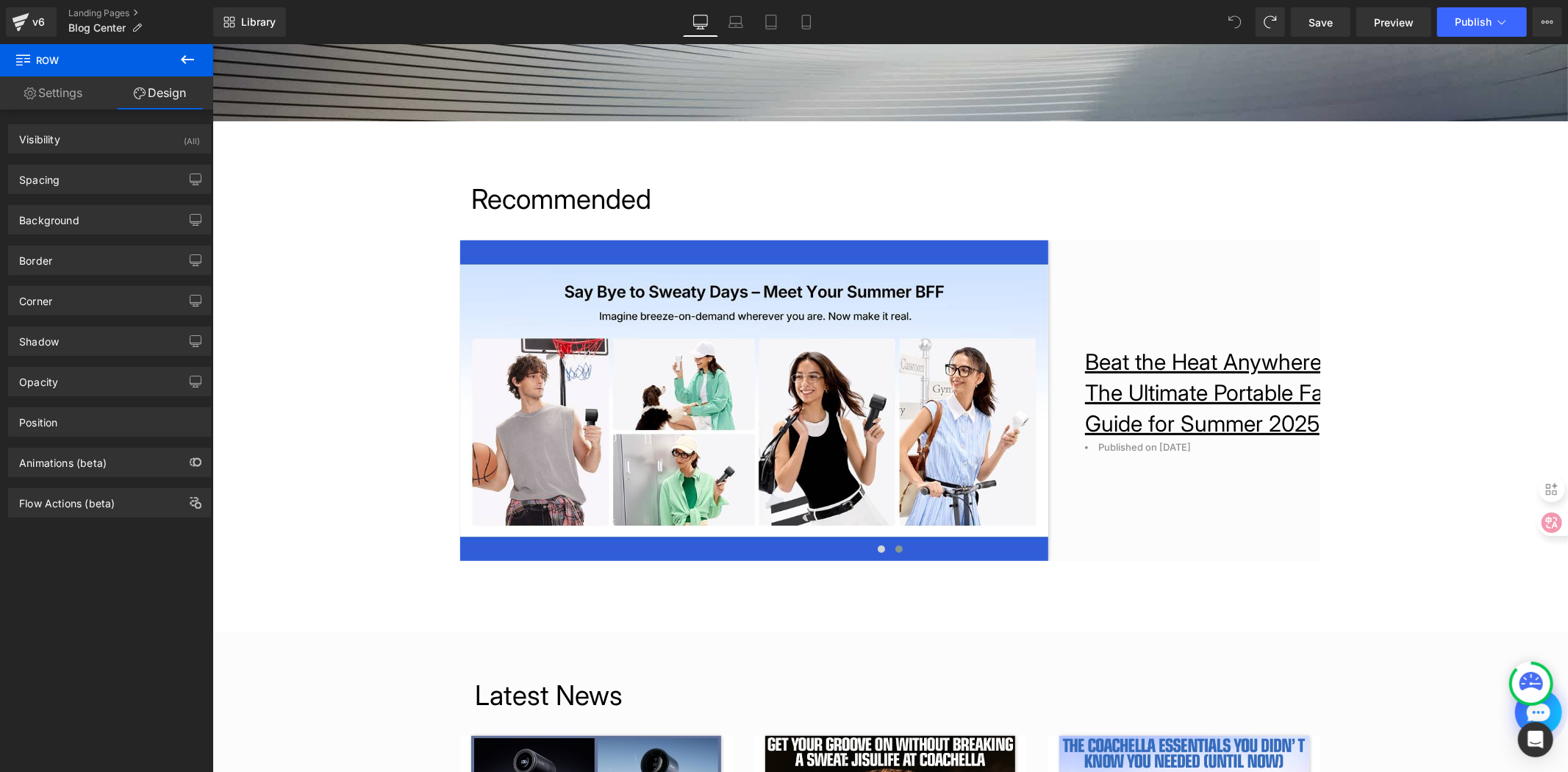
click at [1236, 24] on icon at bounding box center [1235, 21] width 13 height 13
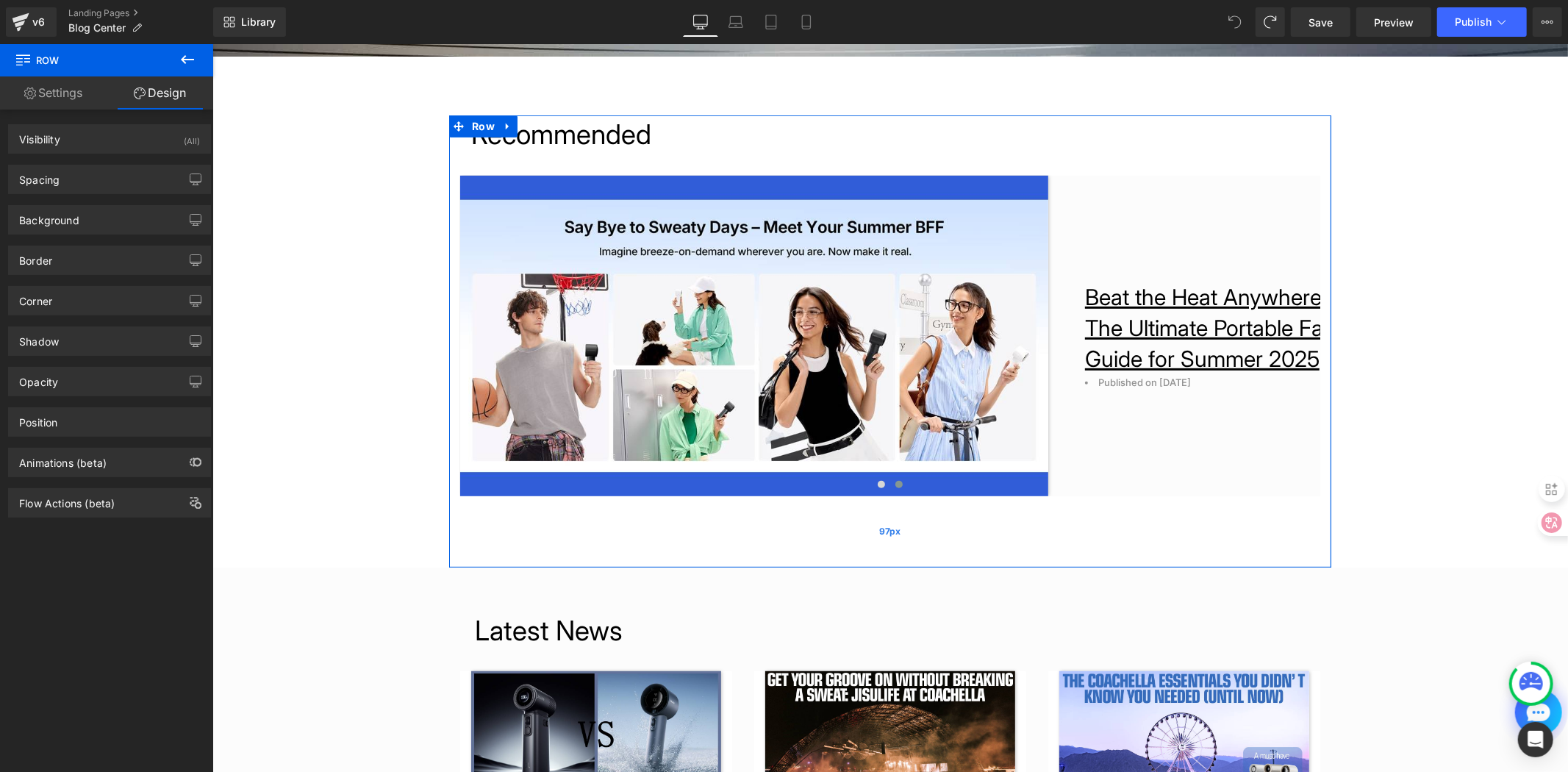
scroll to position [585, 0]
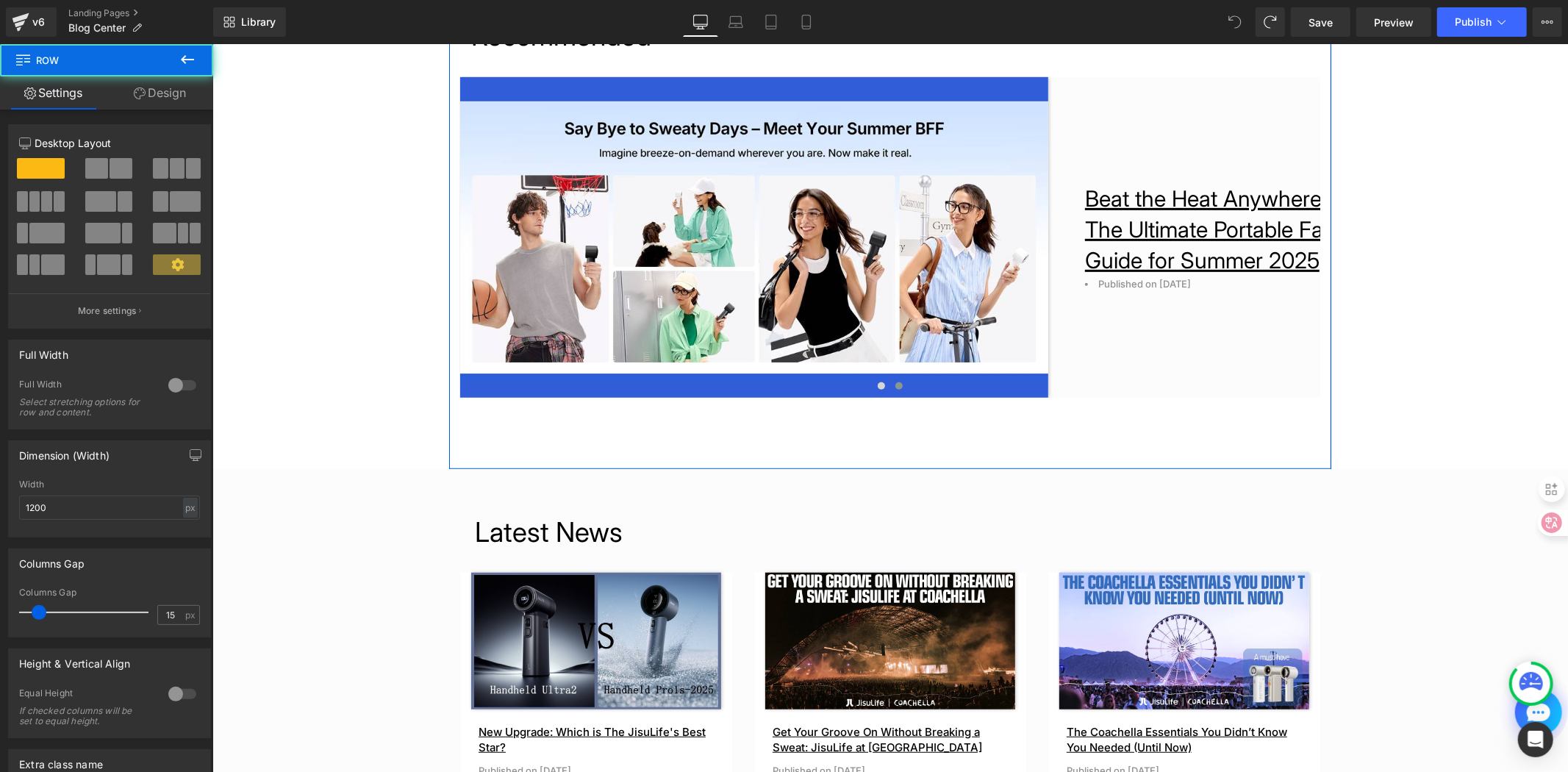
click at [888, 386] on div "Recommended Heading Image From Classrooms to Dorm Rooms: Stay Fresh with th Pub…" at bounding box center [890, 206] width 883 height 381
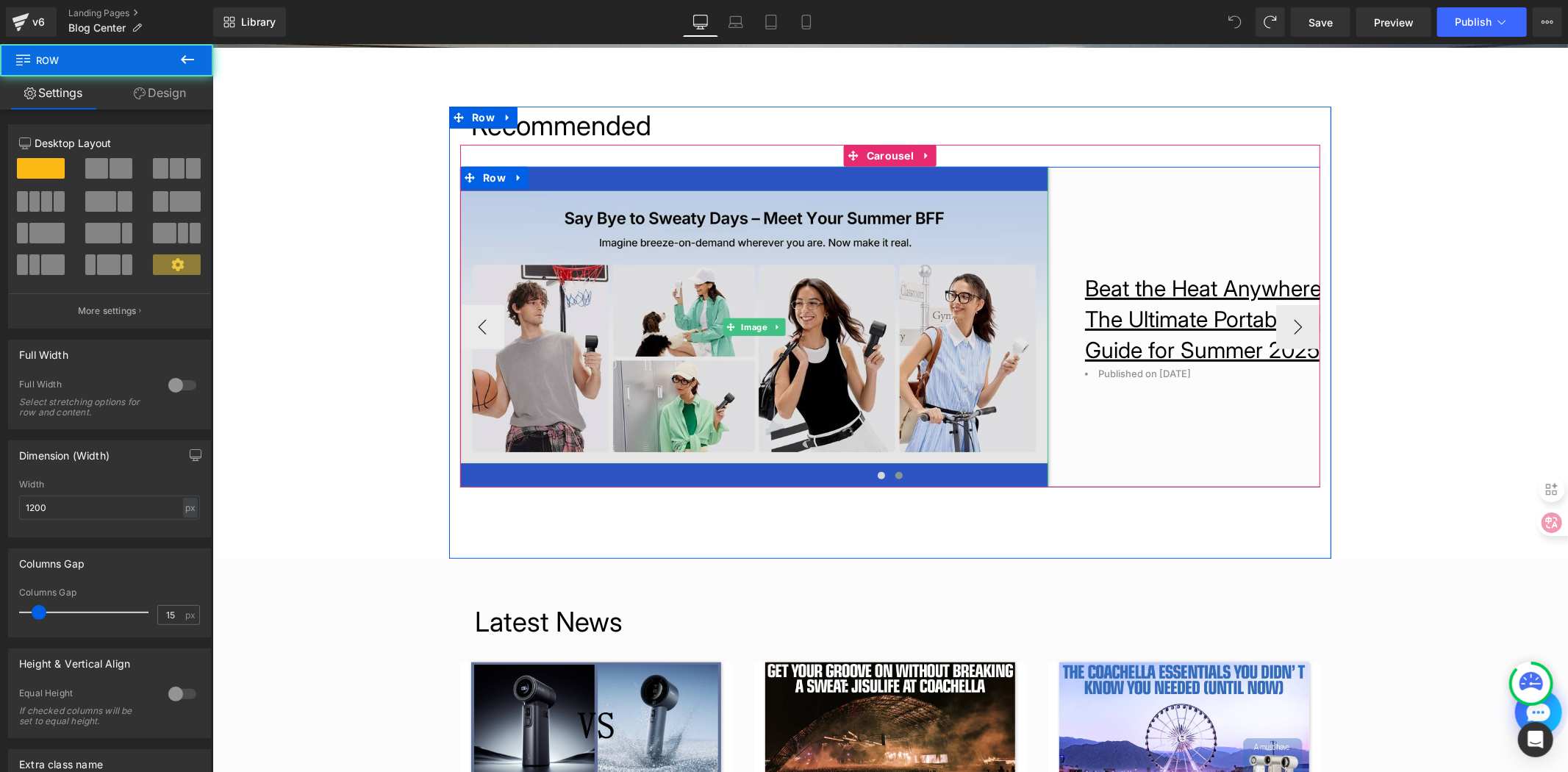
scroll to position [422, 0]
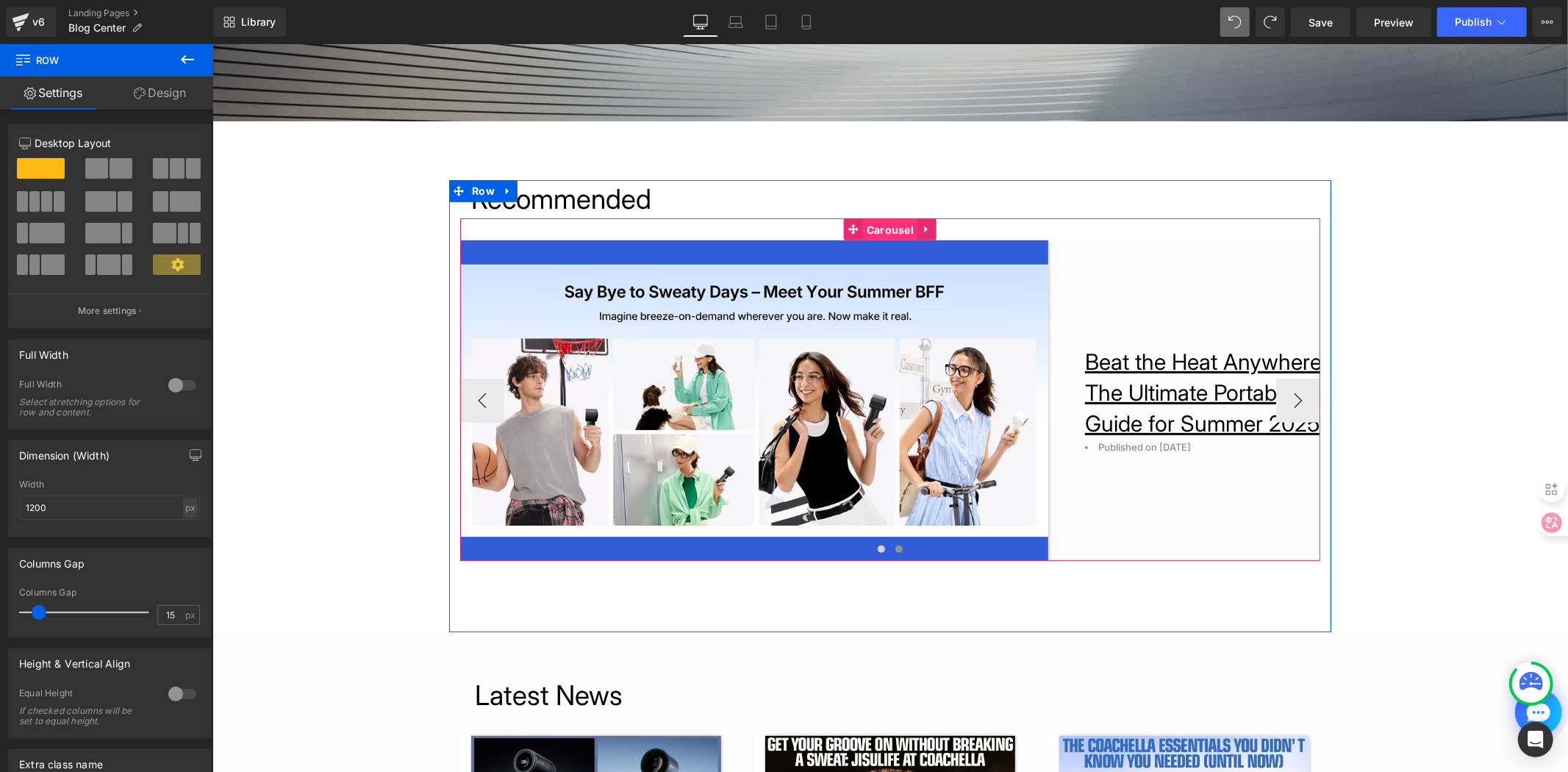
click at [877, 234] on span "Carousel" at bounding box center [890, 229] width 55 height 22
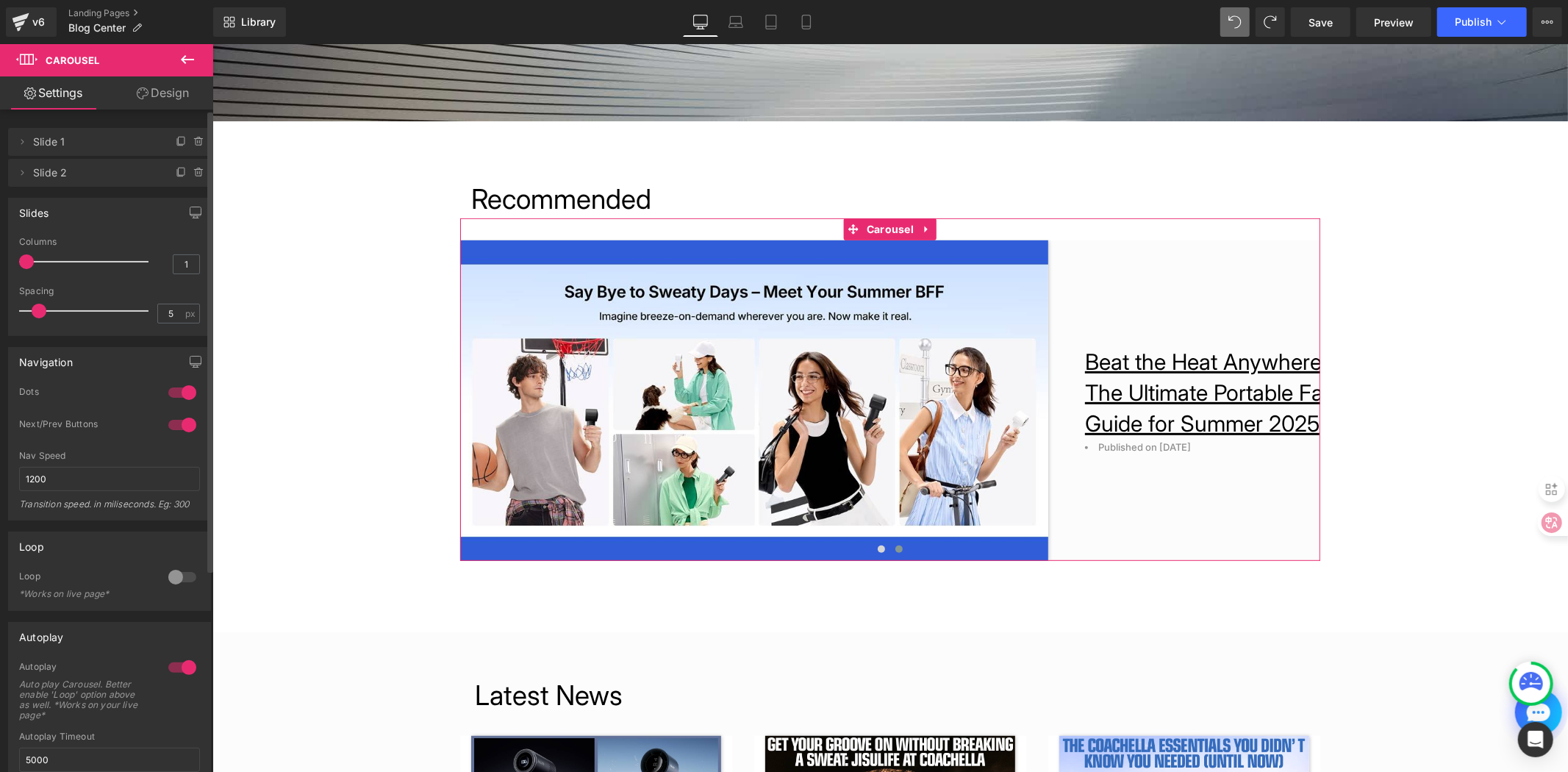
click at [77, 150] on span "Slide 1" at bounding box center [94, 141] width 123 height 28
click at [71, 183] on span "Slide 2" at bounding box center [94, 173] width 123 height 28
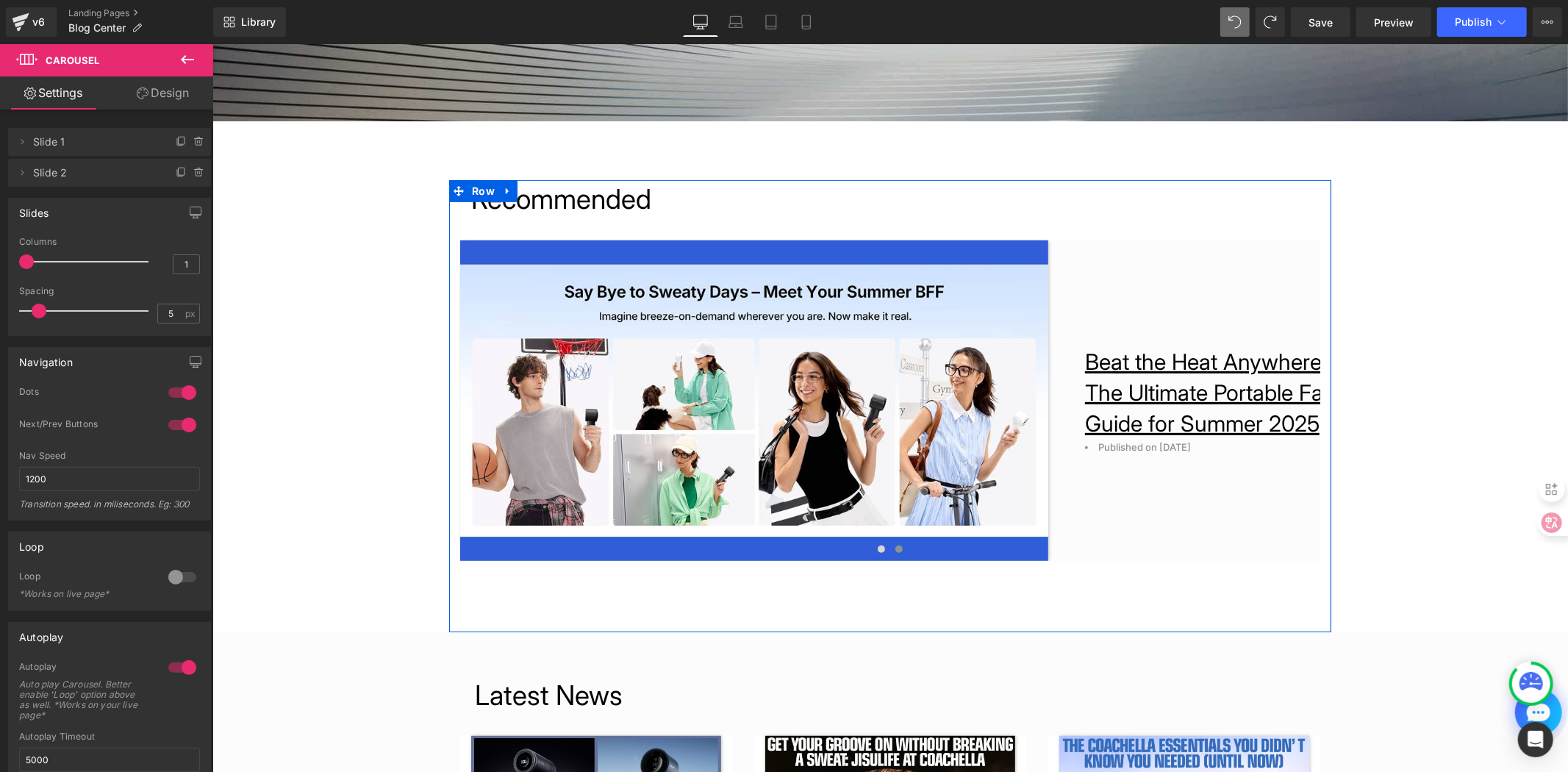
click at [890, 551] on div "Recommended Heading Image From Classrooms to Dorm Rooms: Stay Fresh with th Pub…" at bounding box center [890, 370] width 883 height 381
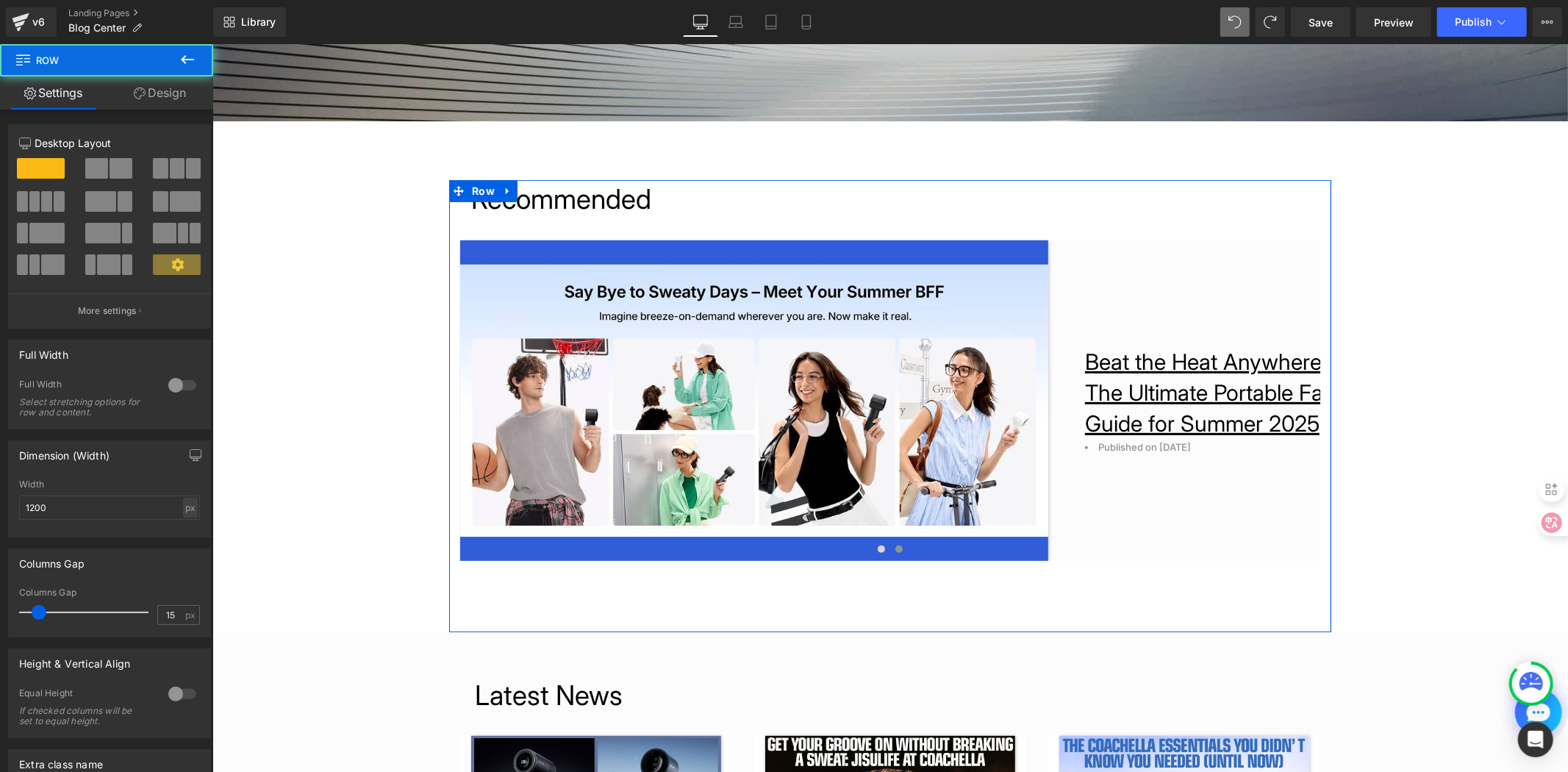
click at [892, 552] on div "Recommended Heading Image From Classrooms to Dorm Rooms: Stay Fresh with th Pub…" at bounding box center [890, 370] width 883 height 381
click at [889, 544] on div "Recommended Heading Image From Classrooms to Dorm Rooms: Stay Fresh with th Pub…" at bounding box center [890, 370] width 883 height 381
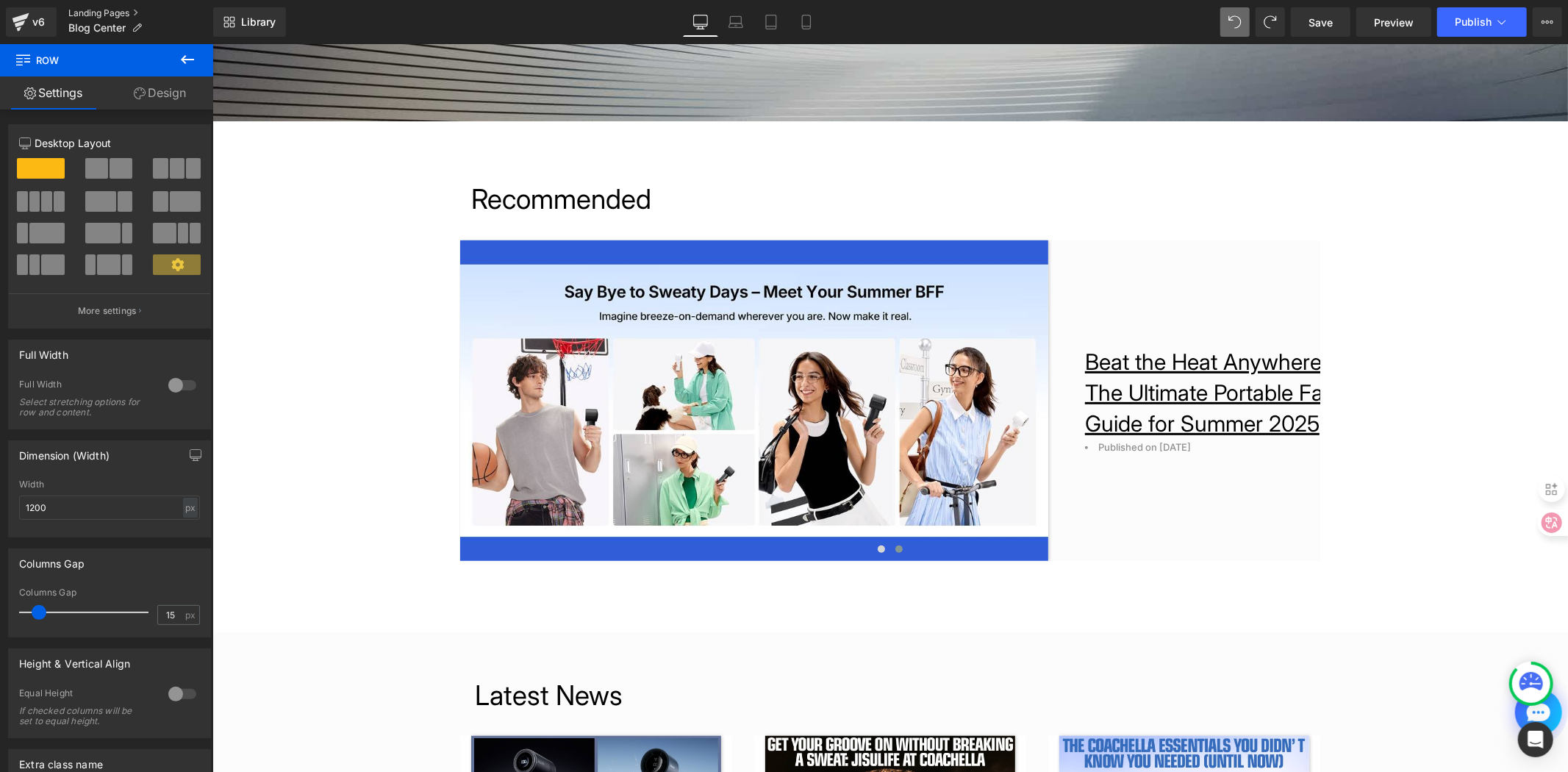
click at [93, 12] on link "Landing Pages" at bounding box center [141, 13] width 145 height 11
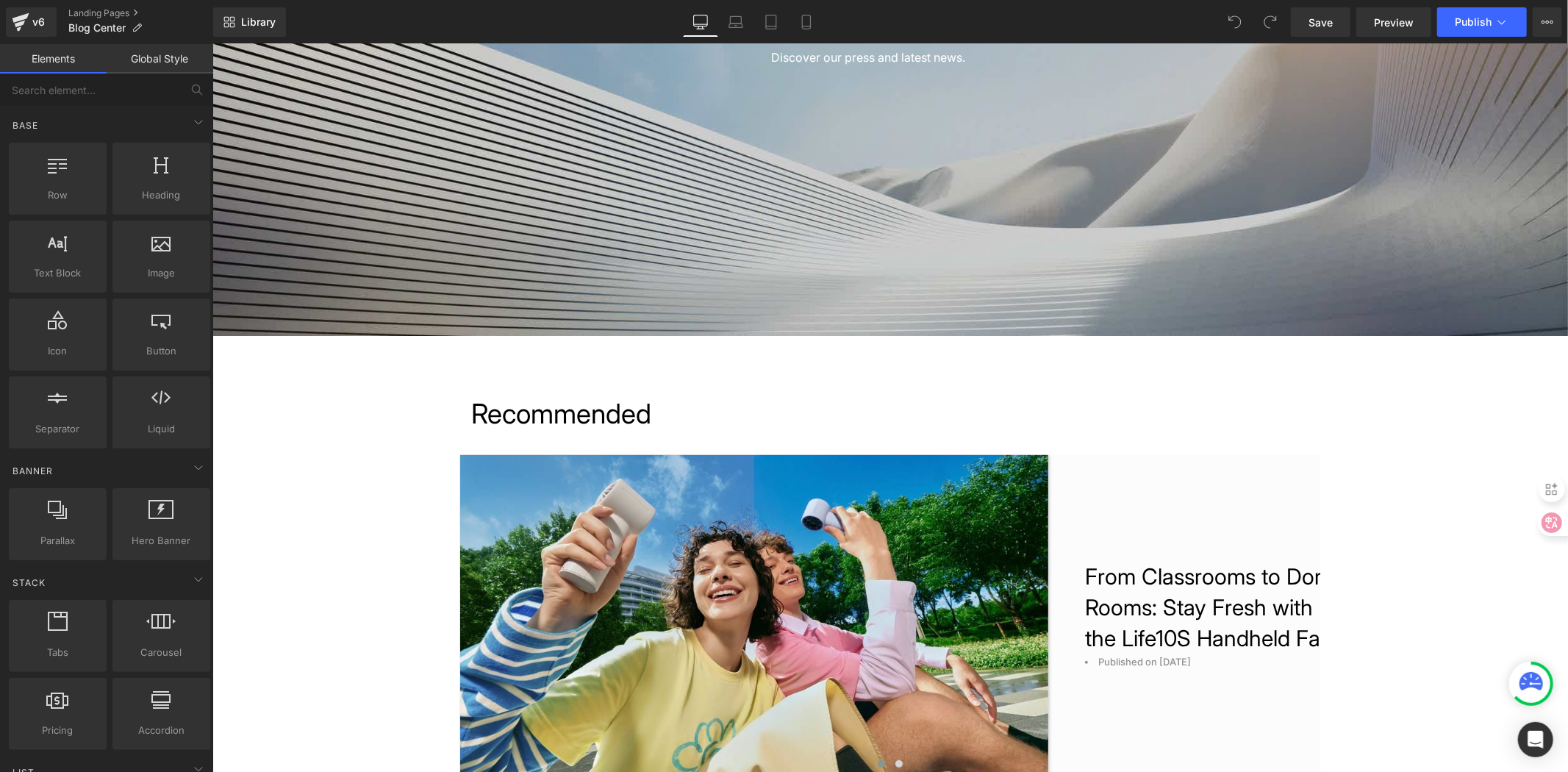
scroll to position [326, 0]
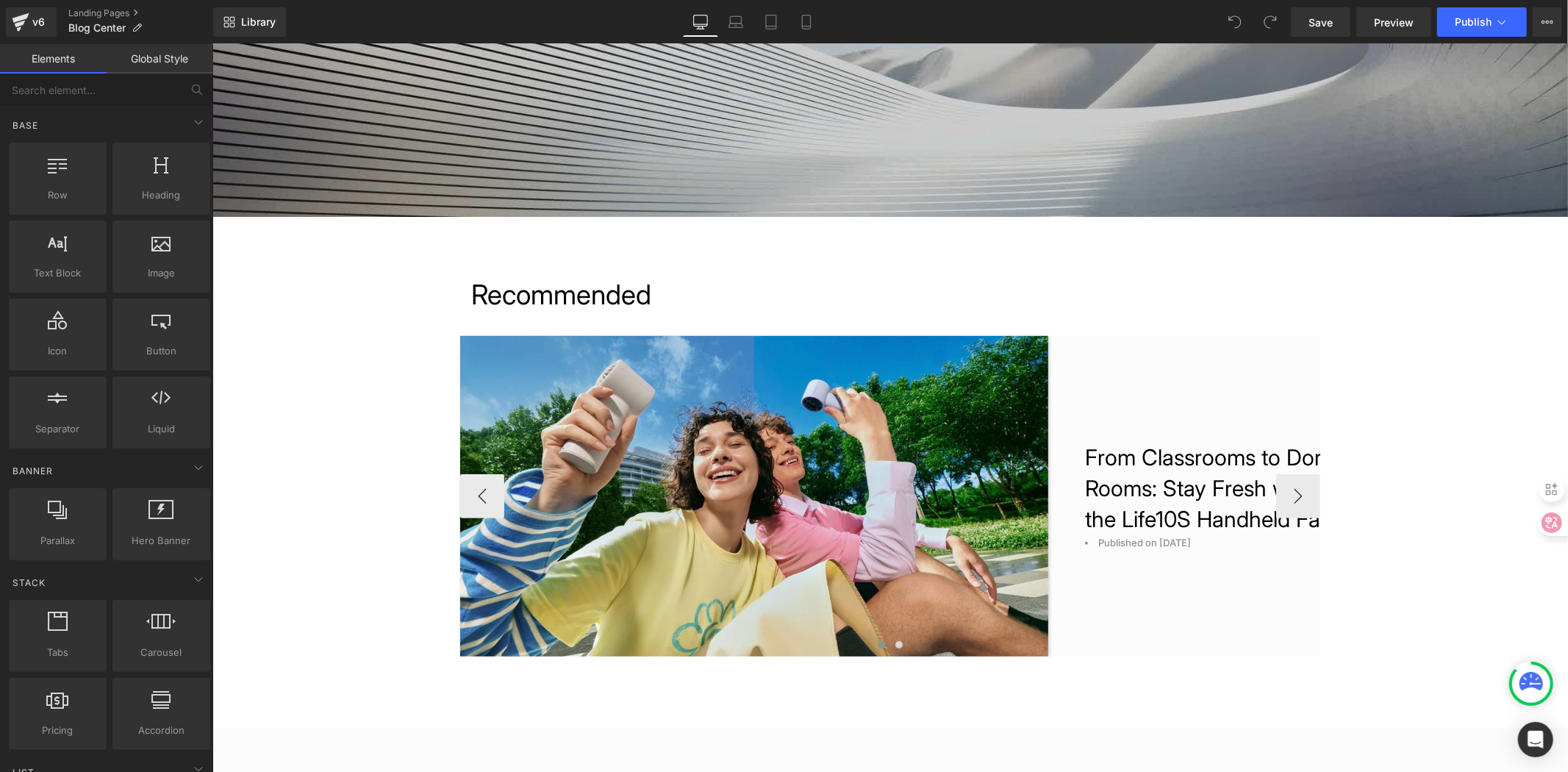
click at [1180, 486] on div "From Classrooms to Dorm Rooms: Stay Fresh with the Life10S Handheld Fan Heading" at bounding box center [1213, 488] width 257 height 93
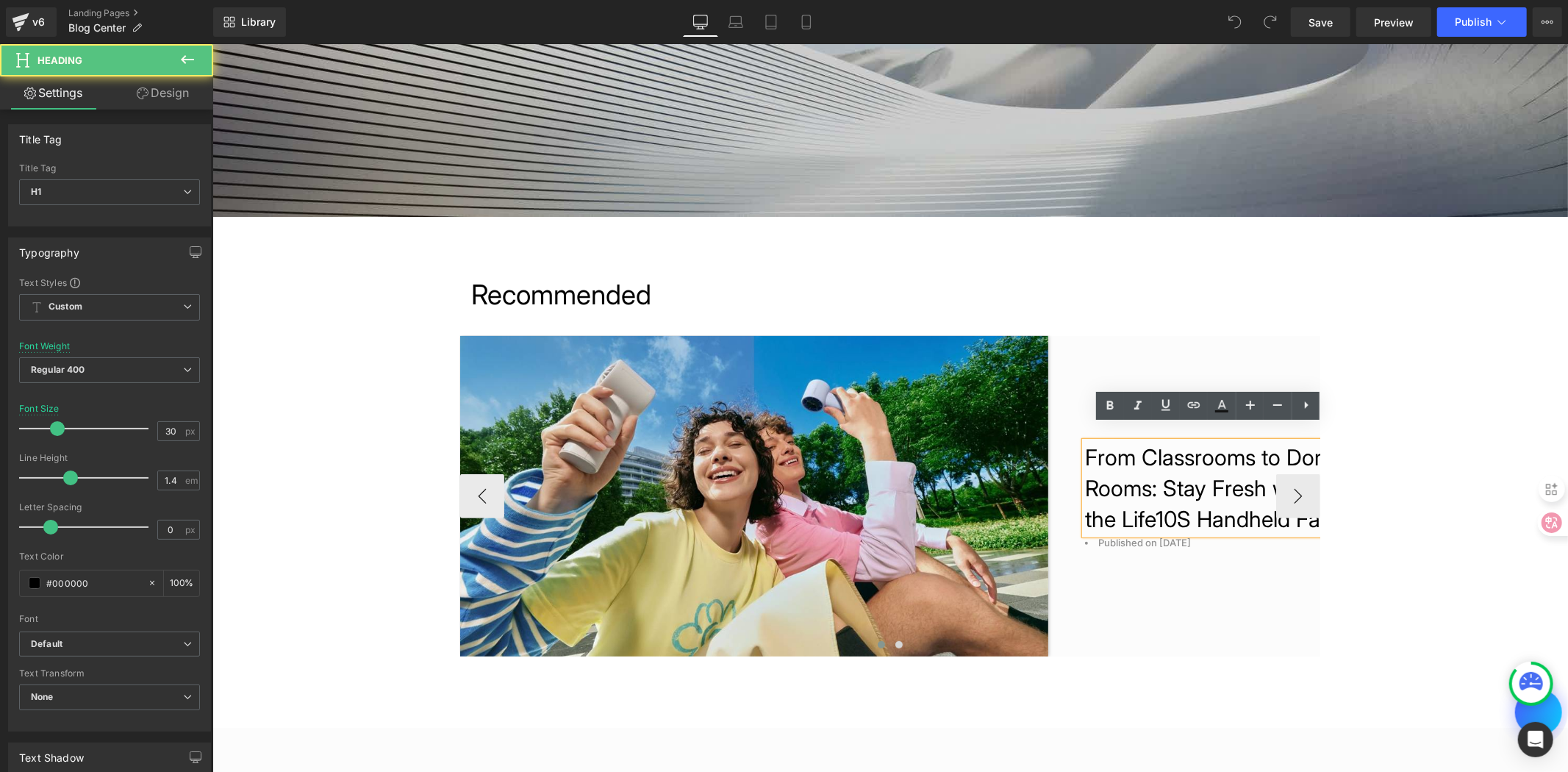
scroll to position [0, 0]
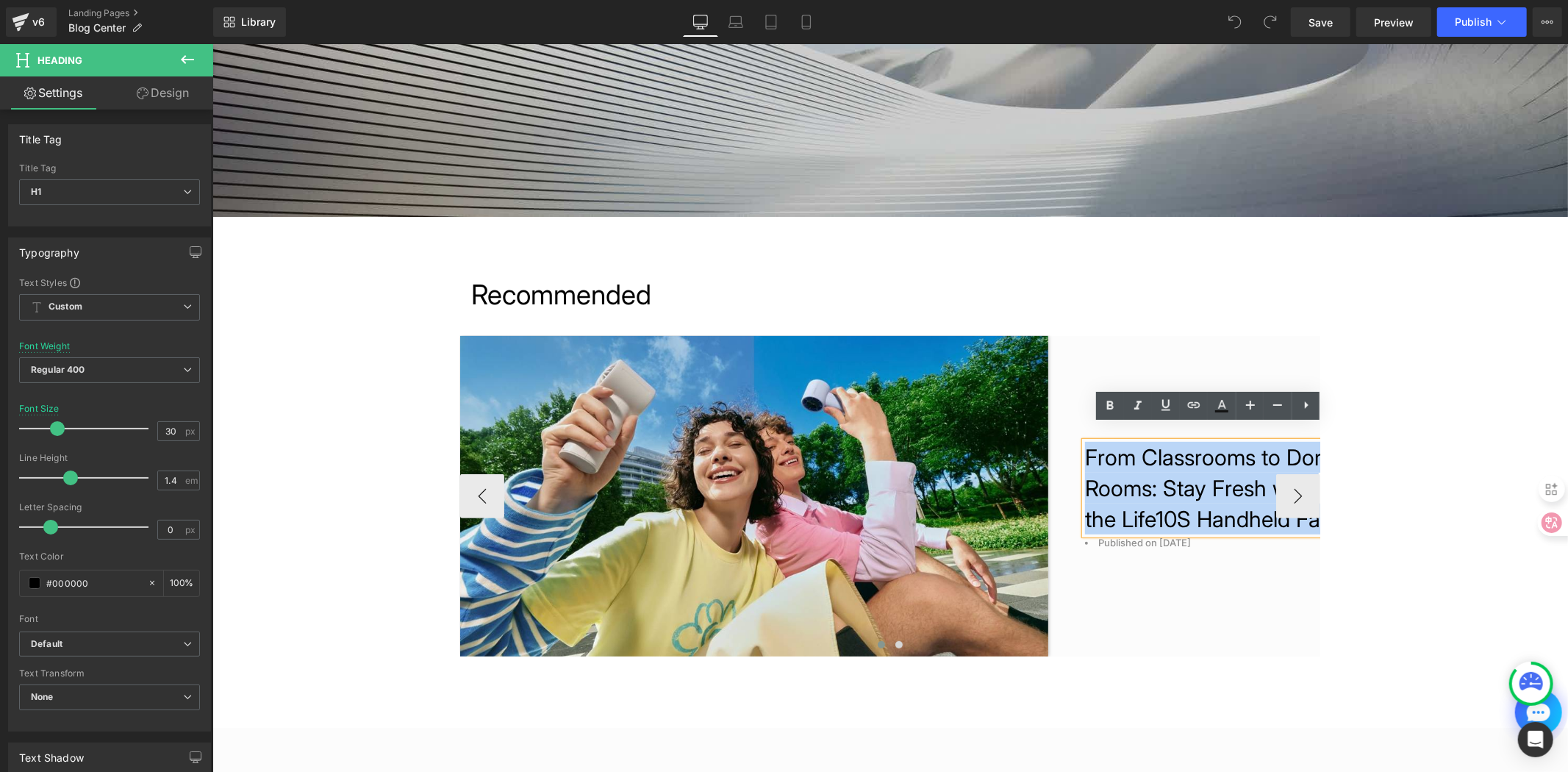
drag, startPoint x: 1226, startPoint y: 532, endPoint x: 1080, endPoint y: 442, distance: 171.5
click at [1084, 442] on h1 "From Classrooms to Dorm Rooms: Stay Fresh with the Life10S Handheld Fan" at bounding box center [1213, 488] width 257 height 93
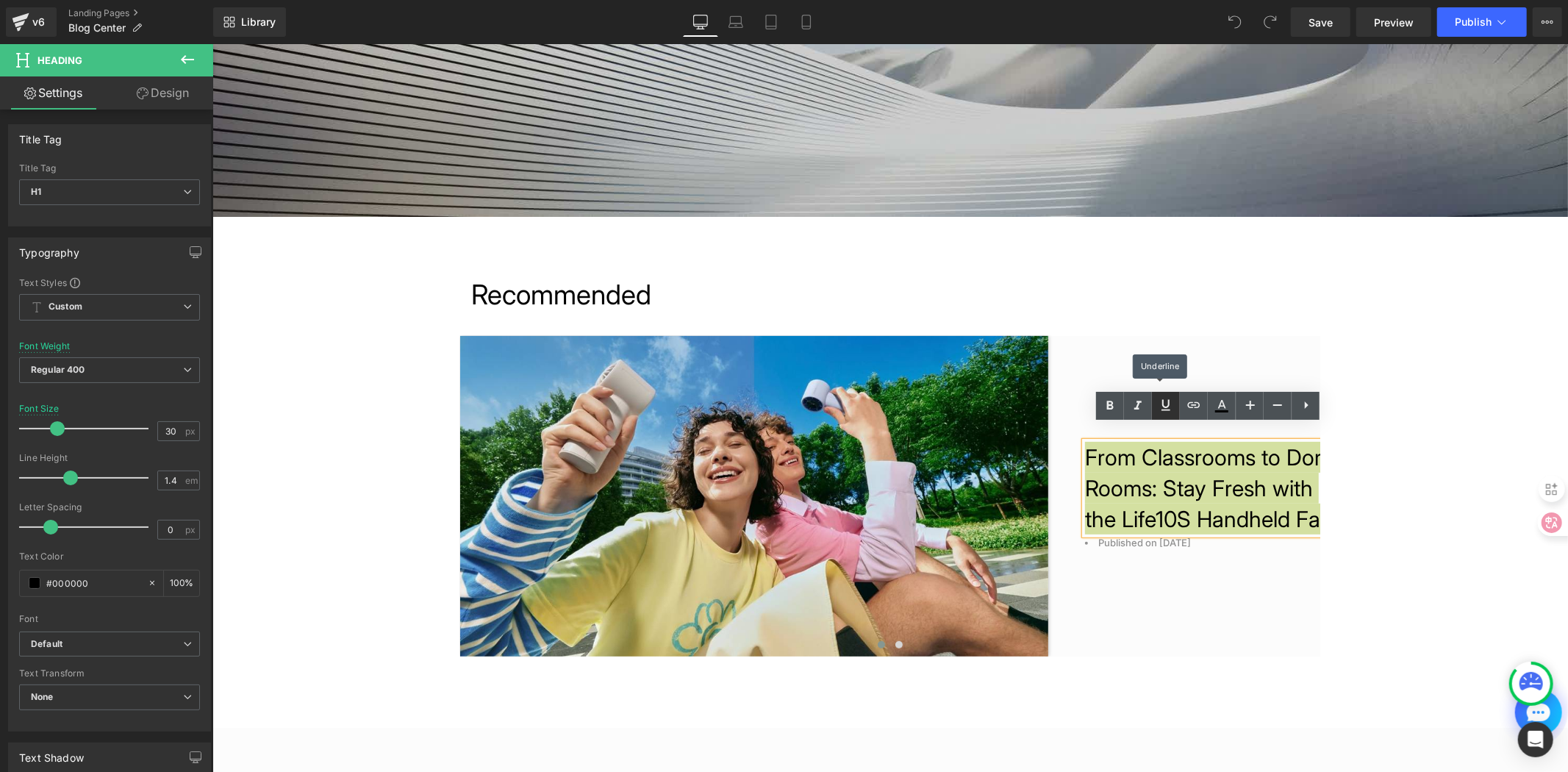
click at [1159, 405] on icon at bounding box center [1166, 405] width 17 height 17
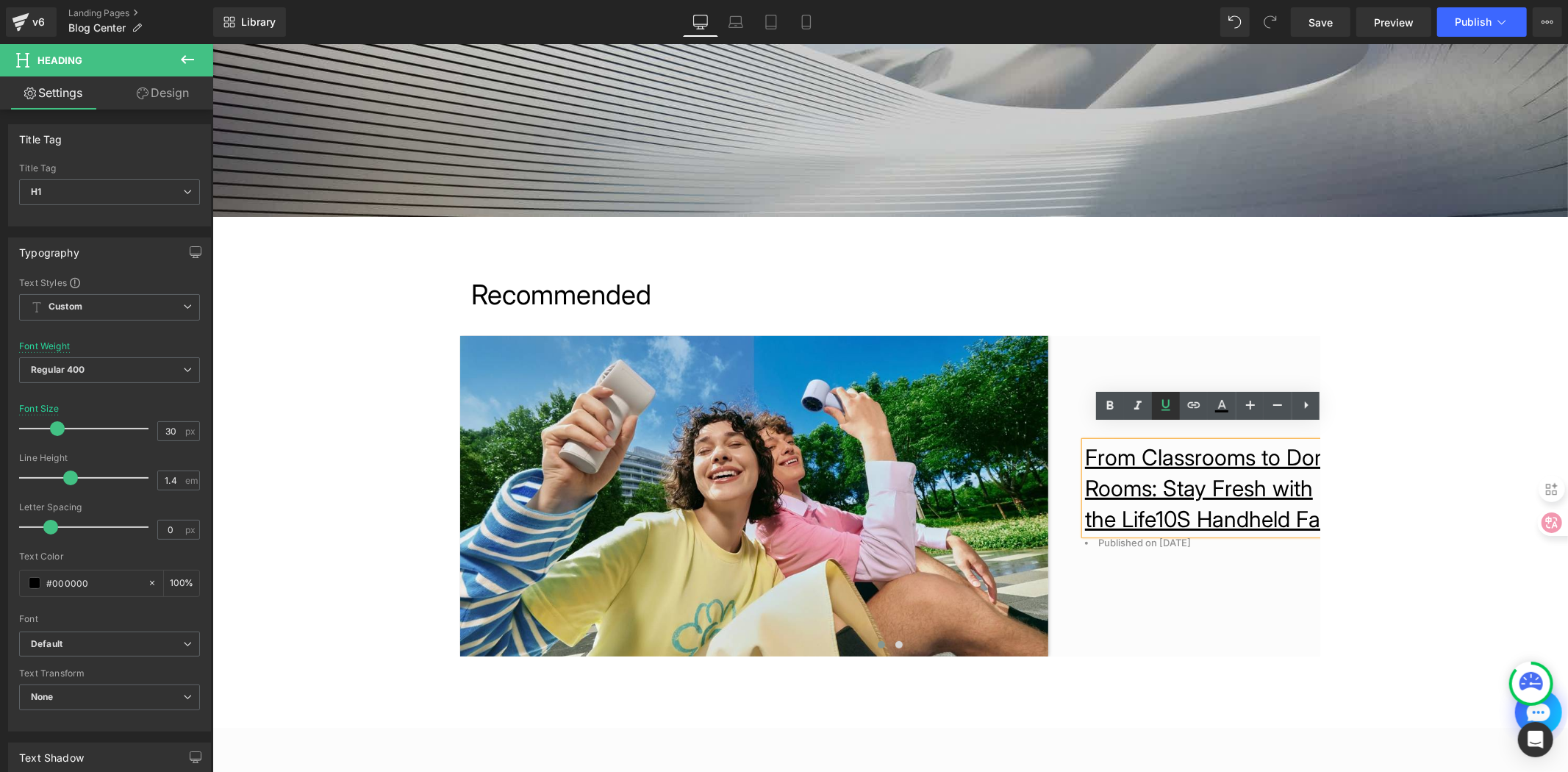
click at [1164, 403] on icon at bounding box center [1166, 405] width 17 height 17
click at [1223, 408] on icon at bounding box center [1222, 405] width 17 height 17
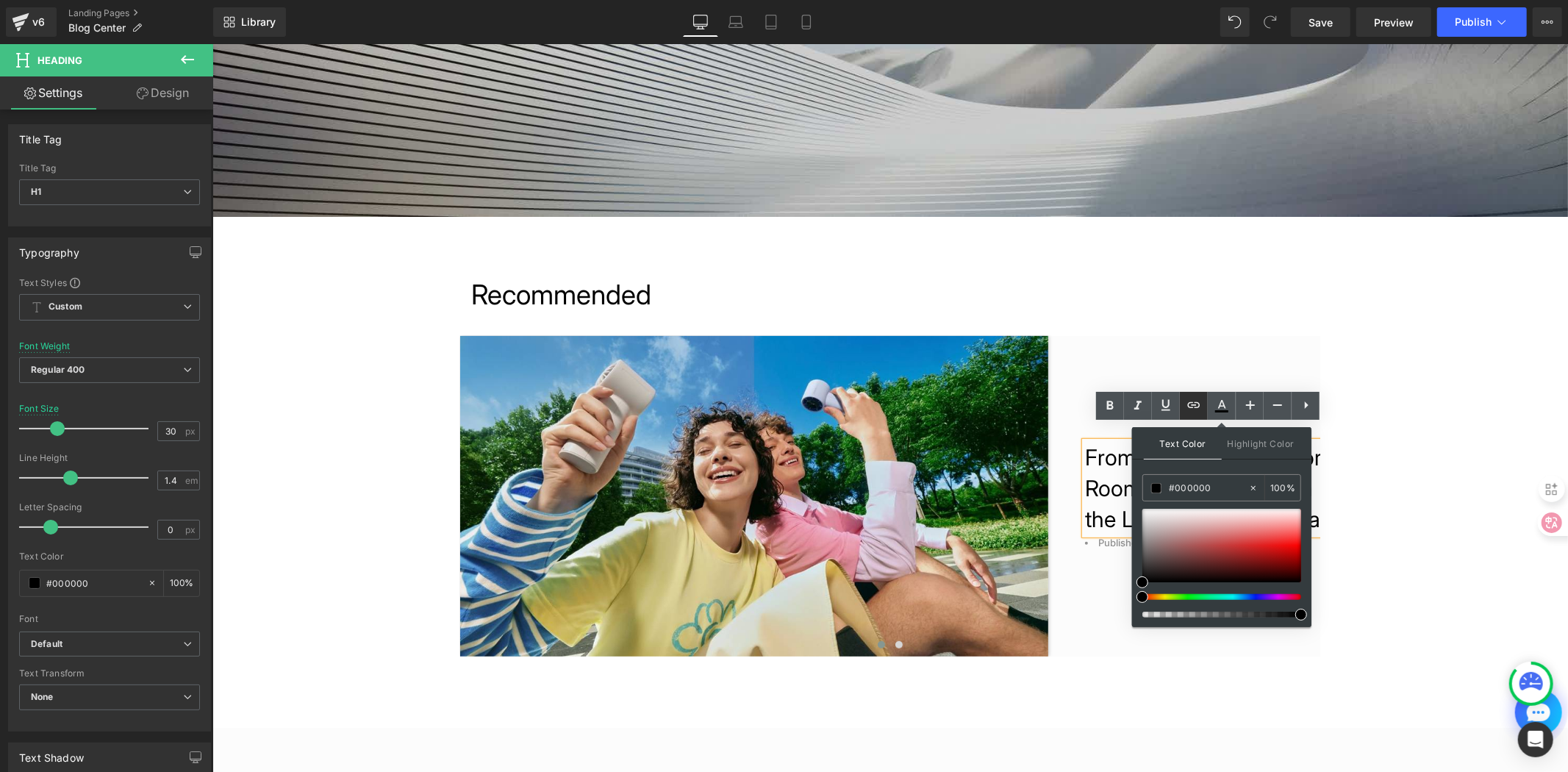
click at [1199, 402] on icon at bounding box center [1194, 405] width 17 height 17
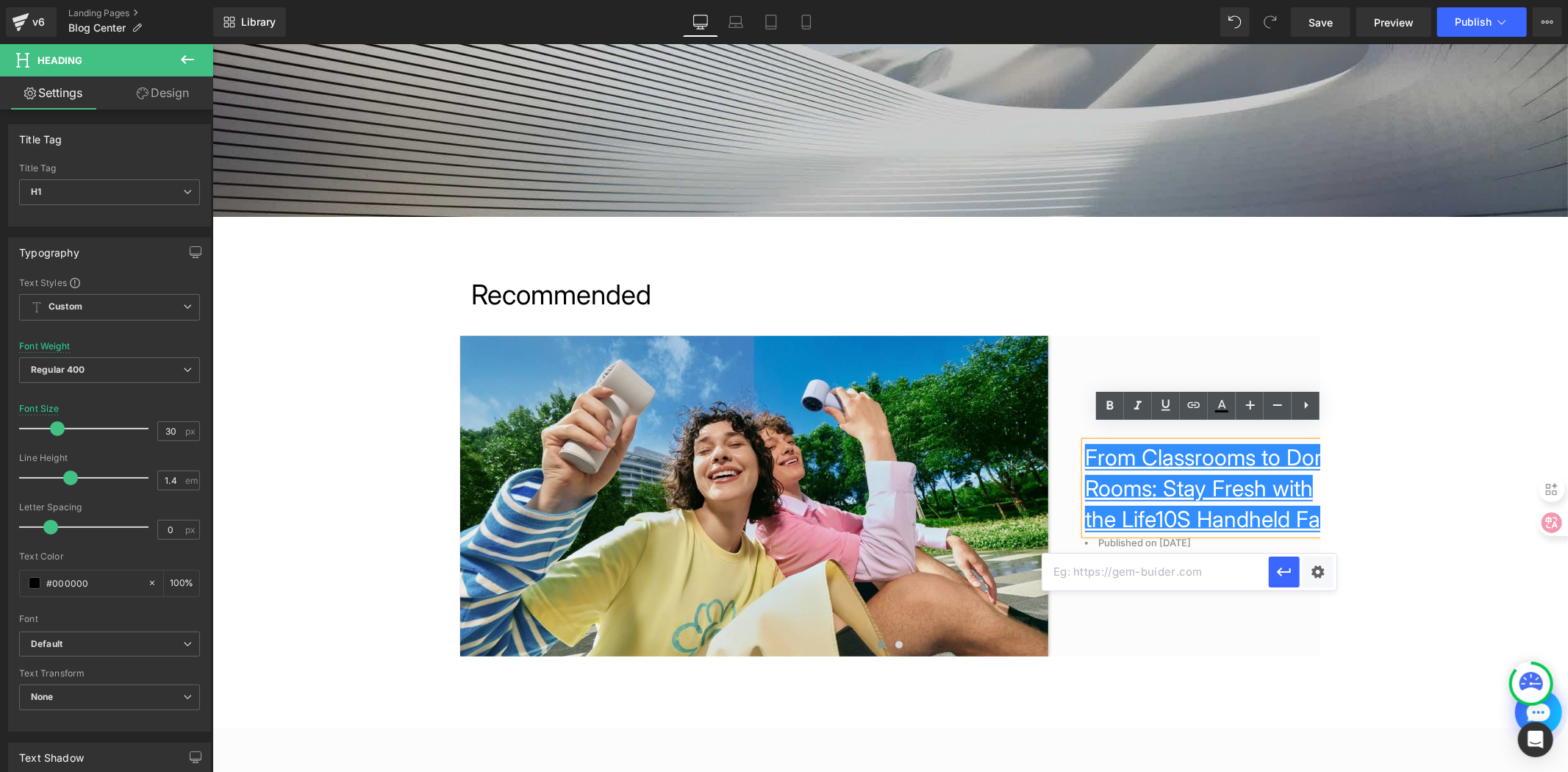
click at [1143, 577] on input "text" at bounding box center [1156, 572] width 227 height 37
paste input "[URL][DOMAIN_NAME]"
type input "[URL][DOMAIN_NAME]"
click at [1283, 576] on icon "button" at bounding box center [1284, 571] width 17 height 17
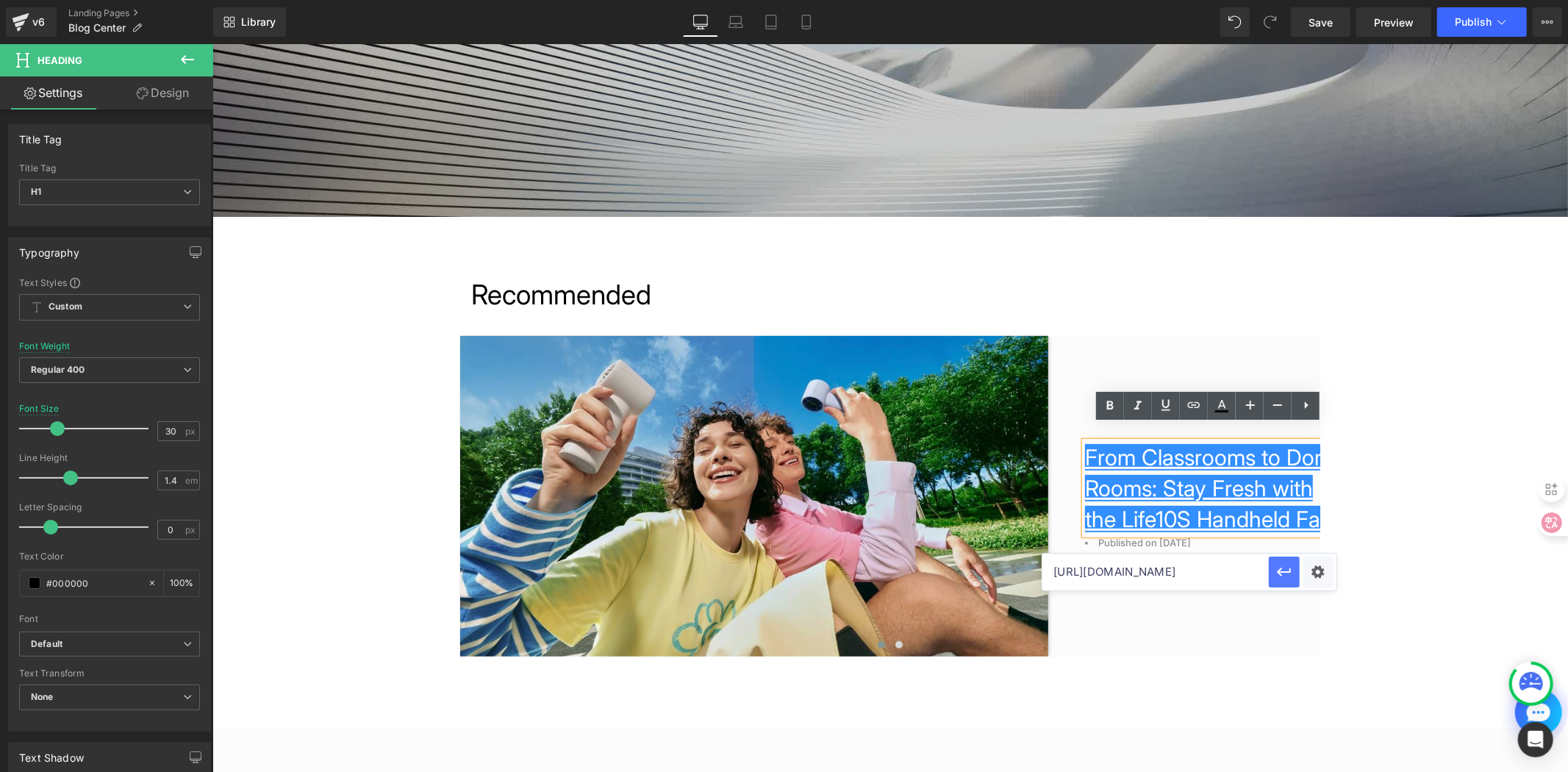
scroll to position [0, 0]
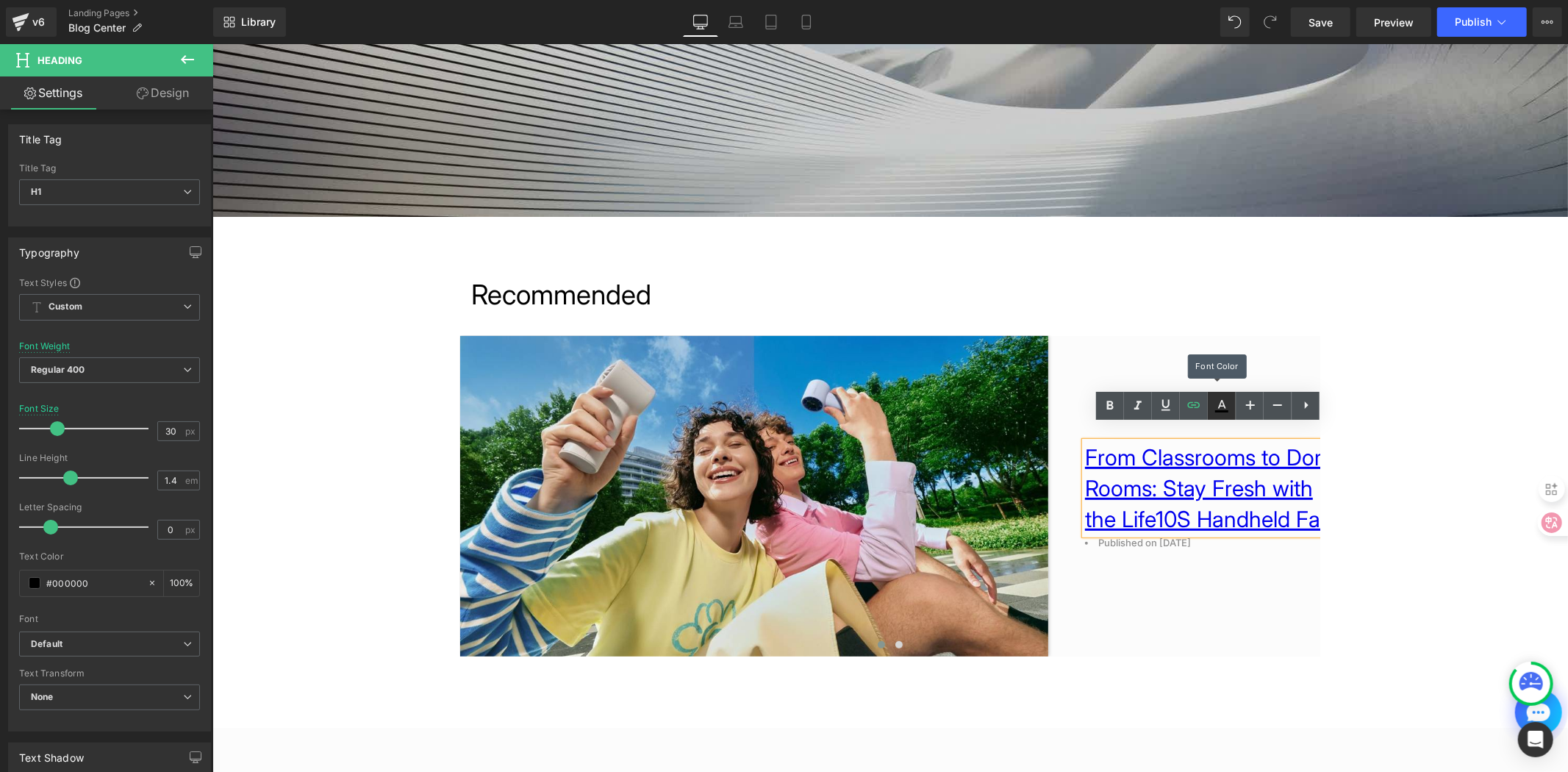
click at [1224, 408] on icon at bounding box center [1222, 405] width 17 height 17
type input "#0000ee"
type input "100"
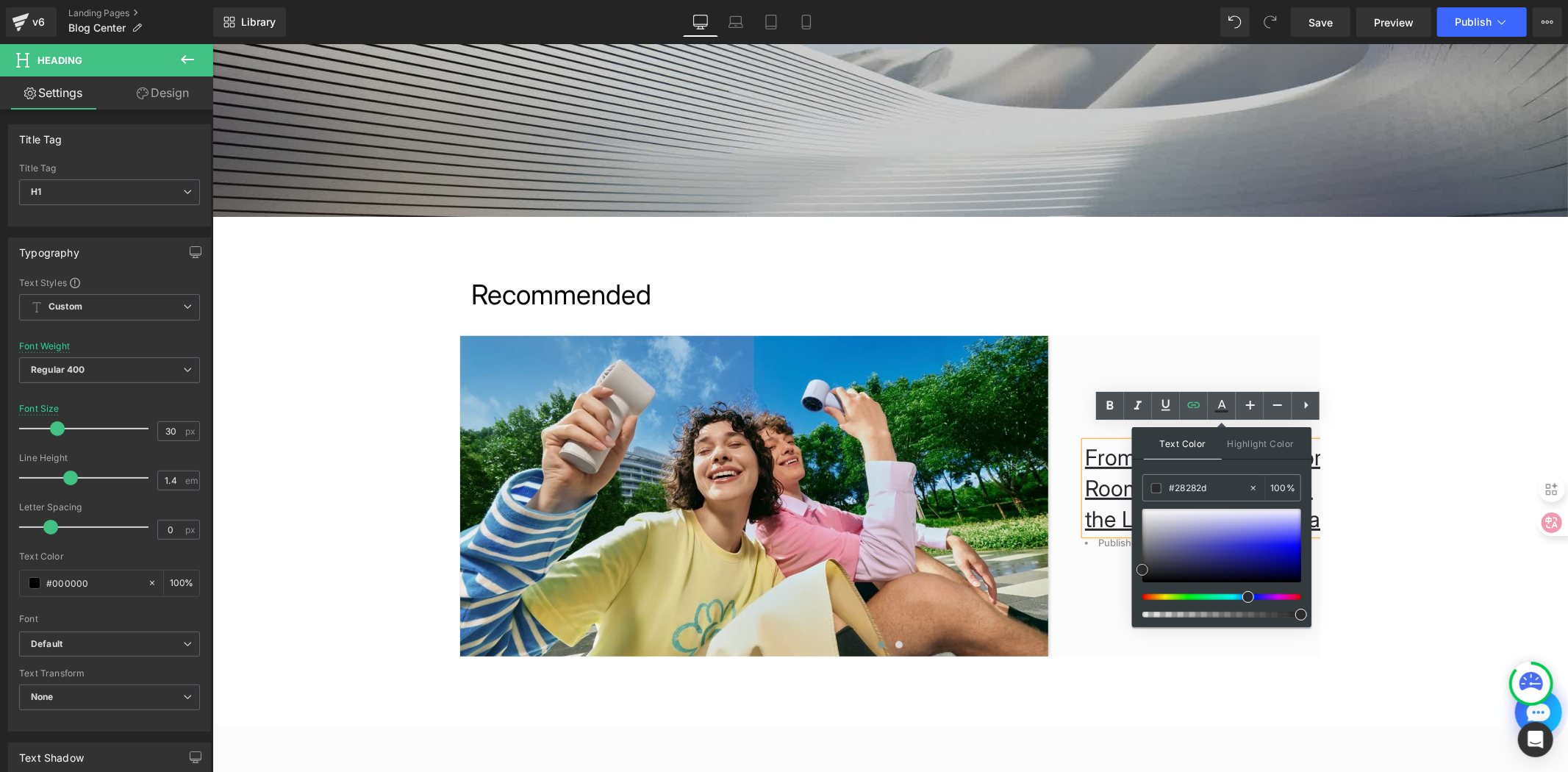
type input "#000000"
drag, startPoint x: 1511, startPoint y: 593, endPoint x: 1129, endPoint y: 630, distance: 383.8
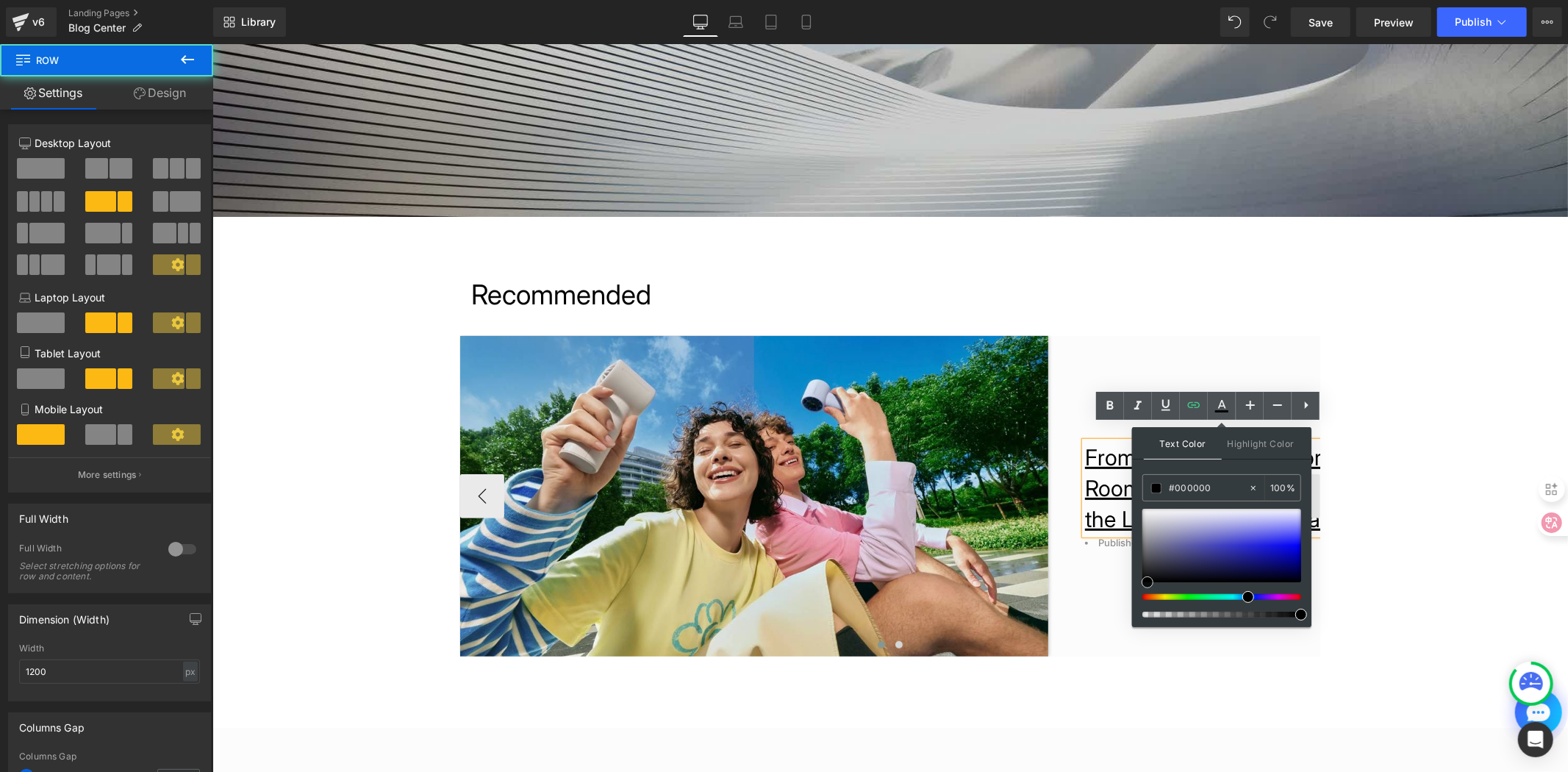
click at [1099, 618] on div "From Classrooms to Dorm Rooms: Stay Fresh with the Life10S Handheld Fan Heading…" at bounding box center [1194, 495] width 294 height 320
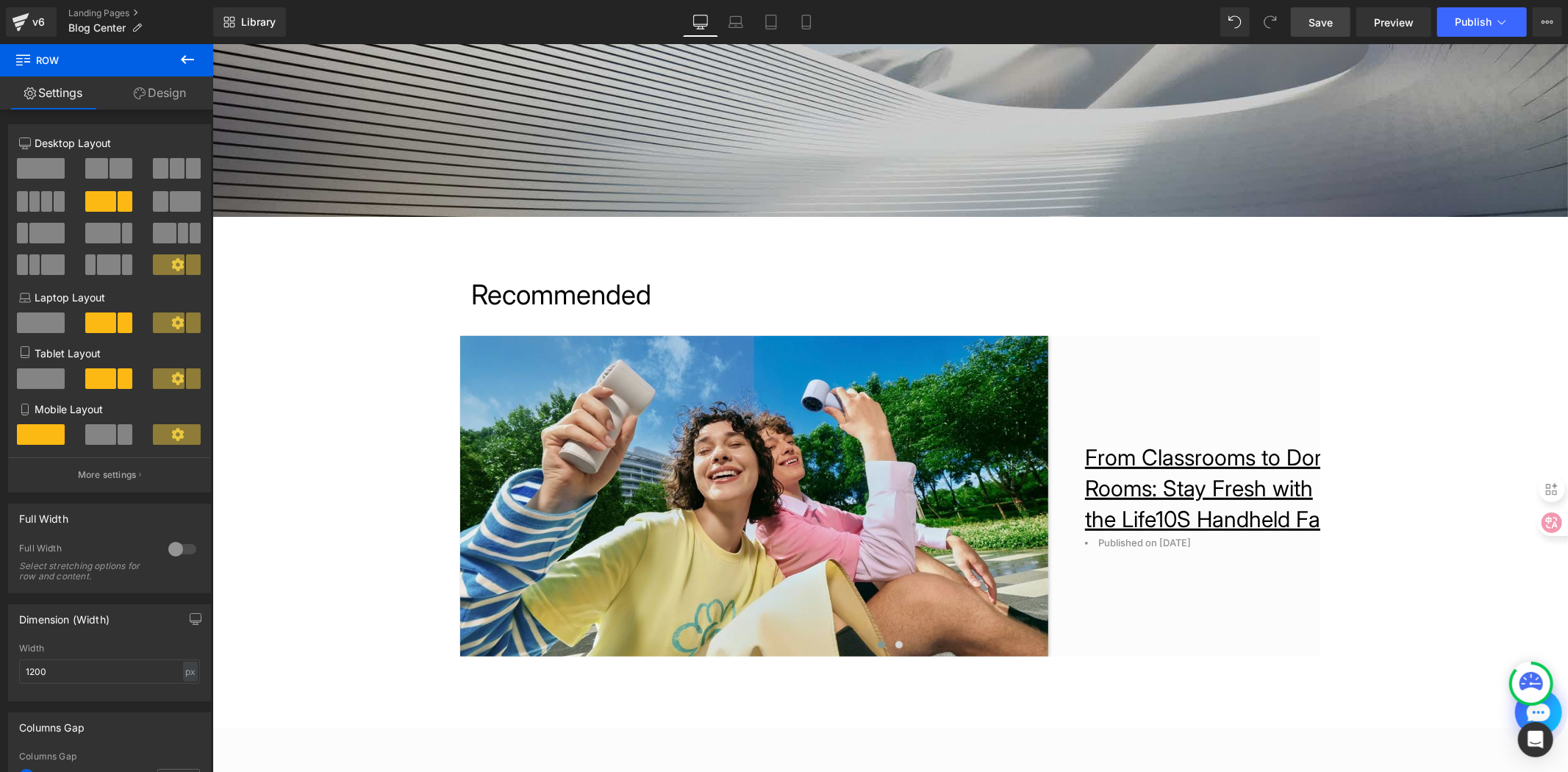
click at [1335, 25] on link "Save" at bounding box center [1321, 22] width 59 height 30
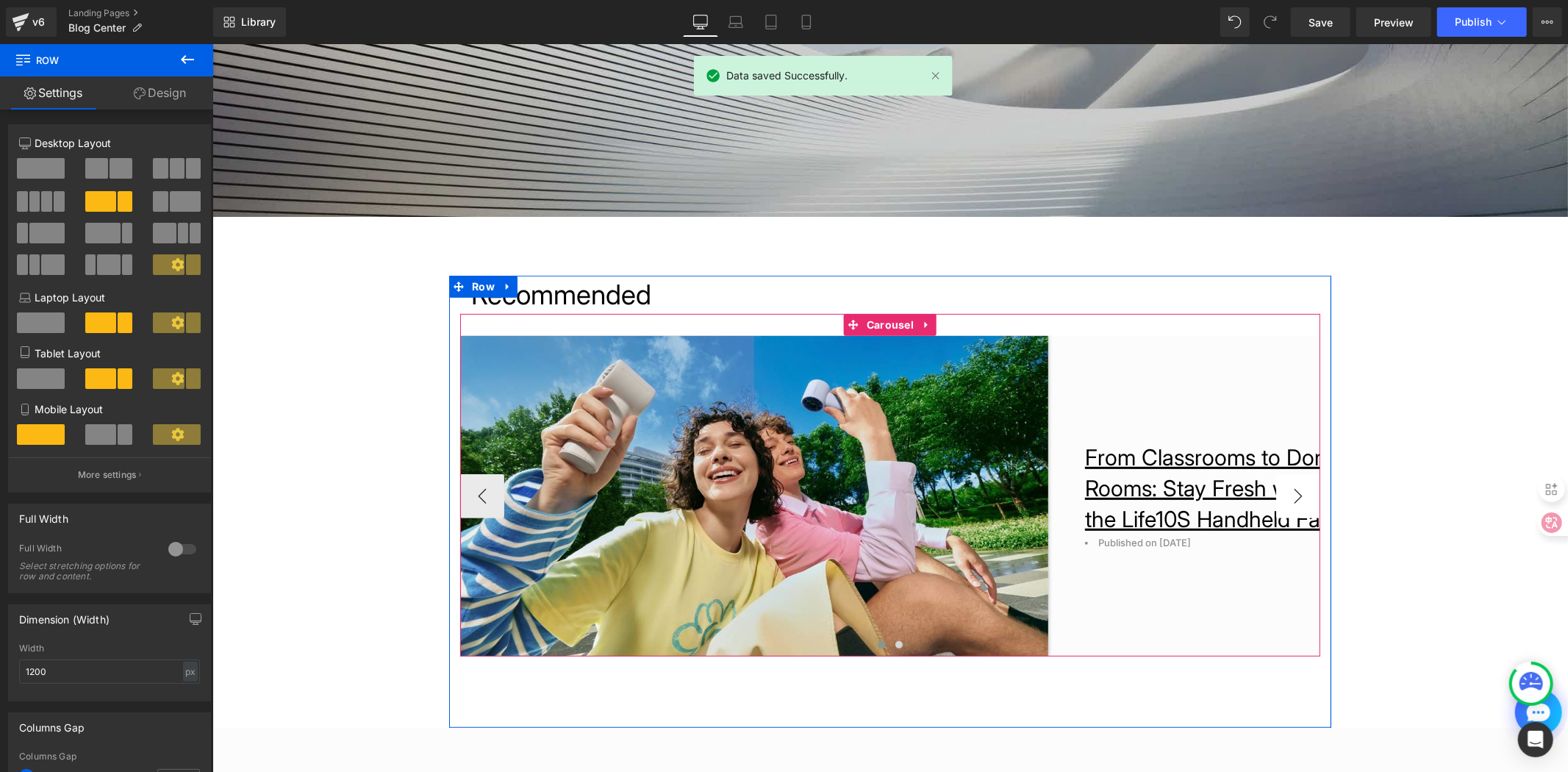
click at [1302, 504] on button "›" at bounding box center [1298, 495] width 44 height 44
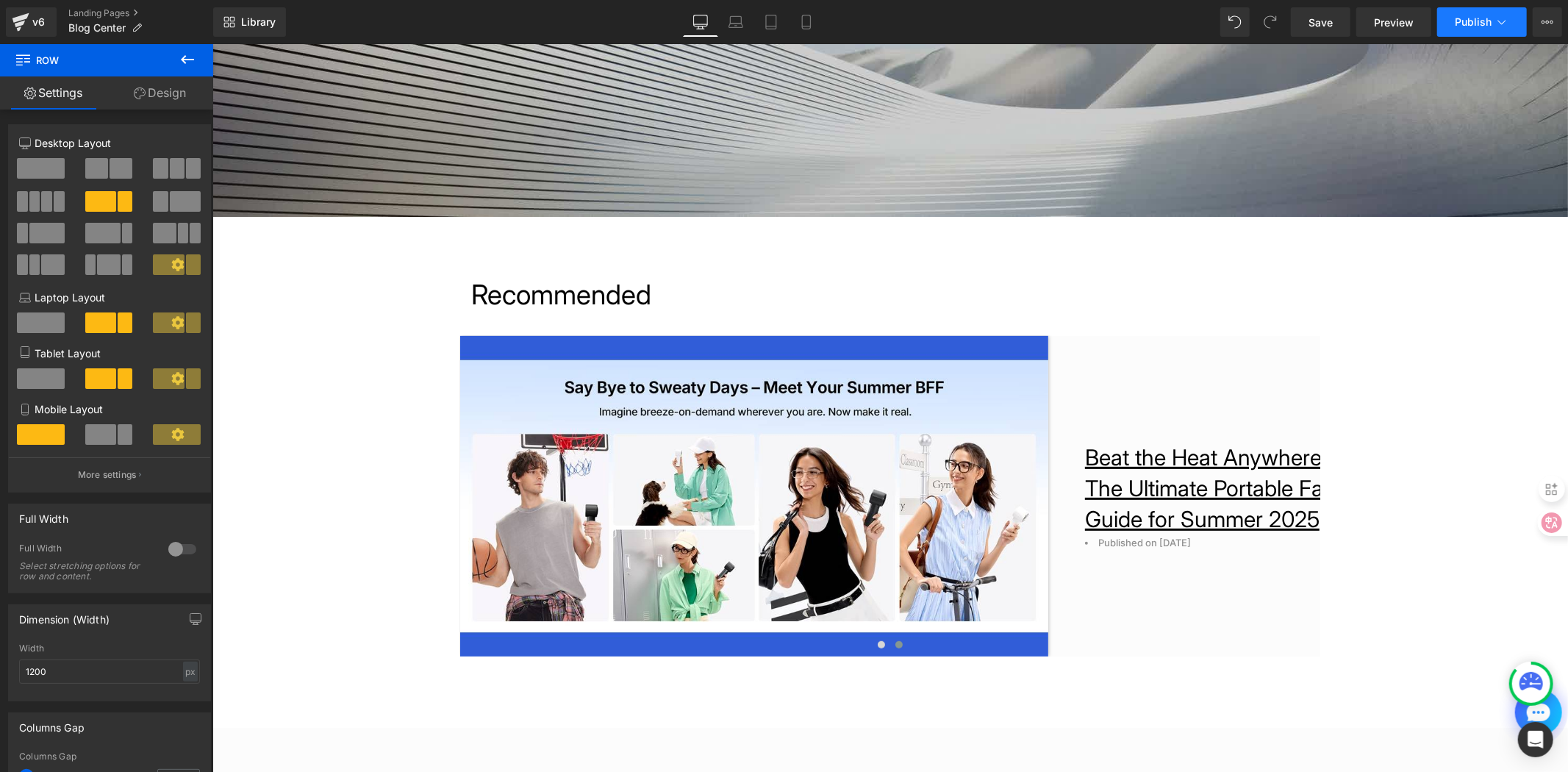
click at [1481, 18] on span "Publish" at bounding box center [1474, 21] width 37 height 11
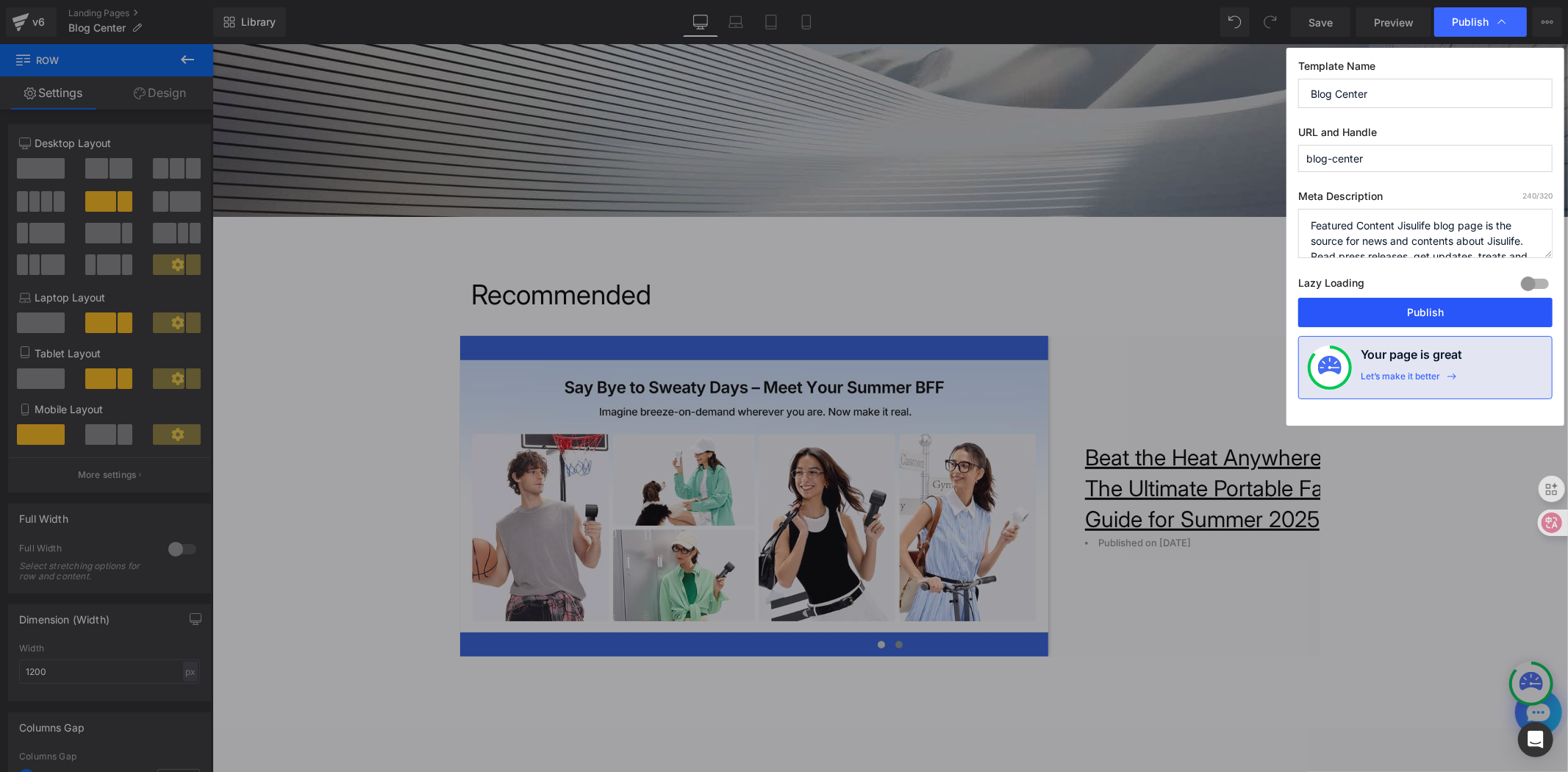
click at [1397, 313] on button "Publish" at bounding box center [1426, 312] width 254 height 30
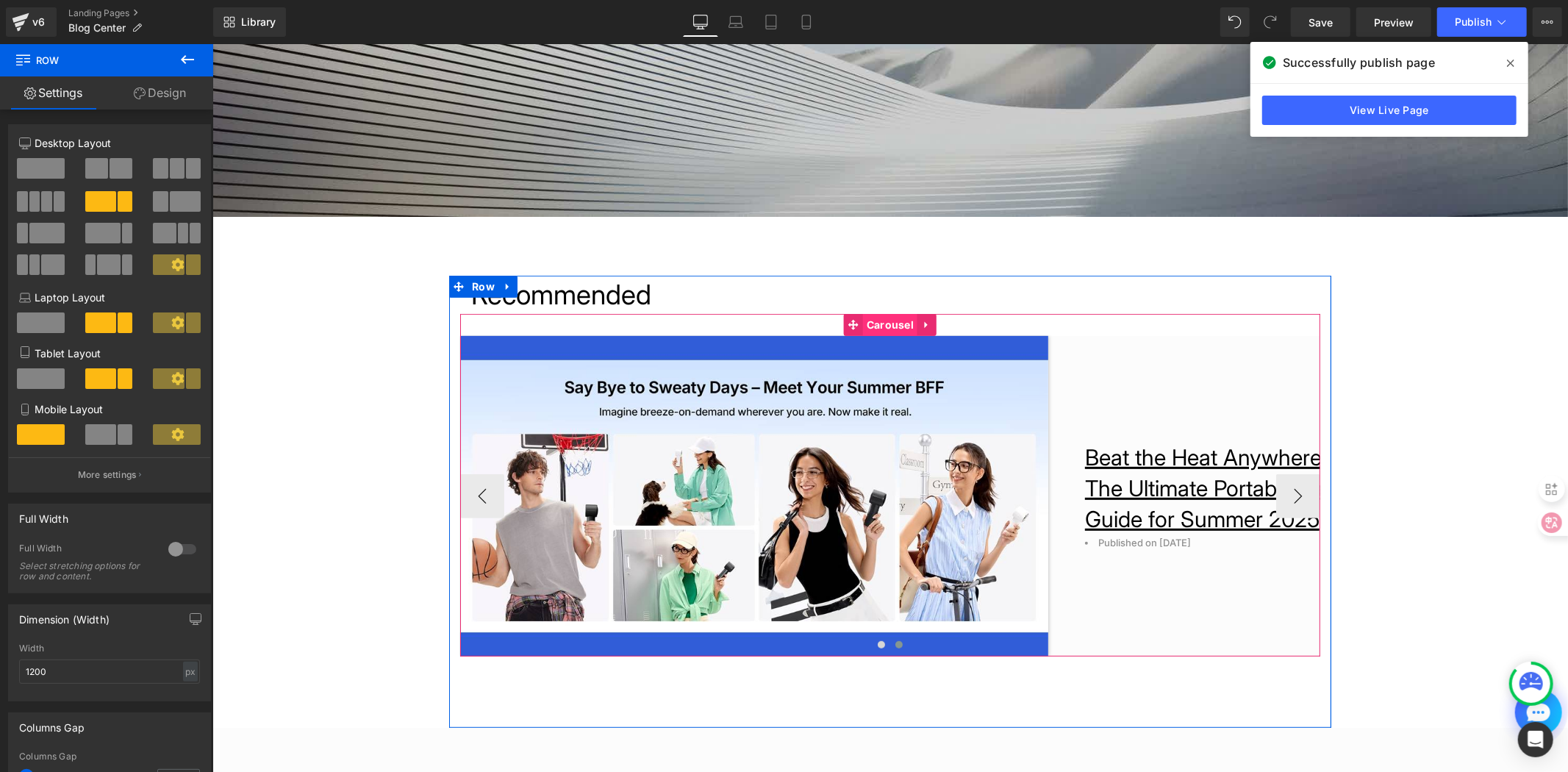
click at [883, 323] on span "Carousel" at bounding box center [890, 324] width 55 height 22
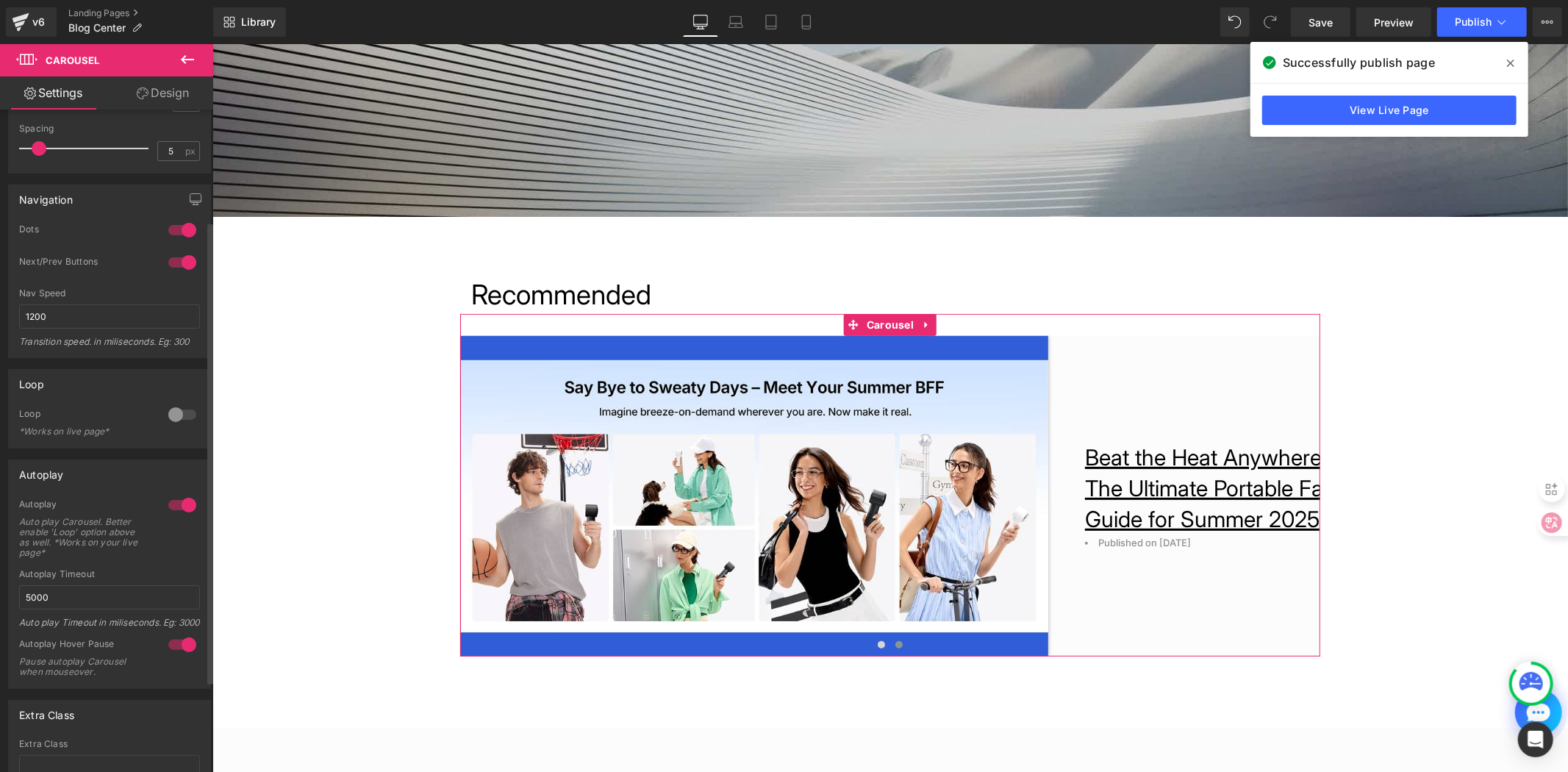
scroll to position [164, 0]
click at [90, 13] on link "Landing Pages" at bounding box center [141, 13] width 145 height 11
